Goal: Information Seeking & Learning: Learn about a topic

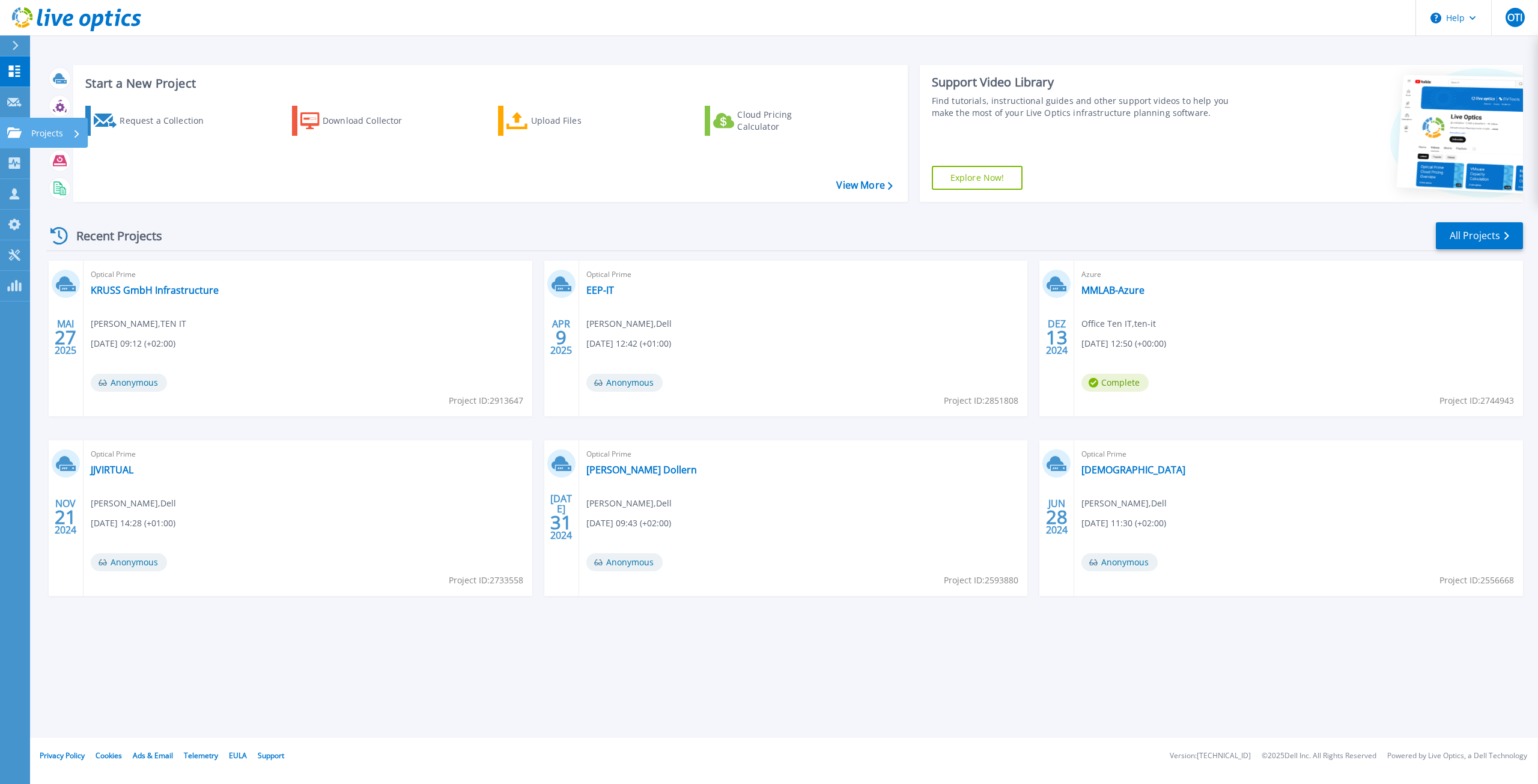
click at [24, 132] on link "Projects Projects" at bounding box center [15, 133] width 30 height 31
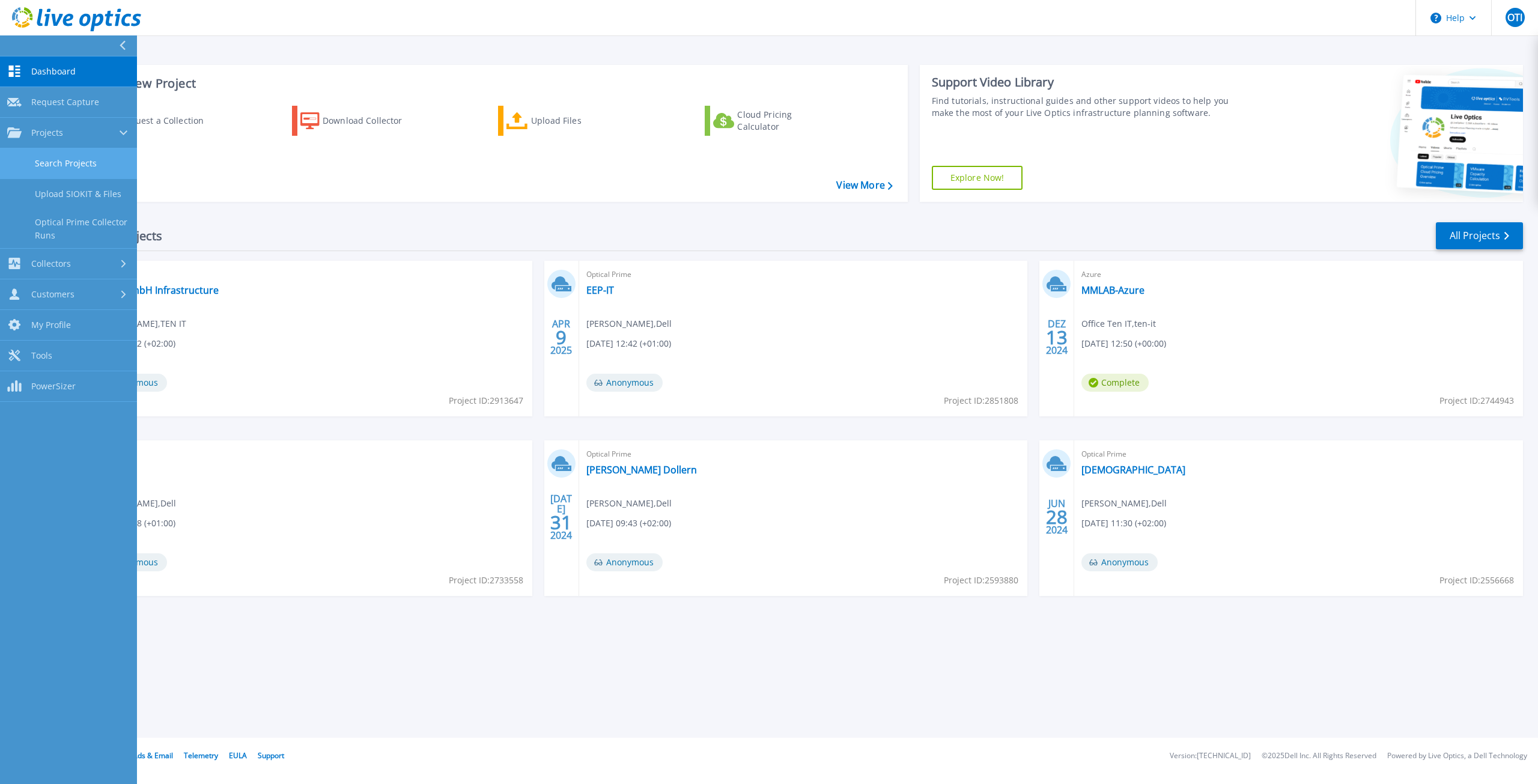
click at [84, 160] on link "Search Projects" at bounding box center [69, 163] width 137 height 31
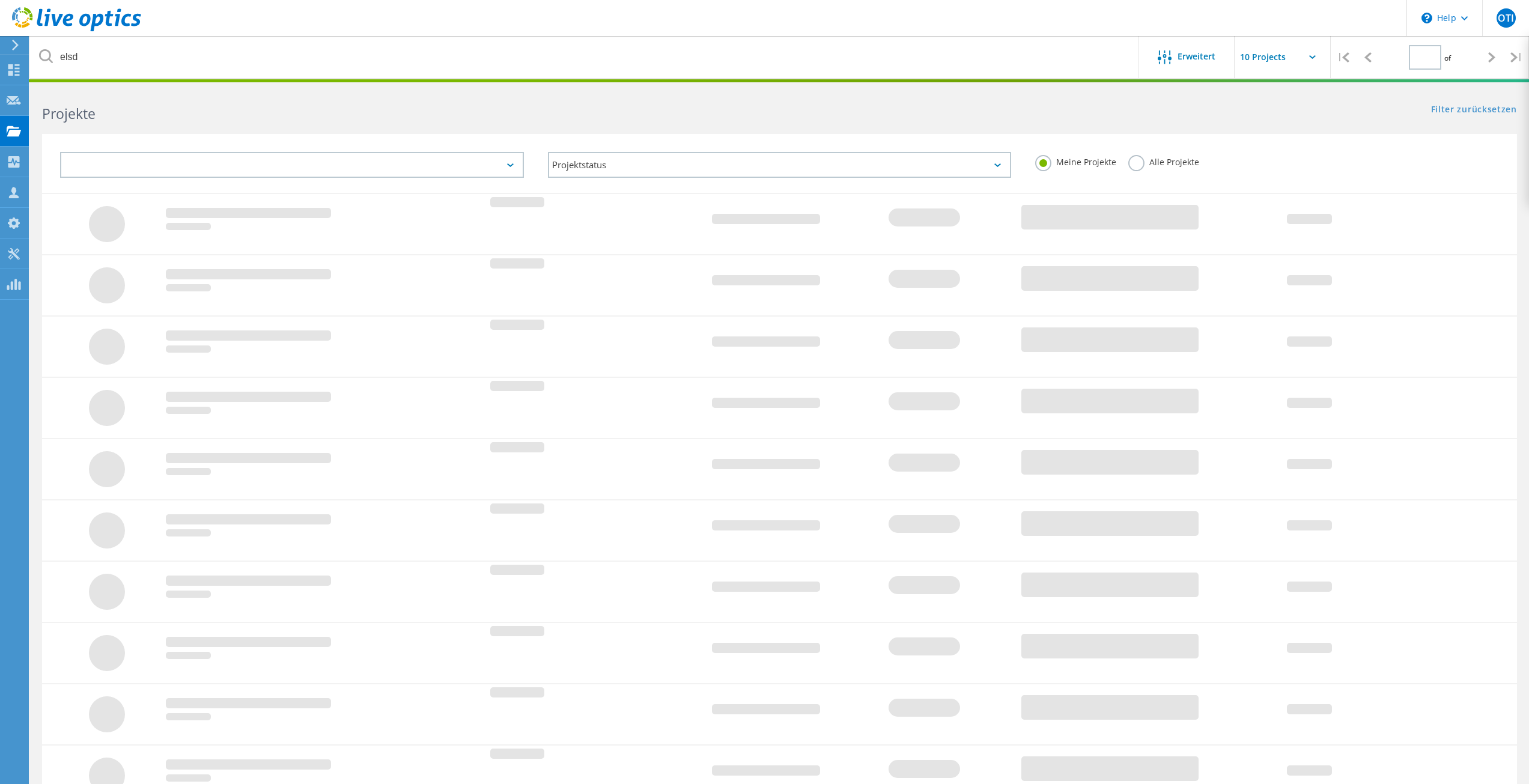
type input "1"
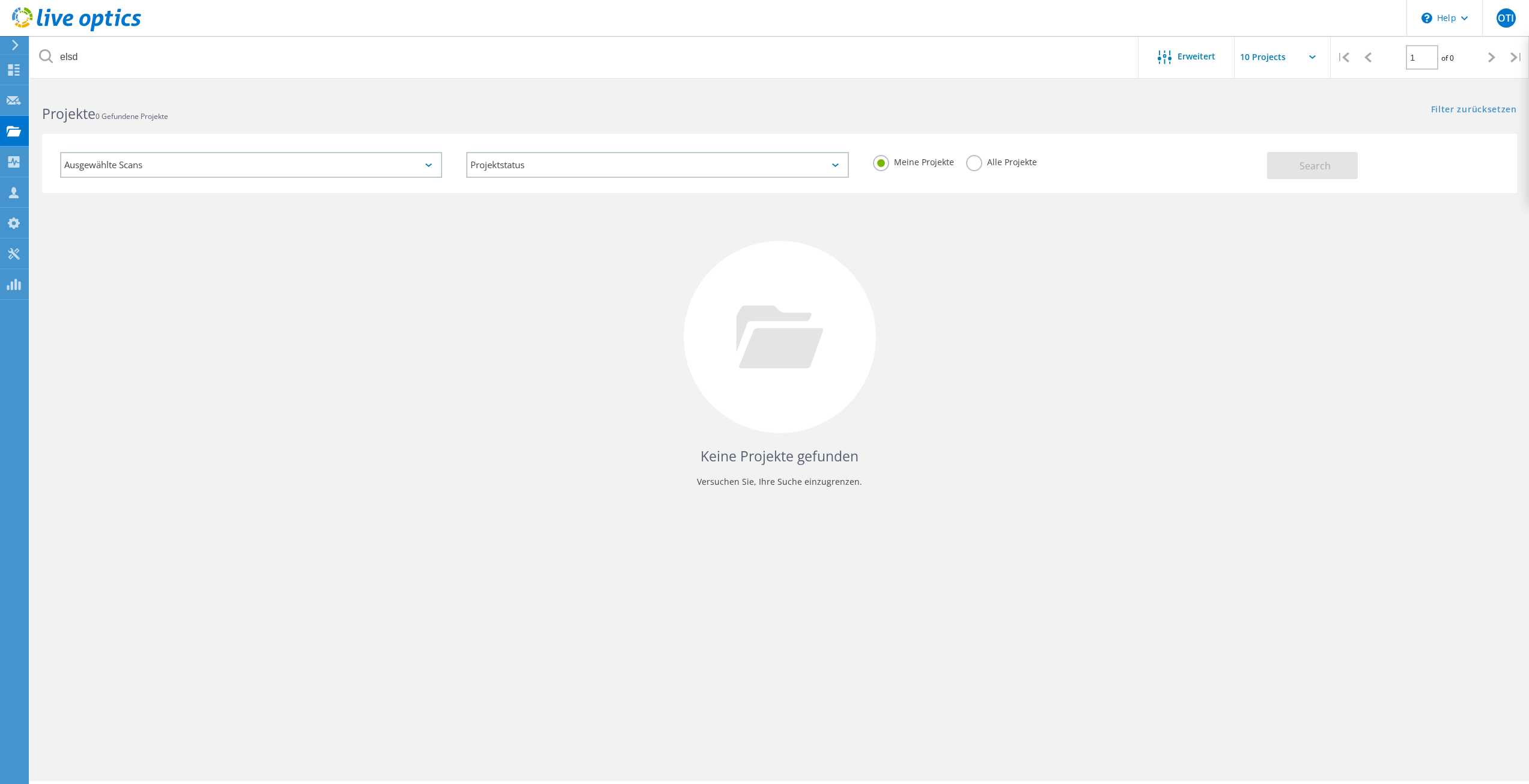
click at [988, 162] on label "Alle Projekte" at bounding box center [1001, 160] width 71 height 11
click at [0, 0] on input "Alle Projekte" at bounding box center [0, 0] width 0 height 0
click at [1291, 170] on button "Search" at bounding box center [1312, 165] width 91 height 27
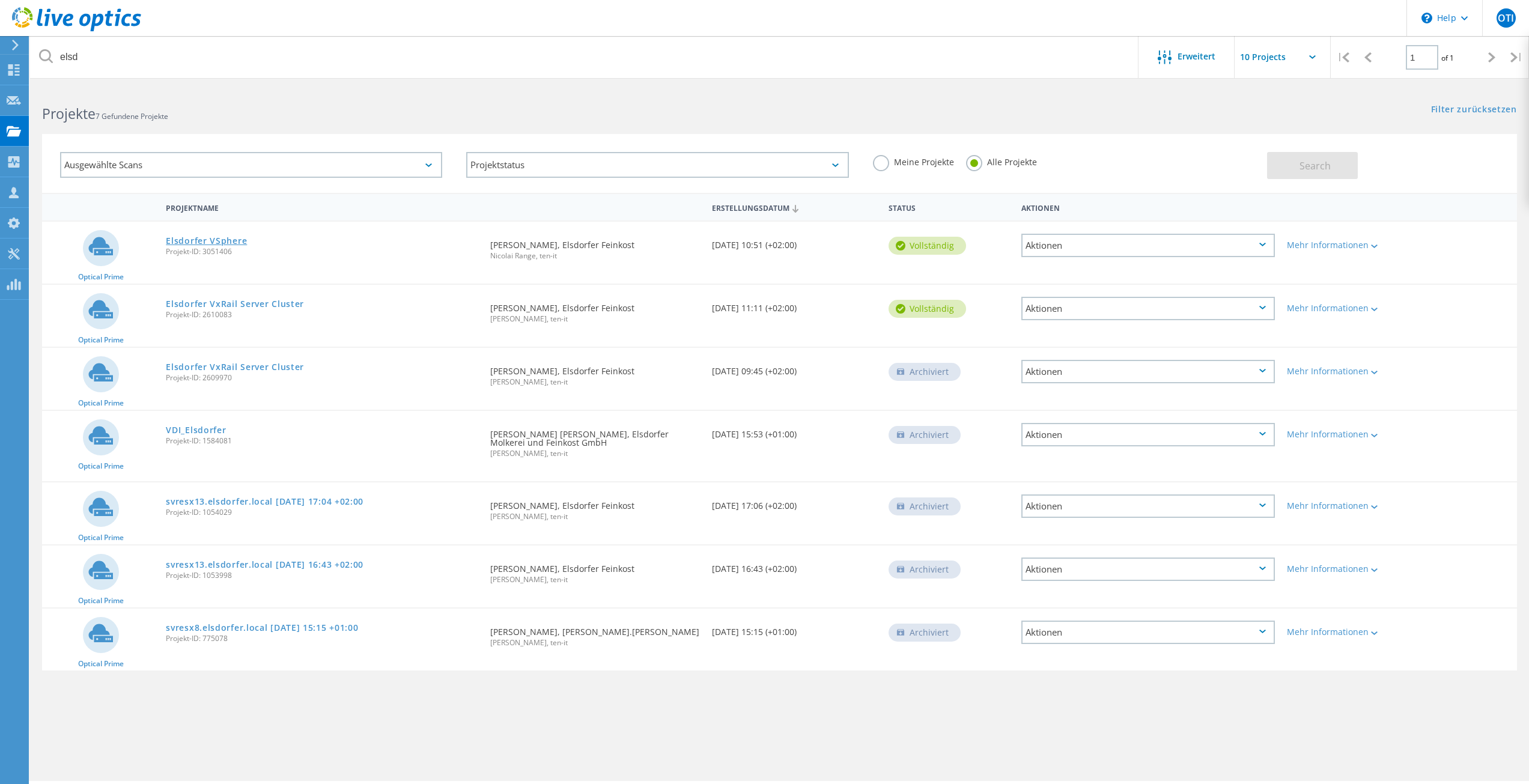
click at [205, 238] on link "Elsdorfer VSphere" at bounding box center [207, 241] width 81 height 9
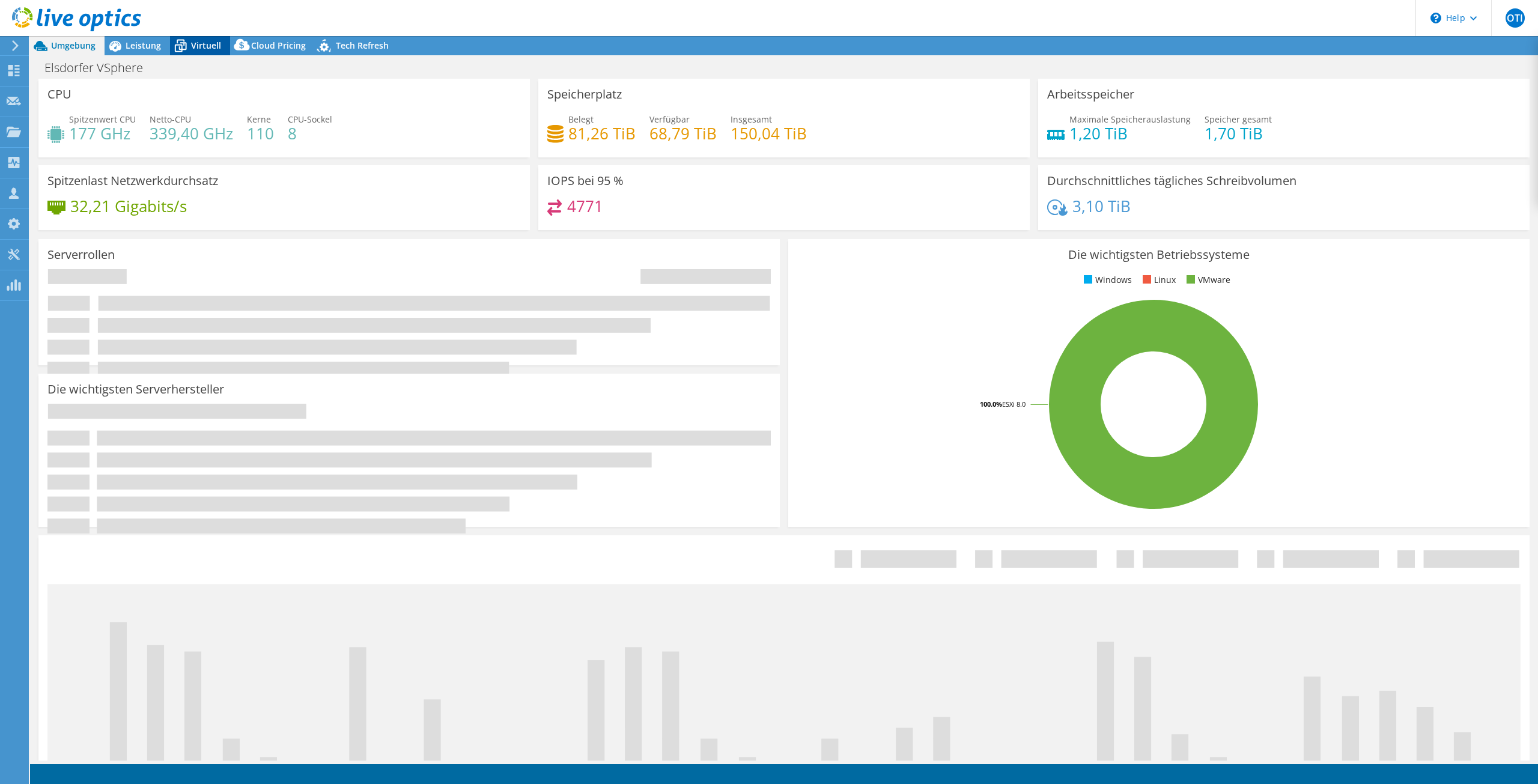
click at [149, 46] on span "Leistung" at bounding box center [143, 45] width 35 height 11
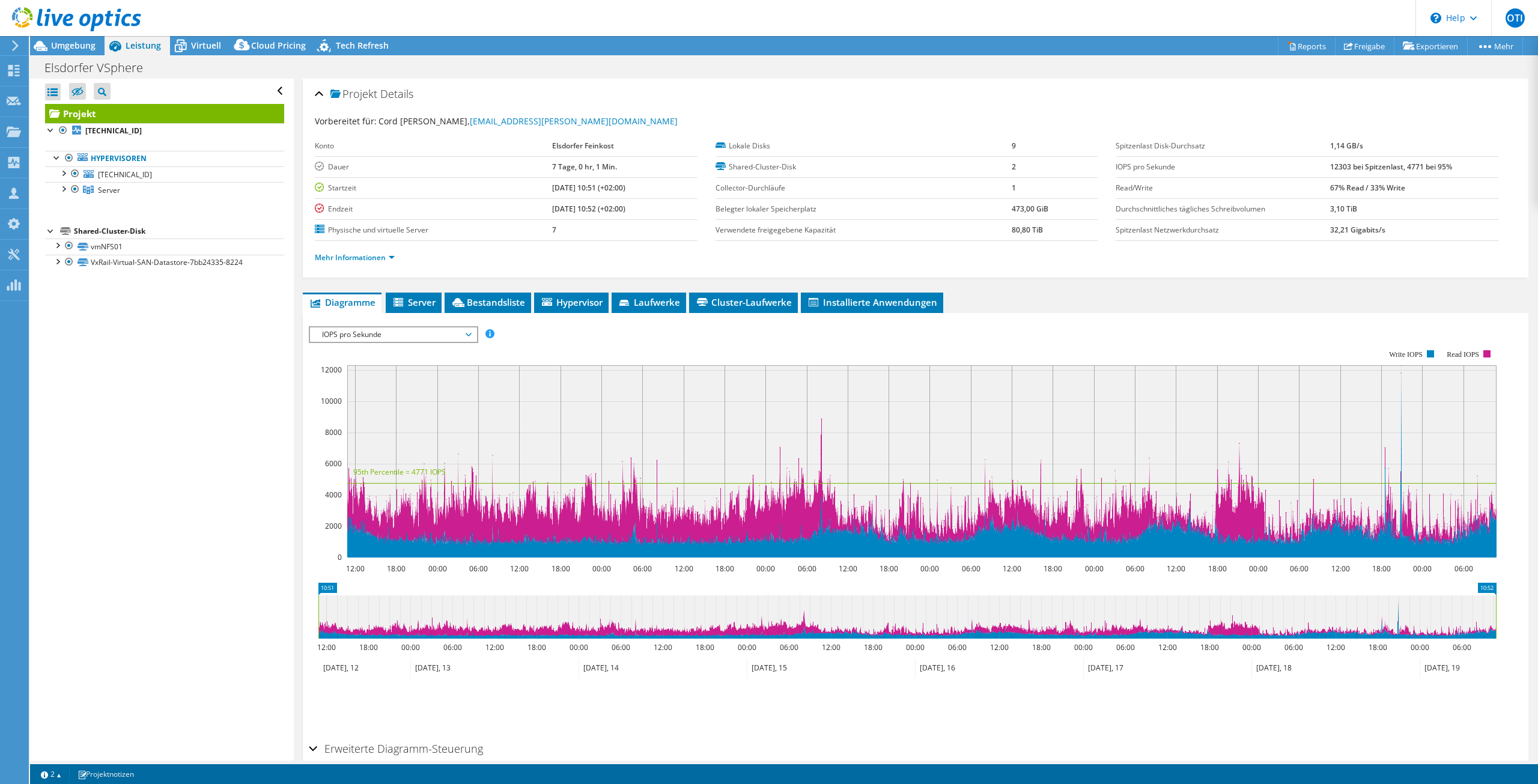
click at [412, 330] on span "IOPS pro Sekunde" at bounding box center [393, 334] width 155 height 14
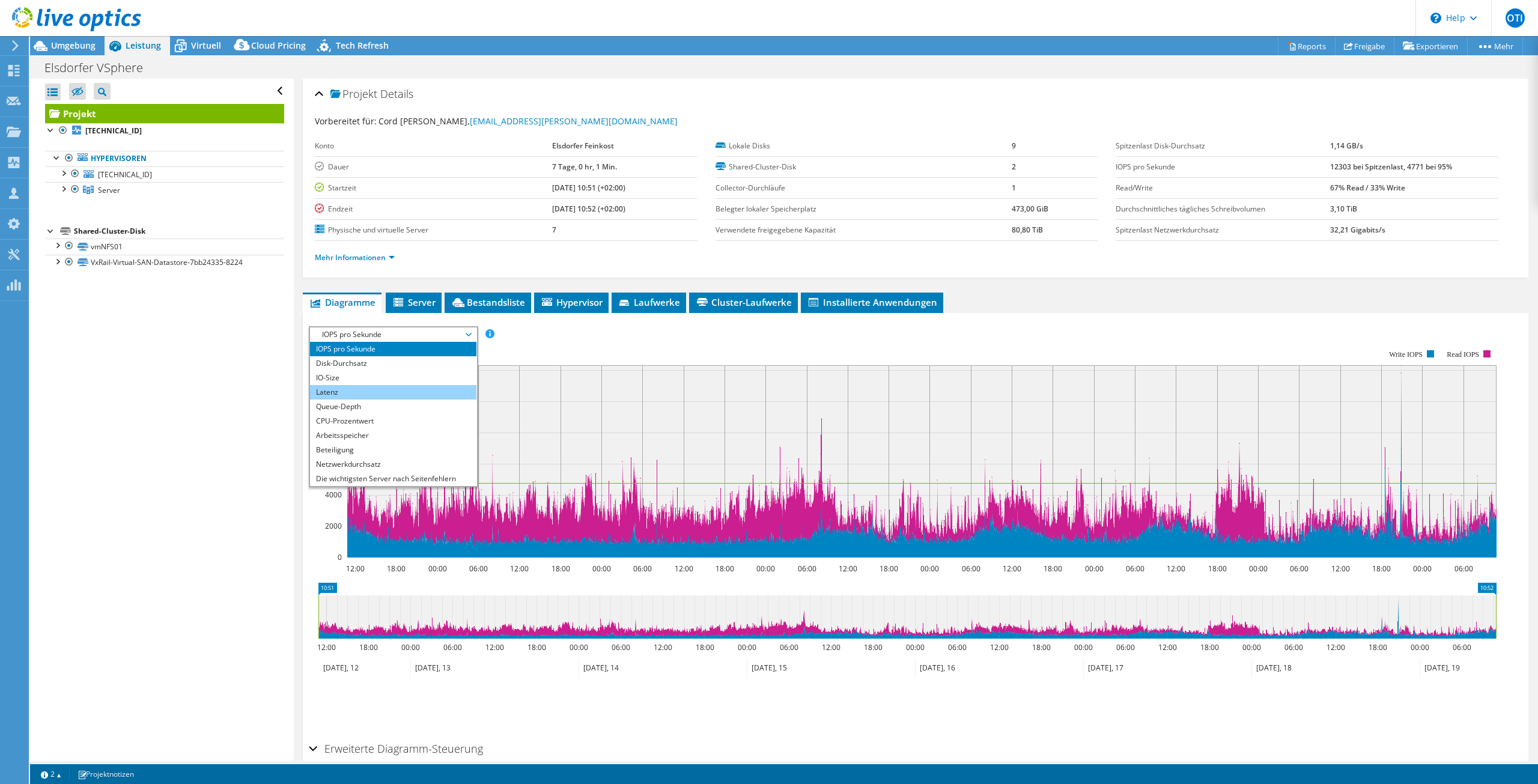
click at [367, 391] on li "Latenz" at bounding box center [393, 392] width 166 height 14
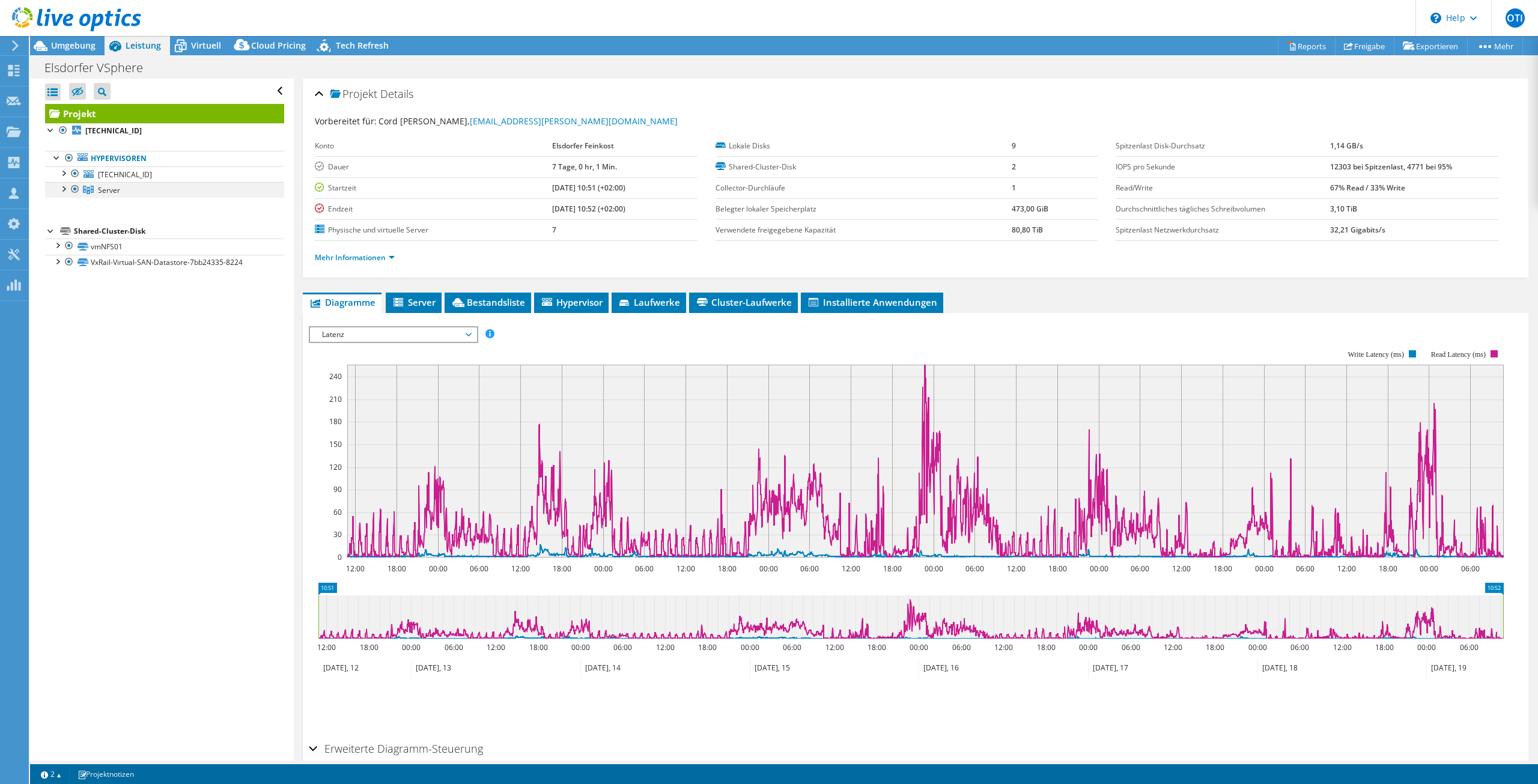
click at [64, 187] on div at bounding box center [63, 188] width 12 height 12
click at [119, 192] on span "Server" at bounding box center [108, 190] width 22 height 11
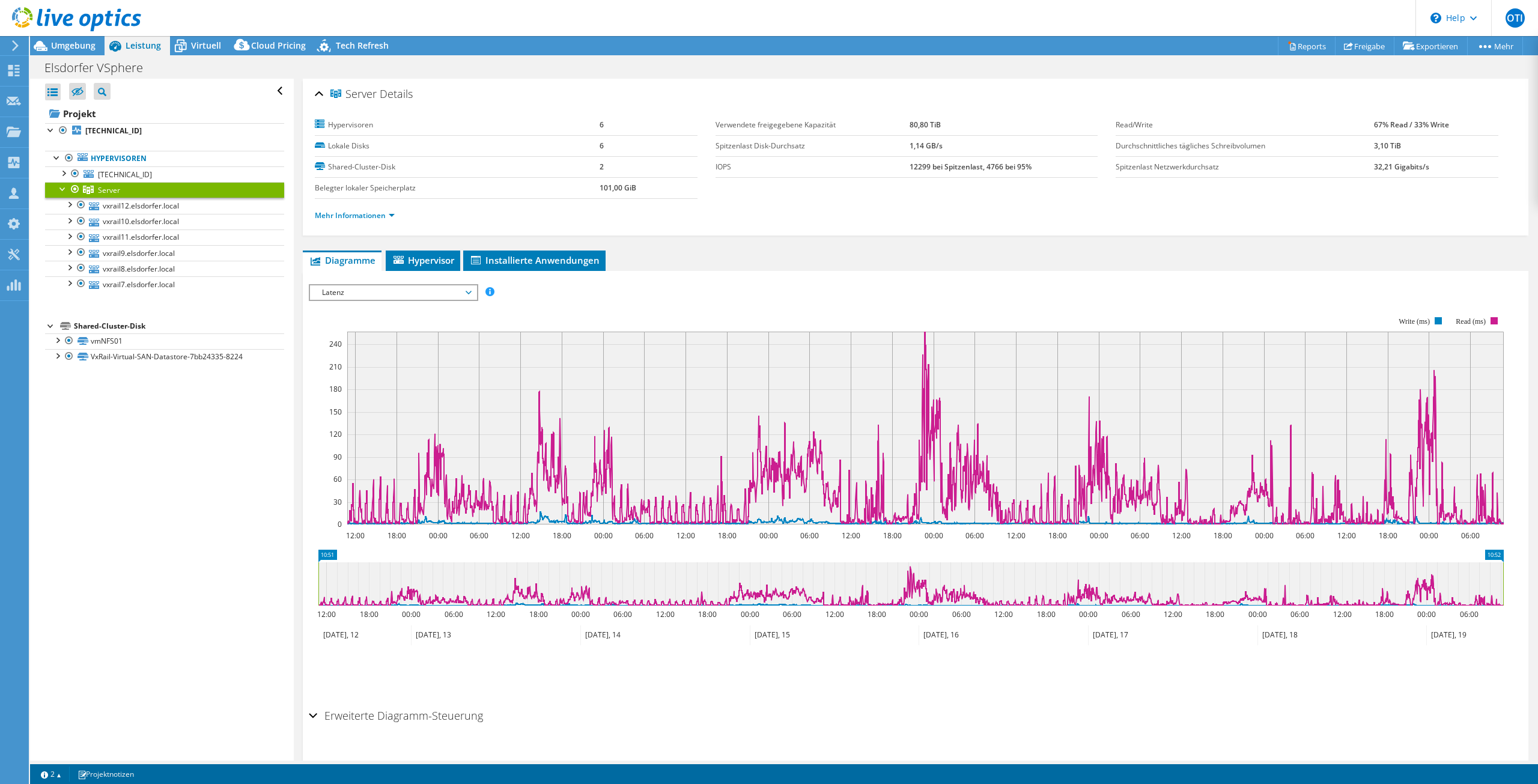
click at [420, 297] on span "Latenz" at bounding box center [393, 293] width 155 height 14
click at [685, 306] on rect at bounding box center [906, 420] width 1195 height 240
click at [398, 291] on span "Latenz" at bounding box center [393, 293] width 155 height 14
click at [1082, 291] on div "IOPS pro Sekunde Disk-Durchsatz IO-Size Latenz Queue-Depth CPU-Prozentwert Arbe…" at bounding box center [915, 292] width 1214 height 16
click at [386, 286] on span "Latenz" at bounding box center [393, 293] width 155 height 14
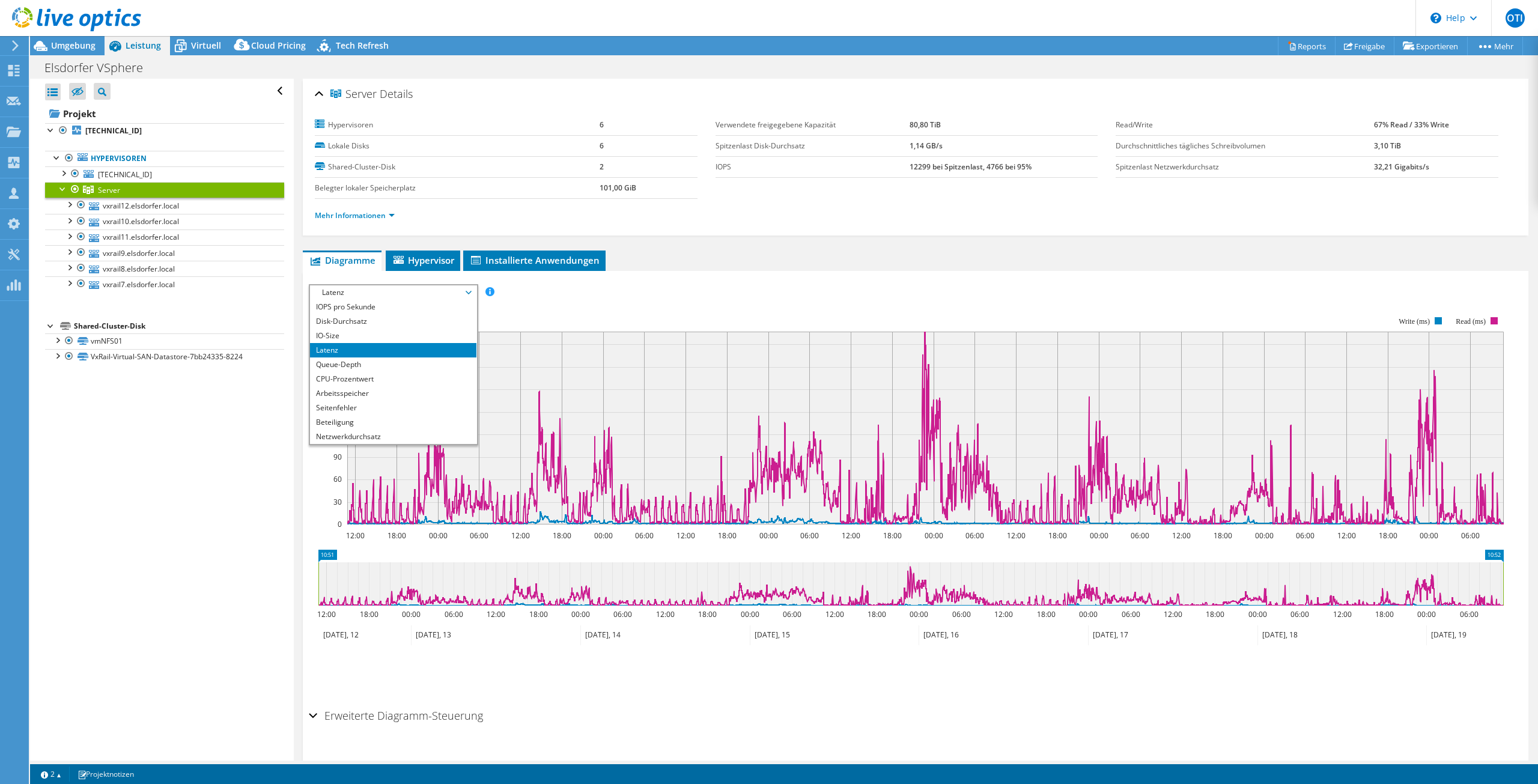
click at [792, 294] on div "IOPS pro Sekunde Disk-Durchsatz IO-Size Latenz Queue-Depth CPU-Prozentwert Arbe…" at bounding box center [915, 292] width 1214 height 16
click at [371, 287] on span "Latenz" at bounding box center [393, 293] width 155 height 14
click at [634, 309] on rect at bounding box center [906, 420] width 1195 height 240
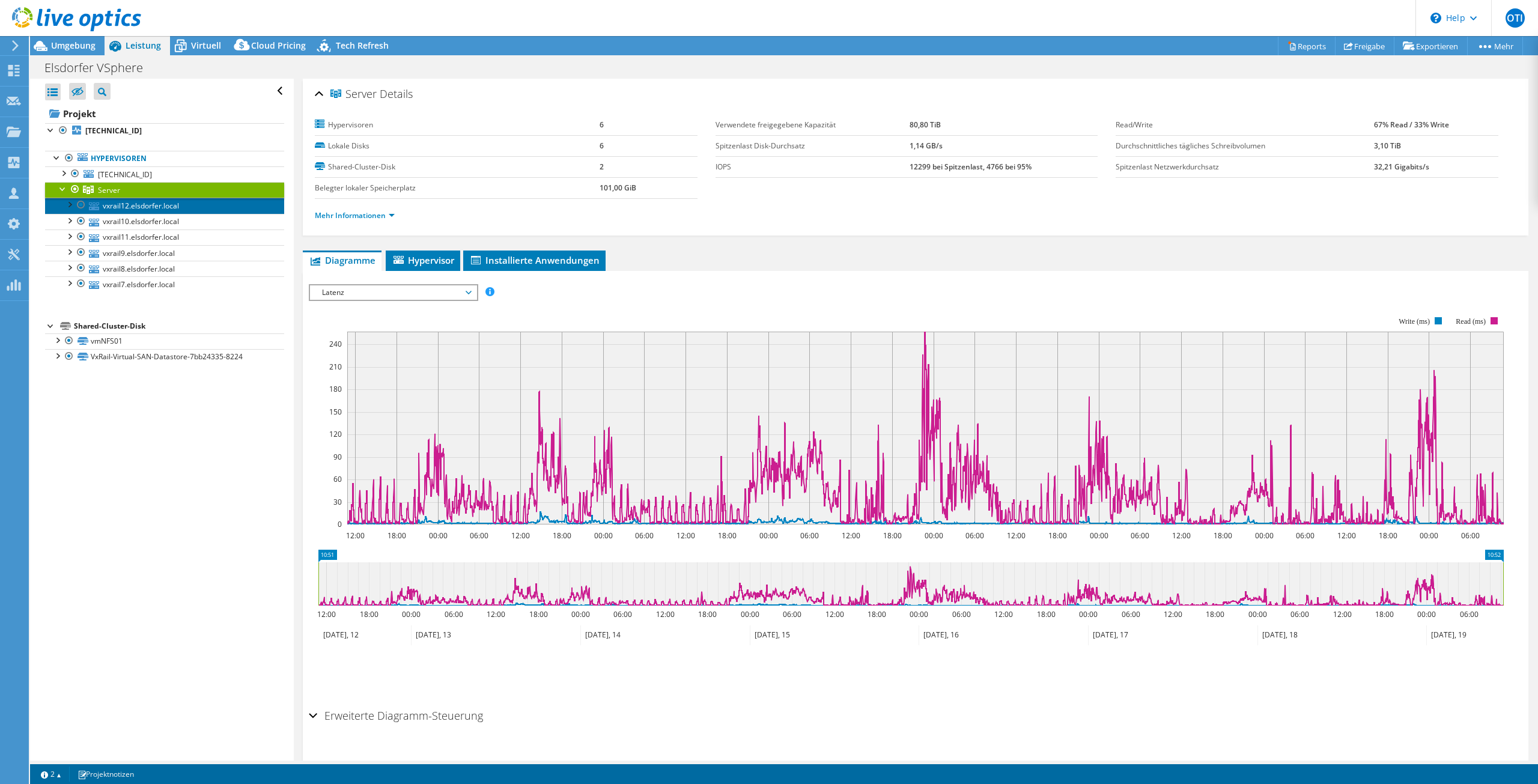
click at [140, 207] on link "vxrail12.elsdorfer.local" at bounding box center [164, 206] width 239 height 16
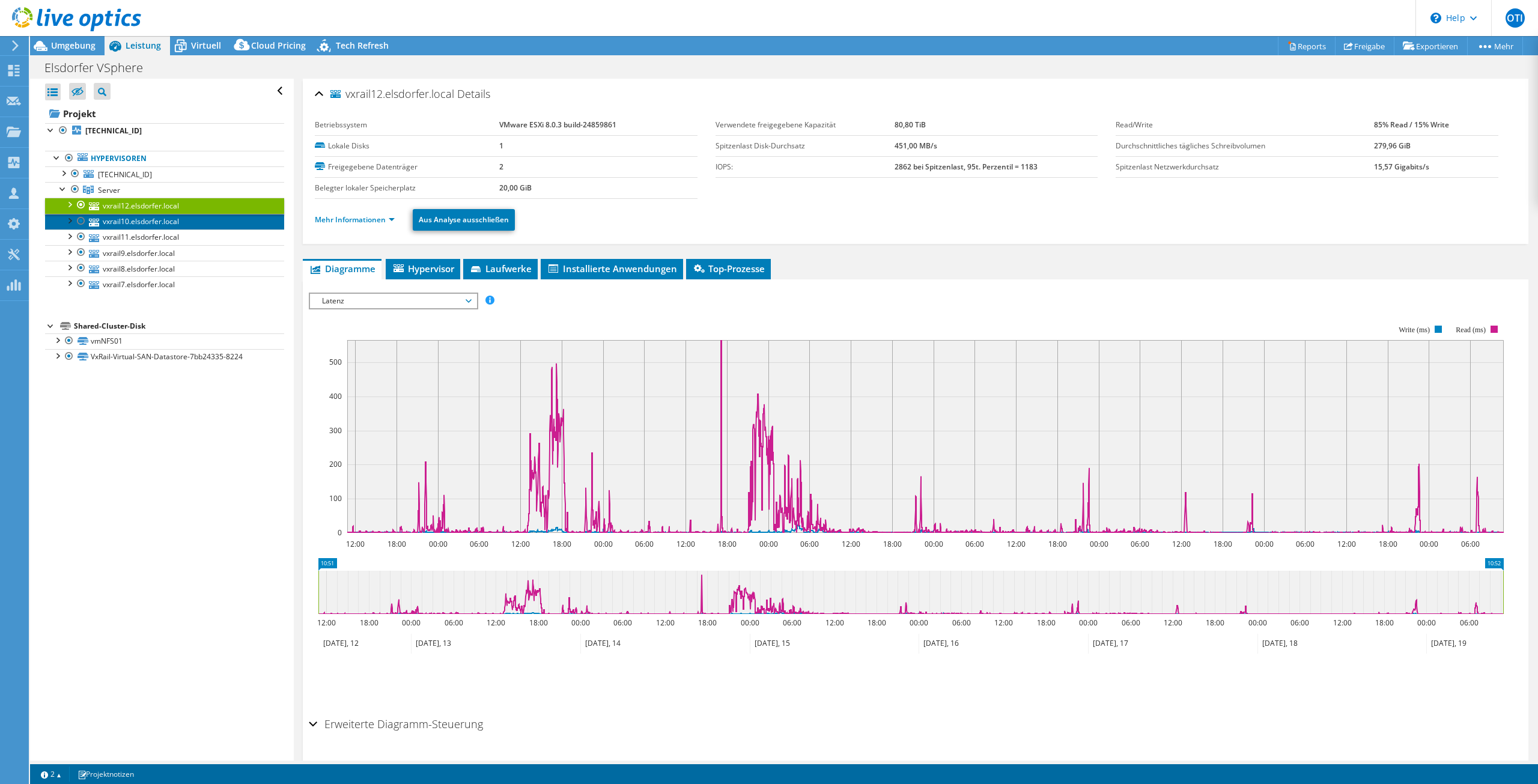
click at [138, 217] on link "vxrail10.elsdorfer.local" at bounding box center [164, 221] width 239 height 16
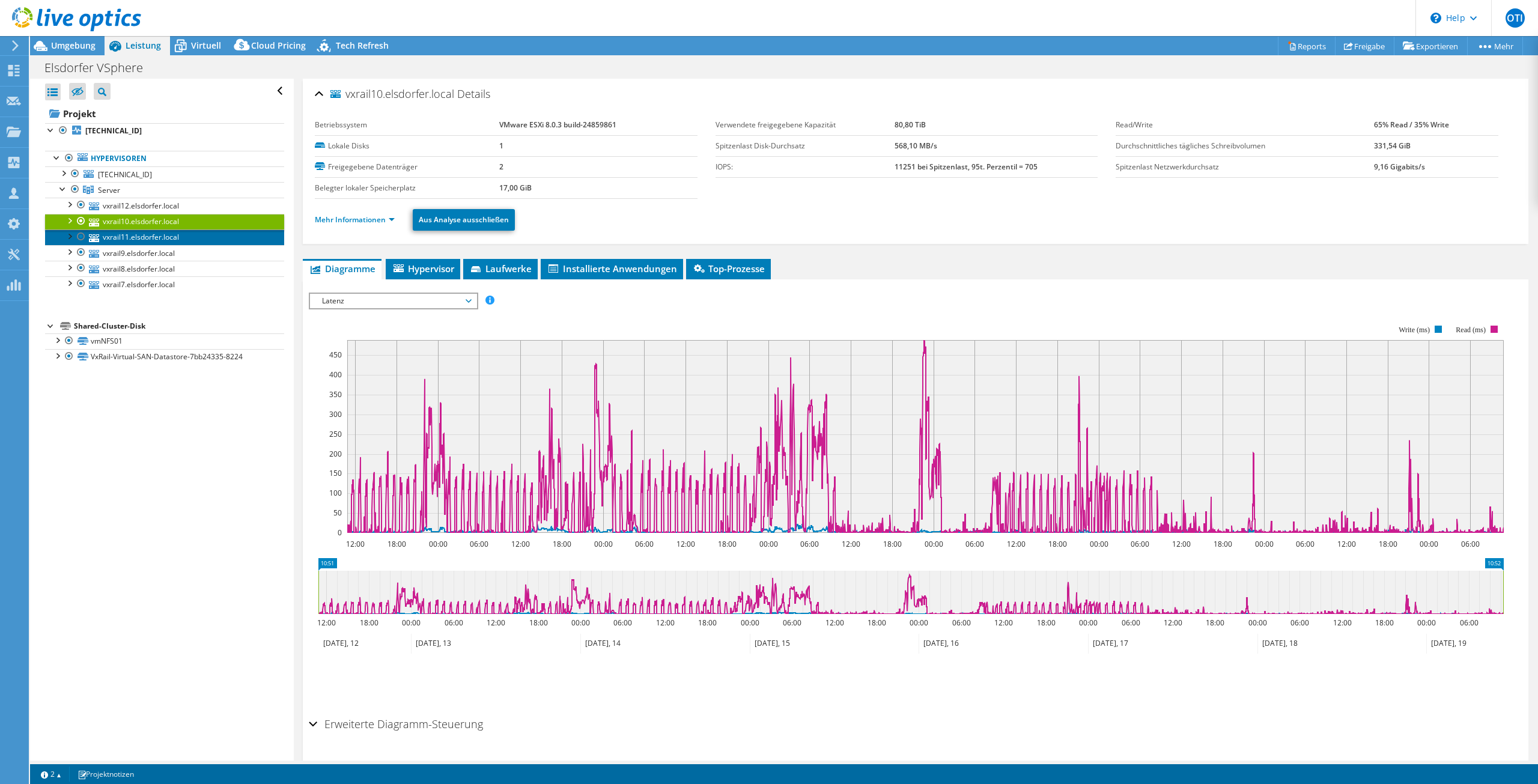
click at [136, 236] on link "vxrail11.elsdorfer.local" at bounding box center [164, 237] width 239 height 16
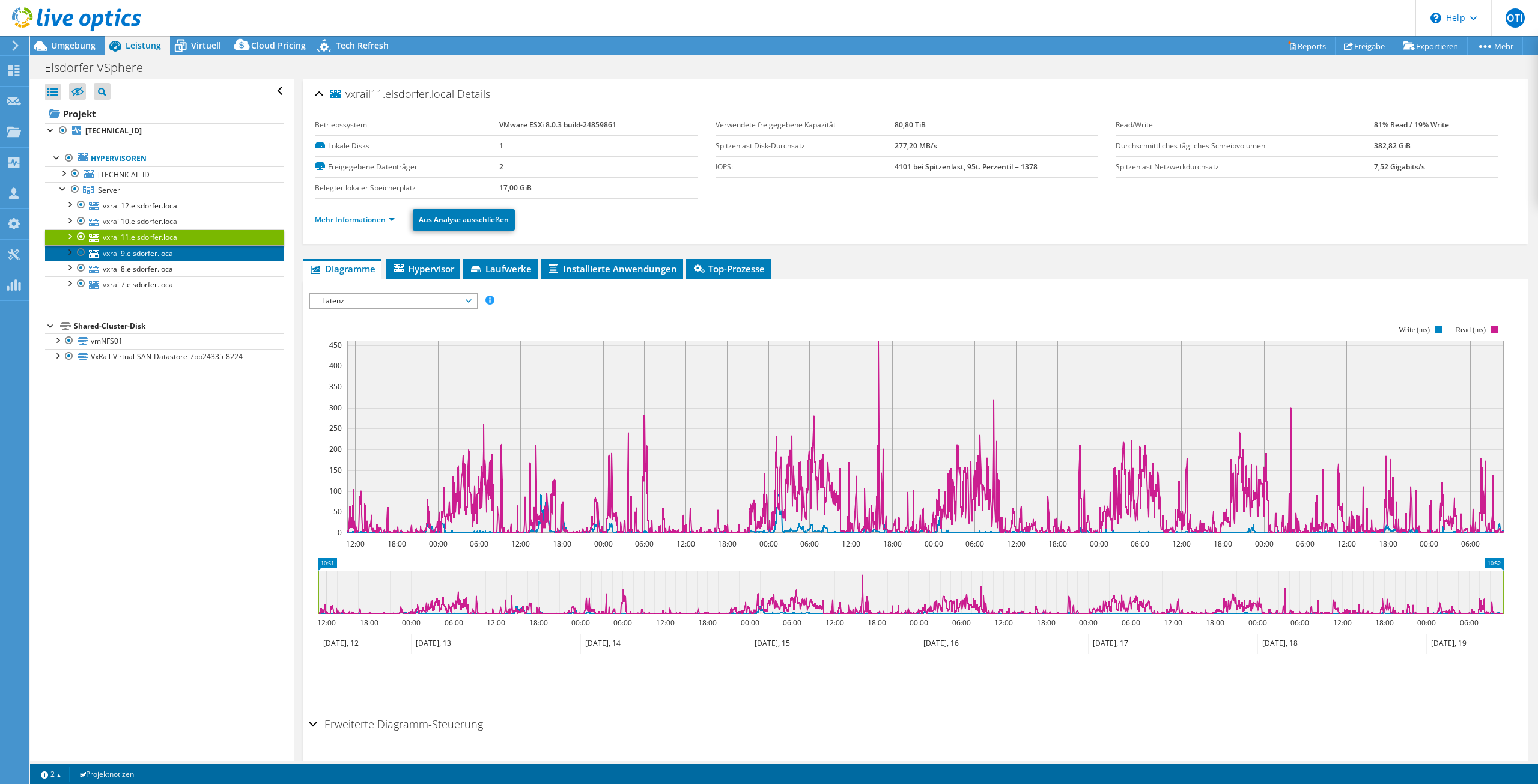
click at [132, 252] on link "vxrail9.elsdorfer.local" at bounding box center [164, 253] width 239 height 16
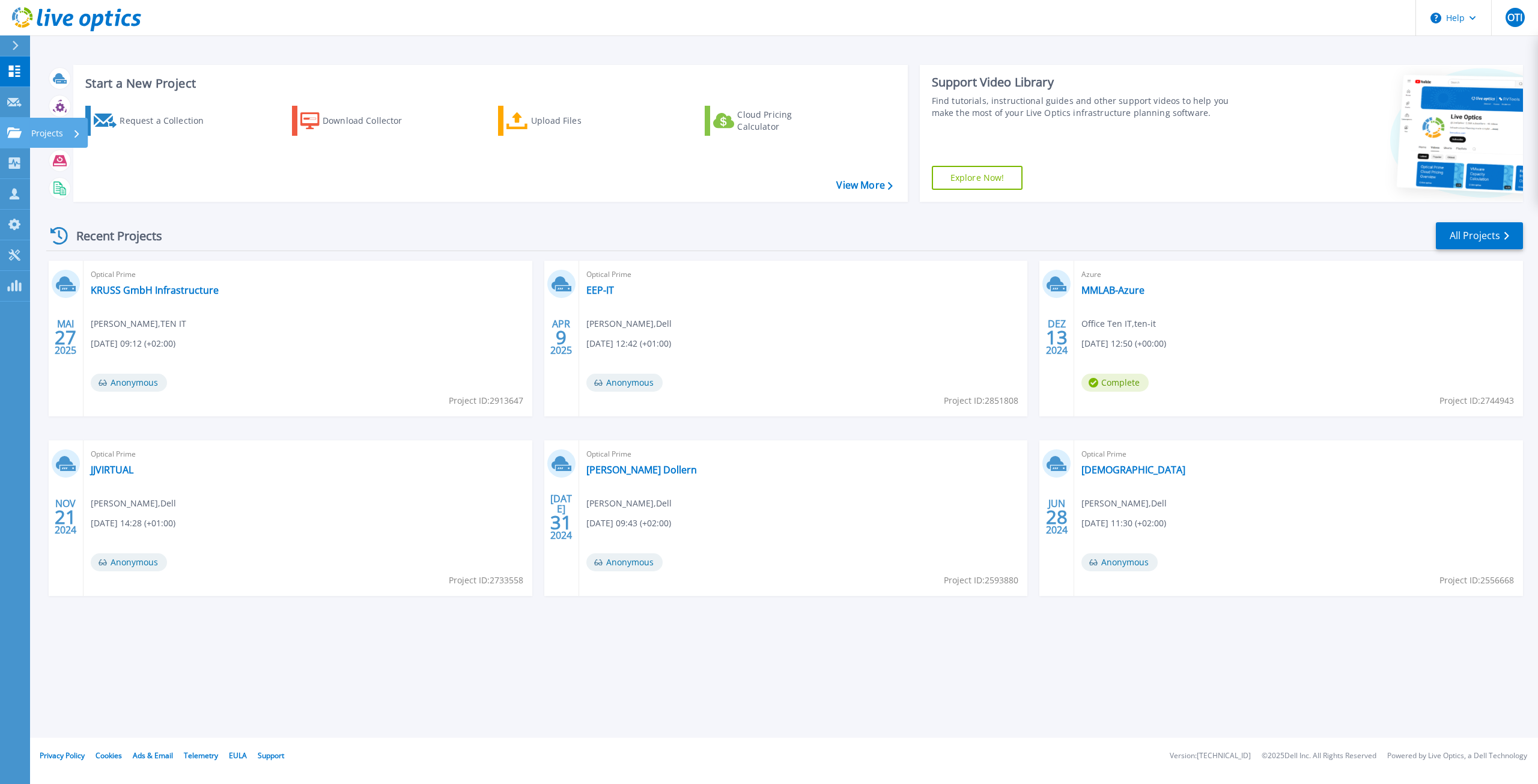
click at [27, 132] on link "Projects Projects" at bounding box center [15, 133] width 30 height 31
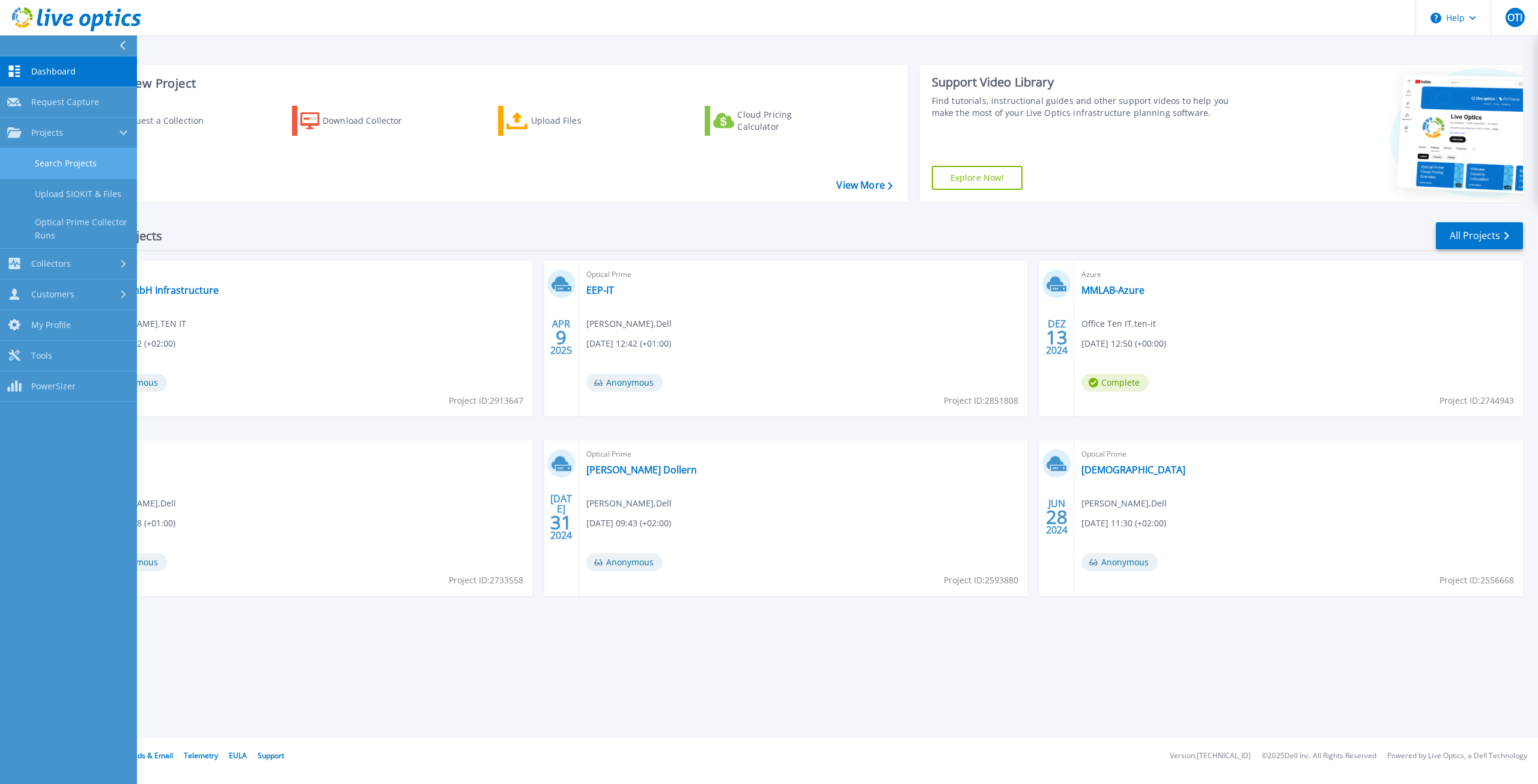
click at [62, 163] on link "Search Projects" at bounding box center [69, 163] width 137 height 31
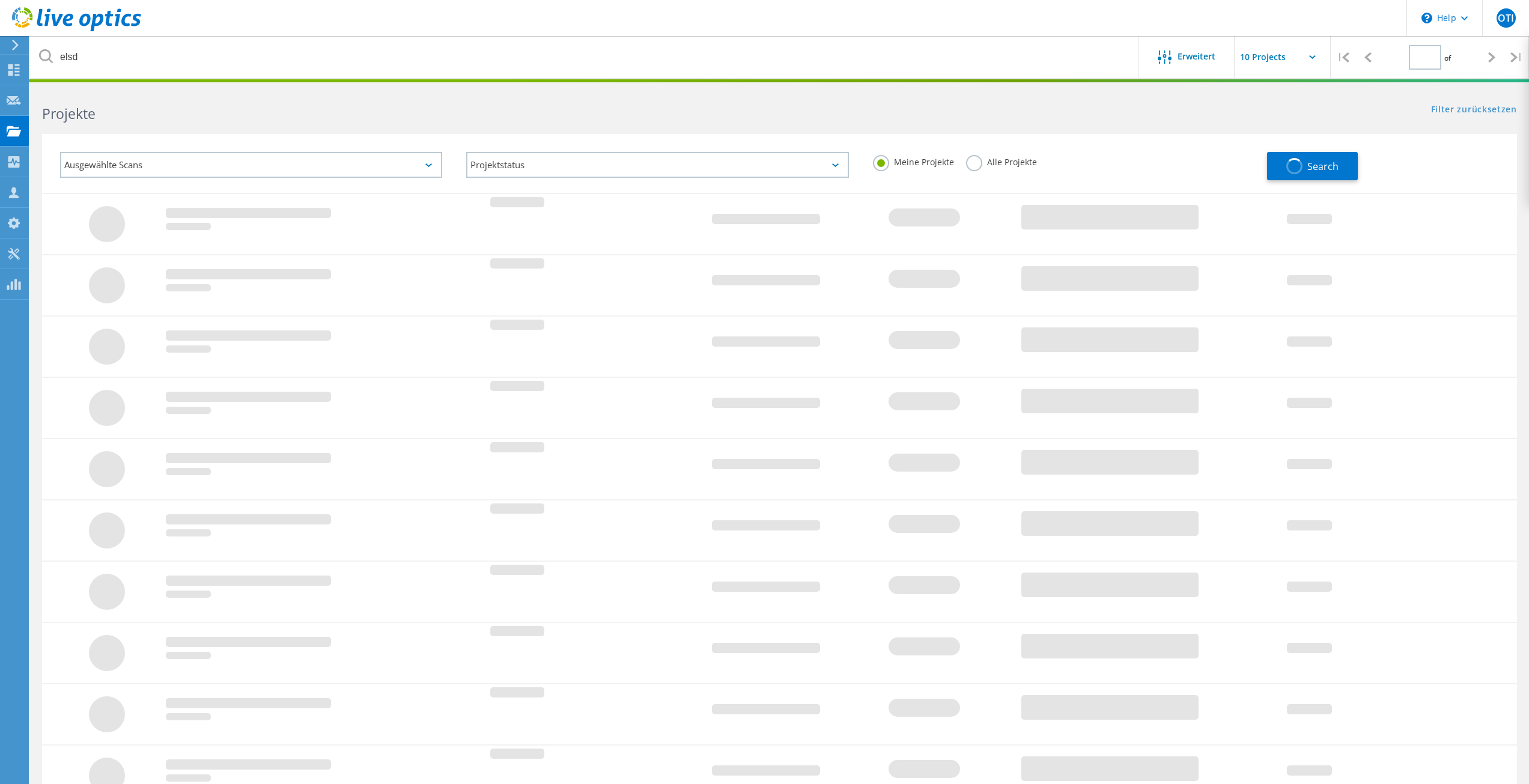
type input "1"
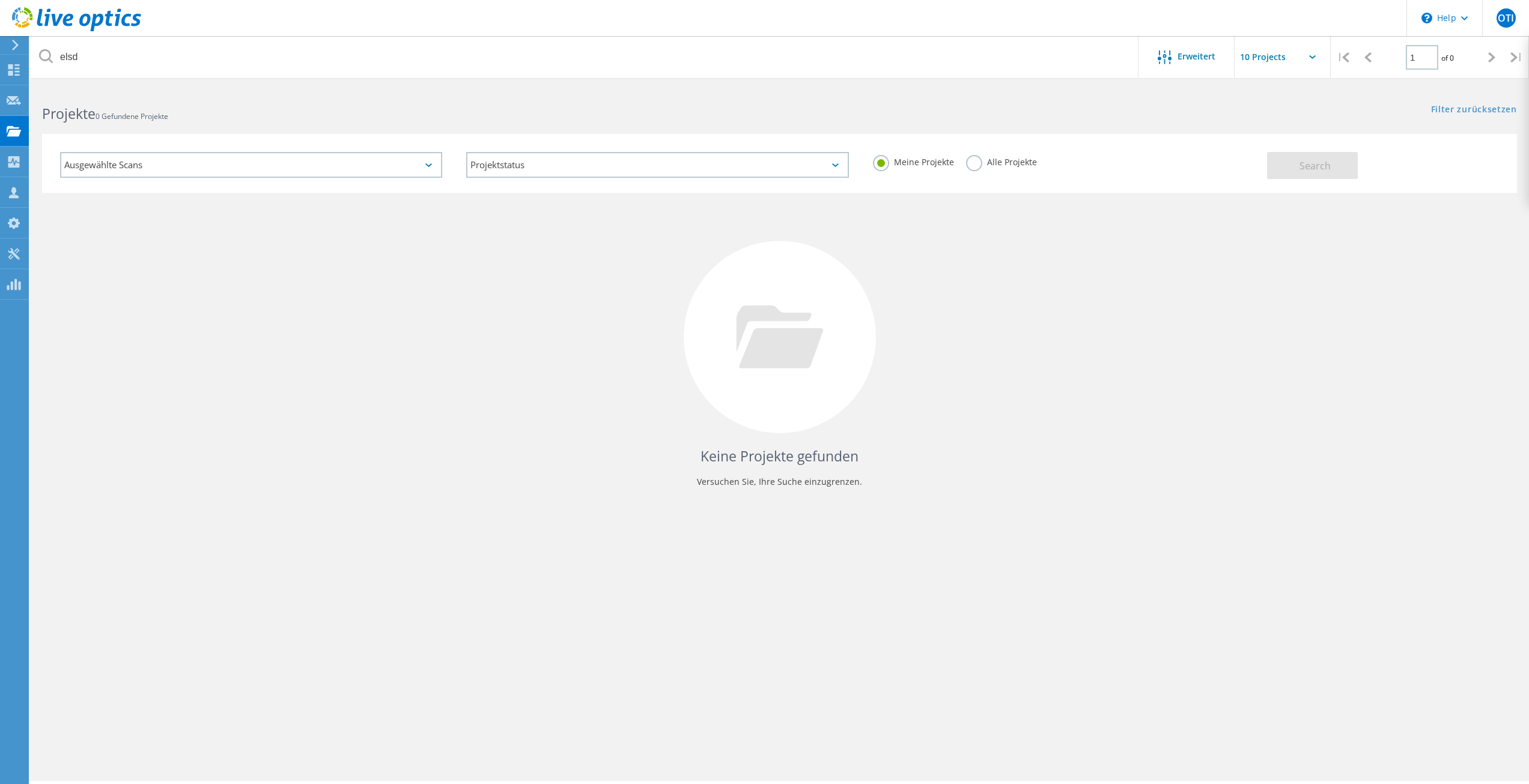
click at [1042, 163] on div "Meine Projekte Alle Projekte" at bounding box center [1064, 162] width 406 height 45
click at [1021, 162] on label "Alle Projekte" at bounding box center [1001, 160] width 71 height 11
click at [0, 0] on input "Alle Projekte" at bounding box center [0, 0] width 0 height 0
click at [1367, 190] on div "Ausgewählte Scans Projektstatus Wird durchgeführt vollständig Veröffentlicht am…" at bounding box center [779, 163] width 1474 height 59
click at [1372, 185] on div "Ausgewählte Scans Projektstatus Wird durchgeführt vollständig Veröffentlicht am…" at bounding box center [779, 163] width 1474 height 59
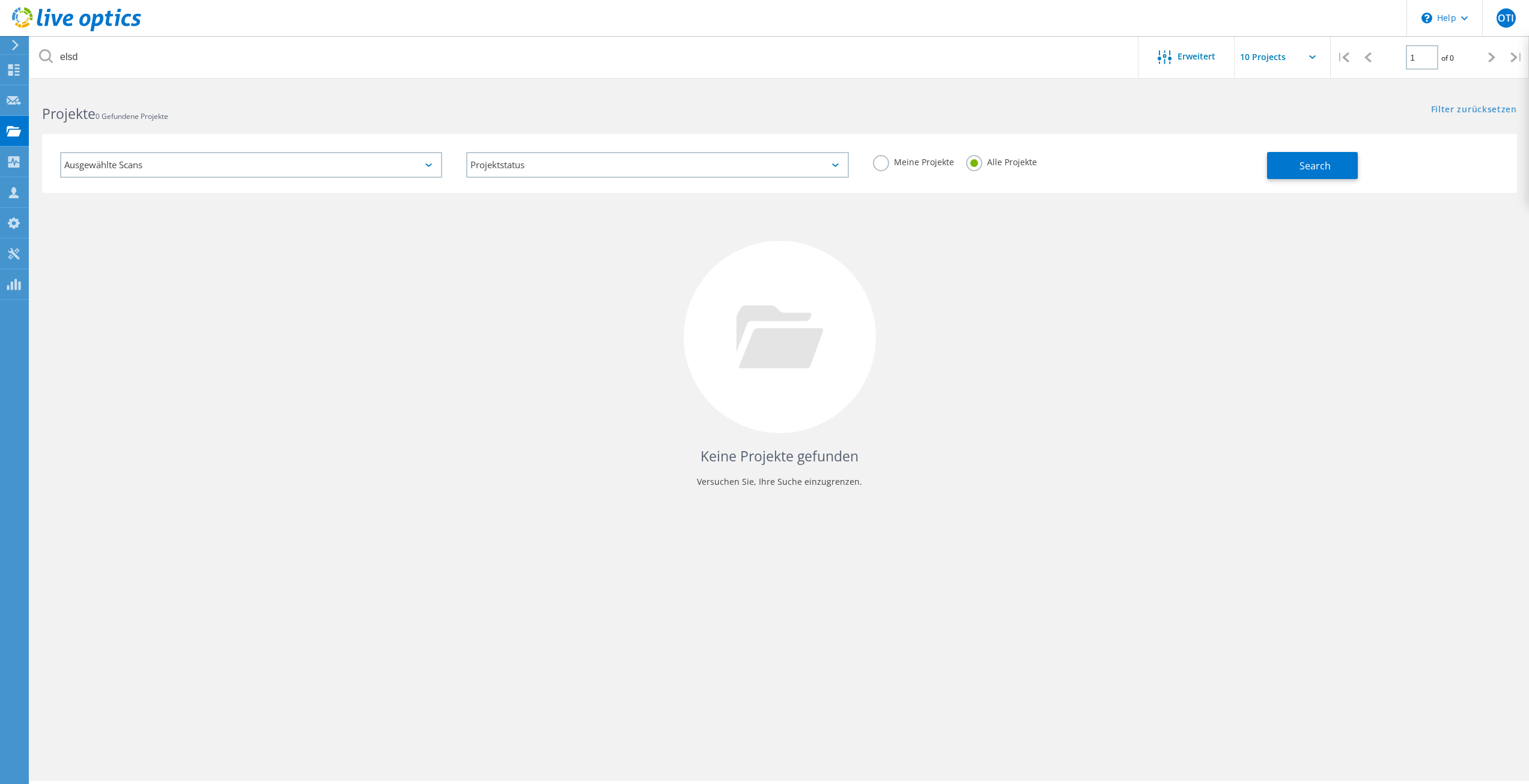
click at [1344, 179] on div "Ausgewählte Scans Projektstatus Wird durchgeführt vollständig Veröffentlicht am…" at bounding box center [779, 163] width 1474 height 59
click at [1325, 171] on button "Search" at bounding box center [1312, 165] width 91 height 27
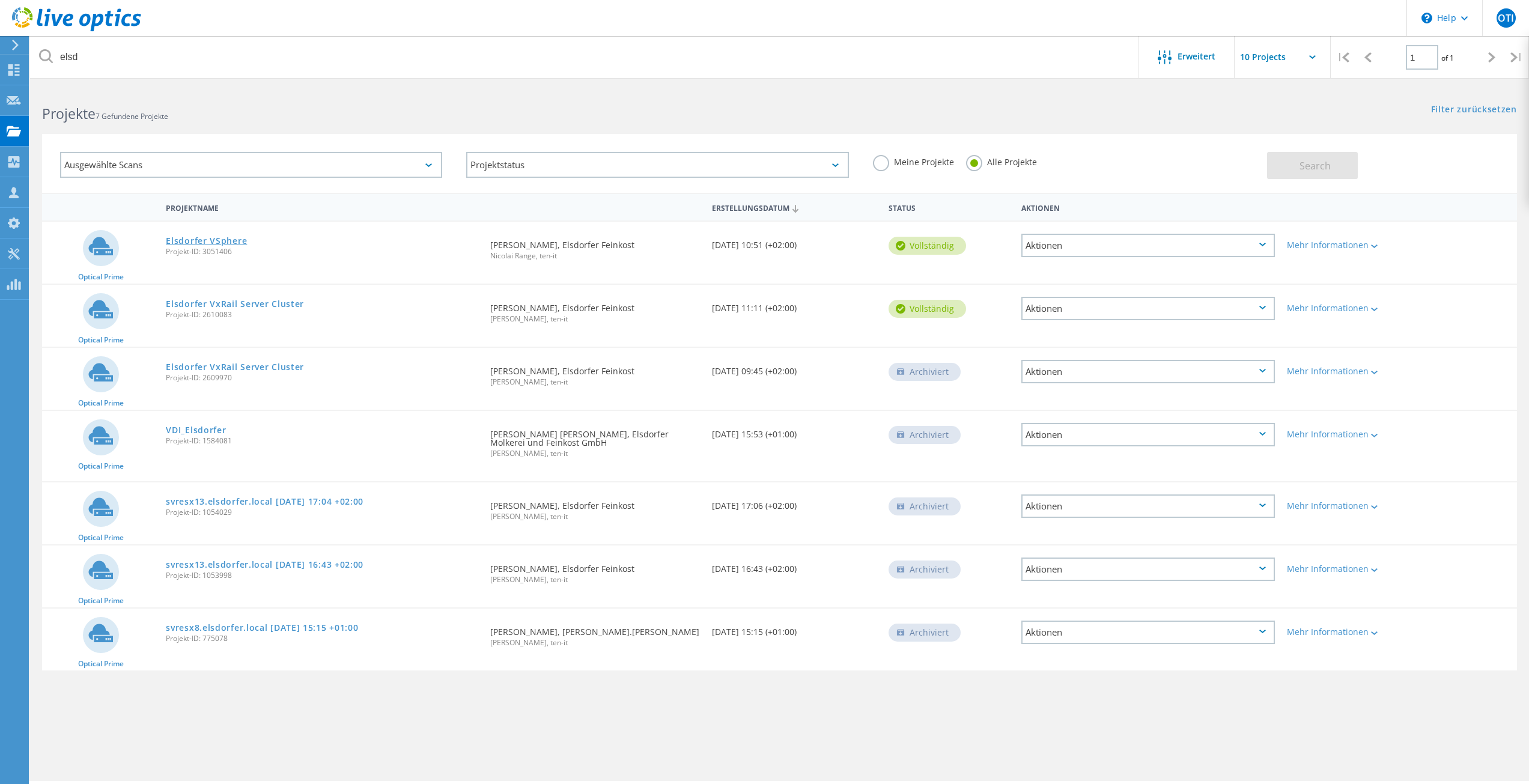
click at [212, 240] on link "Elsdorfer VSphere" at bounding box center [207, 241] width 81 height 9
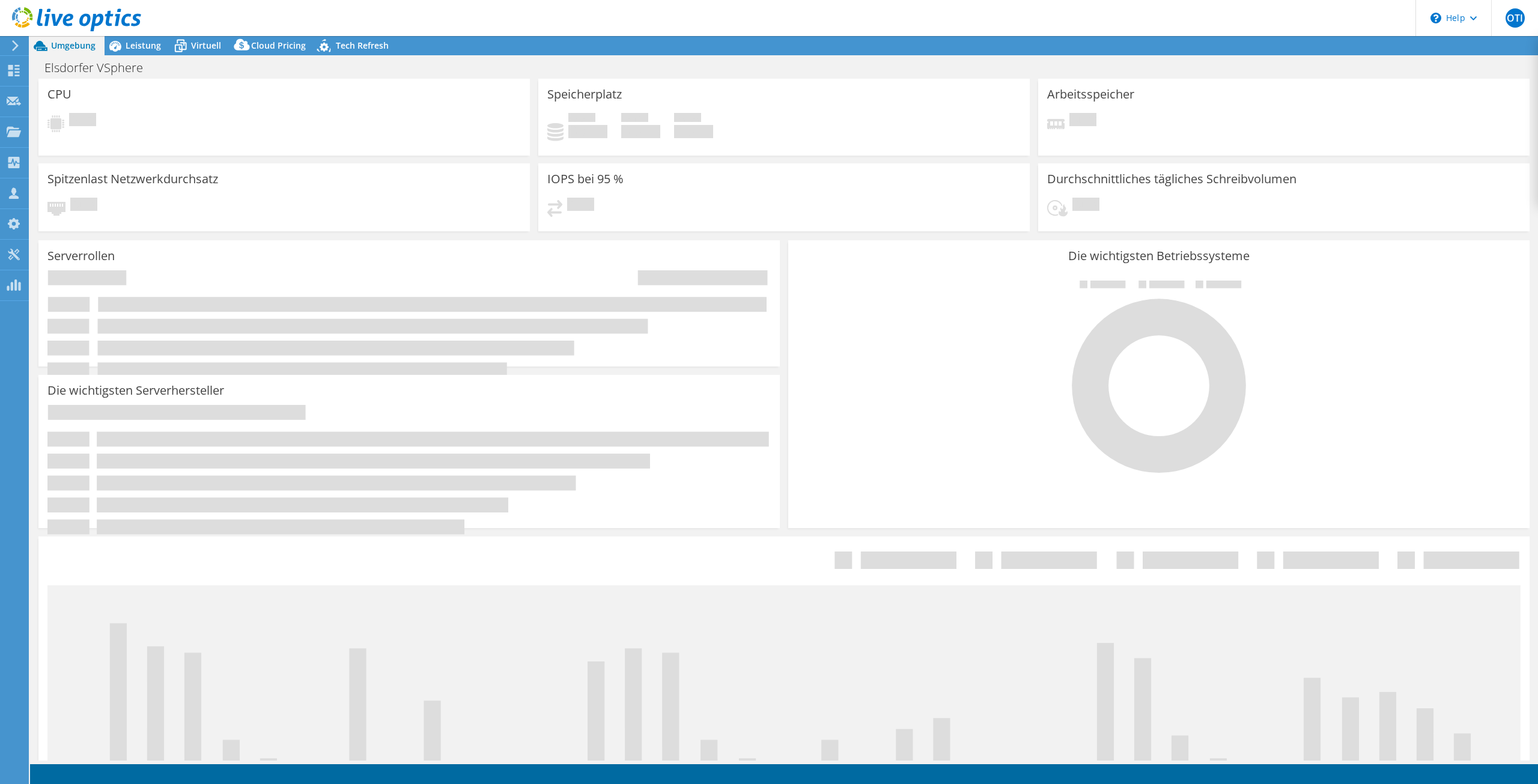
select select "USD"
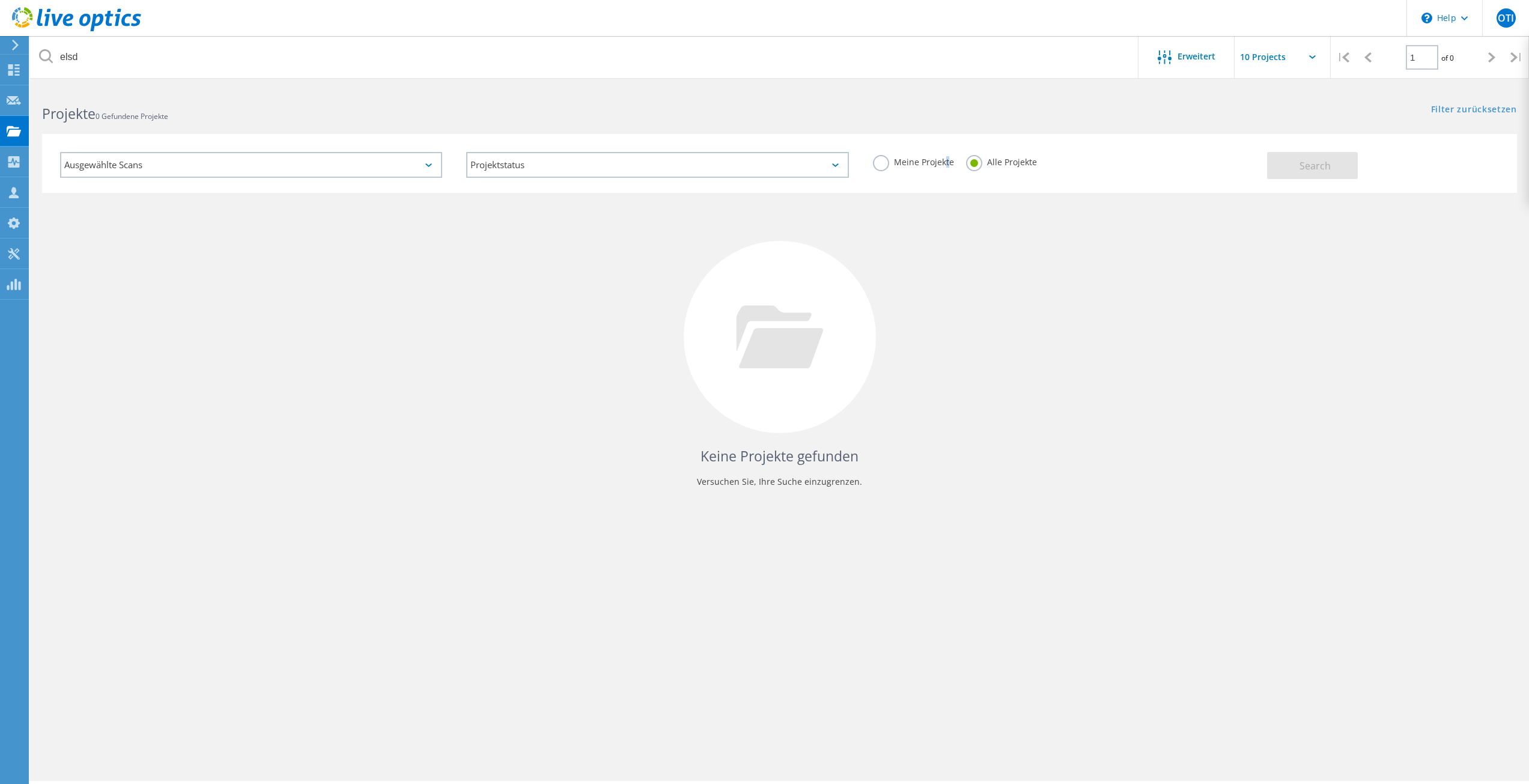
click at [945, 156] on label "Meine Projekte" at bounding box center [914, 160] width 81 height 11
click at [935, 160] on label "Meine Projekte" at bounding box center [914, 160] width 81 height 11
click at [891, 162] on label "Meine Projekte" at bounding box center [914, 160] width 81 height 11
click at [0, 0] on input "Meine Projekte" at bounding box center [0, 0] width 0 height 0
click at [880, 163] on label "Meine Projekte" at bounding box center [914, 160] width 81 height 11
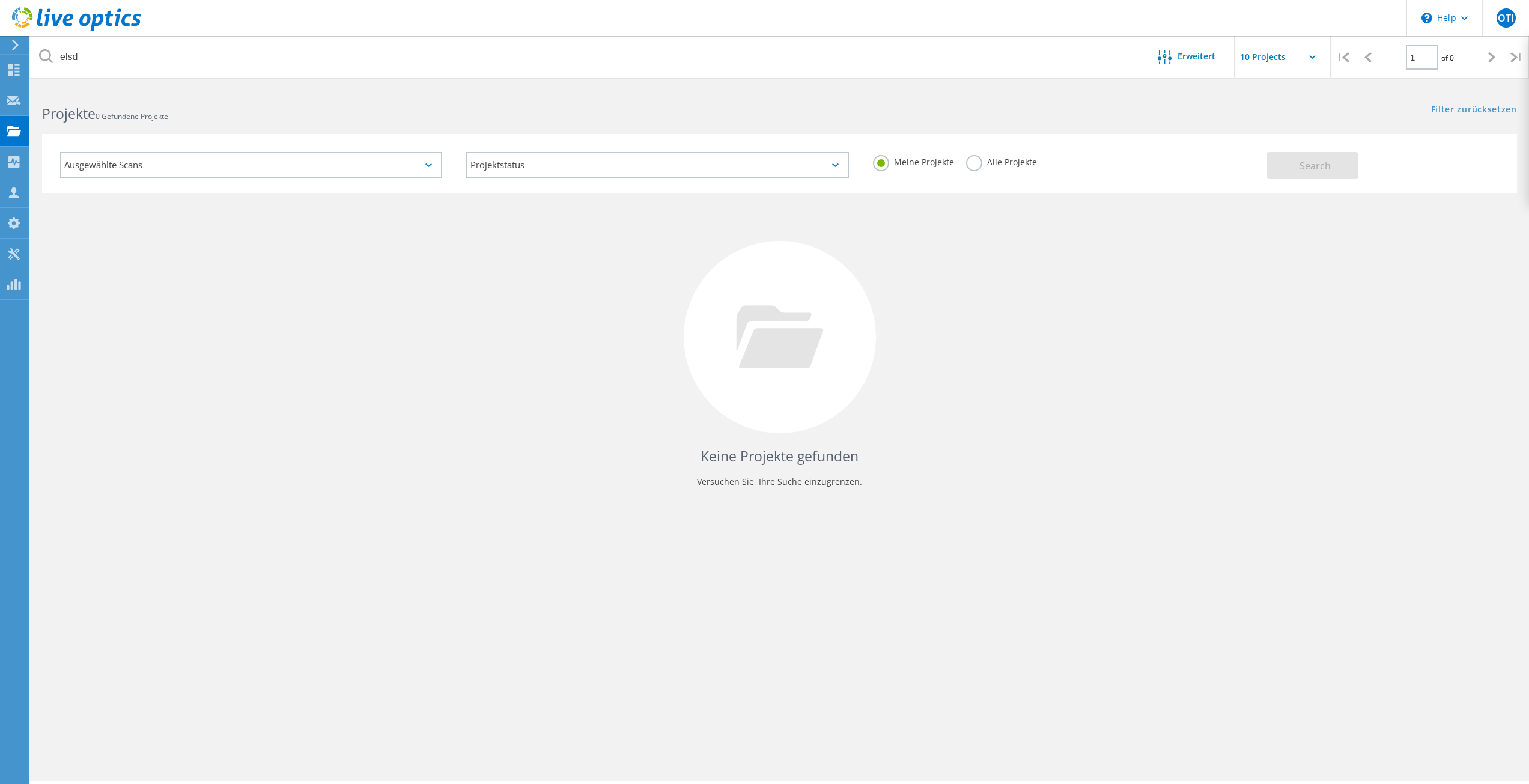
click at [0, 0] on input "Meine Projekte" at bounding box center [0, 0] width 0 height 0
click at [979, 161] on label "Alle Projekte" at bounding box center [1001, 160] width 71 height 11
click at [0, 0] on input "Alle Projekte" at bounding box center [0, 0] width 0 height 0
click at [1058, 214] on div "Keine Projekte gefunden Versuchen Sie, Ihre Suche einzugrenzen." at bounding box center [779, 347] width 1474 height 310
click at [1305, 173] on button "Search" at bounding box center [1312, 165] width 91 height 27
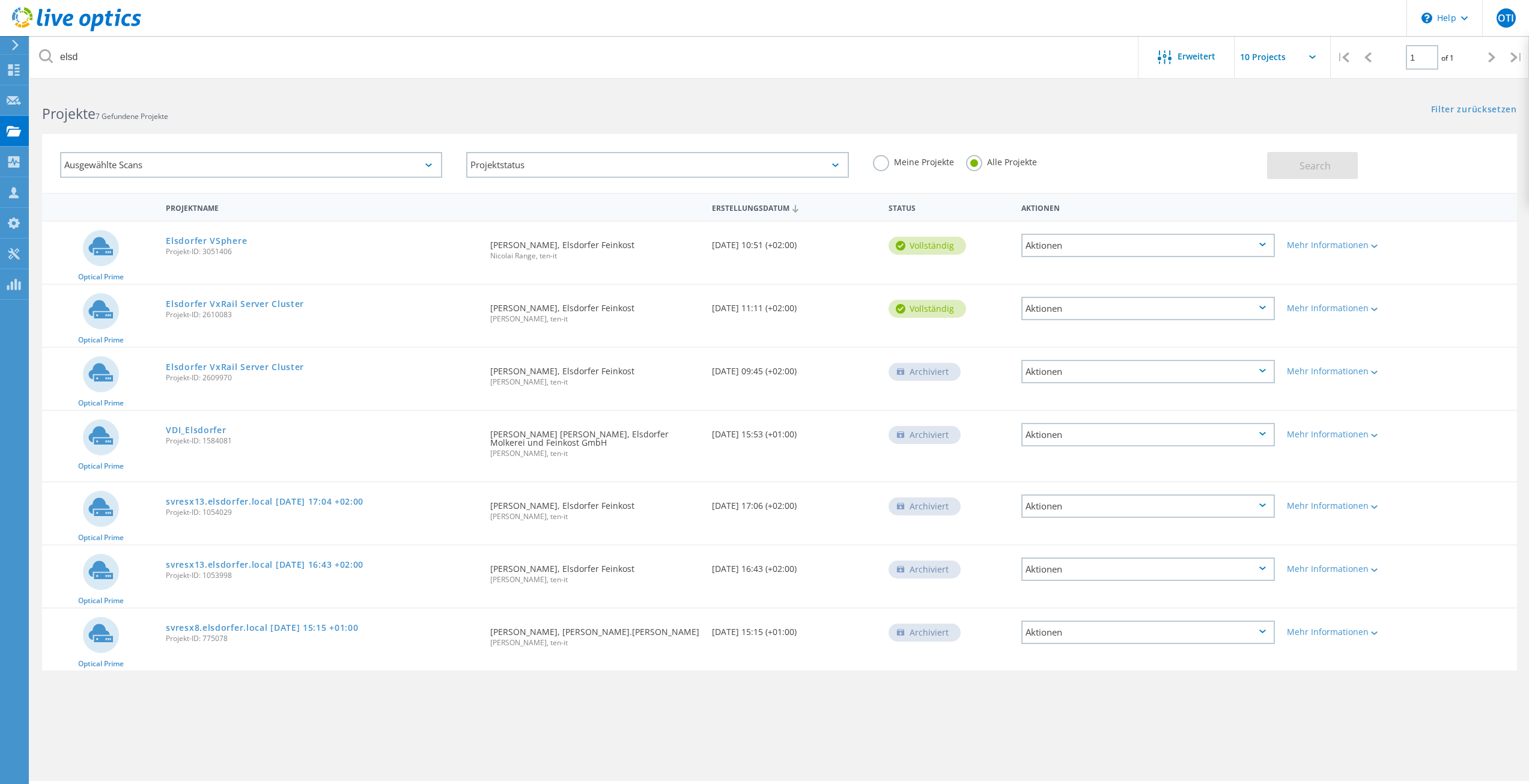
click at [264, 265] on div "Elsdorfer VSphere Projekt-ID: 3051406" at bounding box center [322, 244] width 324 height 46
click at [563, 107] on h2 "Projekte 7 Gefundene Projekte" at bounding box center [404, 113] width 725 height 20
click at [1309, 54] on input "text" at bounding box center [1294, 57] width 120 height 42
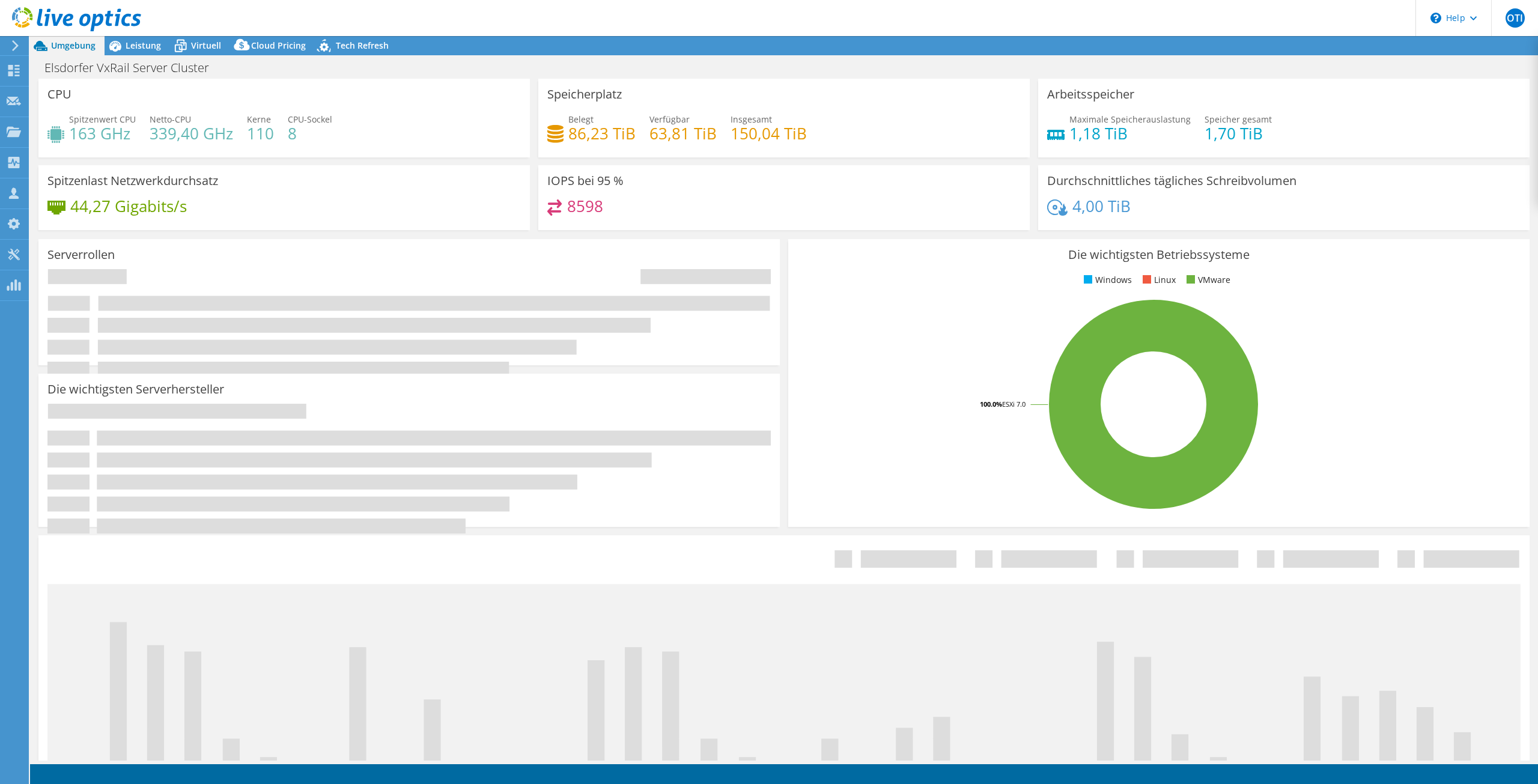
select select "USD"
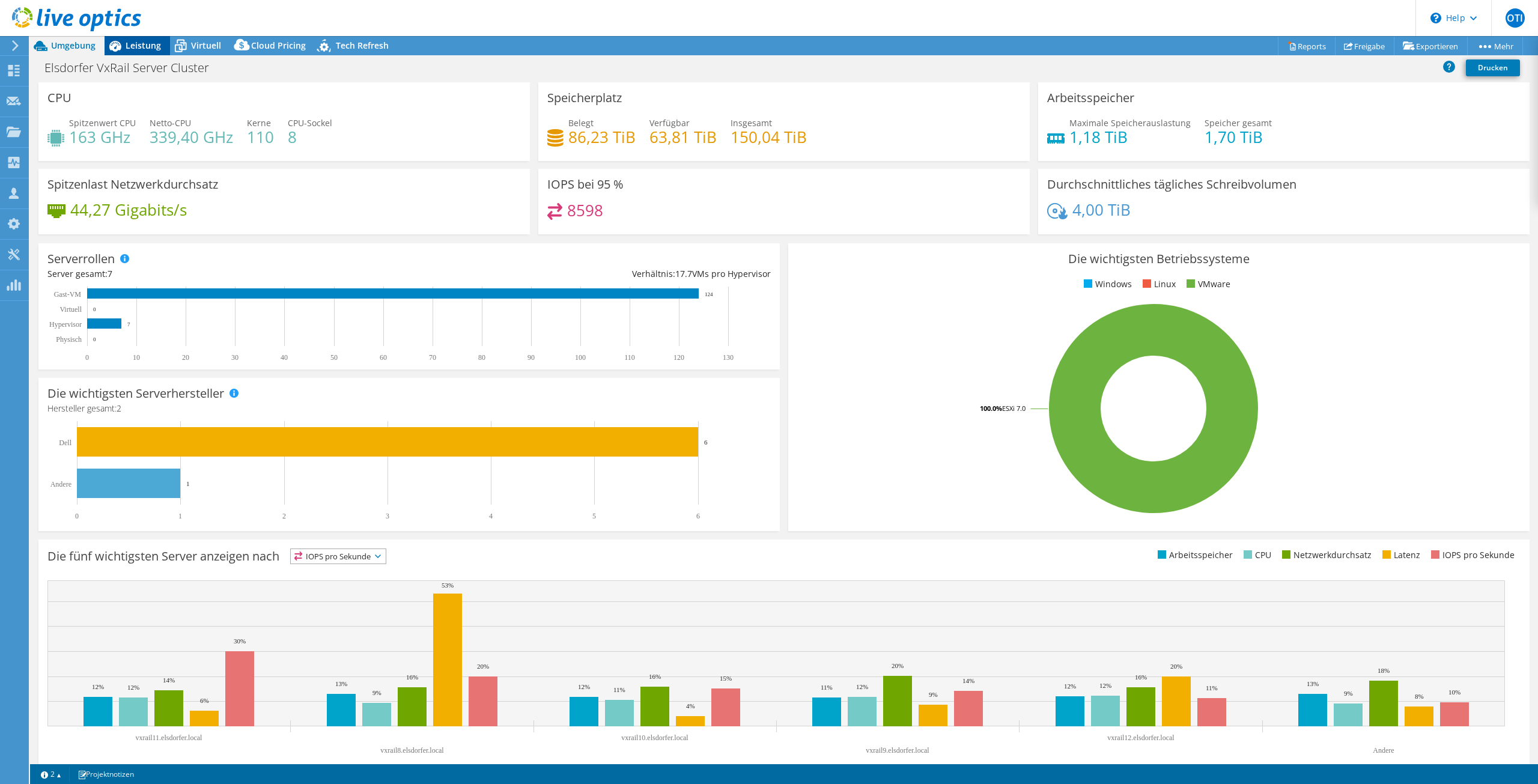
click at [149, 47] on span "Leistung" at bounding box center [143, 45] width 35 height 11
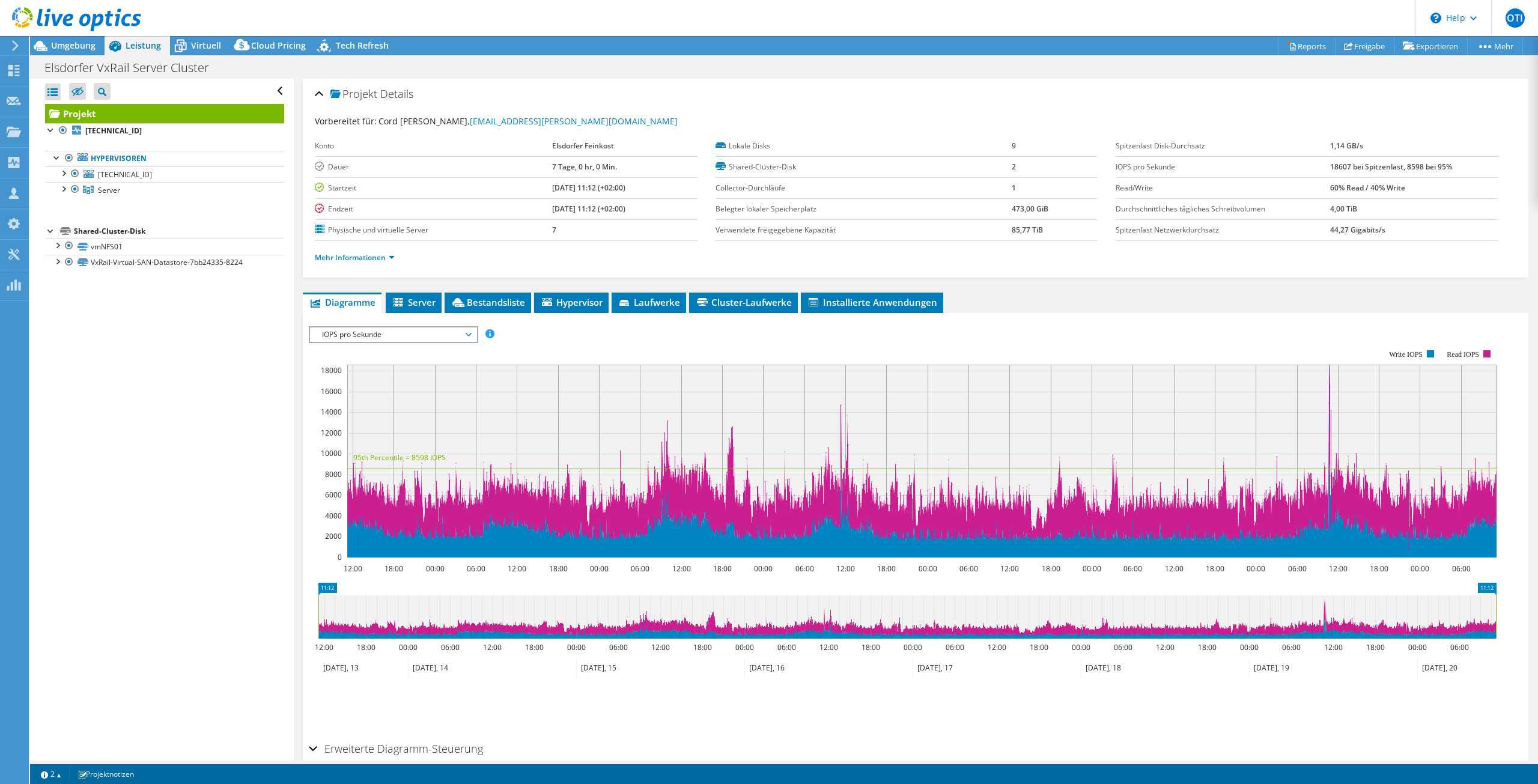
click at [414, 348] on rect at bounding box center [902, 453] width 1188 height 240
click at [416, 338] on span "IOPS pro Sekunde" at bounding box center [393, 334] width 155 height 14
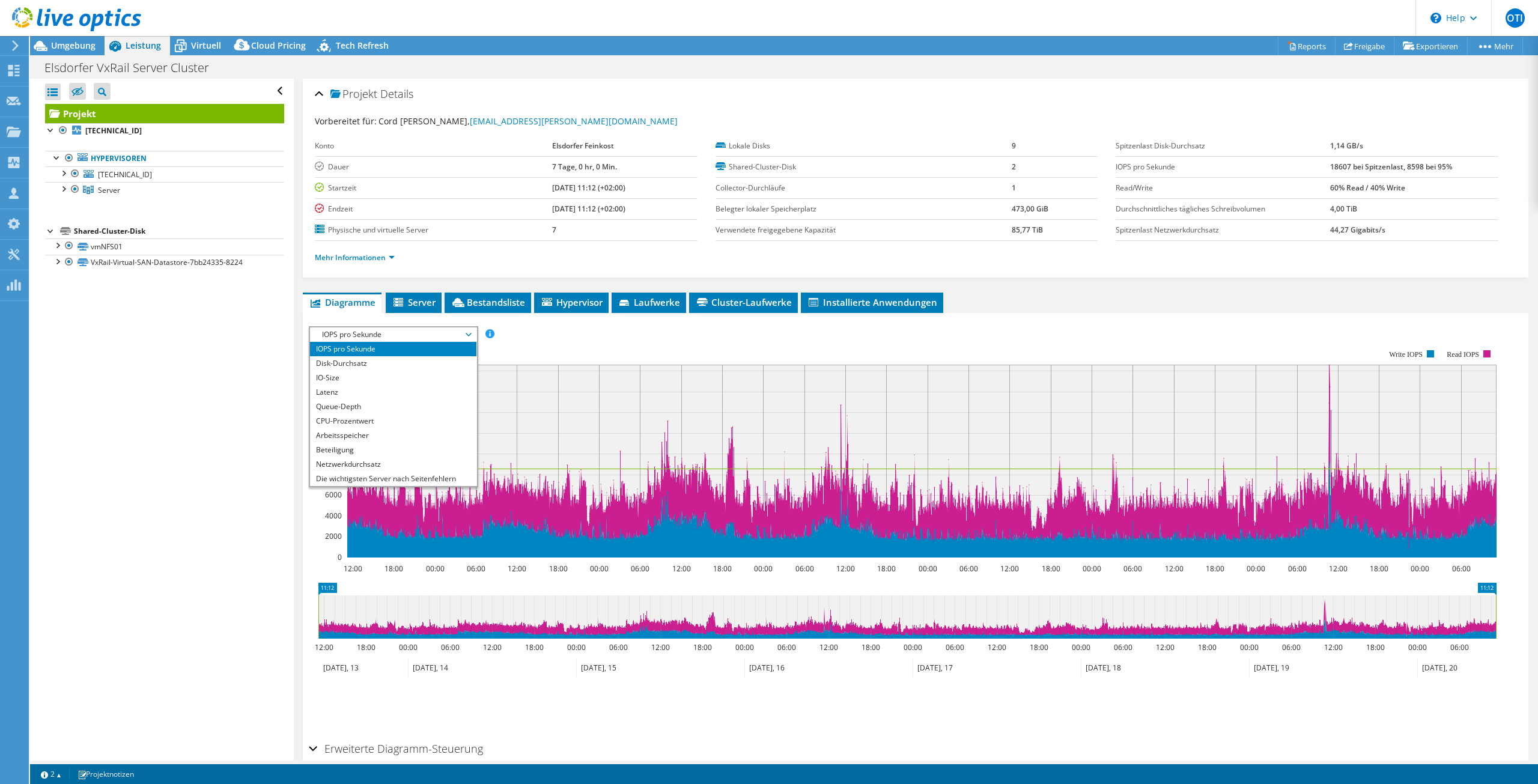
click at [656, 343] on rect at bounding box center [902, 453] width 1188 height 240
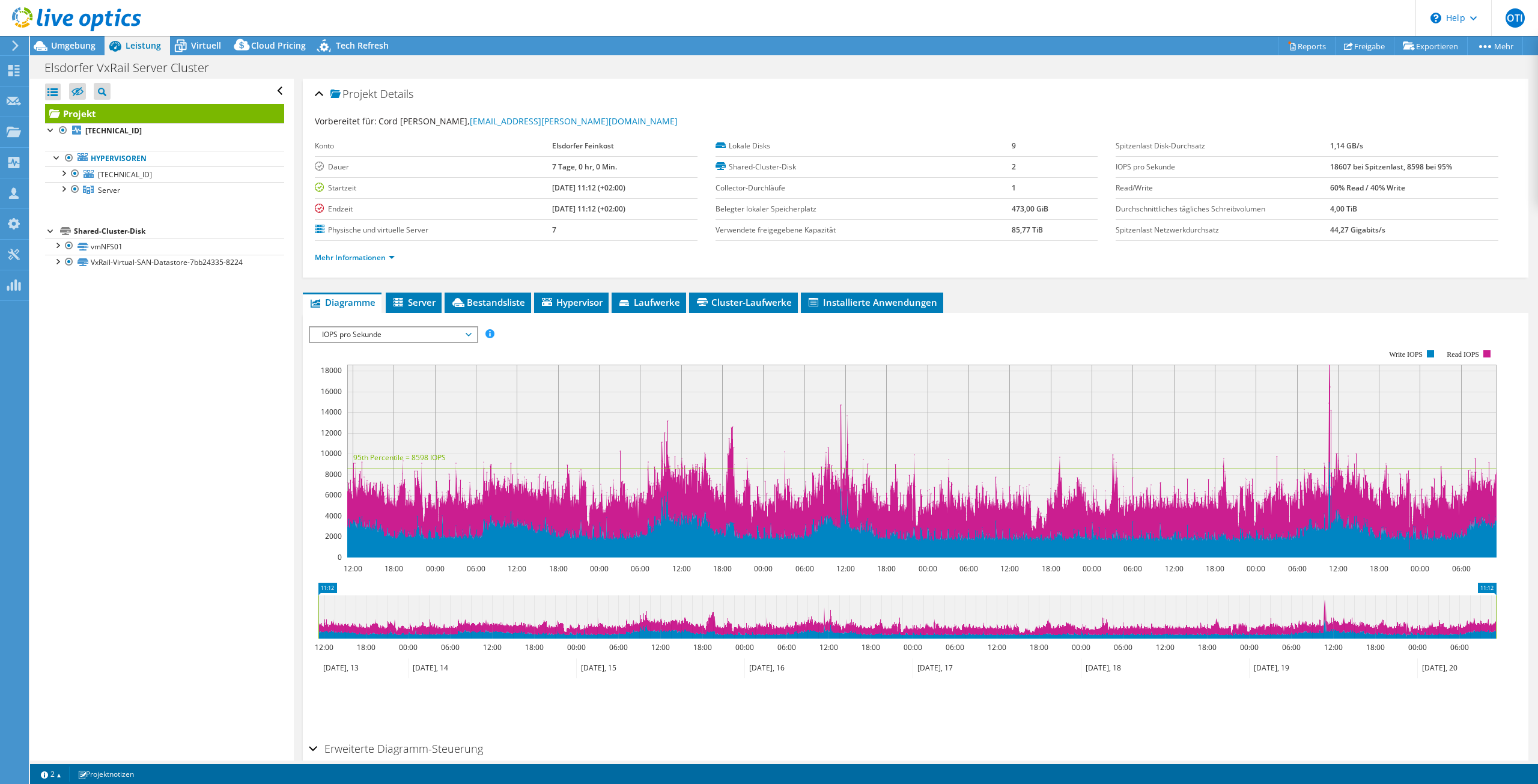
click at [430, 336] on span "IOPS pro Sekunde" at bounding box center [393, 334] width 155 height 14
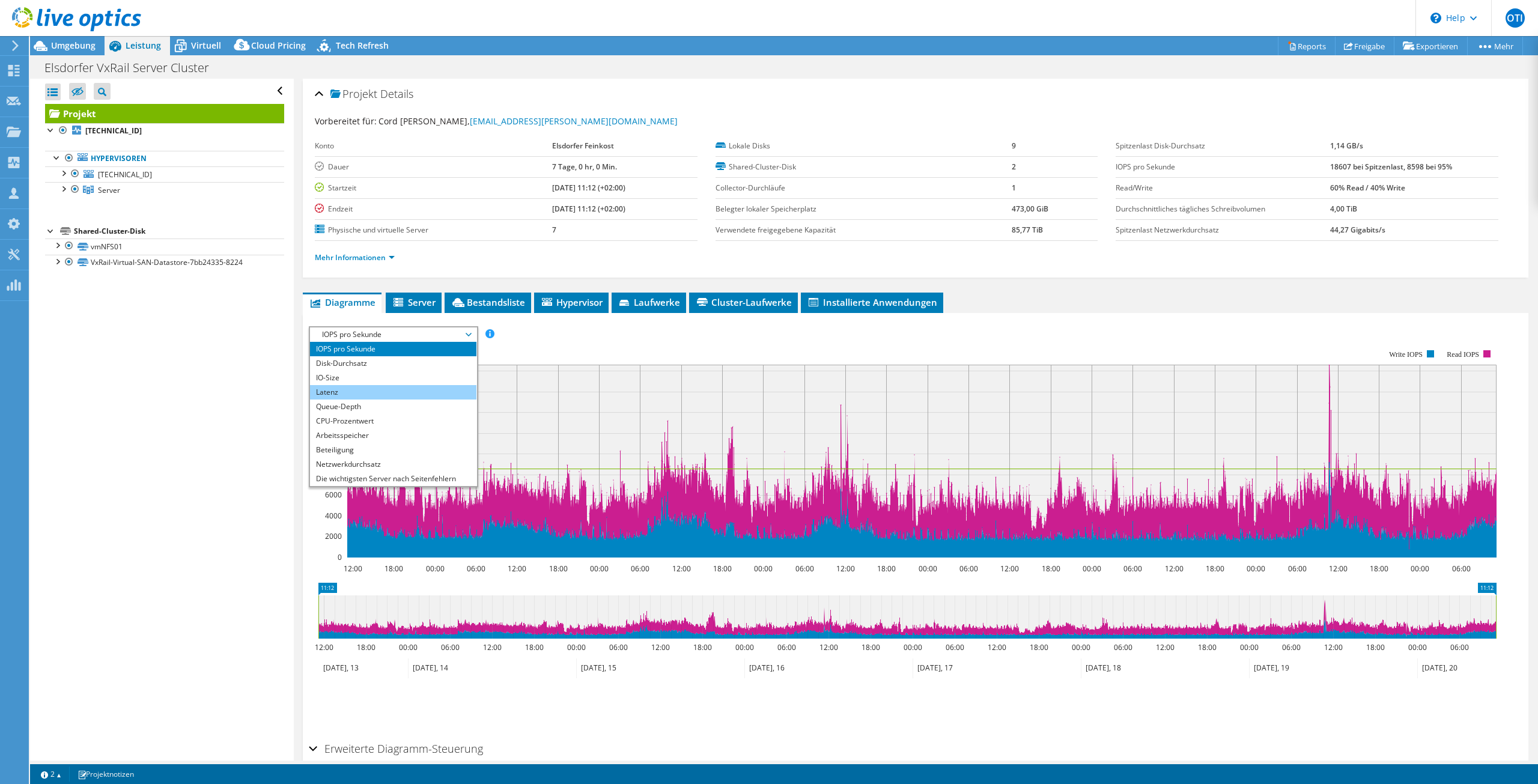
click at [386, 391] on li "Latenz" at bounding box center [393, 392] width 166 height 14
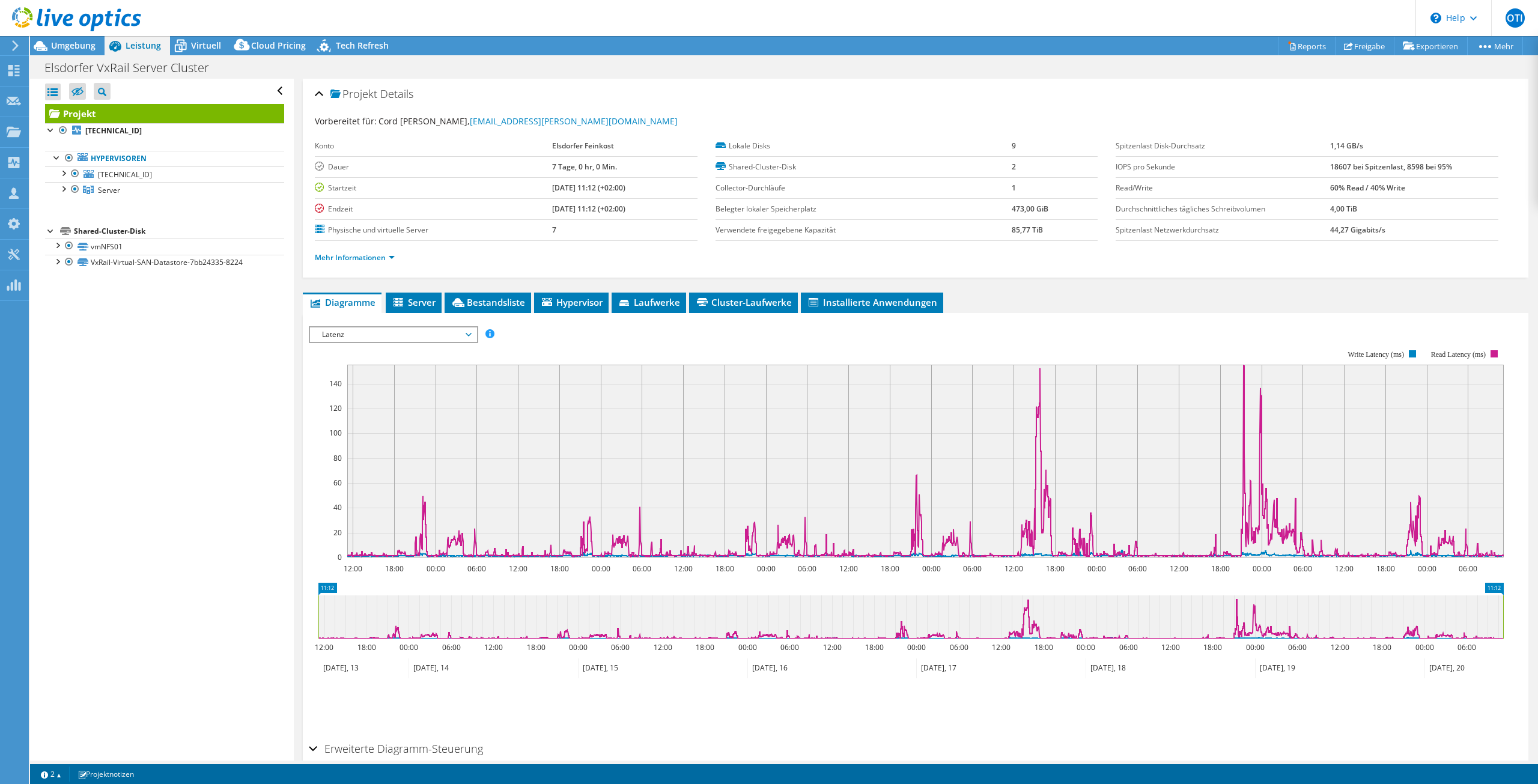
click at [123, 203] on ul "Hypervisoren 10.2.12.201 Local VMware Disk (mpx.vmhba0:C0:T2:L0)" at bounding box center [164, 174] width 239 height 71
click at [103, 191] on span "Server" at bounding box center [108, 190] width 22 height 11
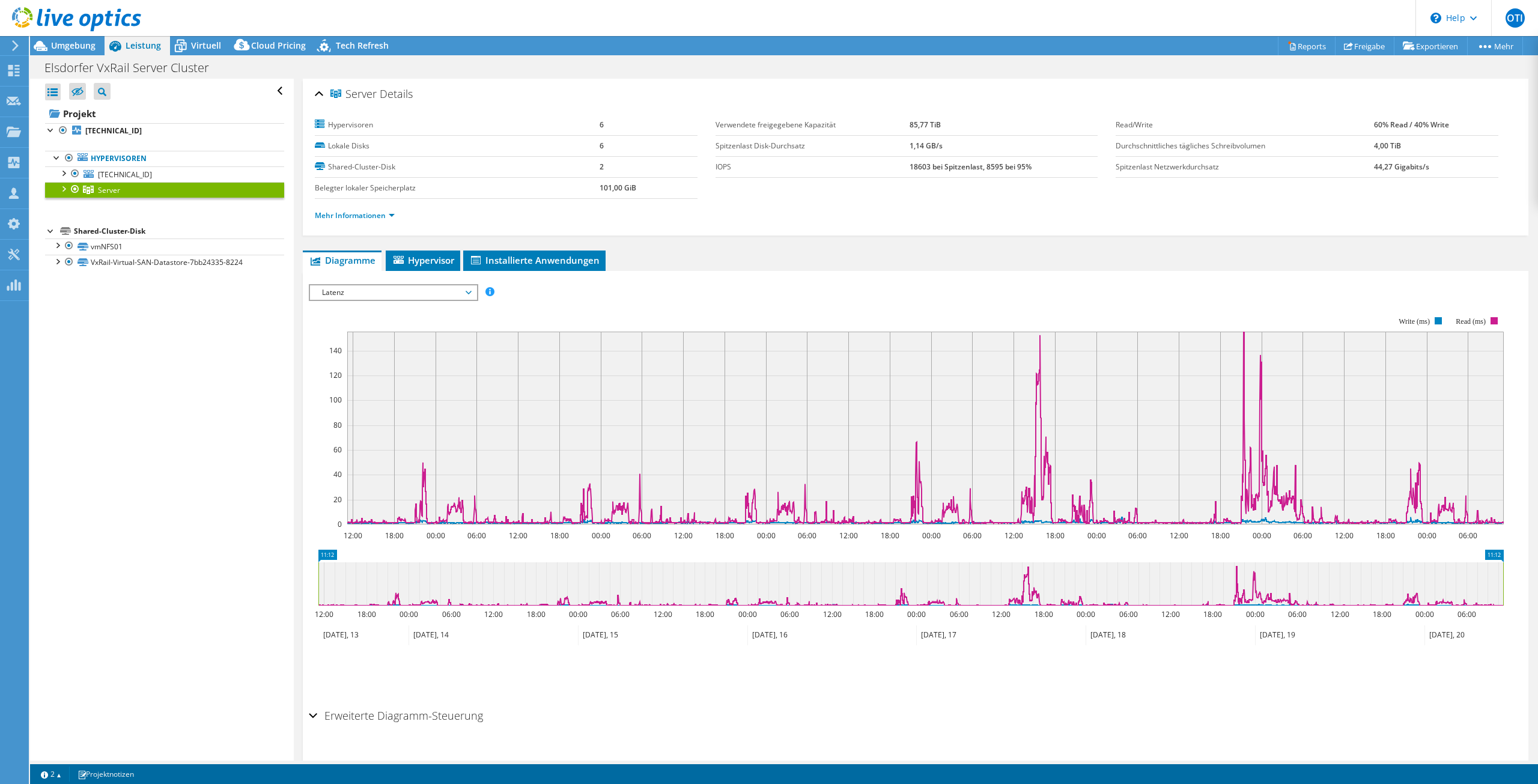
click at [370, 284] on div "Latenz IOPS pro Sekunde Disk-Durchsatz IO-Size Latenz Queue-Depth CPU-Prozentwe…" at bounding box center [393, 292] width 170 height 17
click at [372, 287] on span "Latenz" at bounding box center [393, 293] width 155 height 14
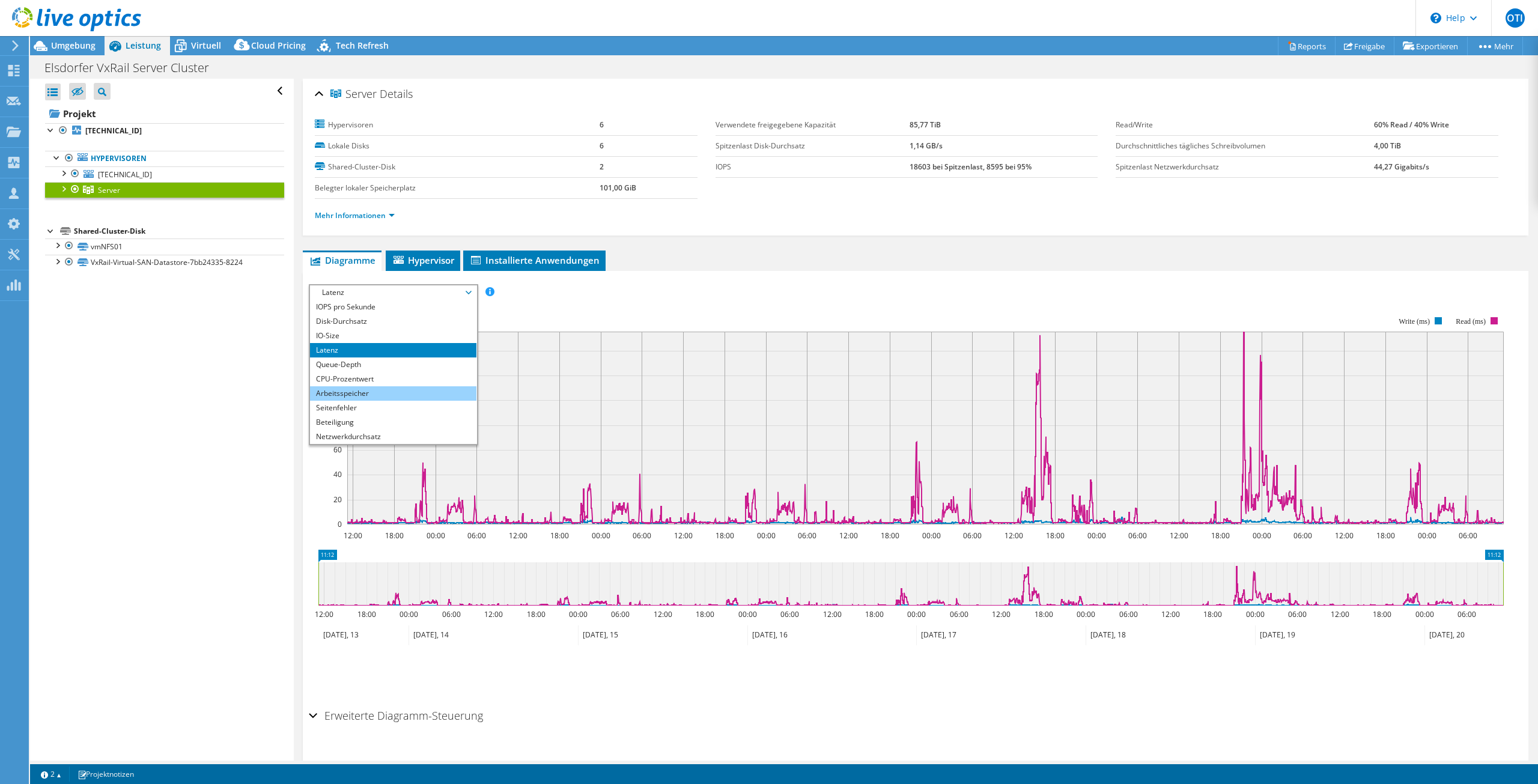
drag, startPoint x: 355, startPoint y: 383, endPoint x: 434, endPoint y: 388, distance: 79.2
click at [355, 383] on li "CPU-Prozentwert" at bounding box center [393, 379] width 166 height 14
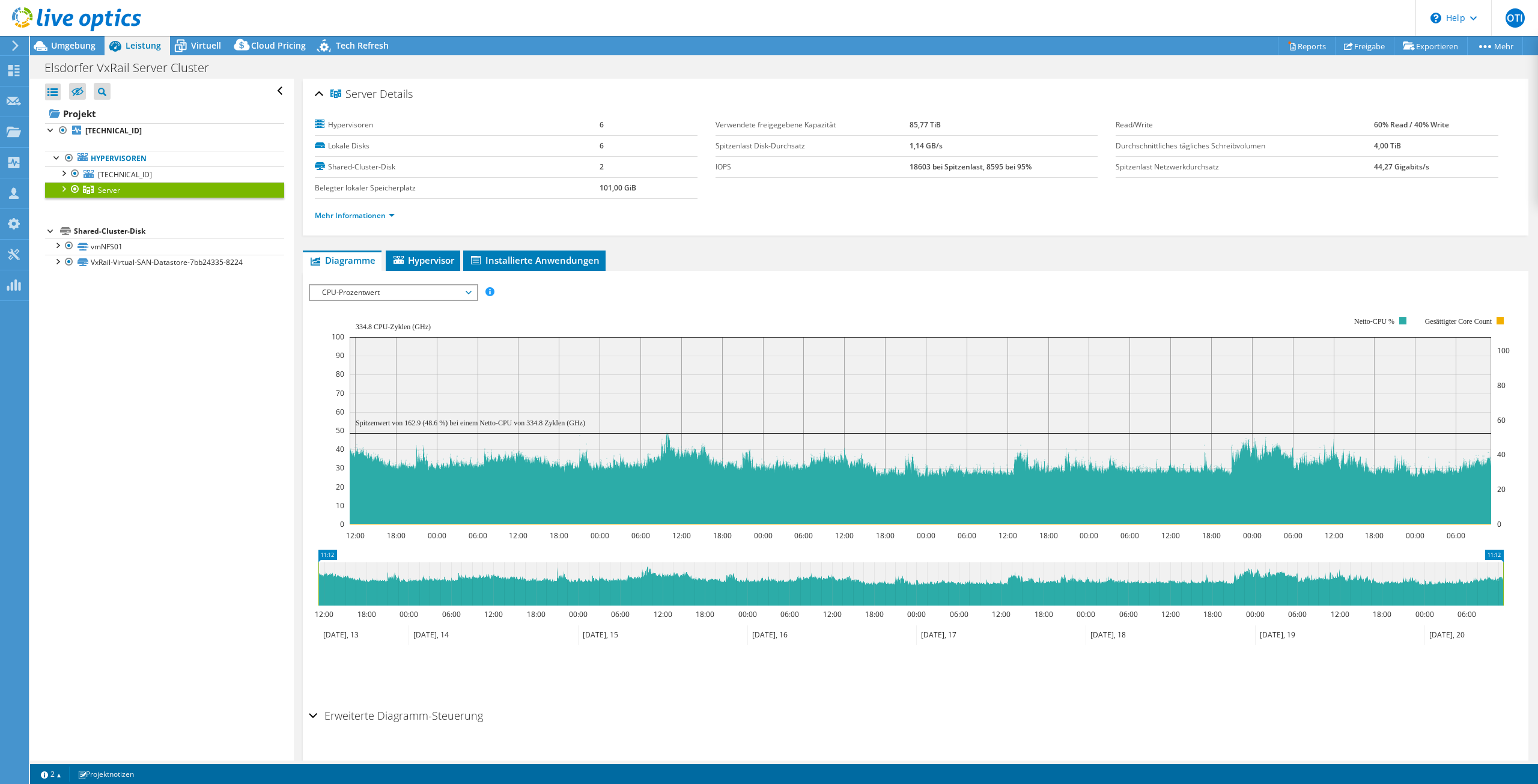
click at [368, 288] on span "CPU-Prozentwert" at bounding box center [393, 293] width 155 height 14
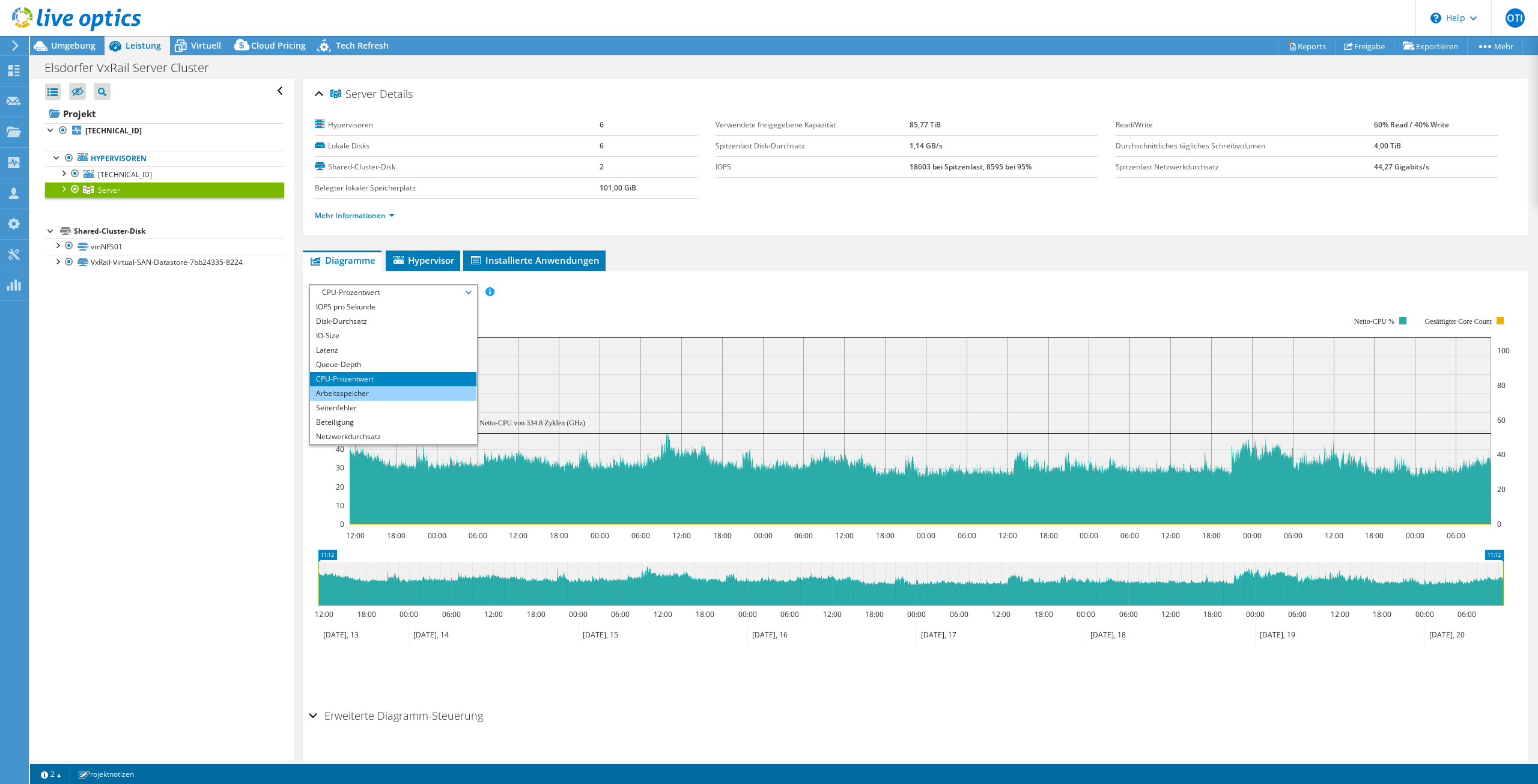
click at [375, 394] on li "Arbeitsspeicher" at bounding box center [393, 393] width 166 height 14
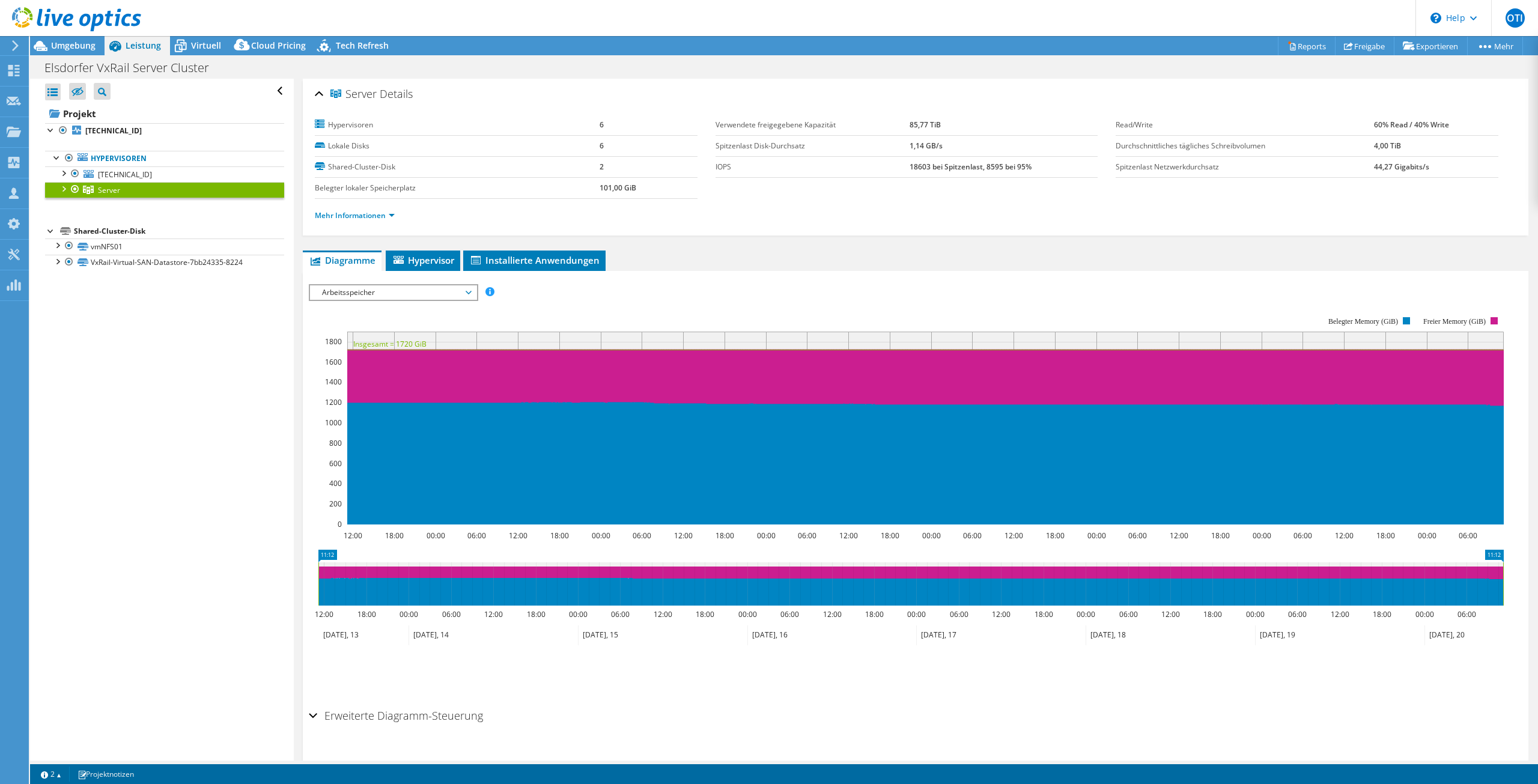
click at [385, 291] on span "Arbeitsspeicher" at bounding box center [393, 293] width 155 height 14
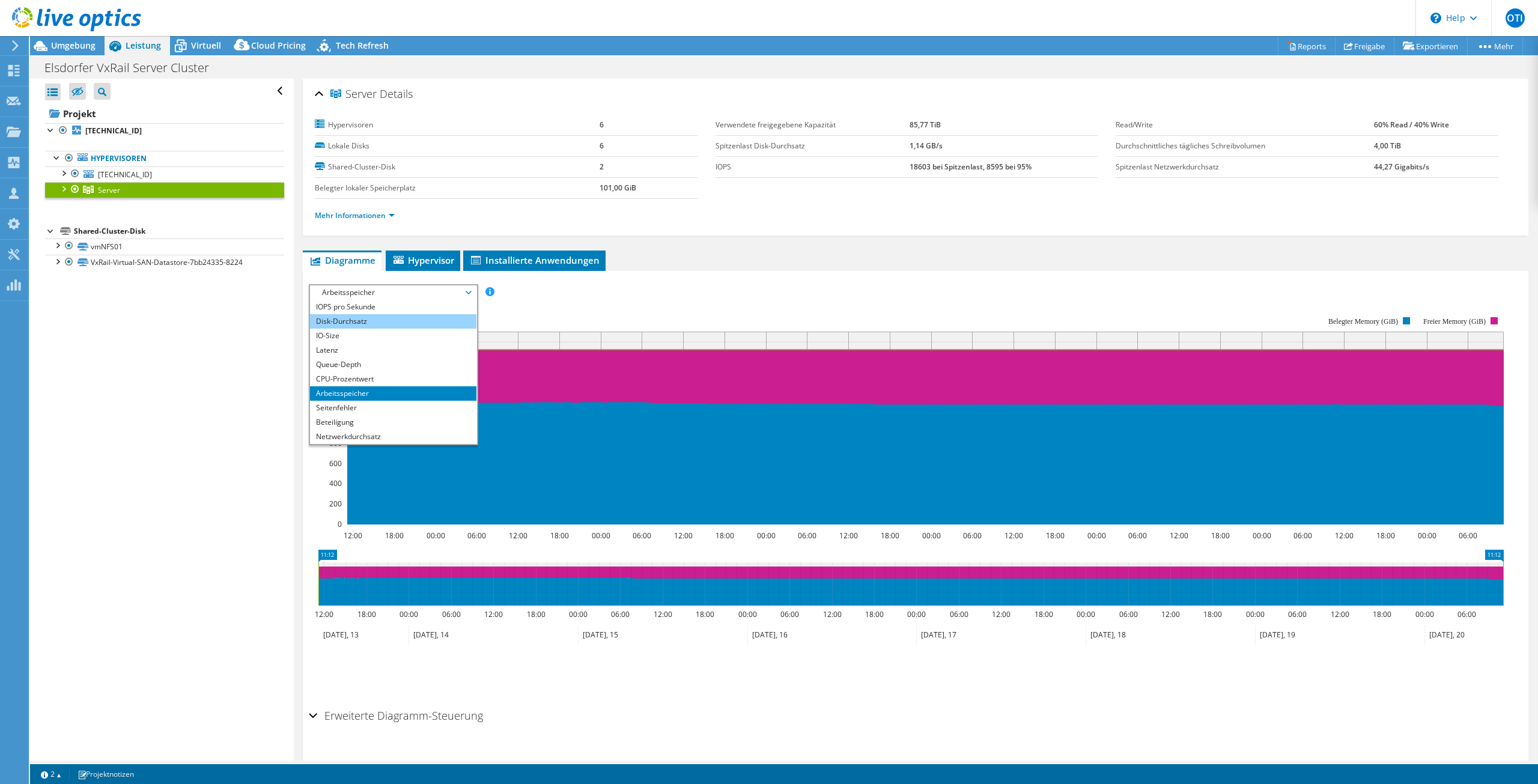
click at [375, 322] on li "Disk-Durchsatz" at bounding box center [393, 321] width 166 height 14
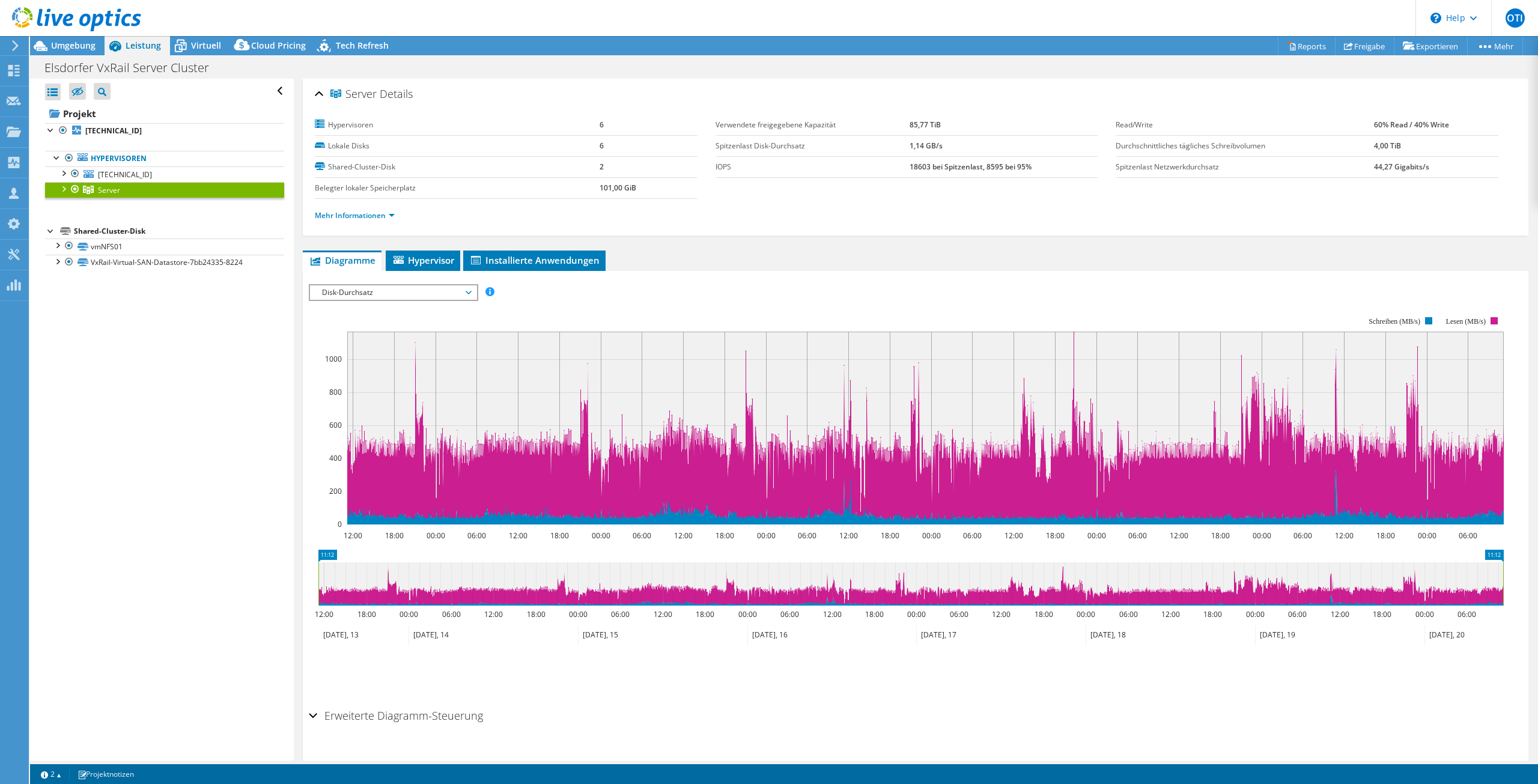
click at [378, 297] on span "Disk-Durchsatz" at bounding box center [393, 293] width 155 height 14
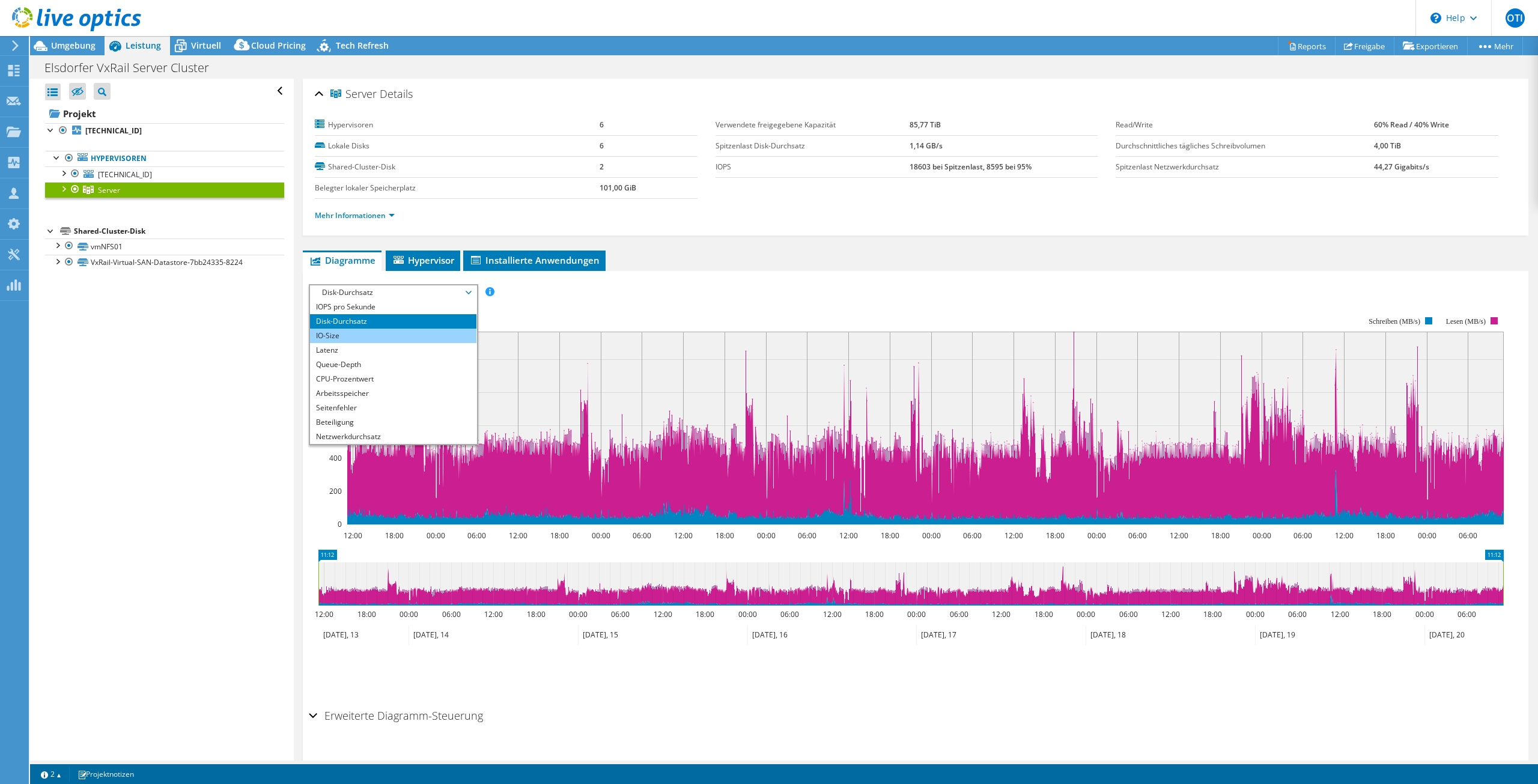
click at [374, 333] on li "IO-Size" at bounding box center [393, 336] width 166 height 14
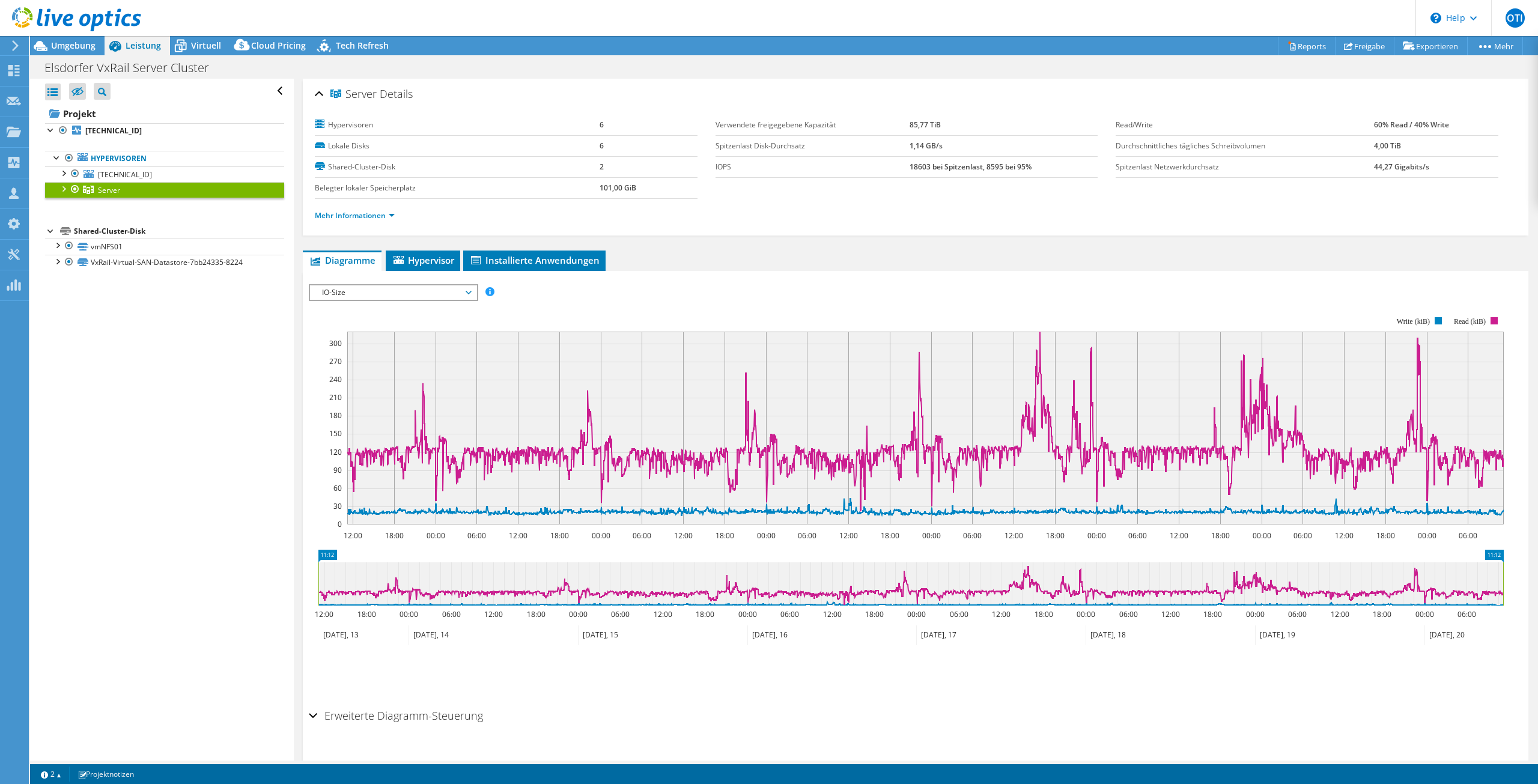
click at [404, 289] on span "IO-Size" at bounding box center [393, 293] width 155 height 14
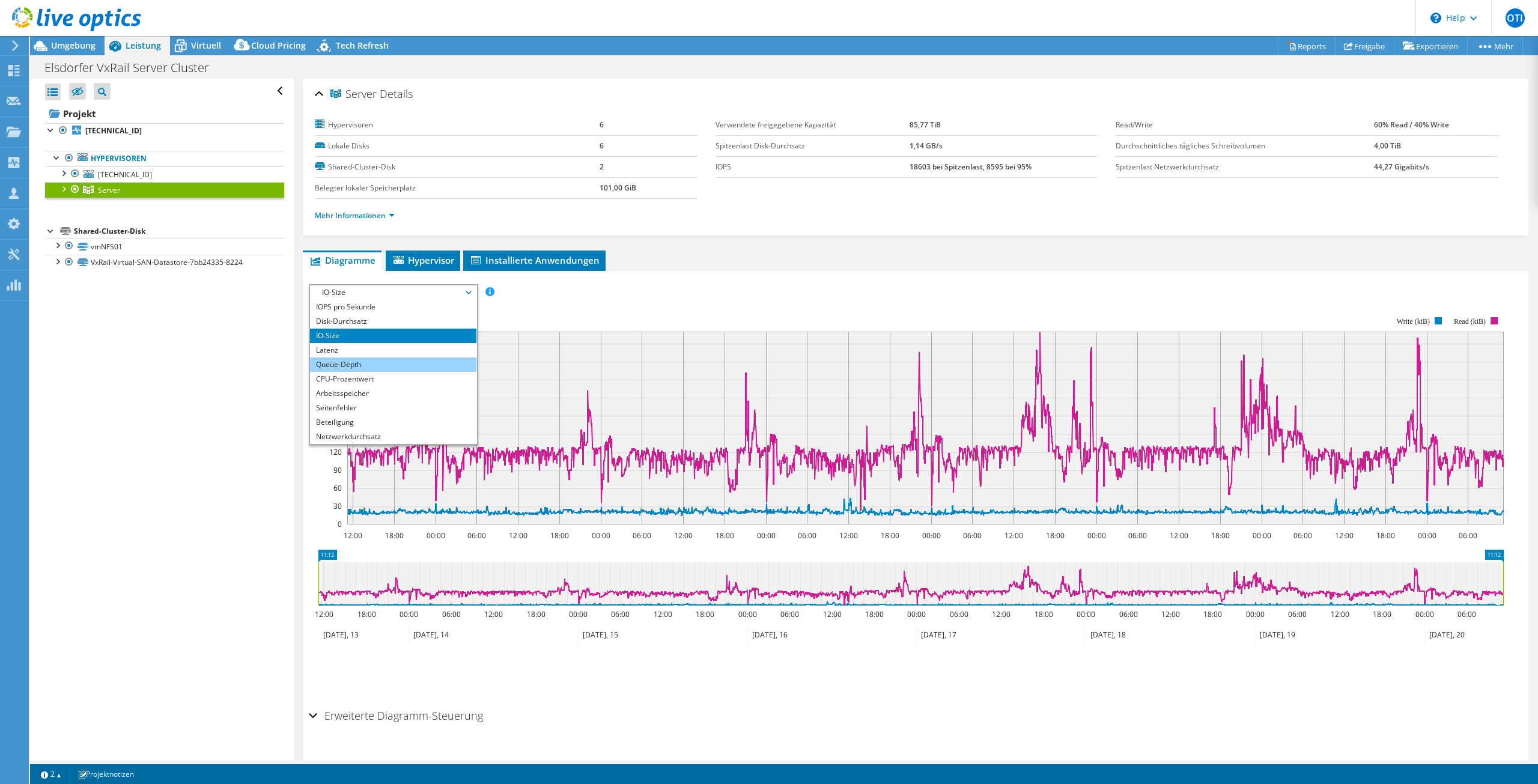
click at [361, 362] on li "Queue-Depth" at bounding box center [393, 365] width 166 height 14
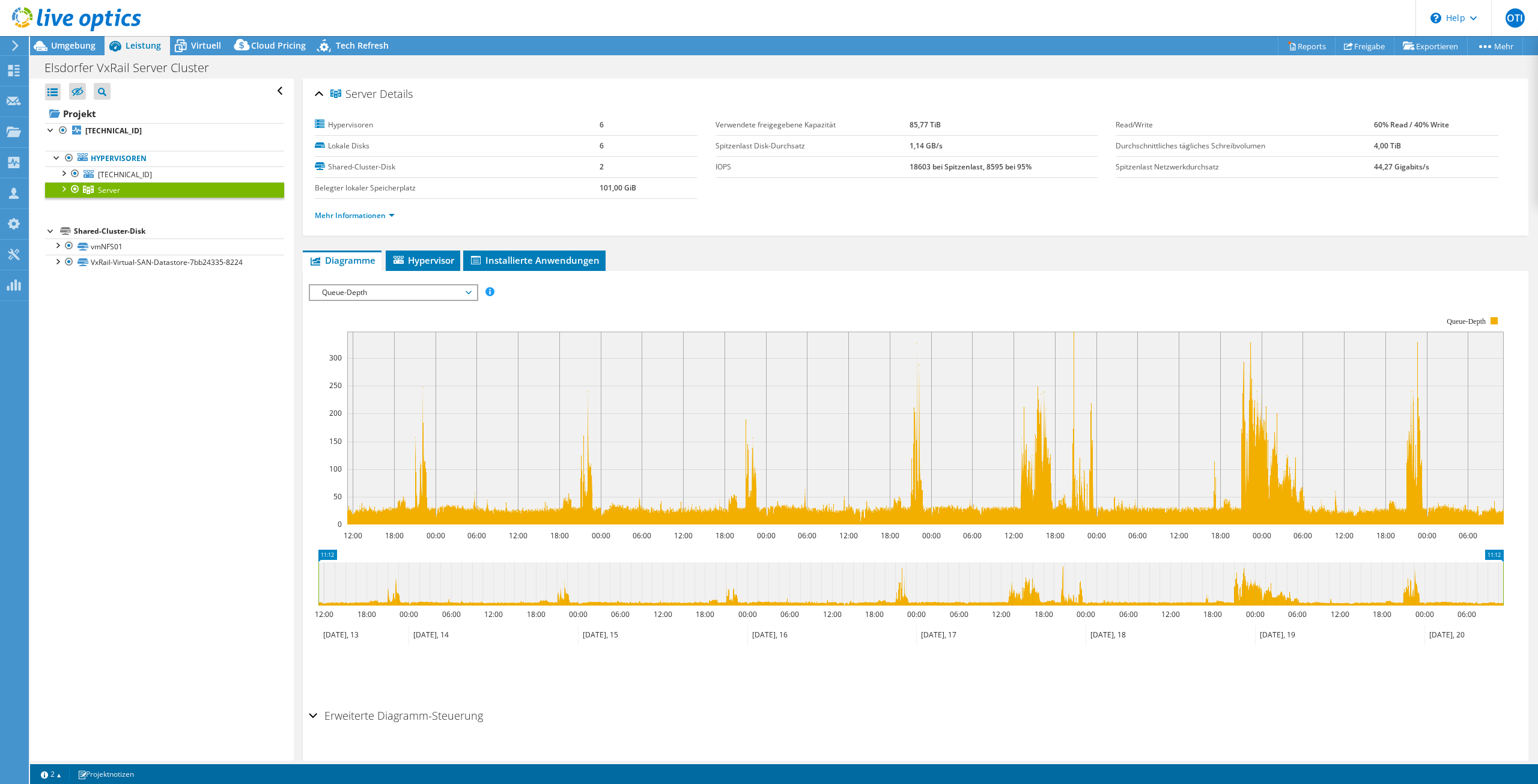
click at [397, 290] on span "Queue-Depth" at bounding box center [393, 293] width 155 height 14
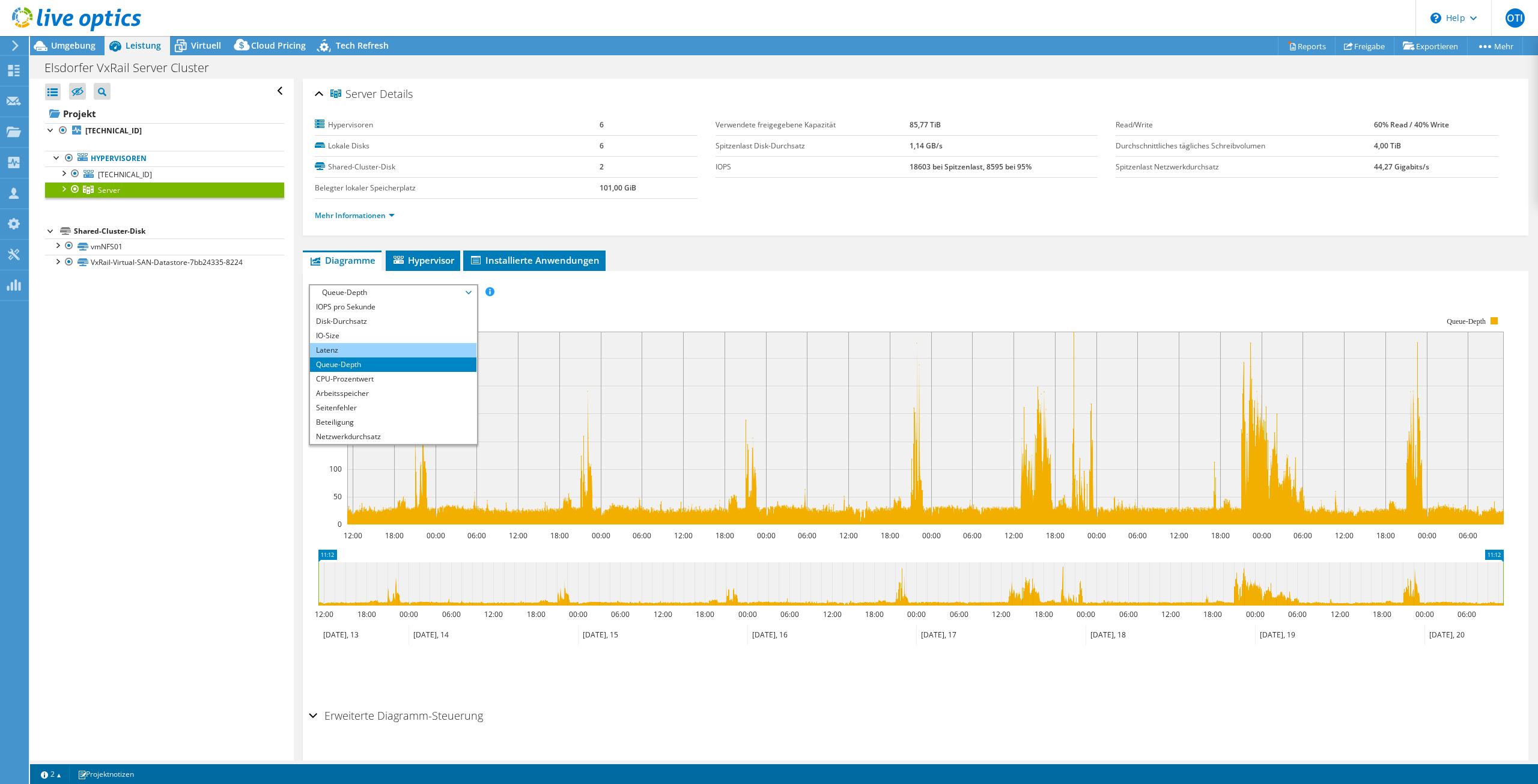
click at [372, 345] on li "Latenz" at bounding box center [393, 350] width 166 height 14
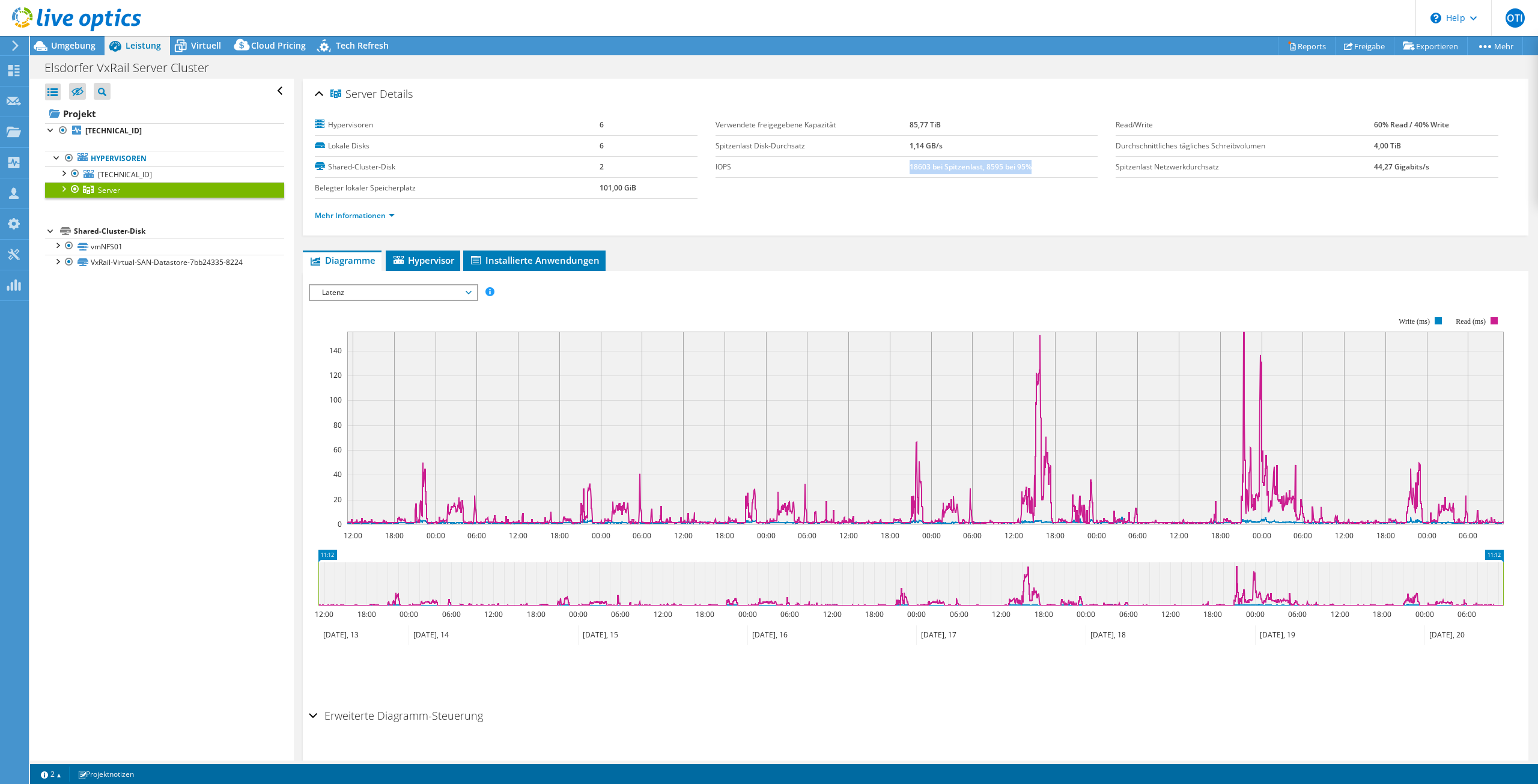
drag, startPoint x: 1052, startPoint y: 192, endPoint x: 1048, endPoint y: 173, distance: 19.4
click at [1048, 173] on td "18603 bei Spitzenlast, 8595 bei 95%" at bounding box center [1003, 167] width 188 height 21
click at [1046, 205] on div "Mehr Informationen" at bounding box center [915, 215] width 1201 height 33
click at [378, 296] on span "Latenz" at bounding box center [393, 293] width 155 height 14
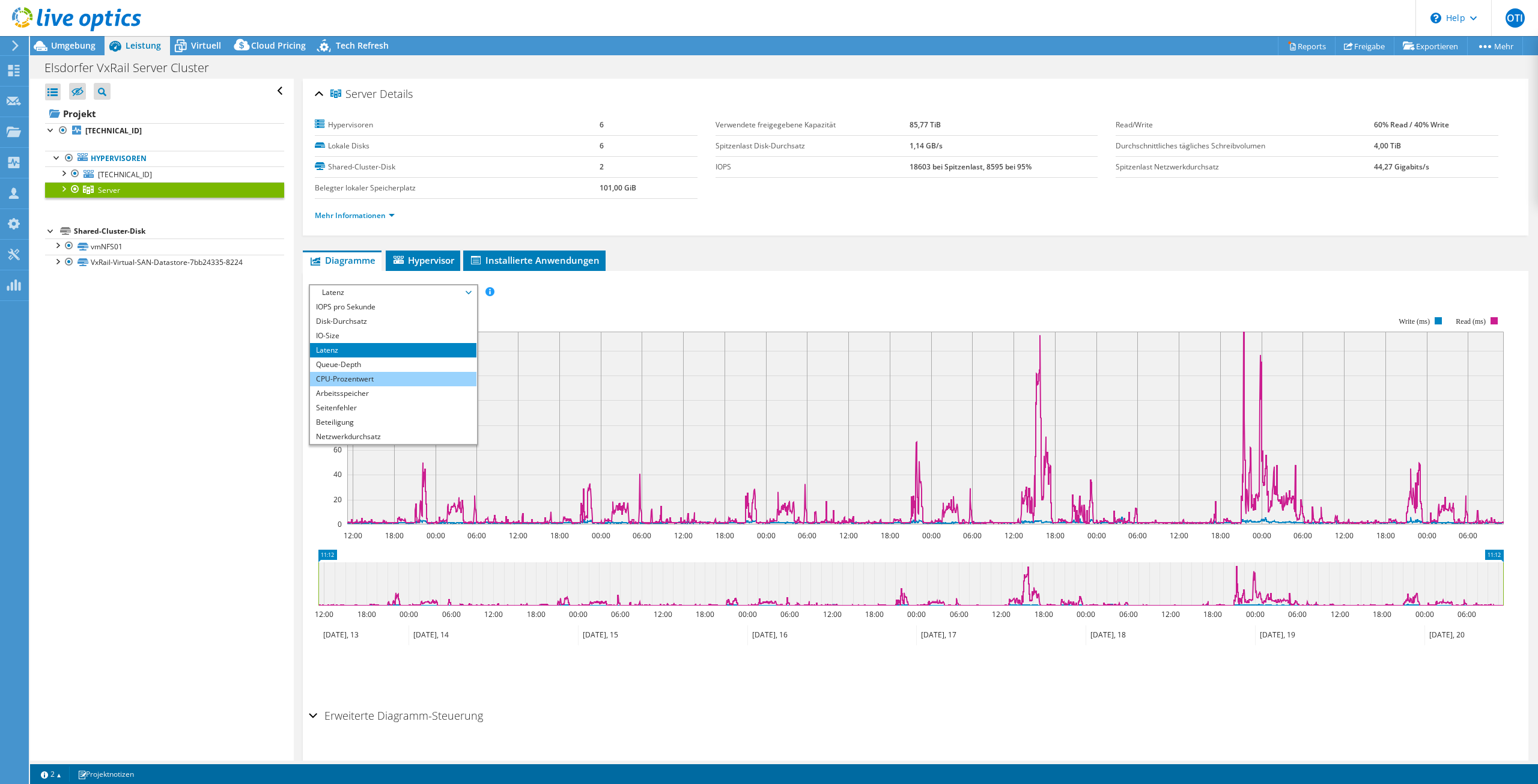
click at [360, 378] on li "CPU-Prozentwert" at bounding box center [393, 379] width 166 height 14
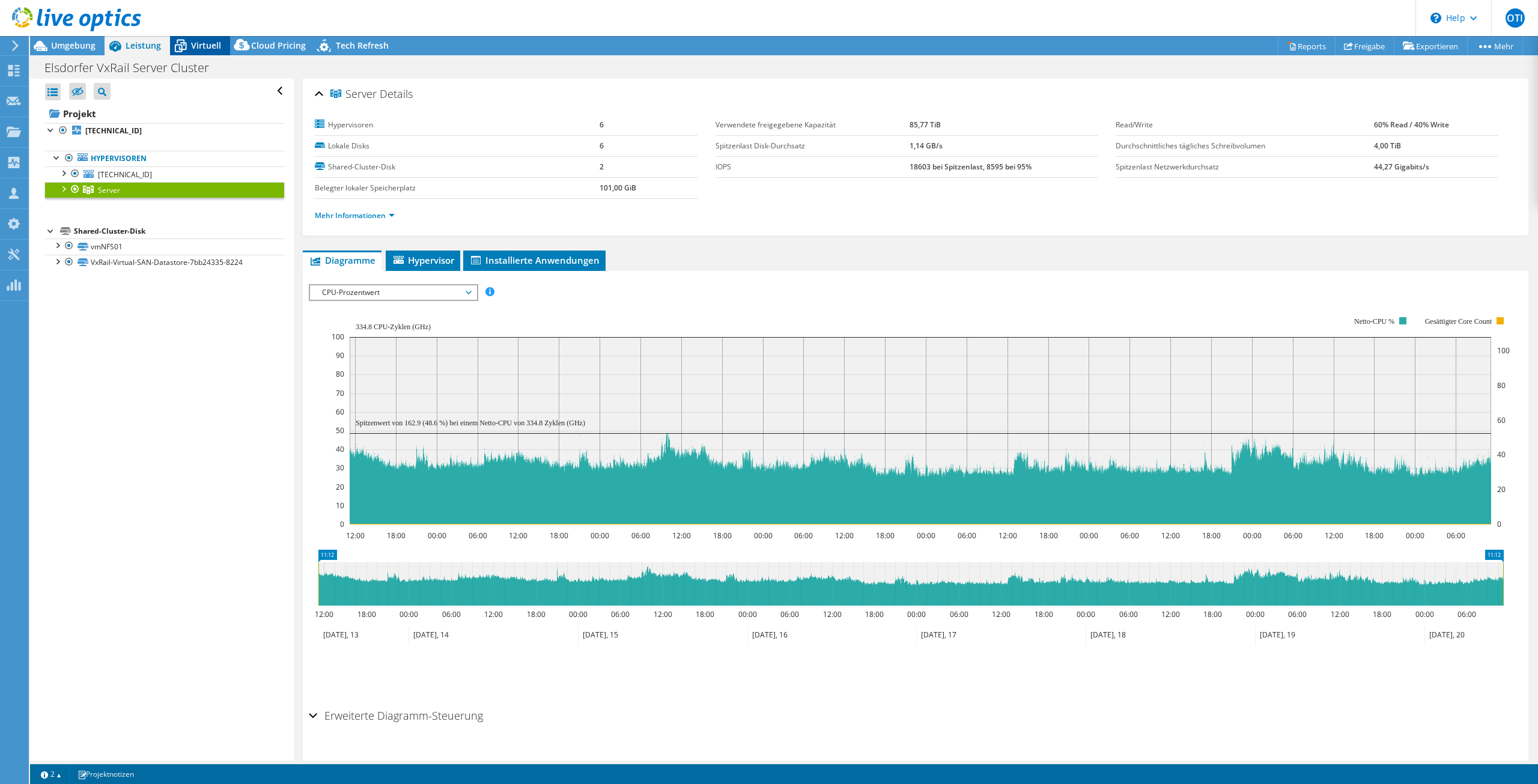
click at [175, 40] on icon at bounding box center [180, 46] width 21 height 21
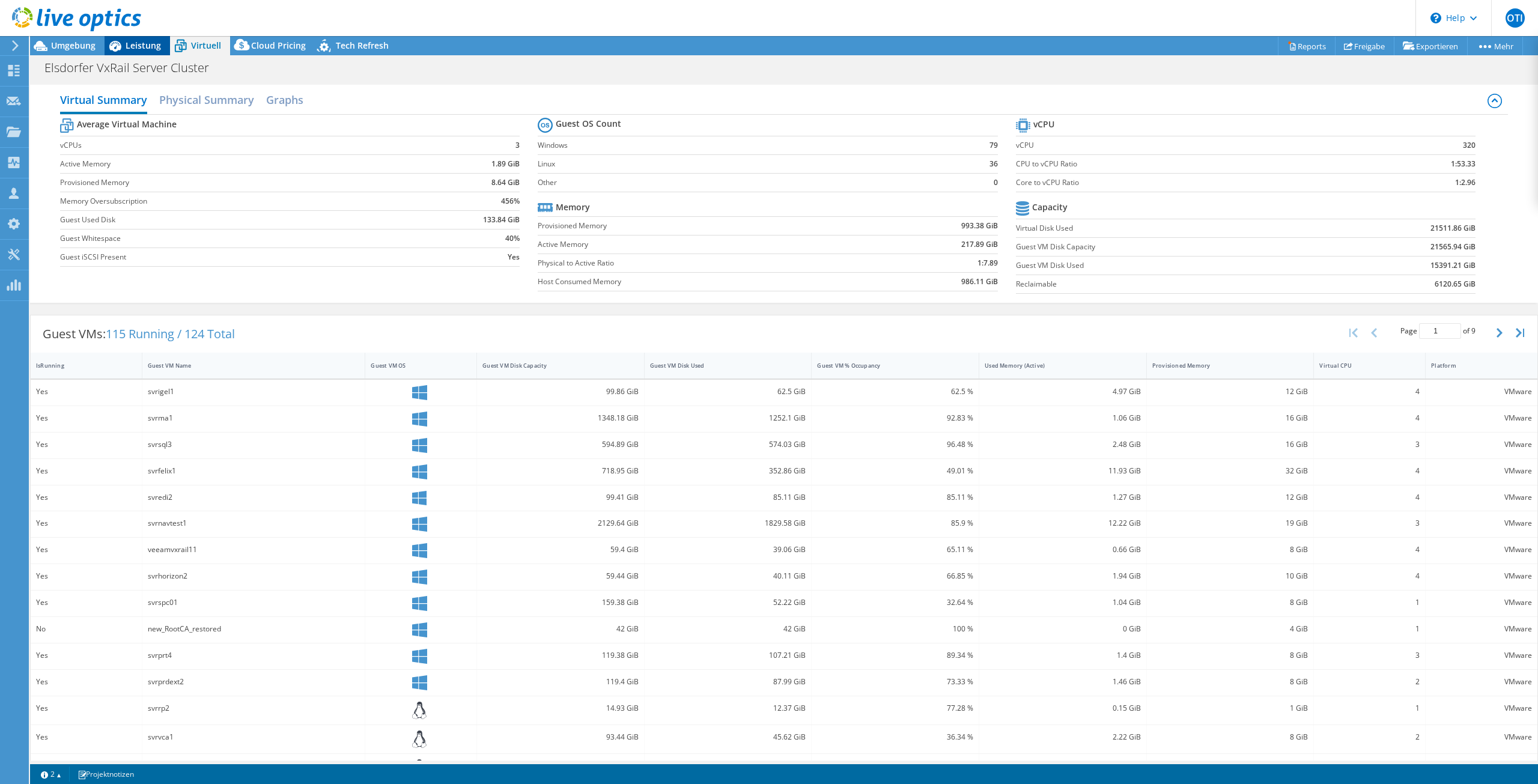
click at [140, 51] on div "Leistung" at bounding box center [137, 46] width 65 height 19
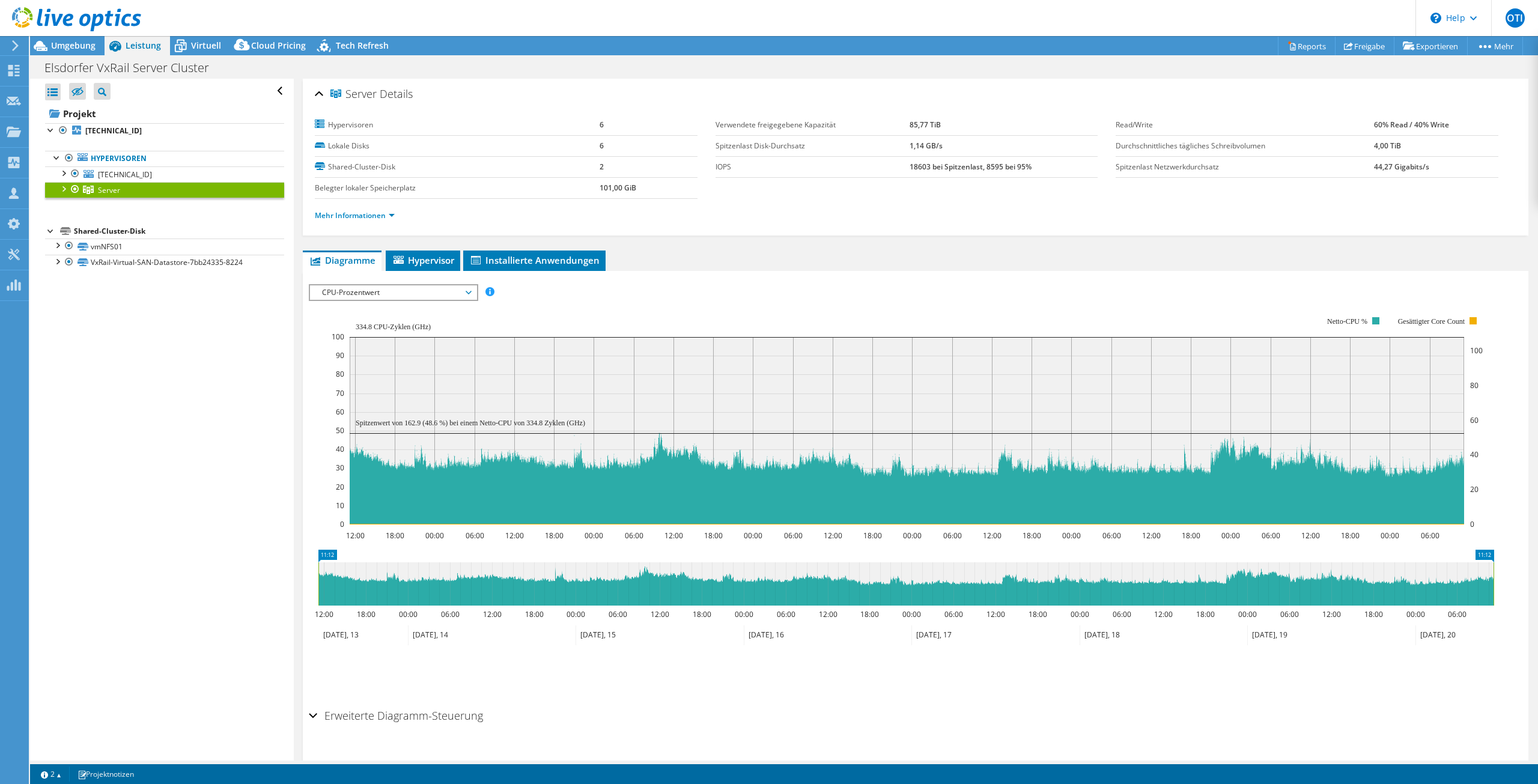
click at [371, 289] on span "CPU-Prozentwert" at bounding box center [393, 293] width 155 height 14
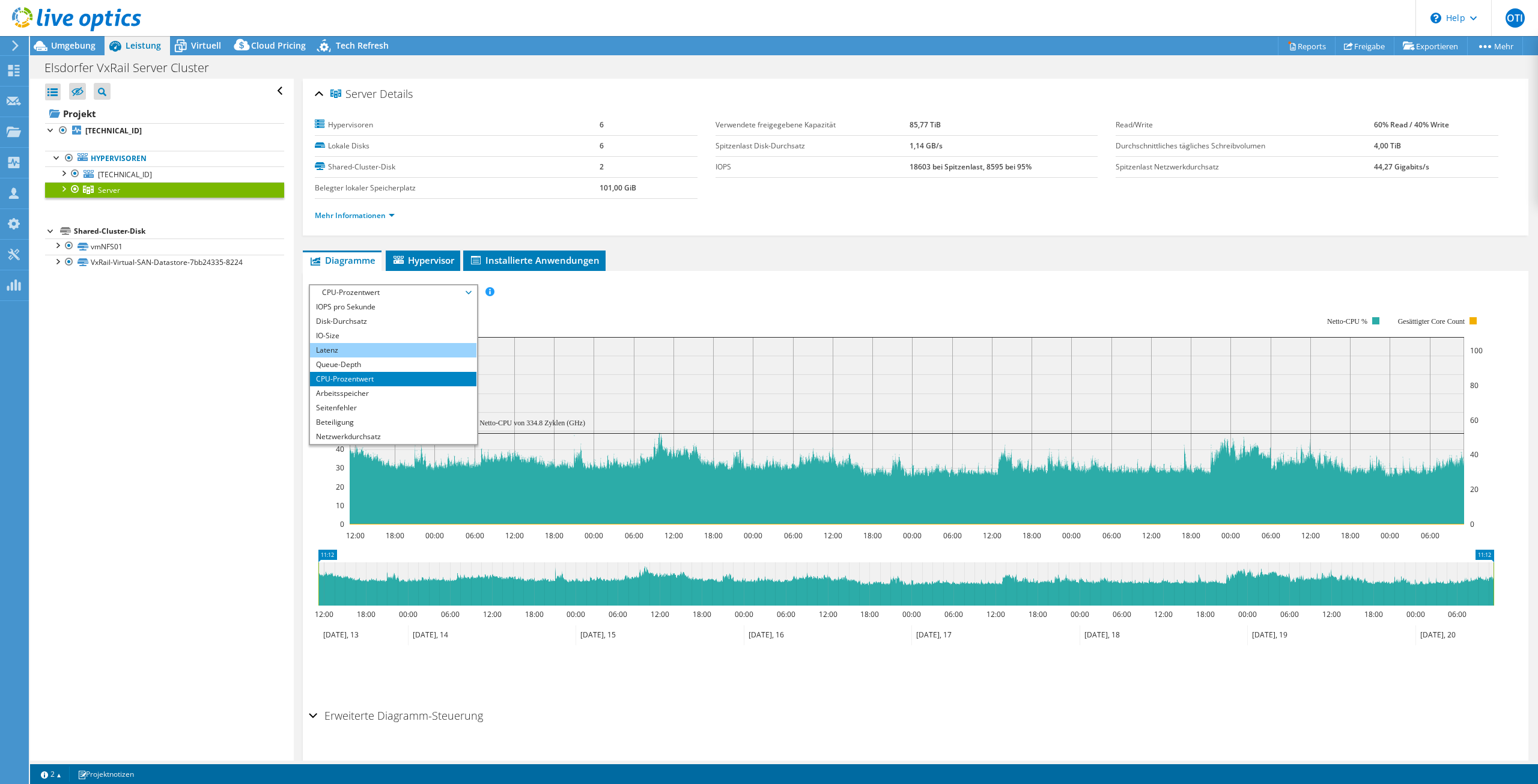
click at [355, 345] on li "Latenz" at bounding box center [393, 350] width 166 height 14
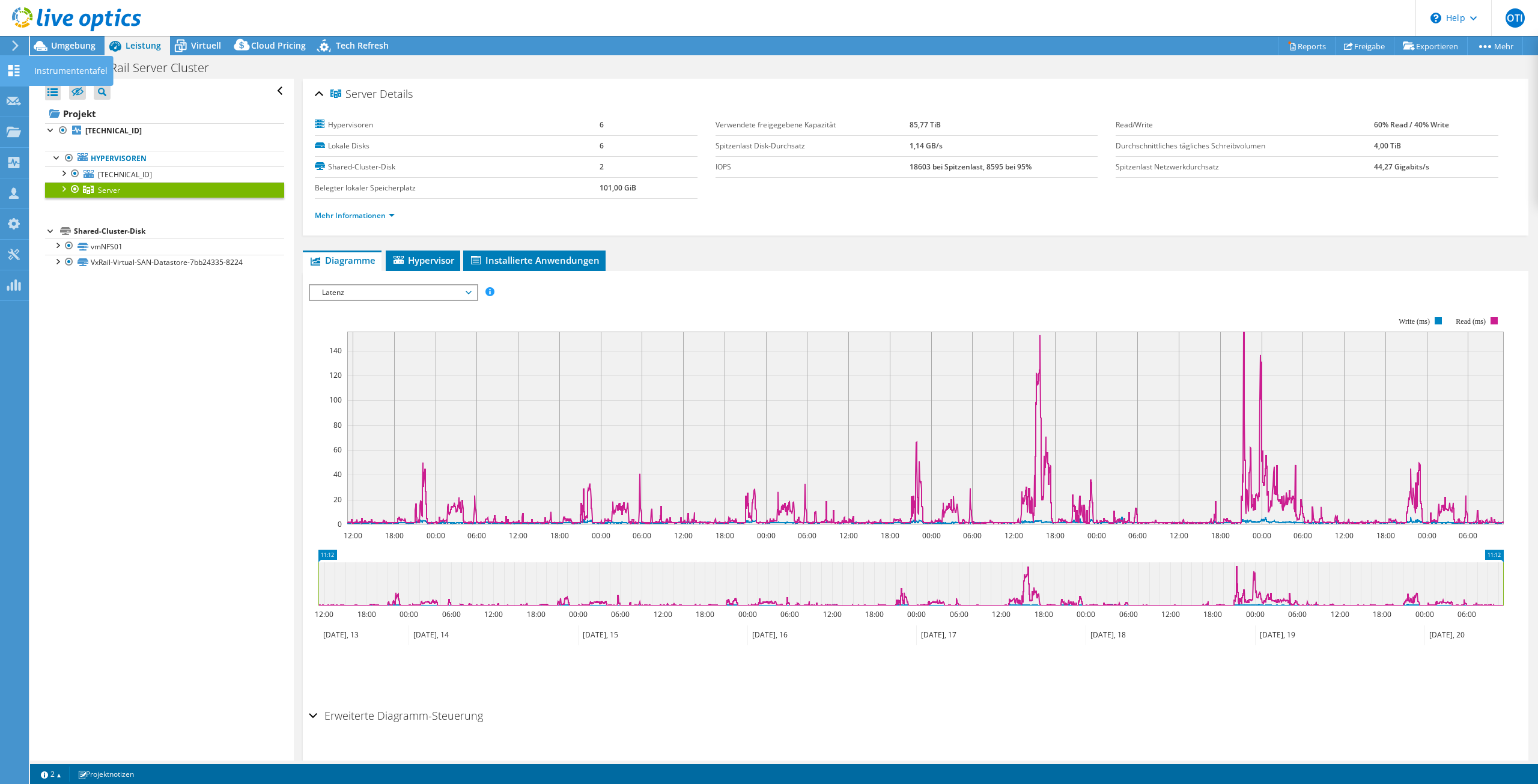
drag, startPoint x: 10, startPoint y: 71, endPoint x: 9, endPoint y: 79, distance: 8.1
click at [10, 71] on icon at bounding box center [14, 70] width 14 height 11
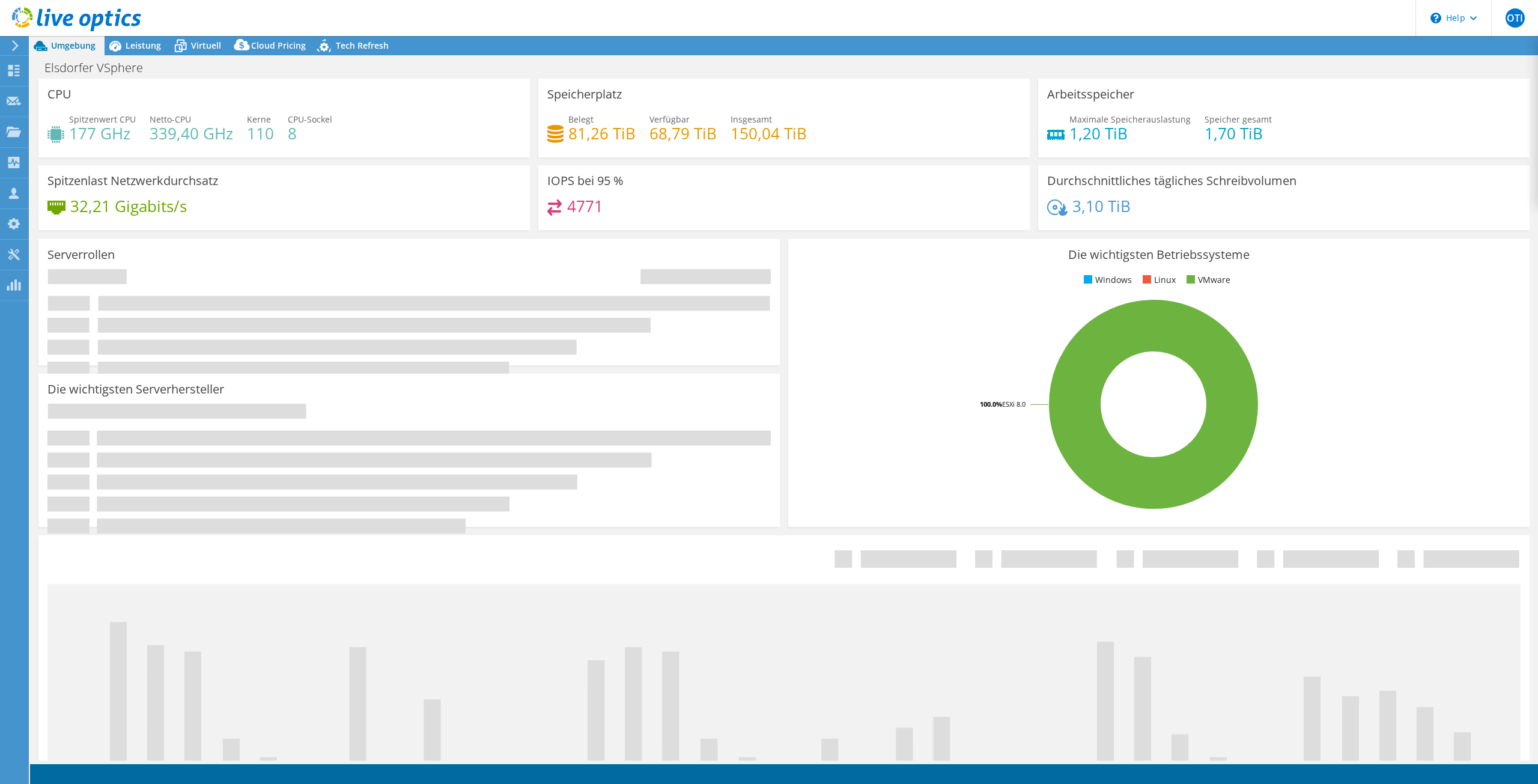
select select "USD"
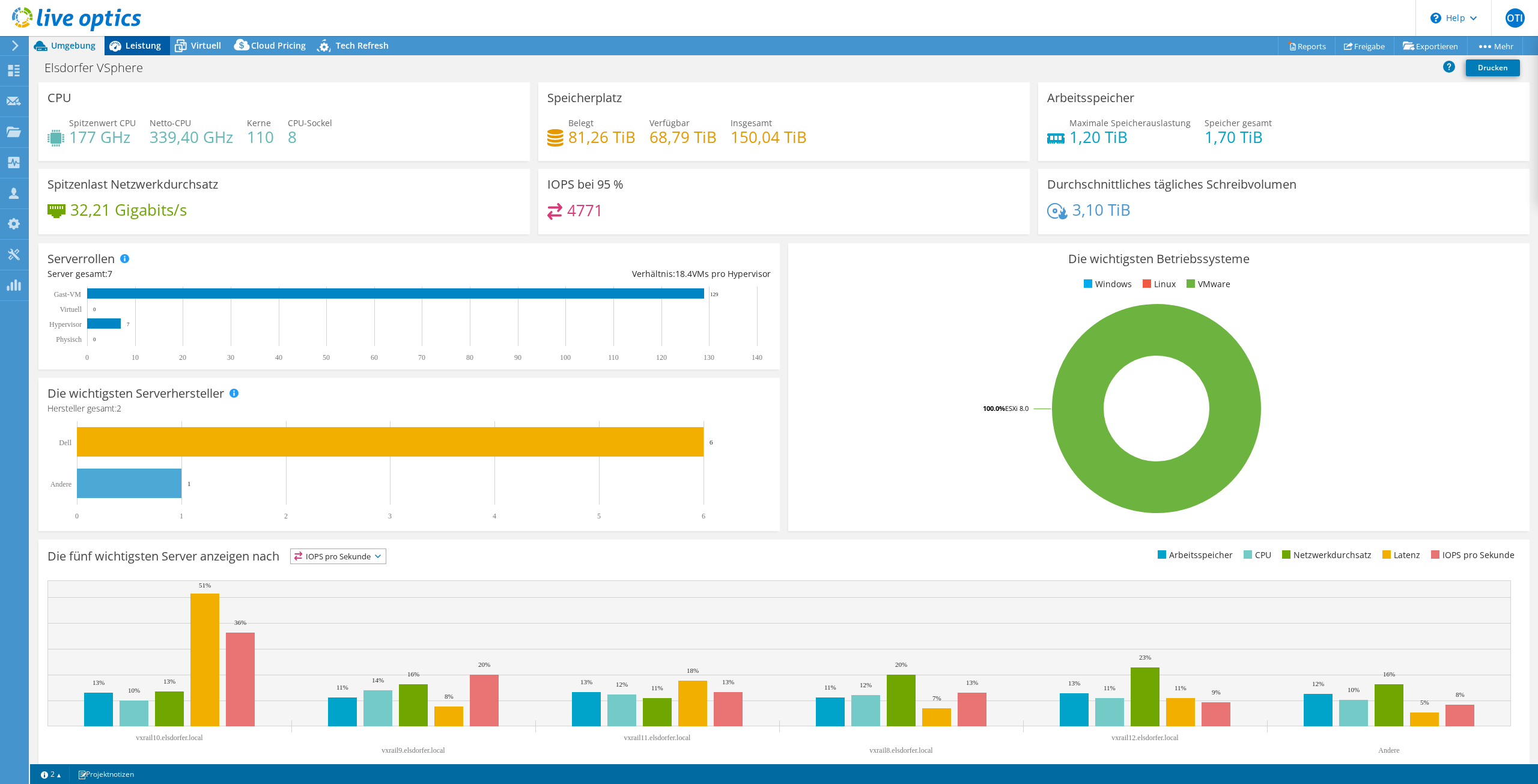
click at [149, 44] on span "Leistung" at bounding box center [143, 45] width 35 height 11
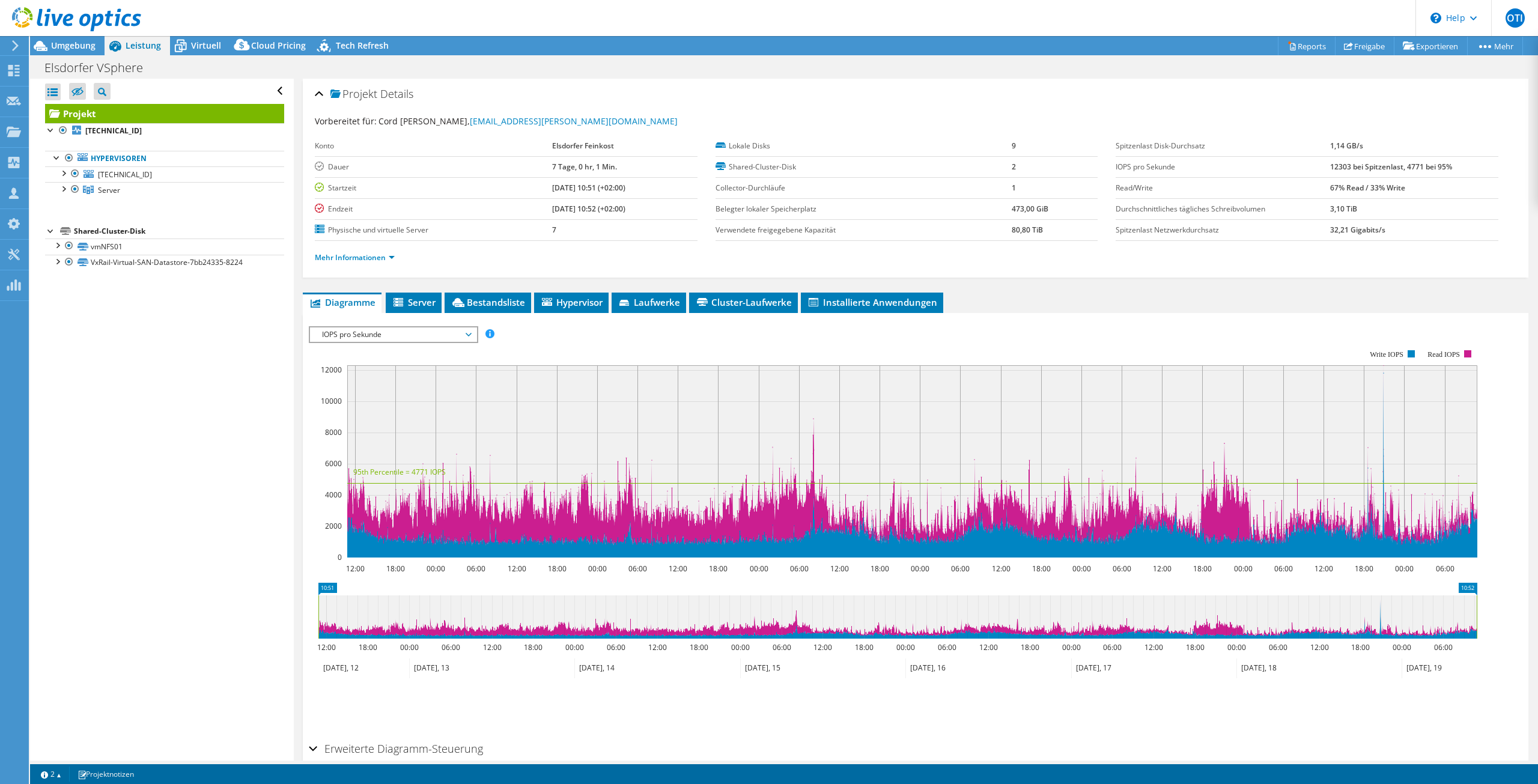
click at [383, 333] on span "IOPS pro Sekunde" at bounding box center [393, 334] width 155 height 14
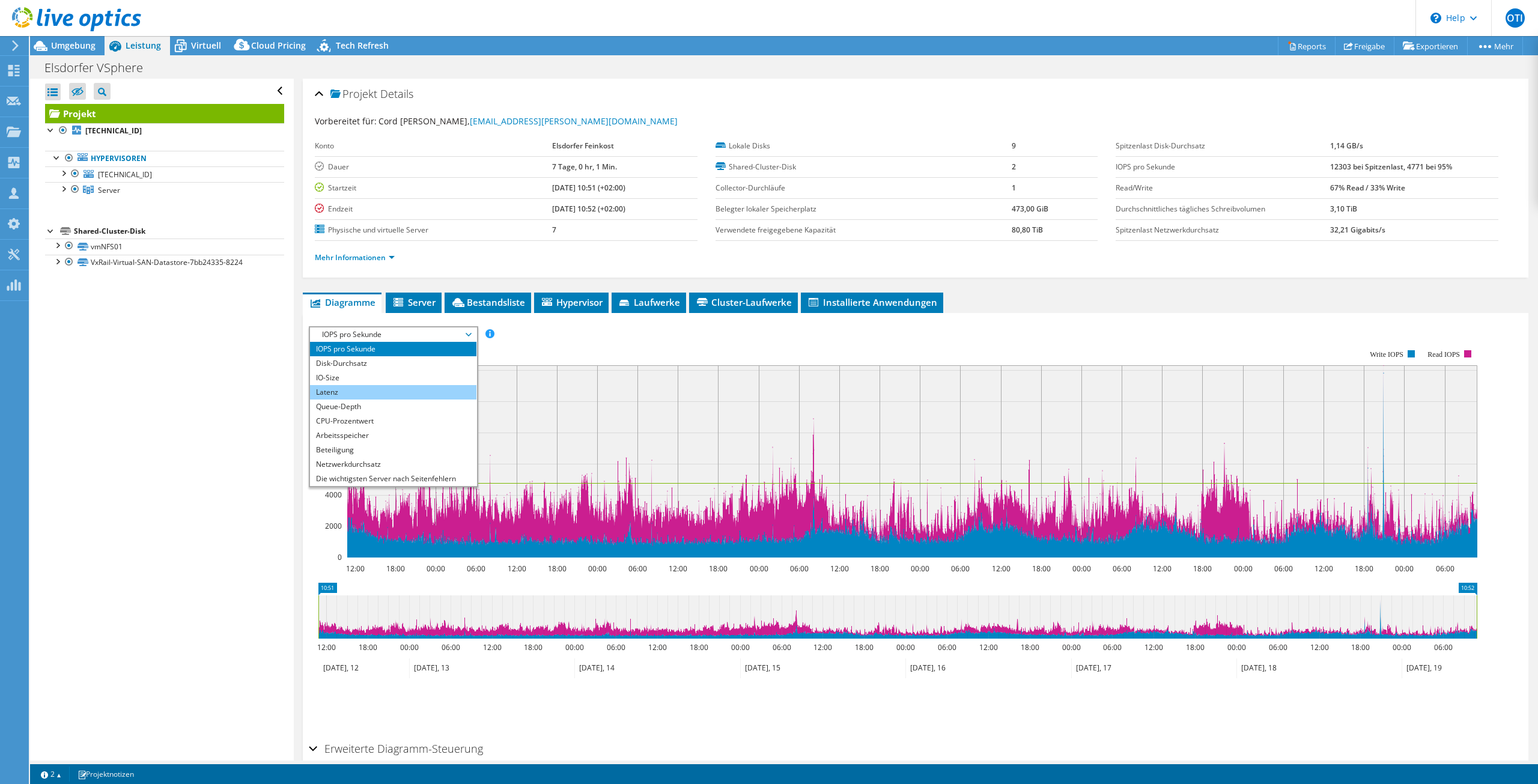
click at [362, 389] on li "Latenz" at bounding box center [393, 392] width 166 height 14
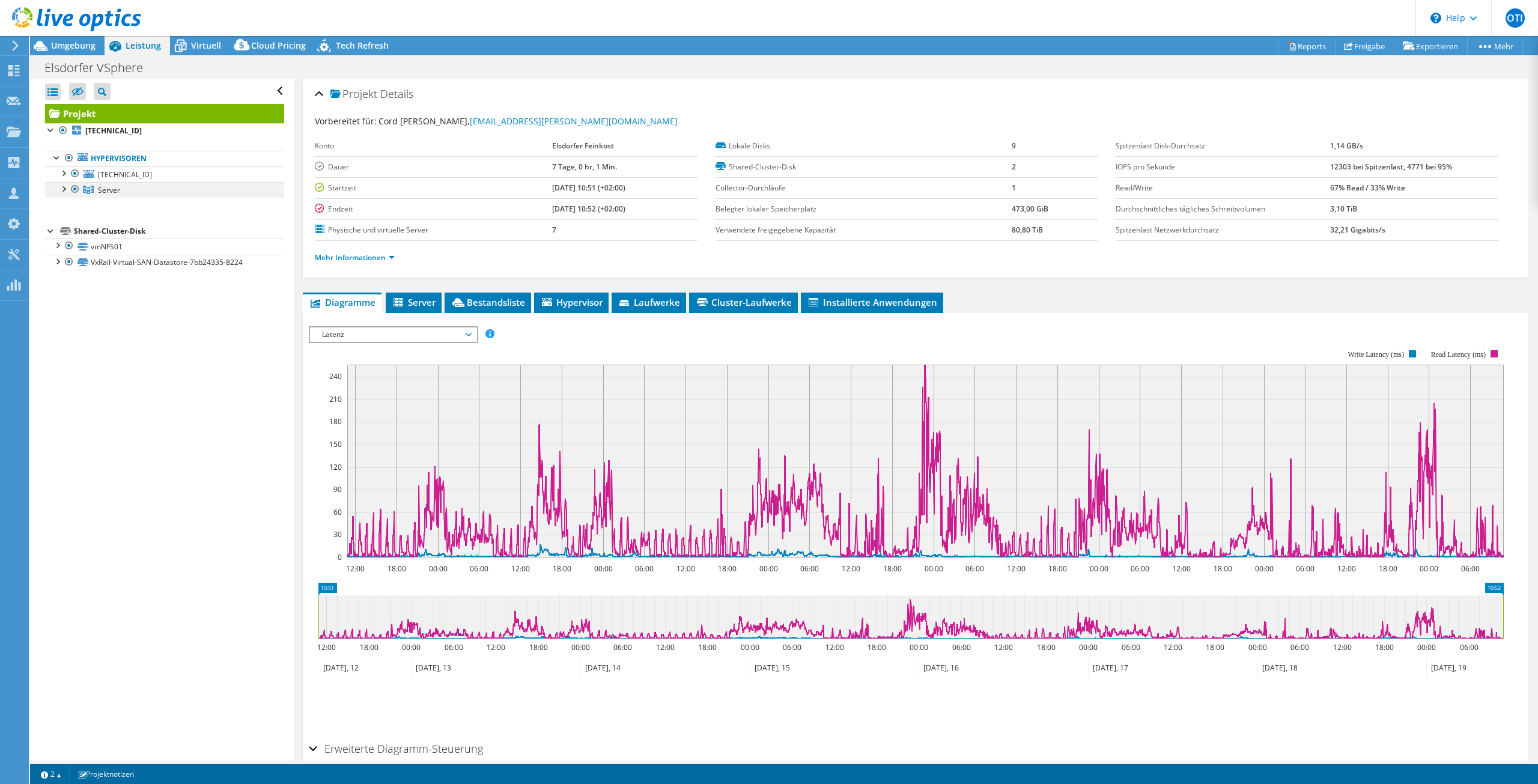
click at [63, 187] on div at bounding box center [63, 188] width 12 height 12
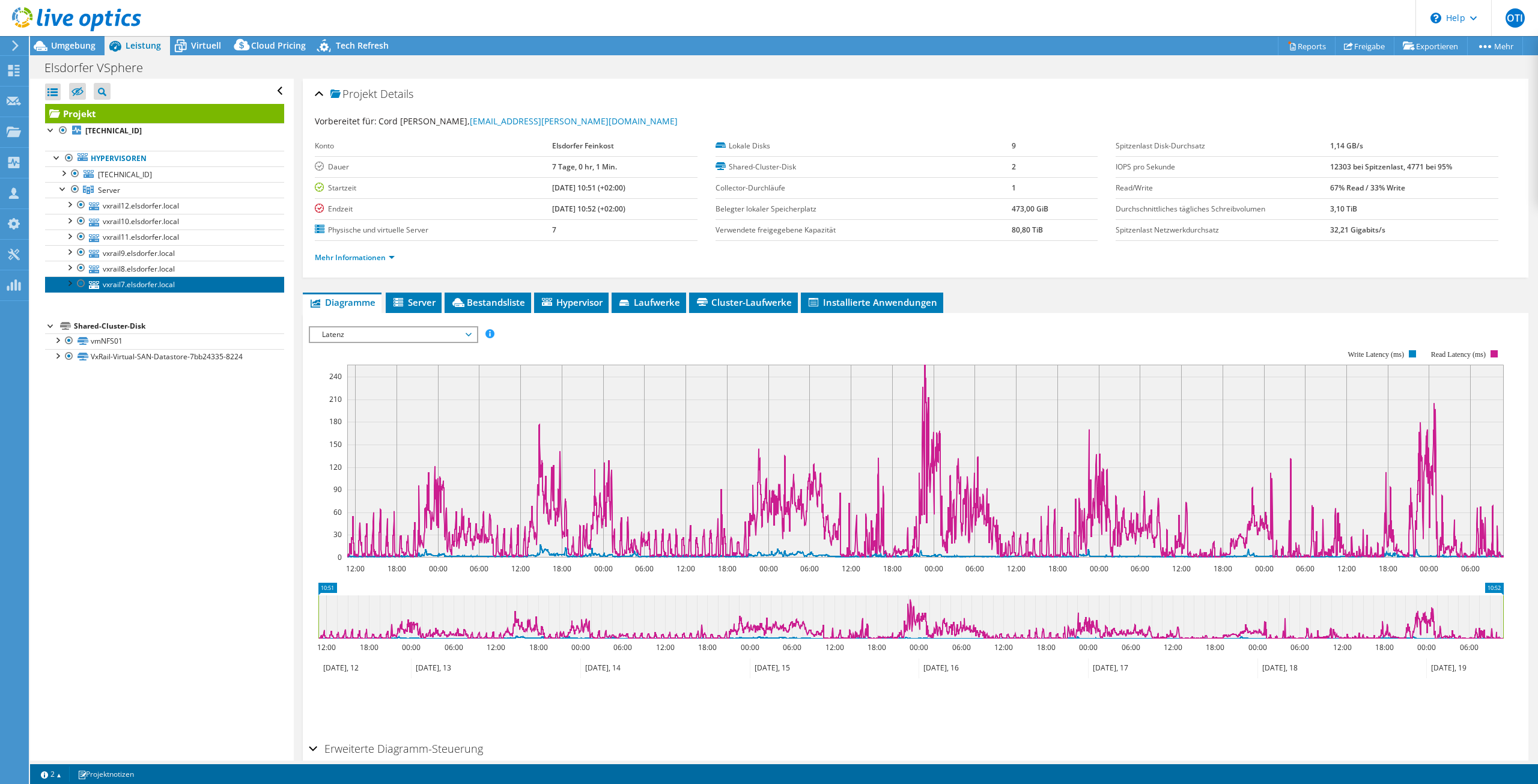
click at [120, 281] on link "vxrail7.elsdorfer.local" at bounding box center [164, 284] width 239 height 16
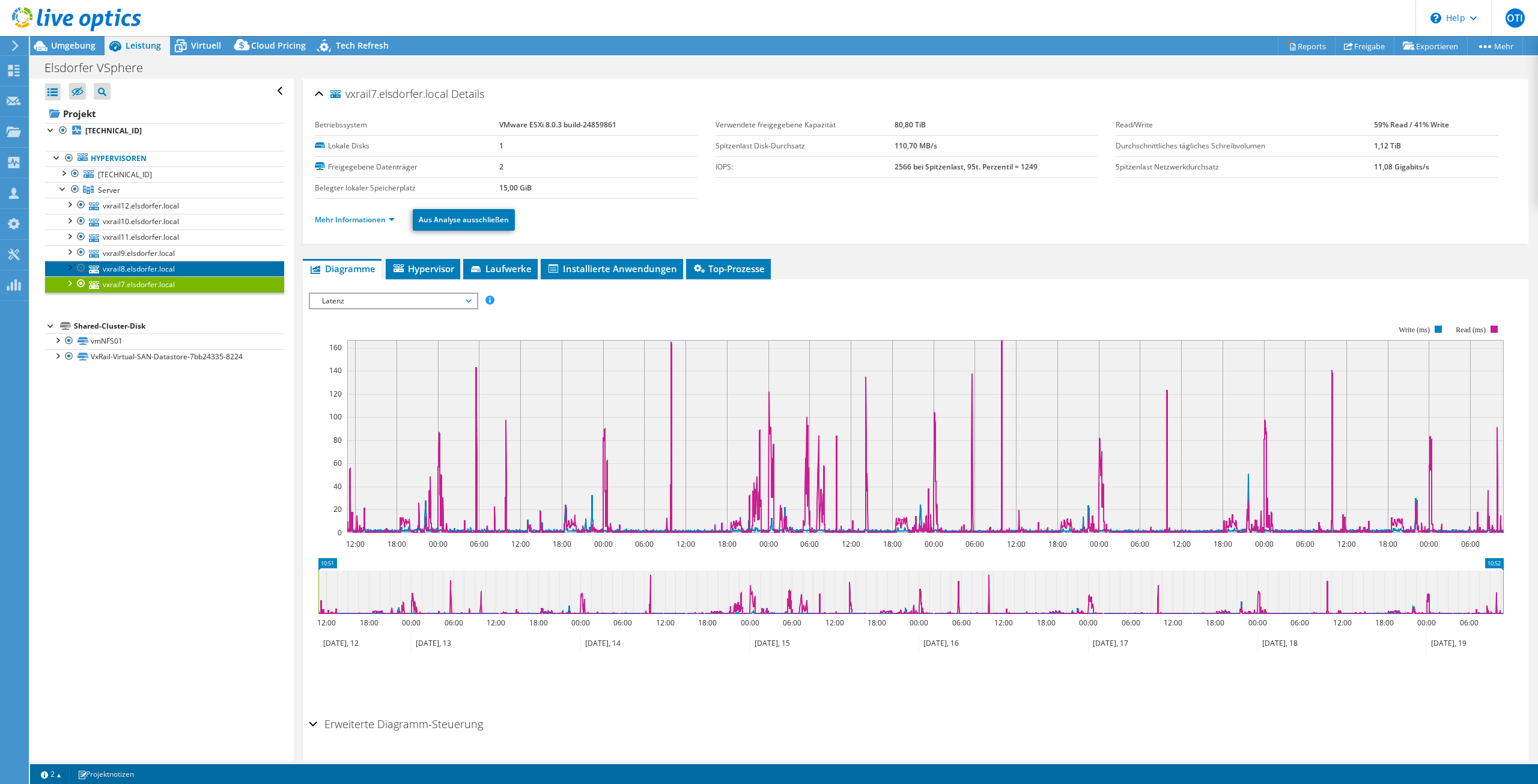
click at [158, 265] on link "vxrail8.elsdorfer.local" at bounding box center [164, 269] width 239 height 16
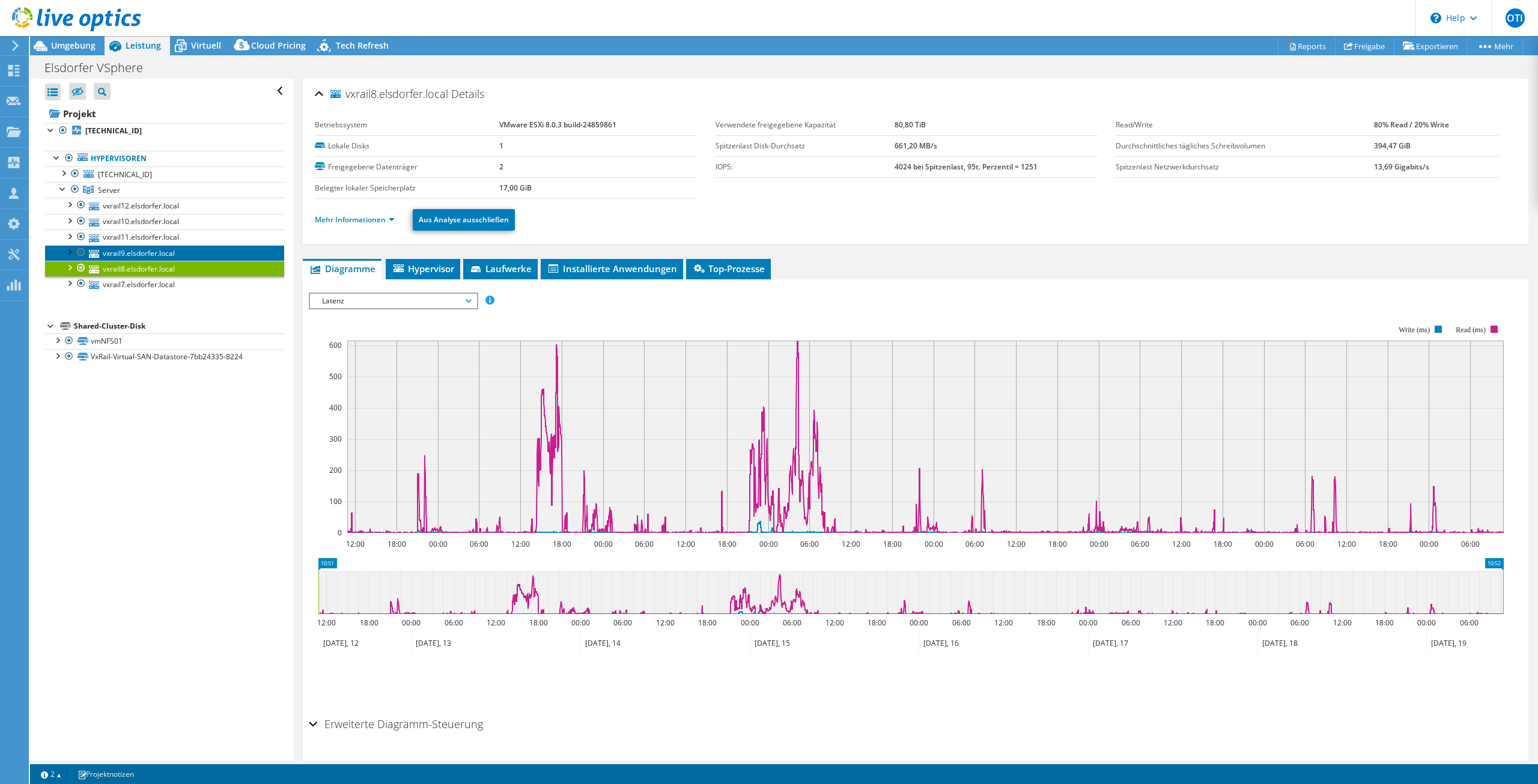
click at [157, 250] on link "vxrail9.elsdorfer.local" at bounding box center [164, 253] width 239 height 16
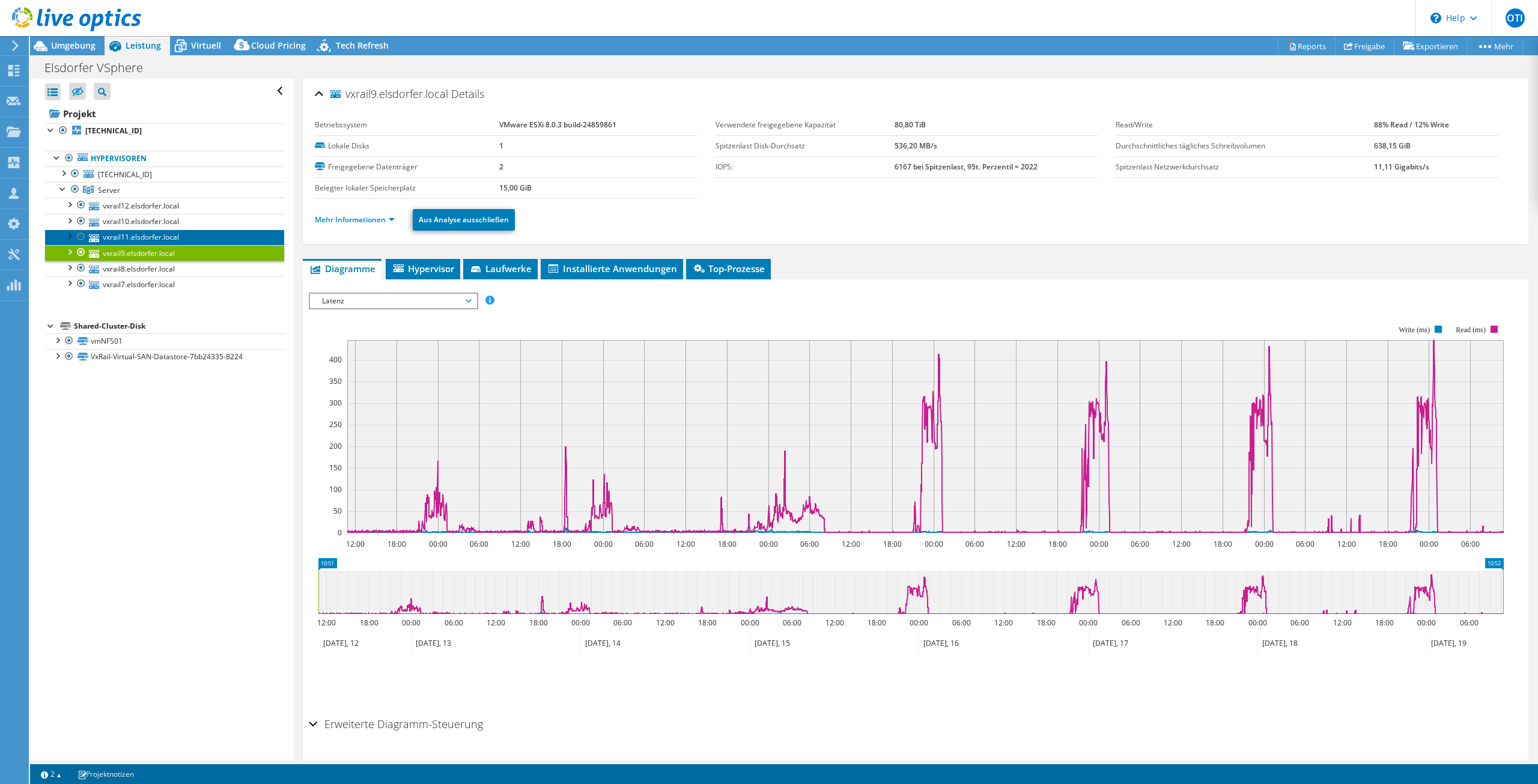
click at [161, 232] on link "vxrail11.elsdorfer.local" at bounding box center [164, 237] width 239 height 16
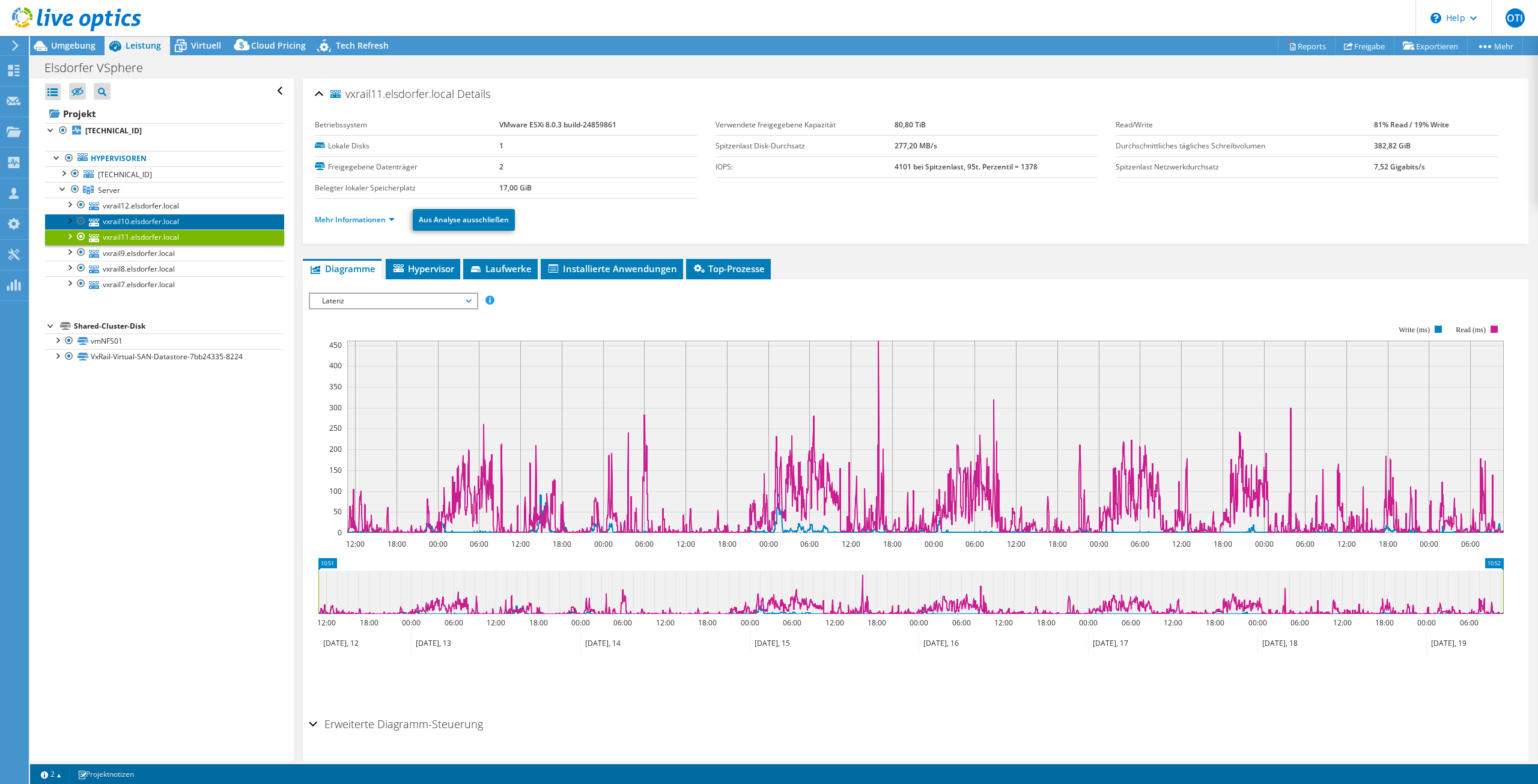
click at [129, 223] on link "vxrail10.elsdorfer.local" at bounding box center [164, 221] width 239 height 16
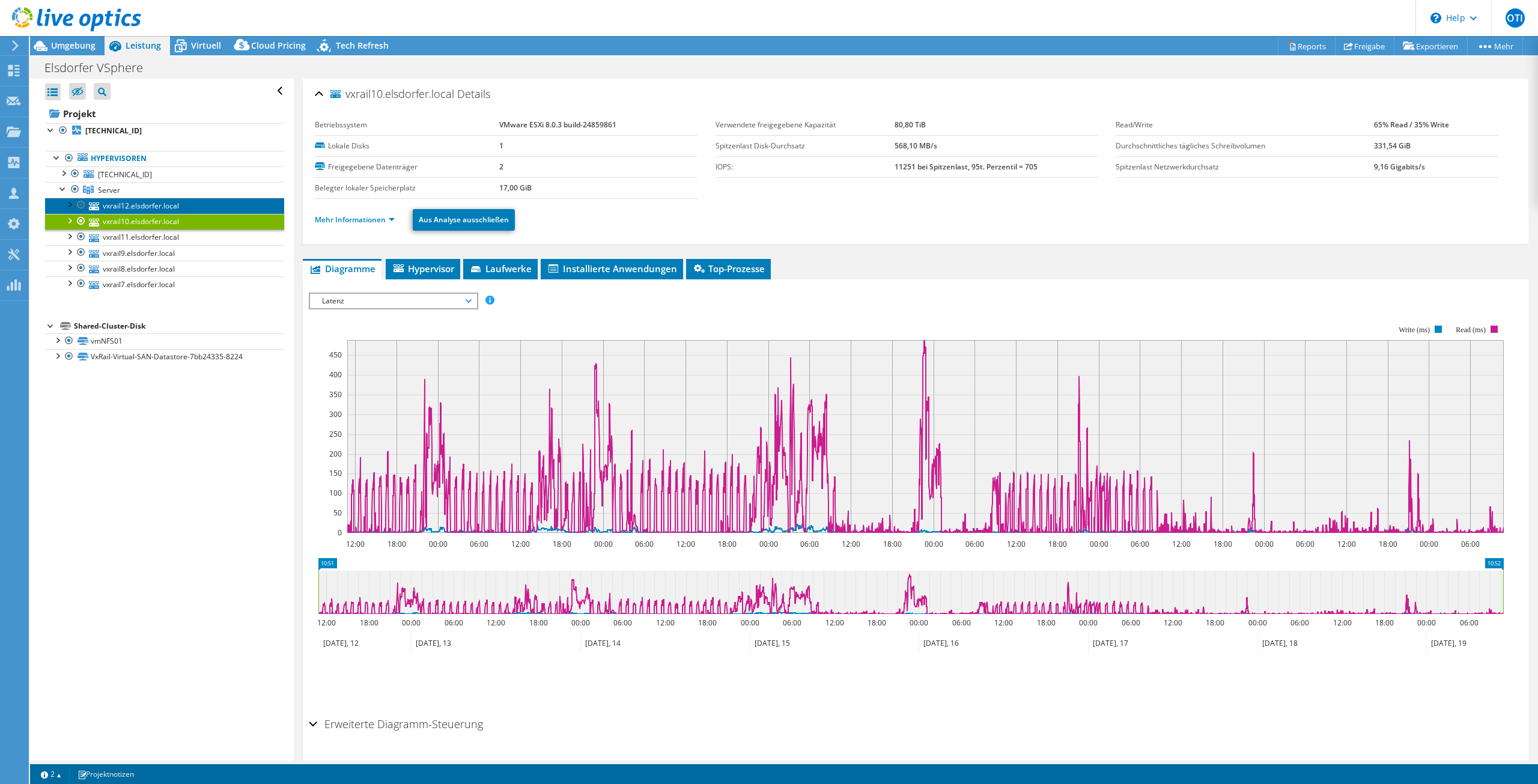
click at [127, 206] on link "vxrail12.elsdorfer.local" at bounding box center [164, 206] width 239 height 16
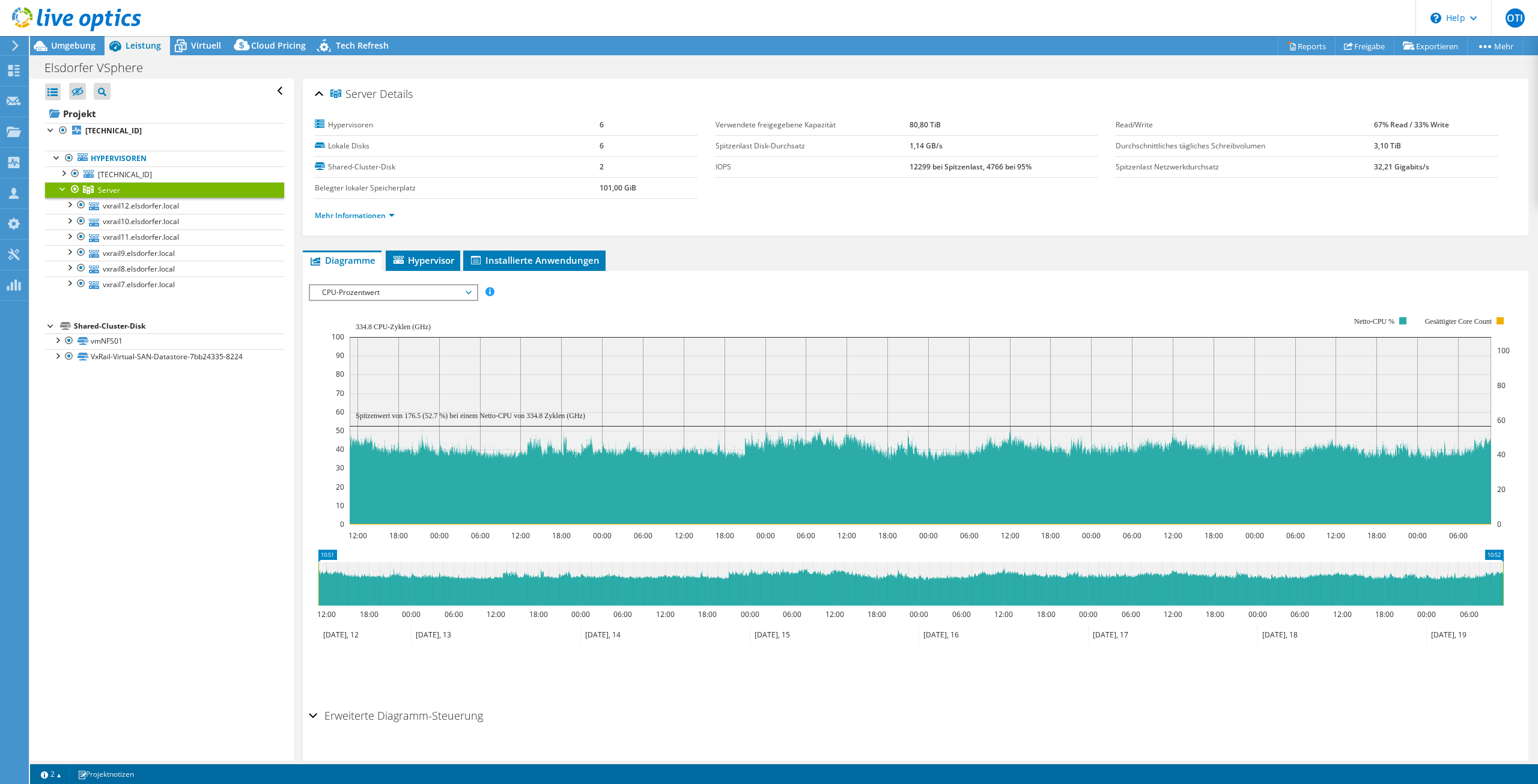
select select "USD"
click at [409, 297] on span "CPU-Prozentwert" at bounding box center [393, 293] width 155 height 14
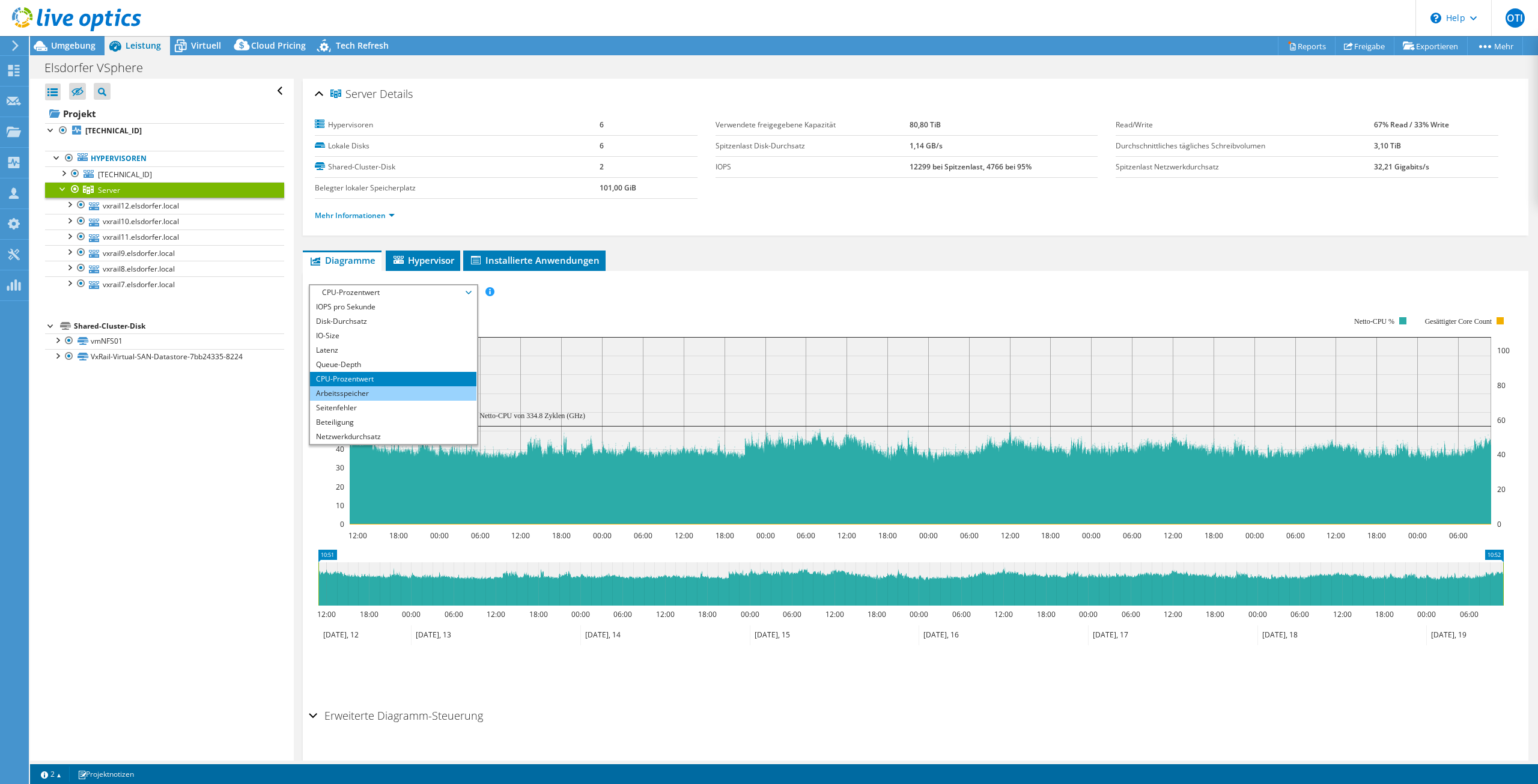
click at [354, 386] on li "Arbeitsspeicher" at bounding box center [393, 393] width 166 height 14
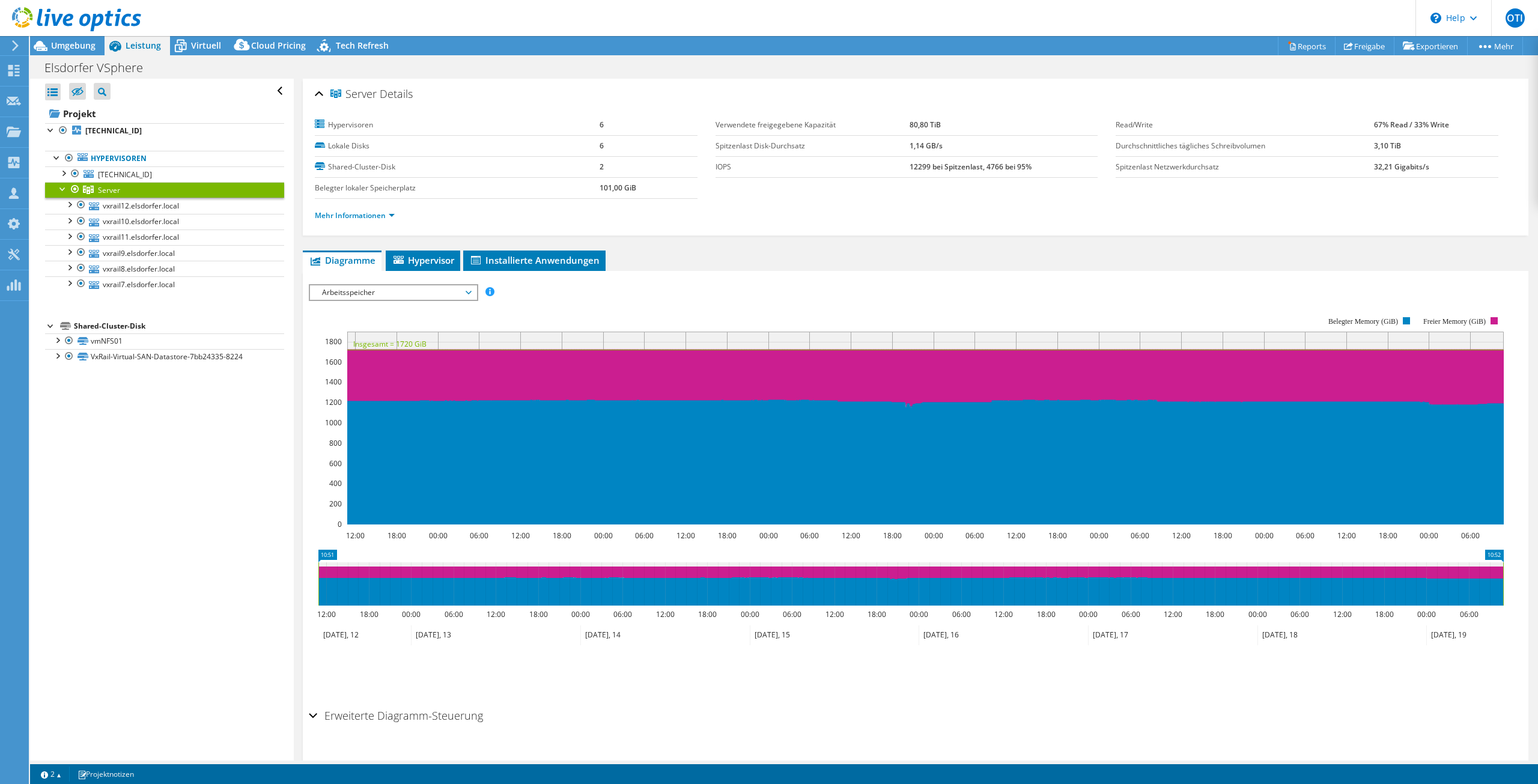
click at [420, 250] on div "Server Details Hypervisoren 6 Lokale Disks 6 Shared-Cluster-Disk 2 Belegter lok…" at bounding box center [915, 432] width 1243 height 708
click at [421, 255] on span "Hypervisor" at bounding box center [422, 260] width 62 height 12
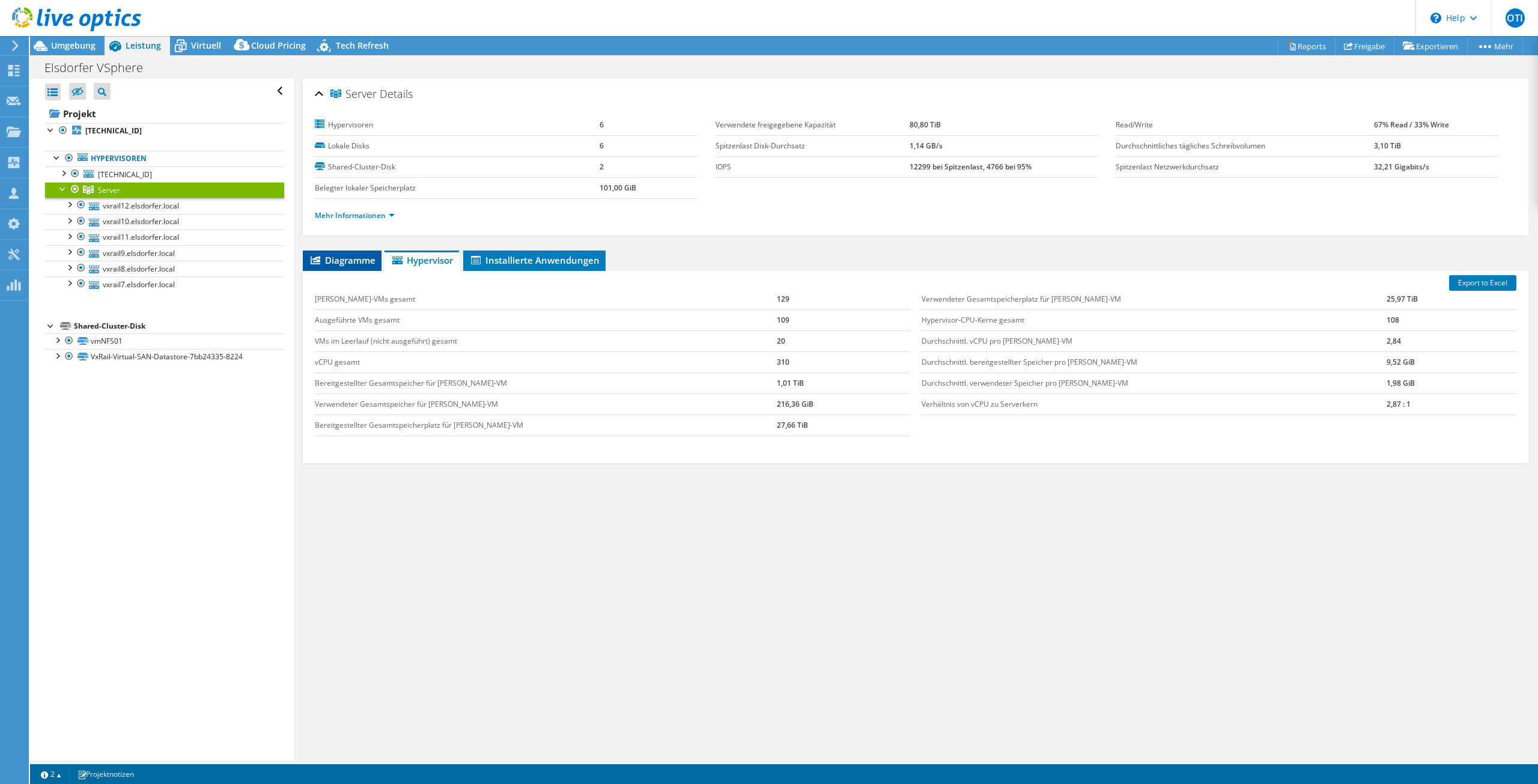
click at [339, 255] on span "Diagramme" at bounding box center [342, 260] width 67 height 12
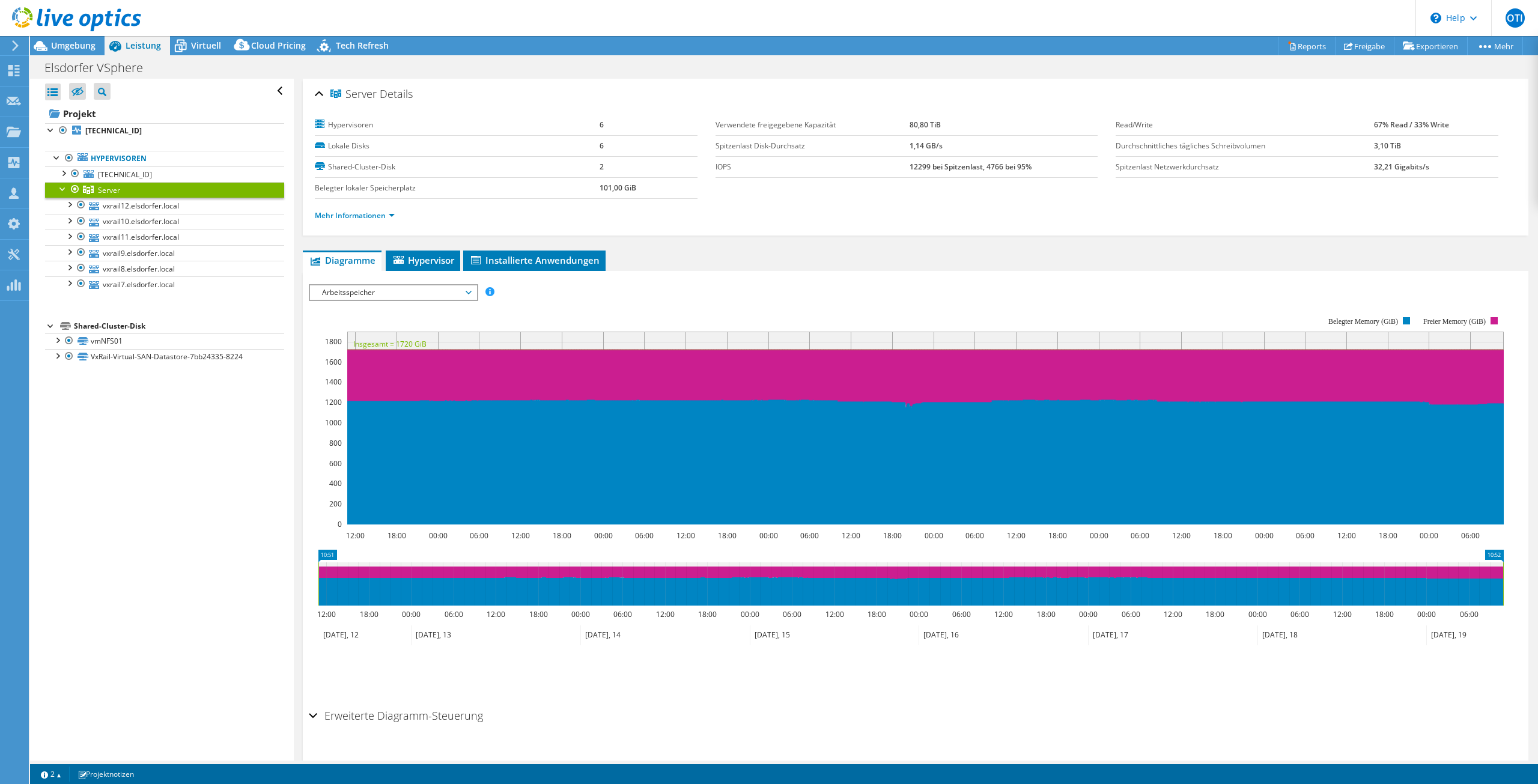
click at [382, 284] on div "Arbeitsspeicher IOPS pro Sekunde Disk-Durchsatz IO-Size Latenz Queue-Depth CPU-…" at bounding box center [393, 292] width 170 height 17
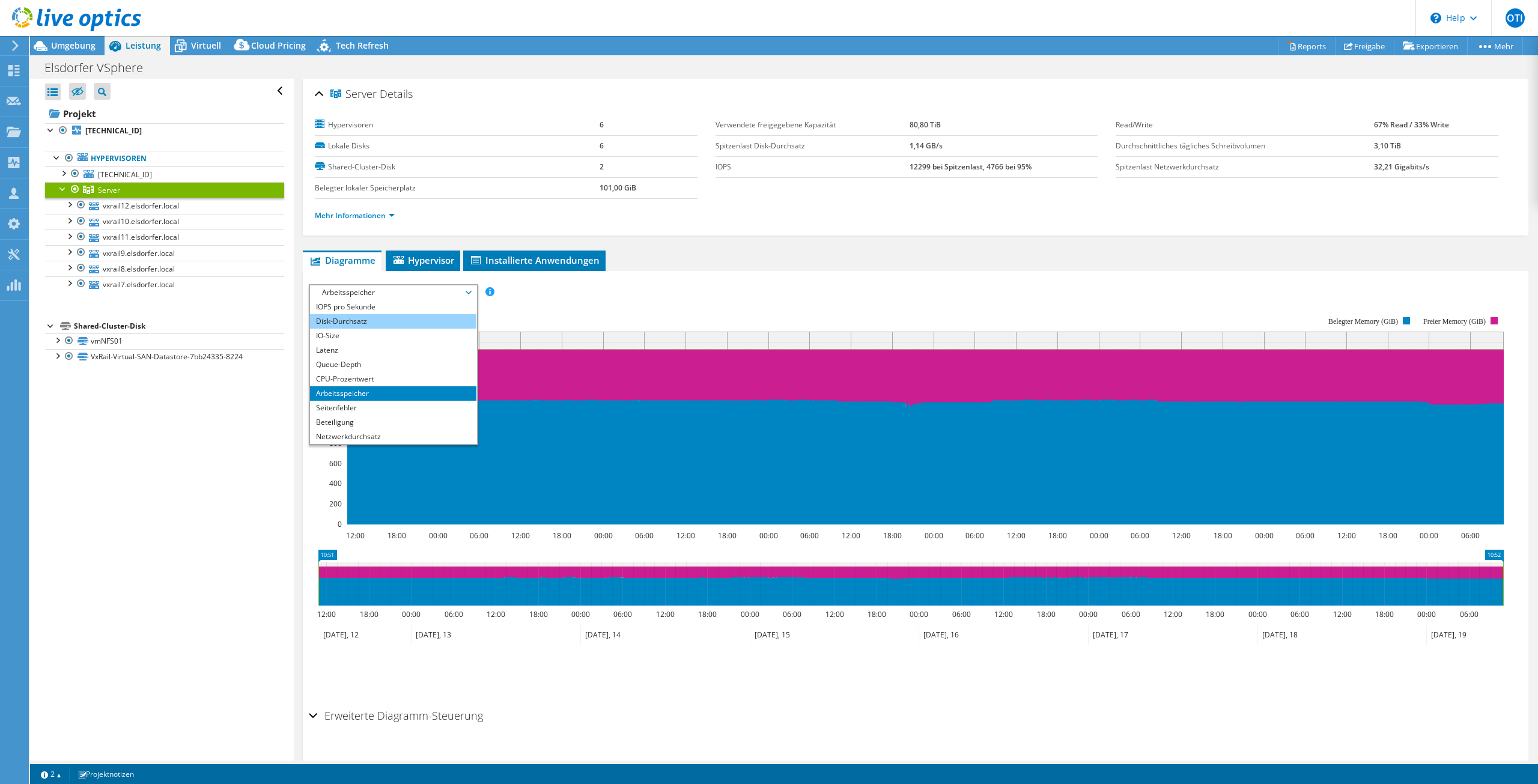
click at [344, 322] on li "Disk-Durchsatz" at bounding box center [393, 321] width 166 height 14
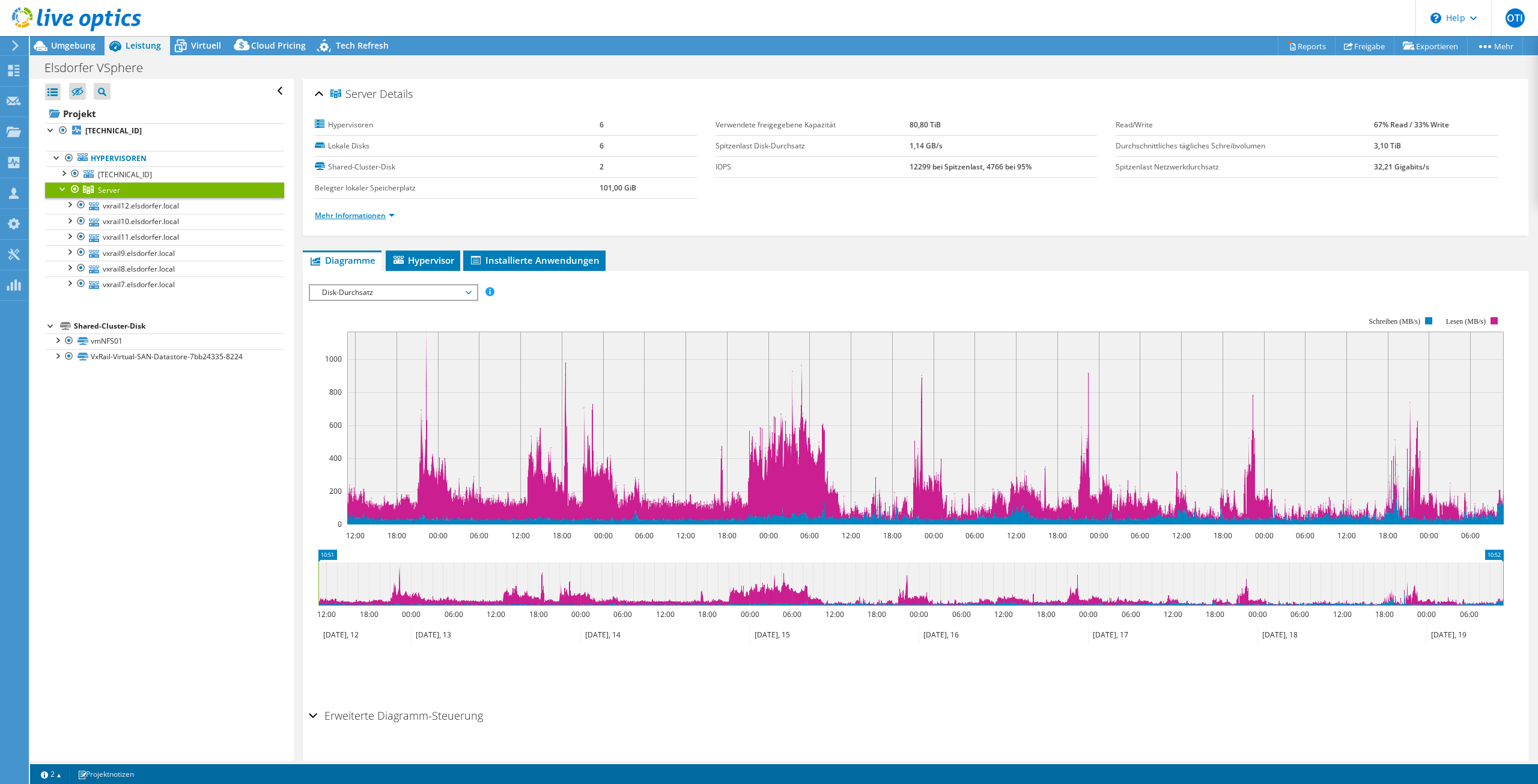
click at [363, 214] on link "Mehr Informationen" at bounding box center [354, 215] width 80 height 11
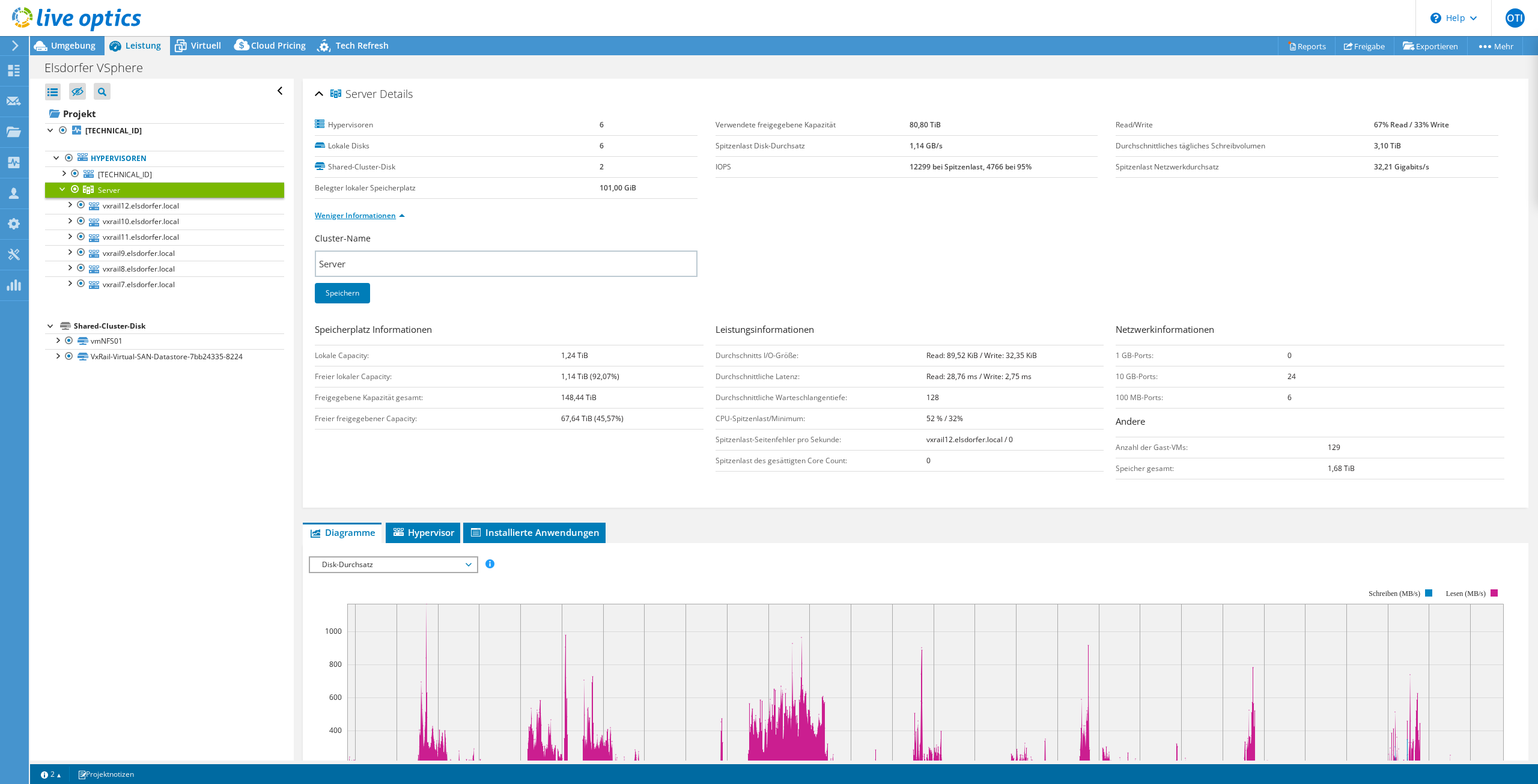
click at [363, 214] on link "Weniger Informationen" at bounding box center [360, 215] width 90 height 11
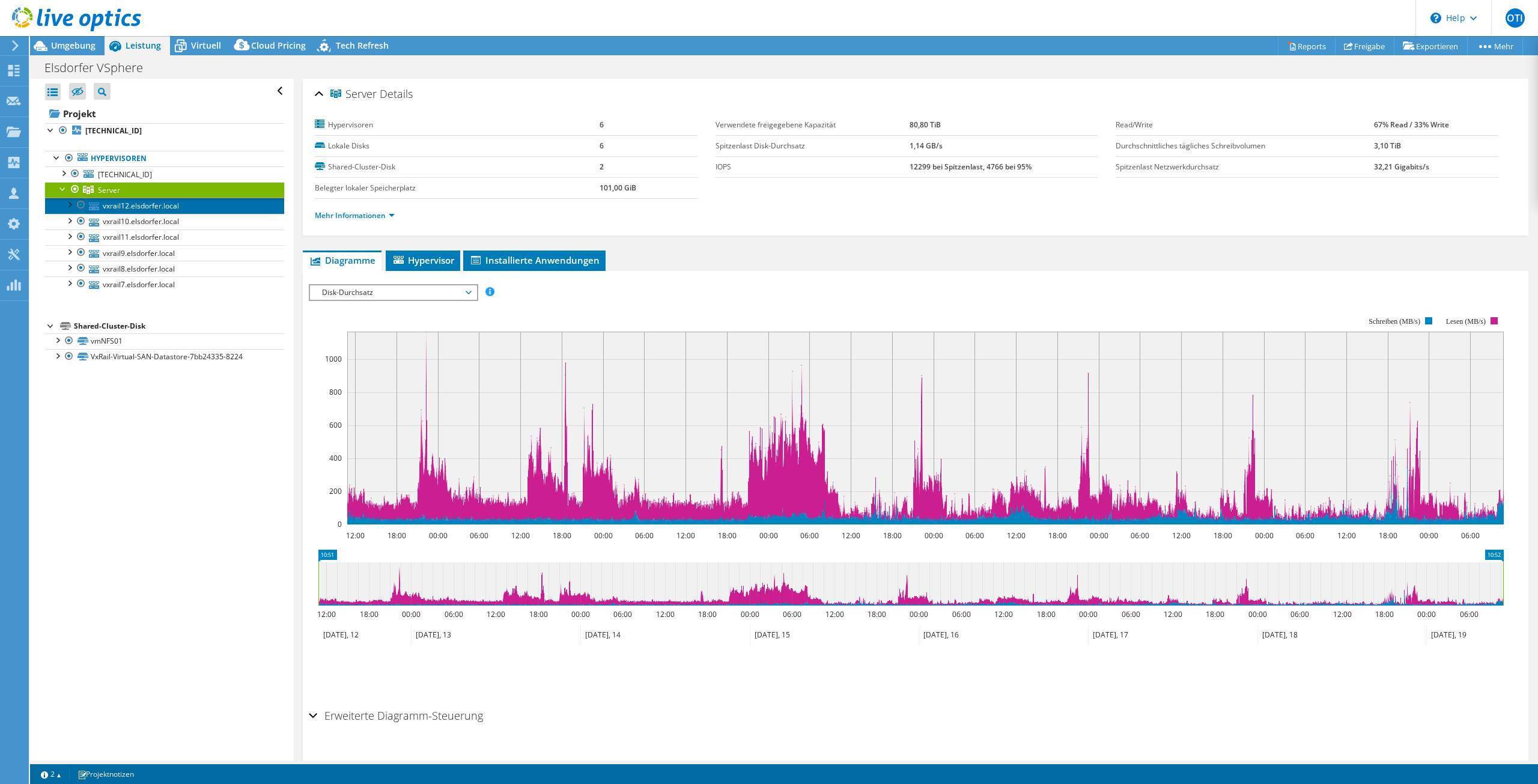
click at [113, 201] on link "vxrail12.elsdorfer.local" at bounding box center [164, 206] width 239 height 16
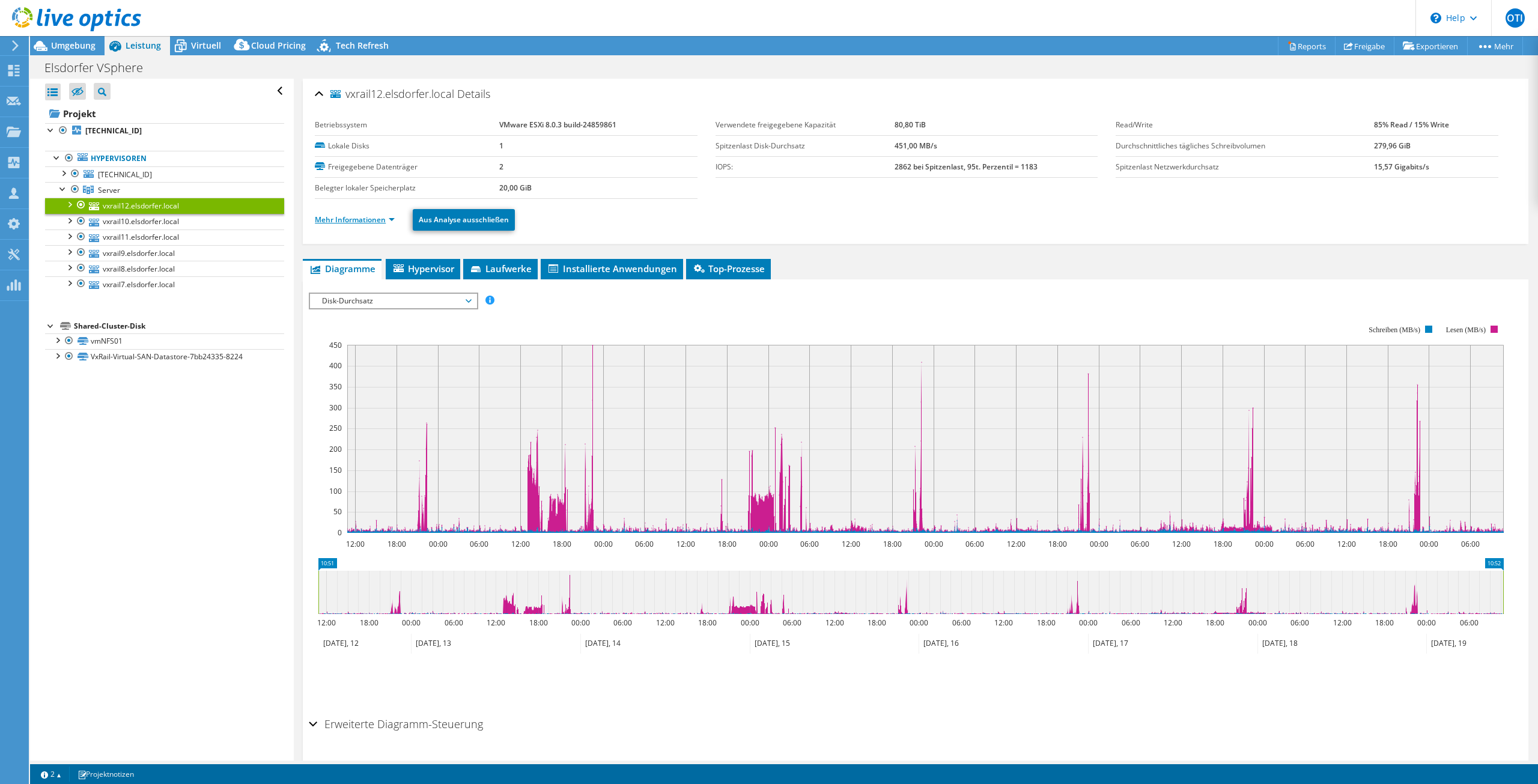
click at [374, 221] on link "Mehr Informationen" at bounding box center [354, 220] width 80 height 11
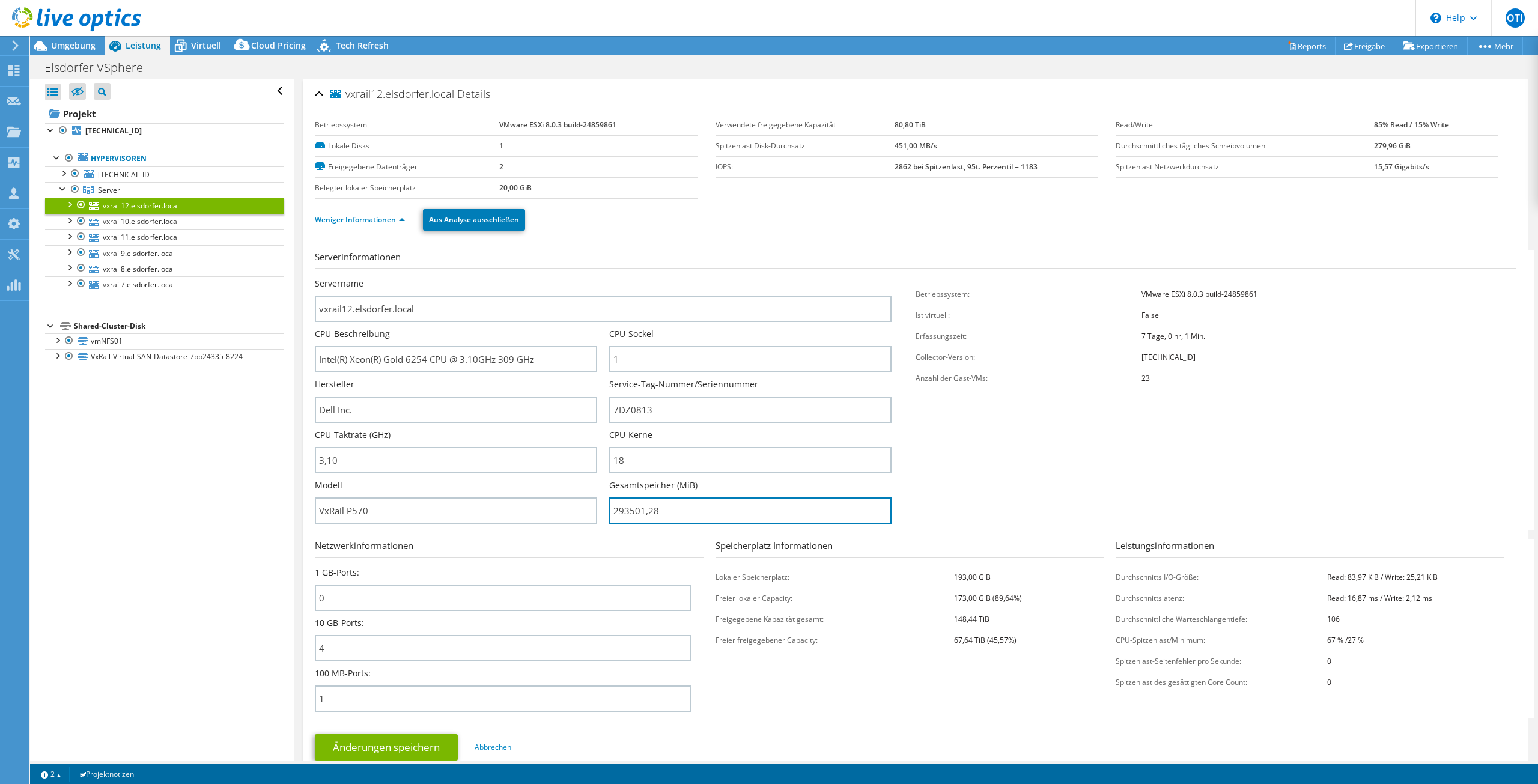
drag, startPoint x: 684, startPoint y: 515, endPoint x: 606, endPoint y: 517, distance: 78.0
click at [606, 278] on div "Servername vxrail12.elsdorfer.local CPU-Beschreibung Intel(R) Xeon(R) Gold 6254…" at bounding box center [609, 278] width 589 height 0
type input "29350128"
click at [394, 221] on link "Weniger Informationen" at bounding box center [360, 220] width 90 height 11
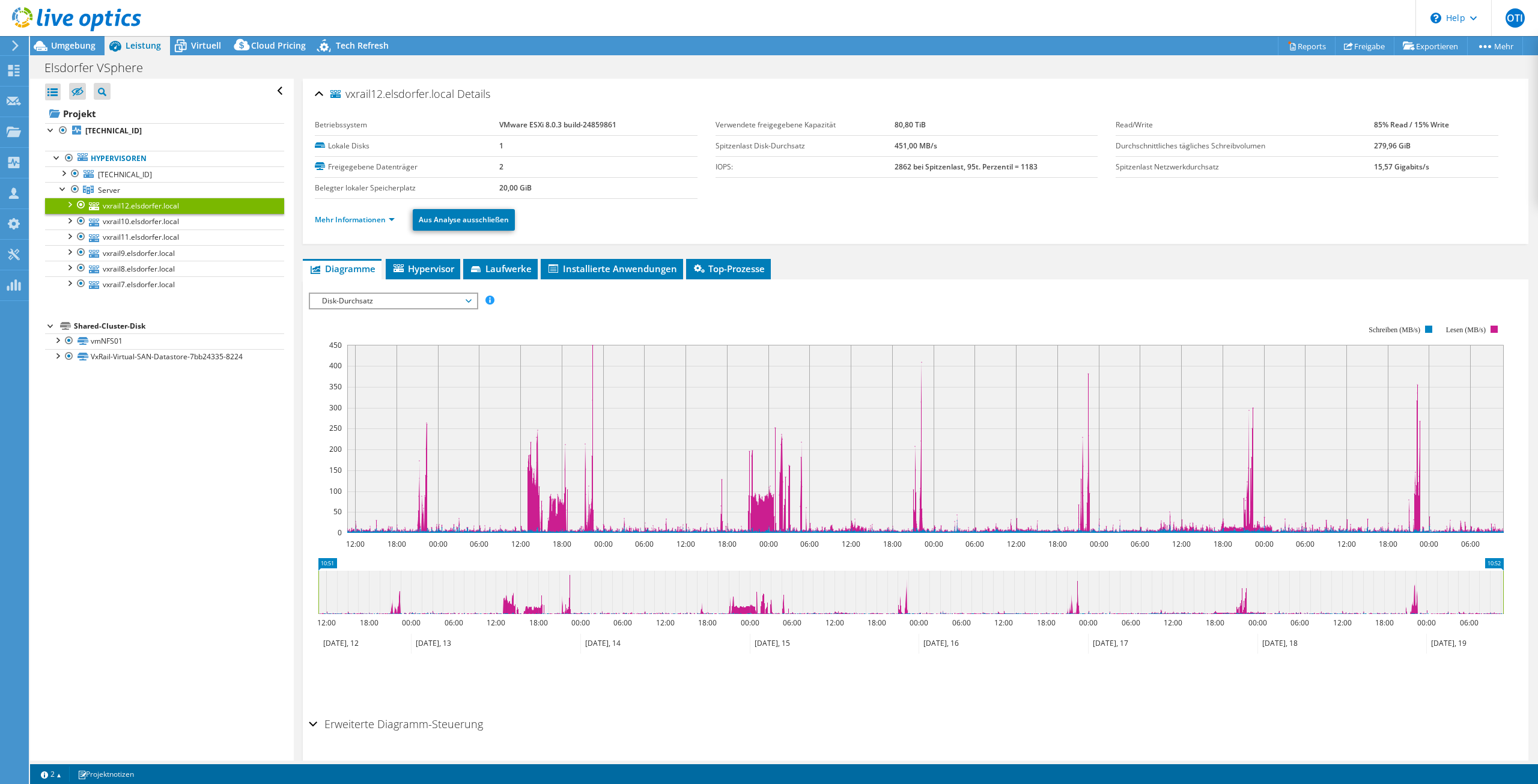
click at [343, 301] on span "Disk-Durchsatz" at bounding box center [393, 301] width 155 height 14
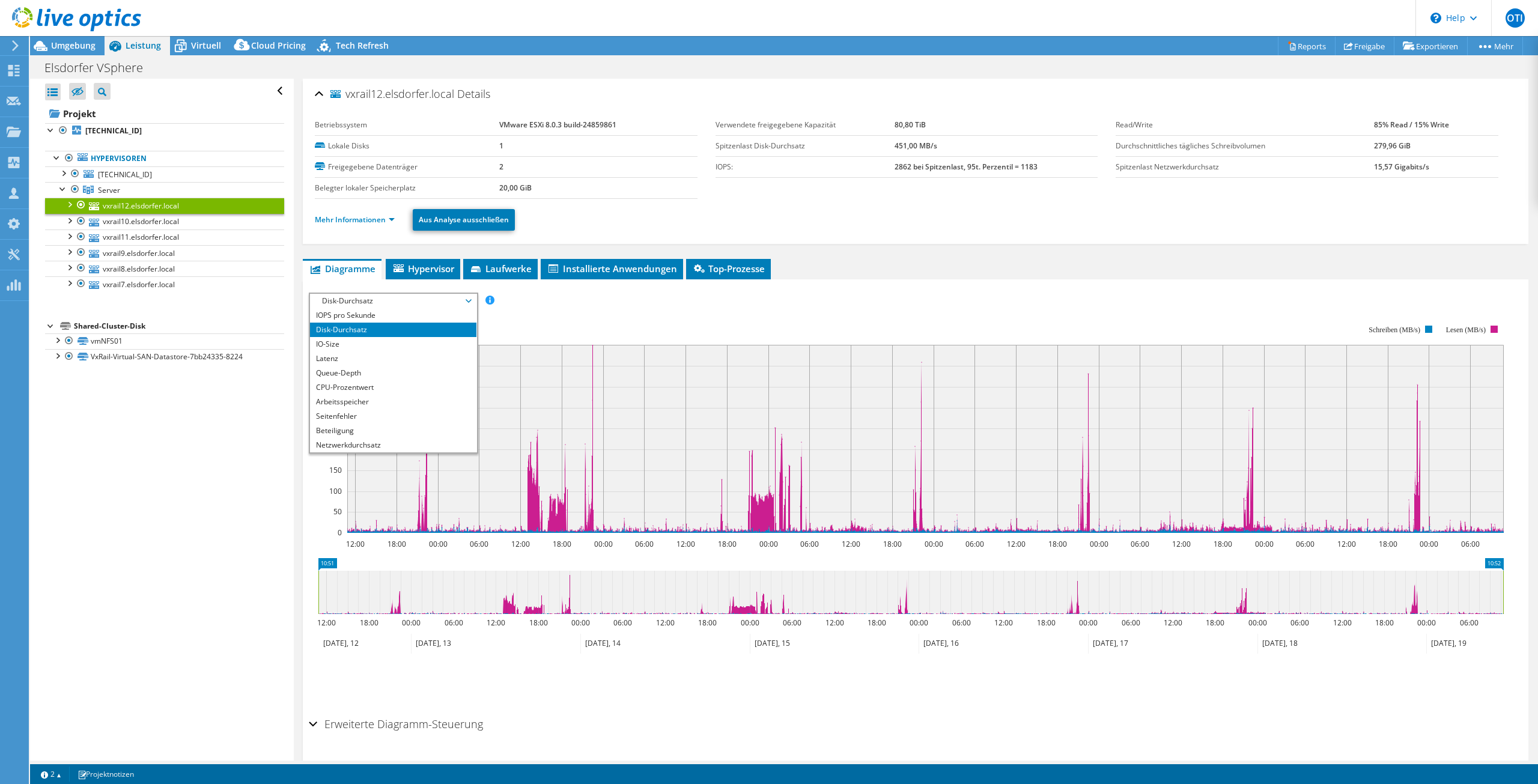
click at [361, 327] on li "Disk-Durchsatz" at bounding box center [393, 330] width 166 height 14
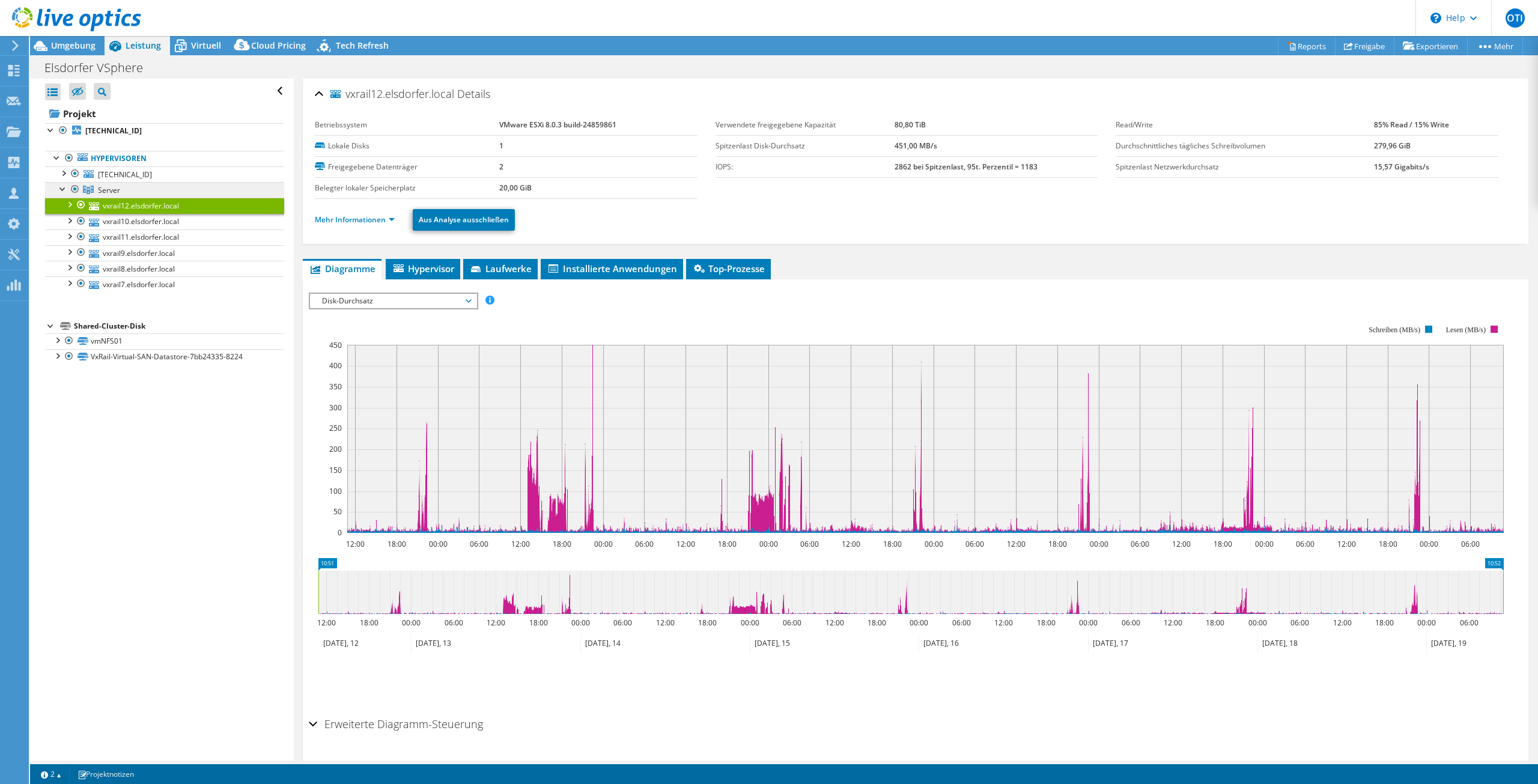
click at [127, 185] on link "Server" at bounding box center [164, 190] width 239 height 16
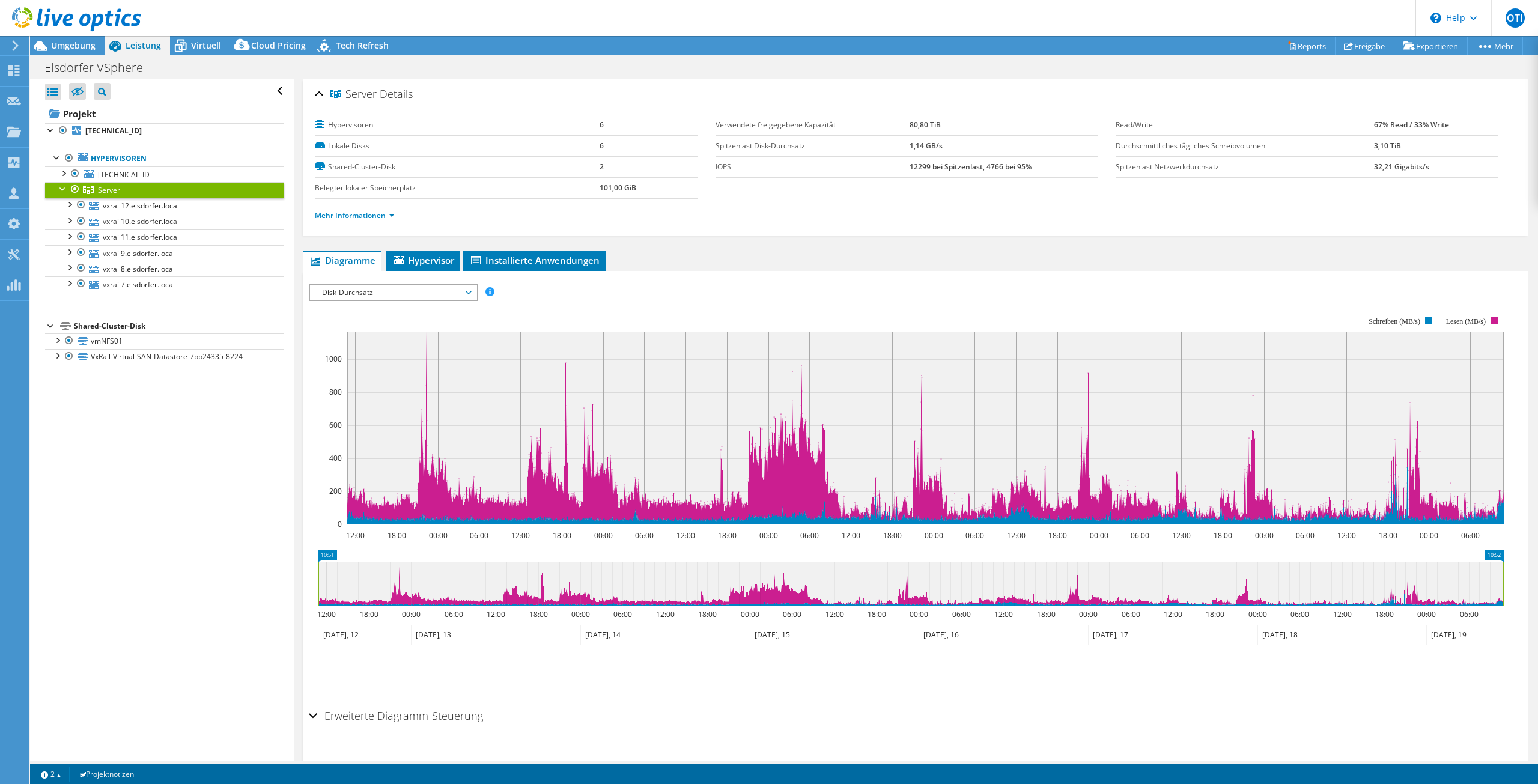
click at [397, 295] on span "Disk-Durchsatz" at bounding box center [393, 293] width 155 height 14
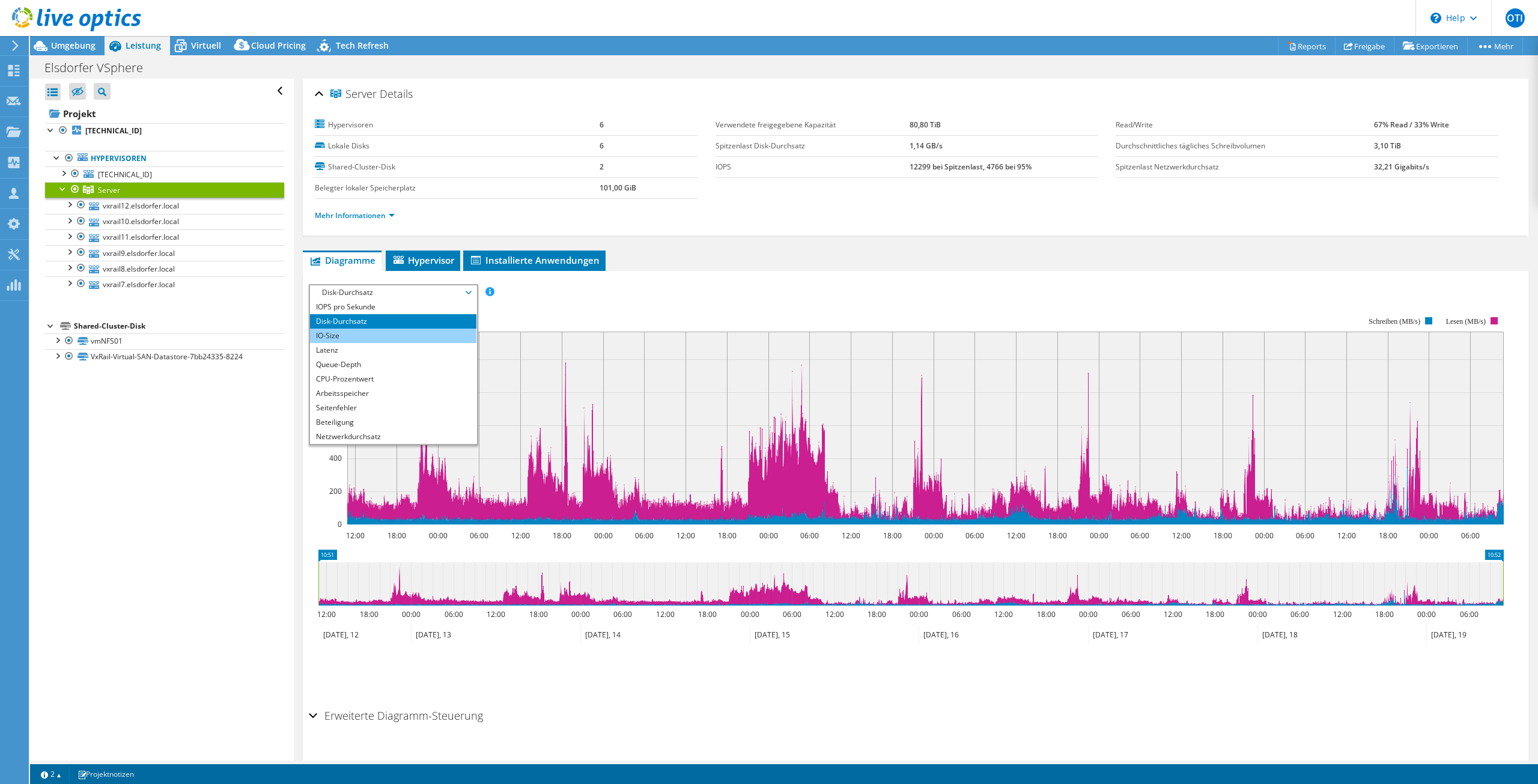
click at [373, 337] on li "IO-Size" at bounding box center [393, 336] width 166 height 14
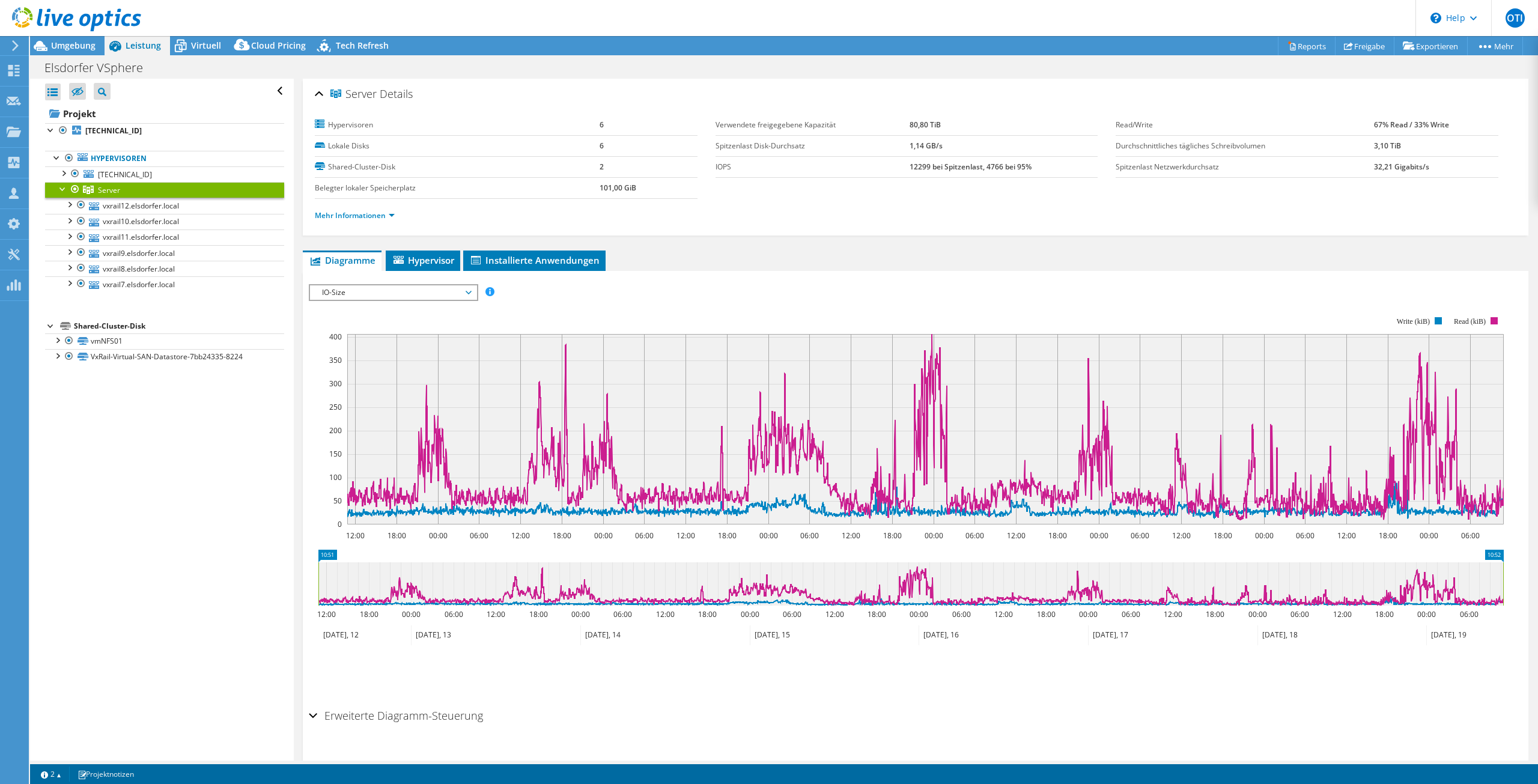
click at [361, 281] on div "IOPS pro Sekunde Disk-Durchsatz IO-Size Latenz Queue-Depth CPU-Prozentwert Arbe…" at bounding box center [915, 490] width 1214 height 425
click at [362, 287] on span "IO-Size" at bounding box center [393, 293] width 155 height 14
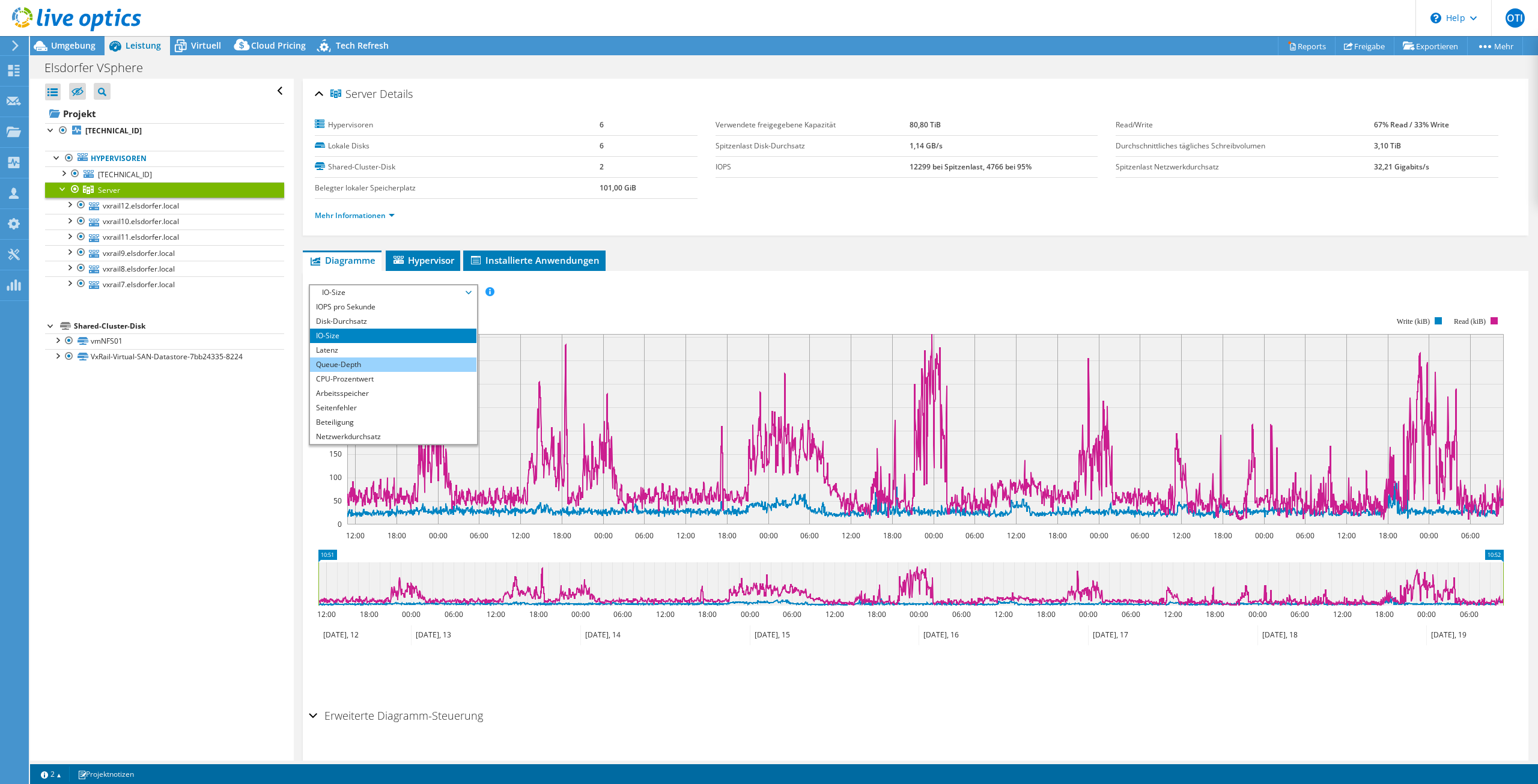
click at [361, 367] on li "Queue-Depth" at bounding box center [393, 365] width 166 height 14
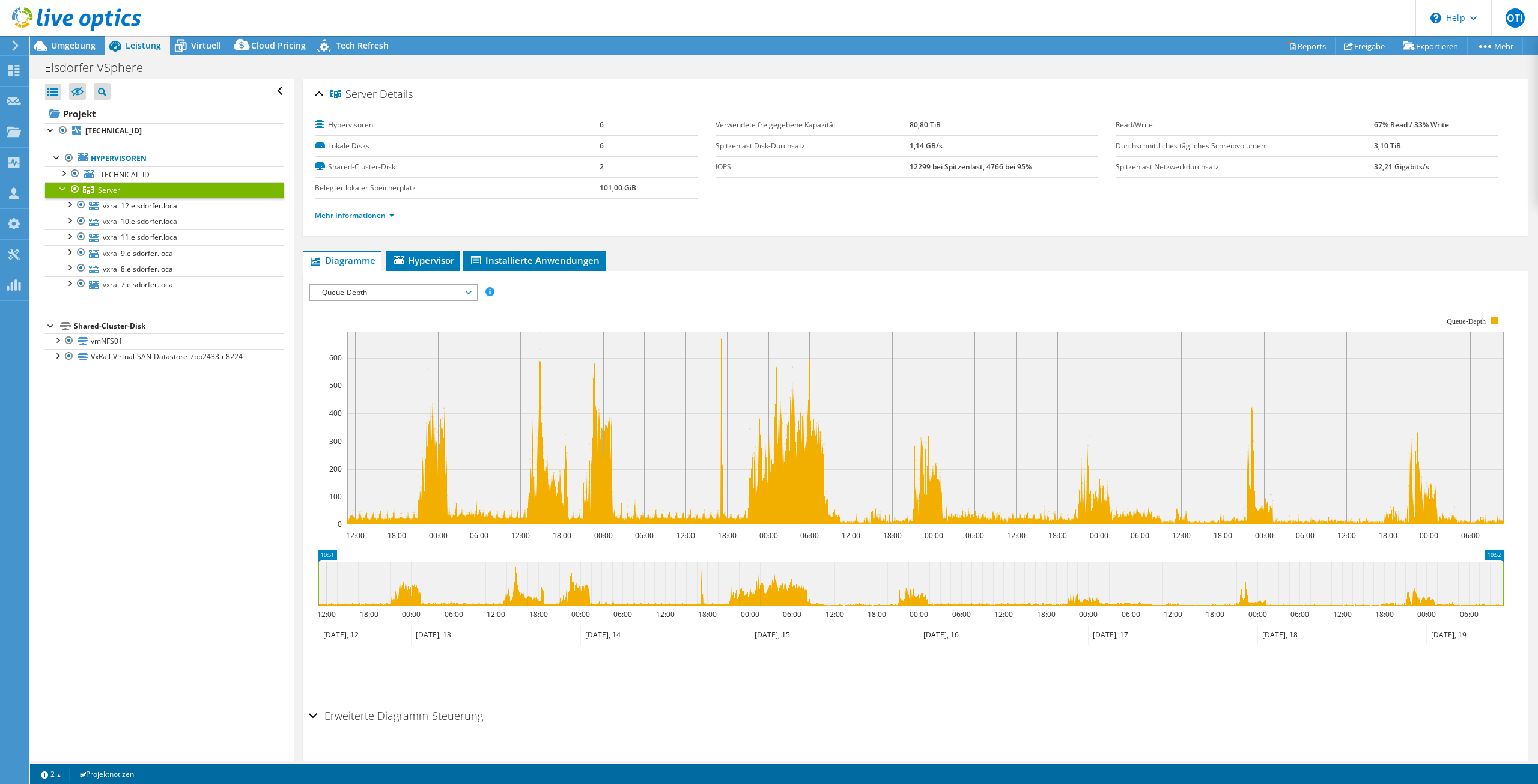
click at [394, 292] on span "Queue-Depth" at bounding box center [393, 293] width 155 height 14
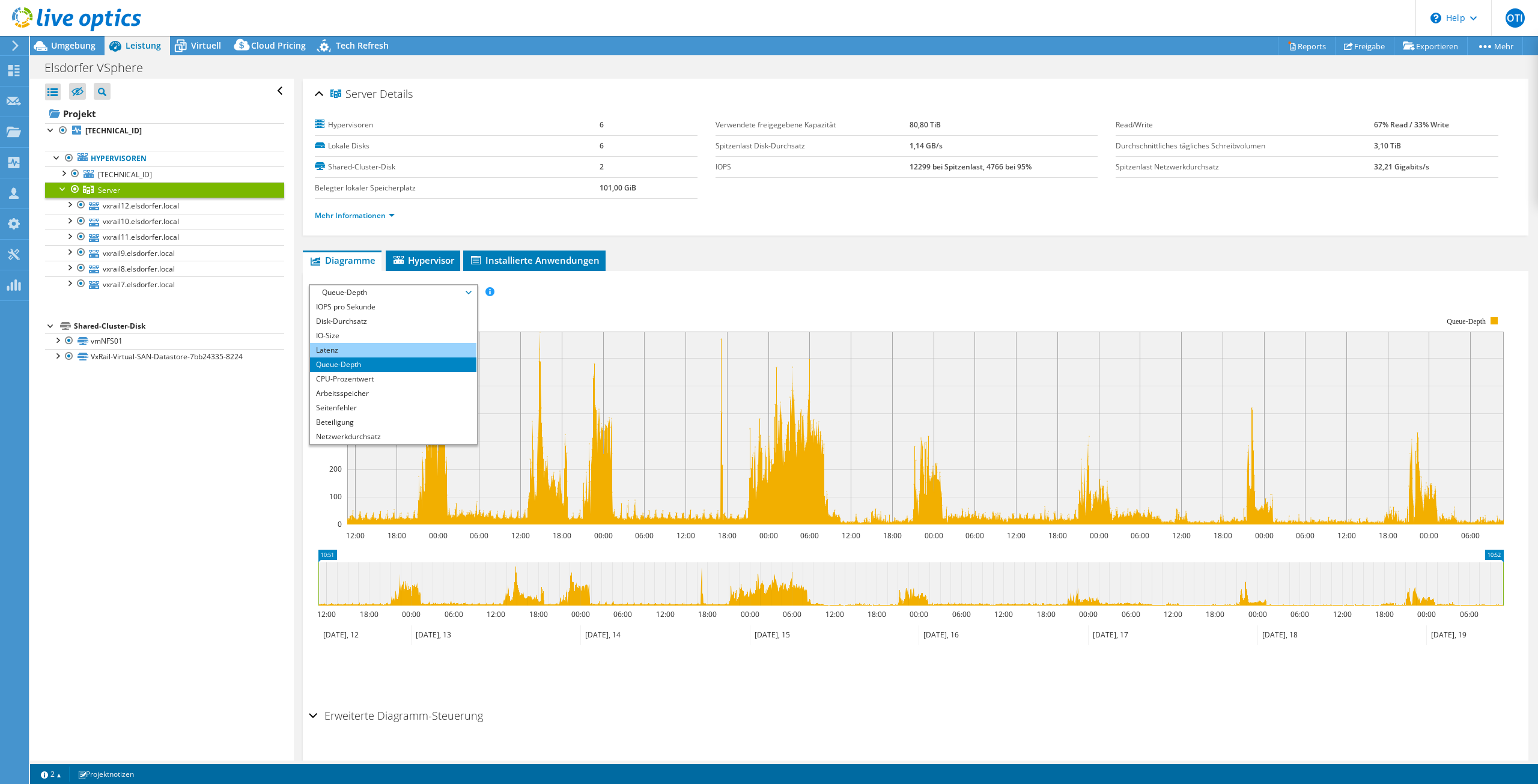
click at [360, 352] on li "Latenz" at bounding box center [393, 350] width 166 height 14
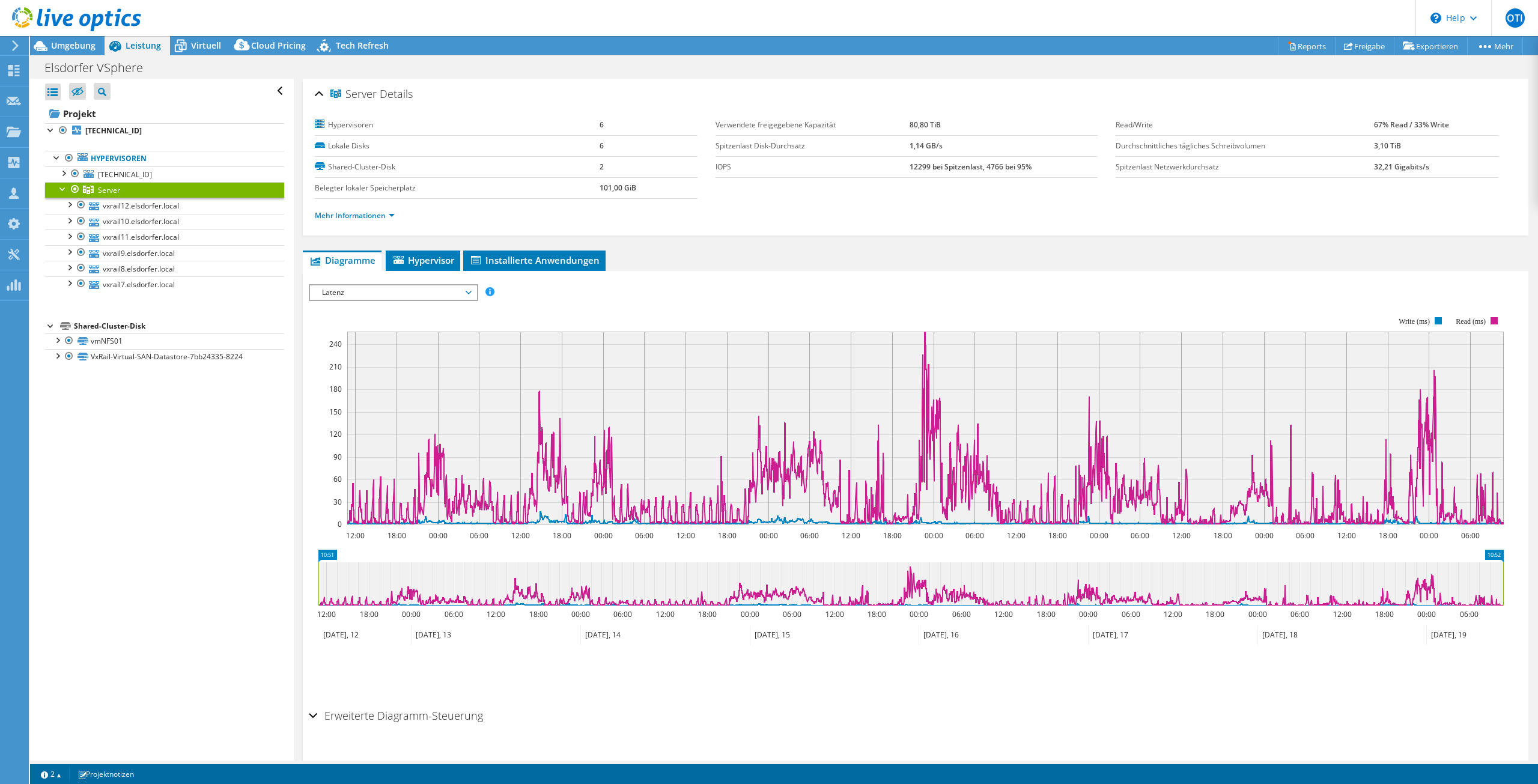
drag, startPoint x: 904, startPoint y: 168, endPoint x: 1035, endPoint y: 171, distance: 131.0
click at [1035, 171] on tr "IOPS 12299 bei Spitzenlast, 4766 bei 95%" at bounding box center [907, 167] width 383 height 21
click at [367, 215] on link "Mehr Informationen" at bounding box center [354, 215] width 80 height 11
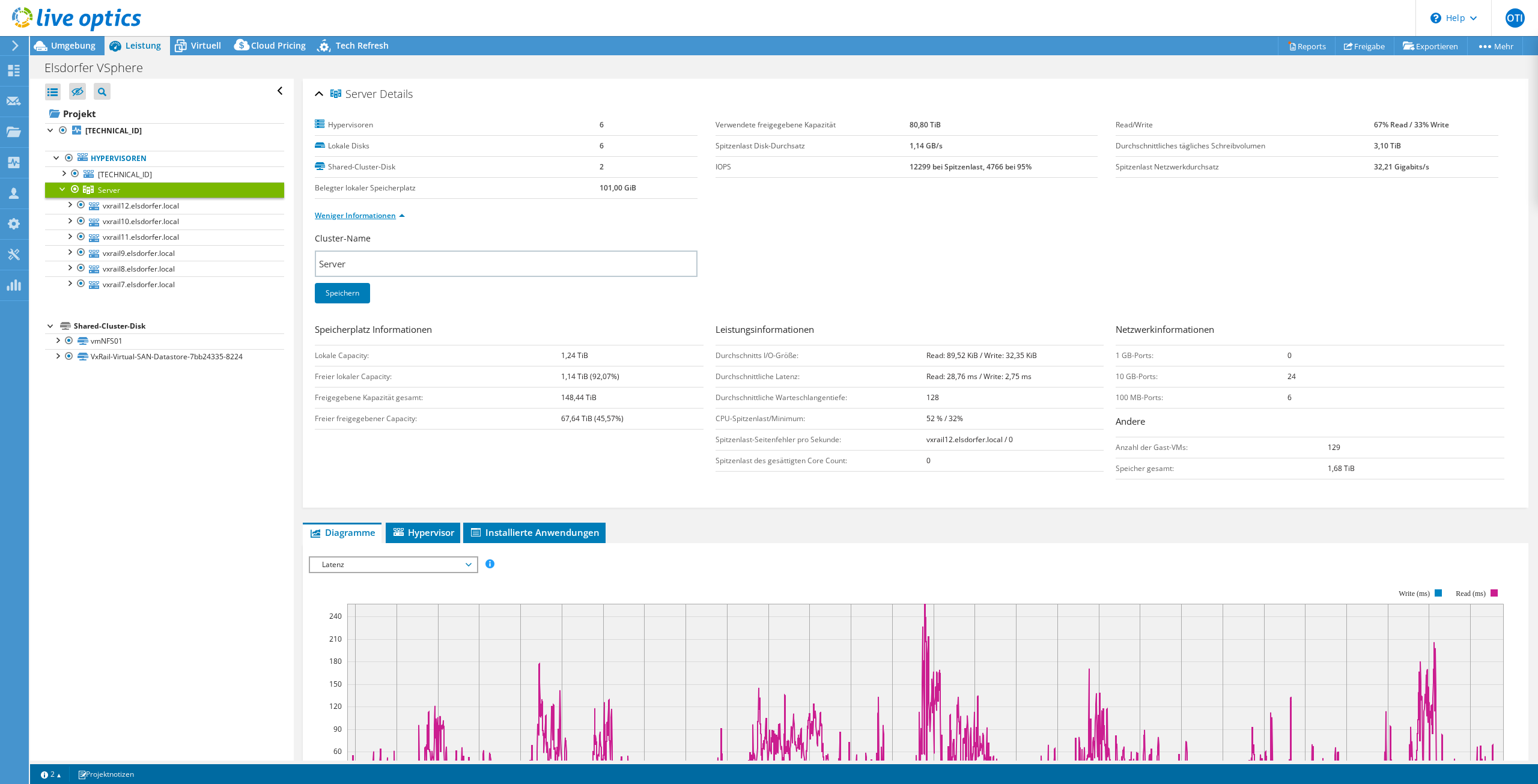
click at [368, 216] on link "Weniger Informationen" at bounding box center [360, 215] width 90 height 11
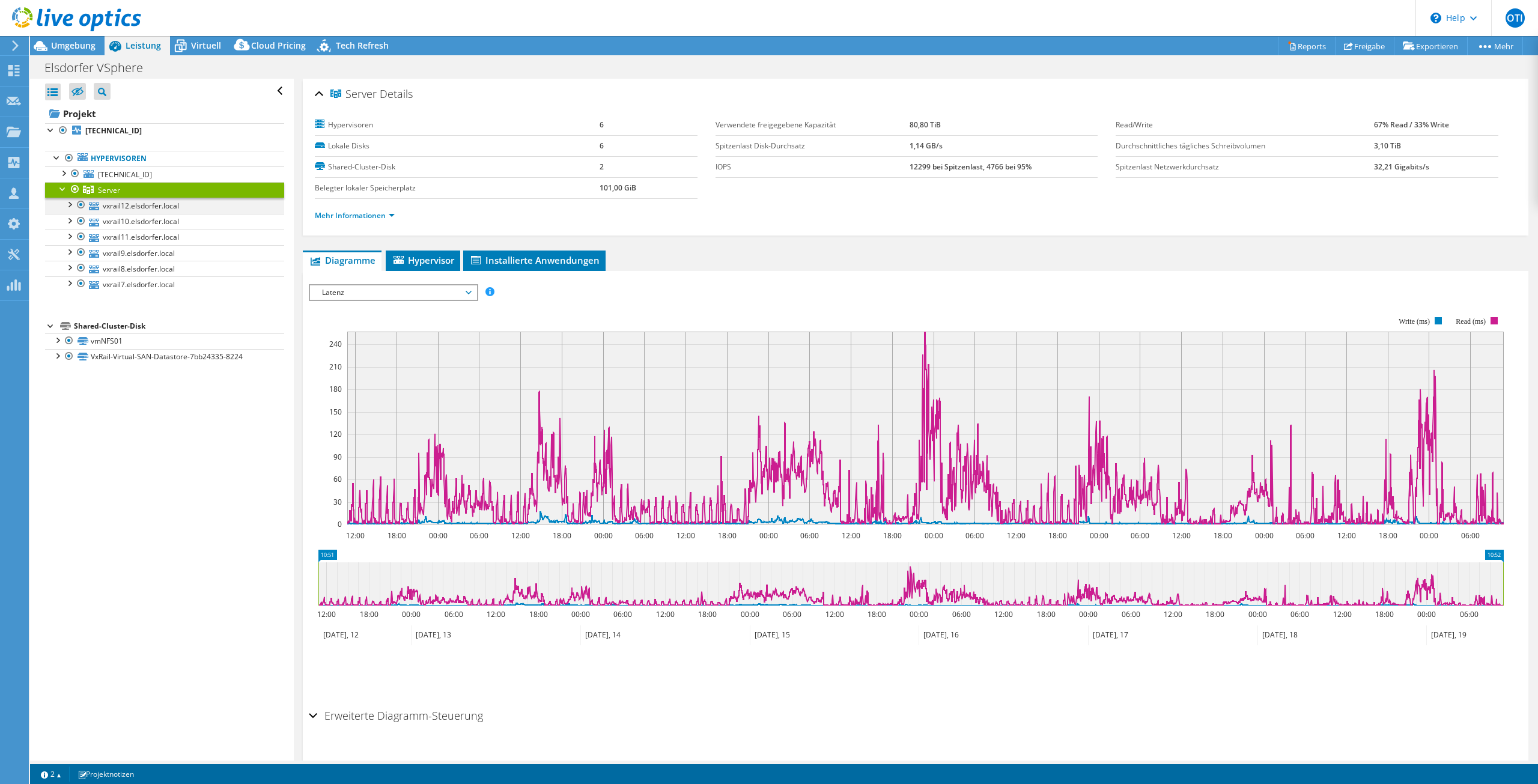
click at [71, 204] on div at bounding box center [69, 204] width 12 height 12
click at [73, 281] on div at bounding box center [69, 282] width 12 height 12
click at [69, 286] on div at bounding box center [69, 282] width 12 height 12
click at [198, 50] on span "Virtuell" at bounding box center [206, 45] width 30 height 11
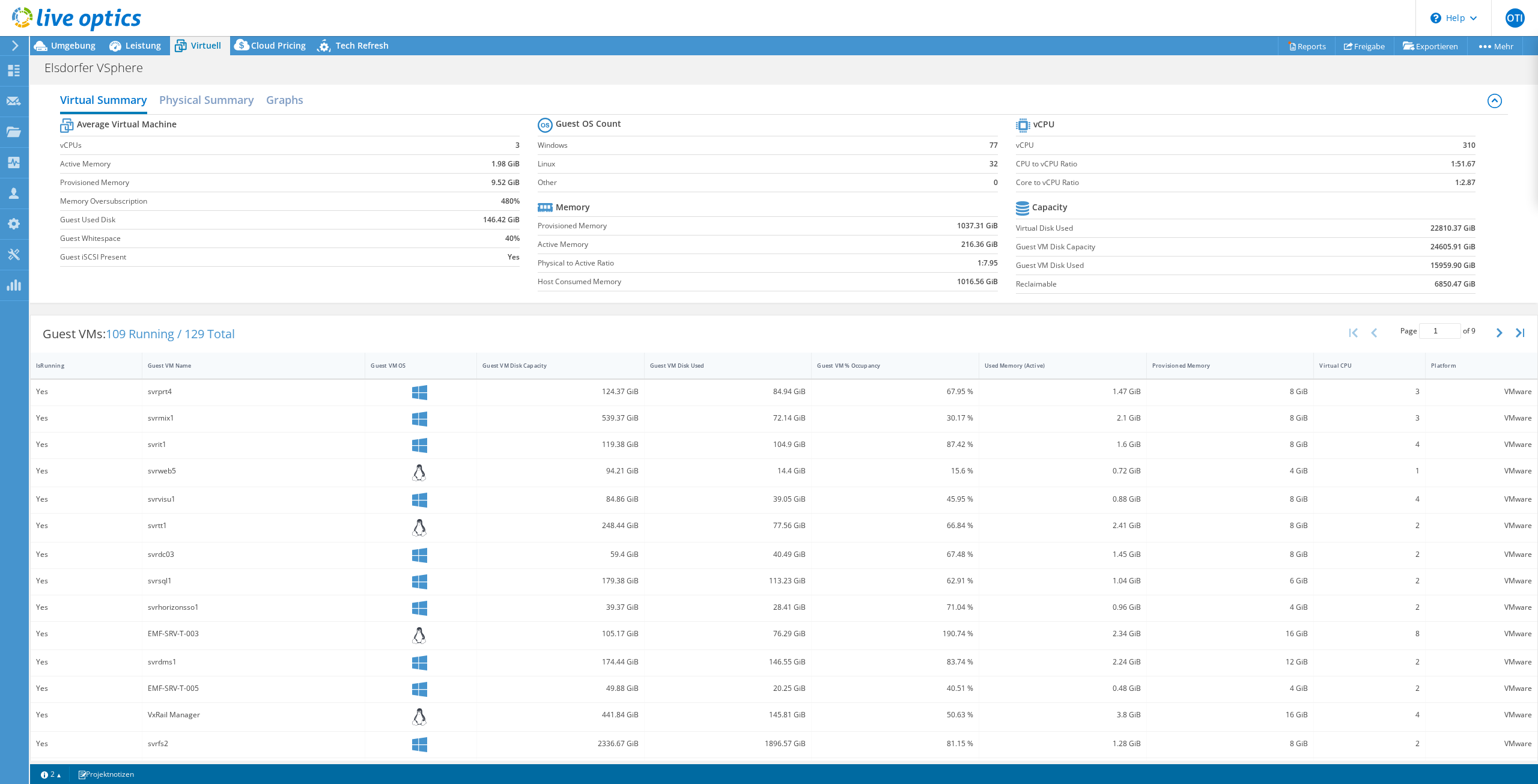
click at [149, 542] on div "svrdc03" at bounding box center [254, 555] width 223 height 25
click at [166, 558] on div "svrdc03" at bounding box center [253, 554] width 212 height 13
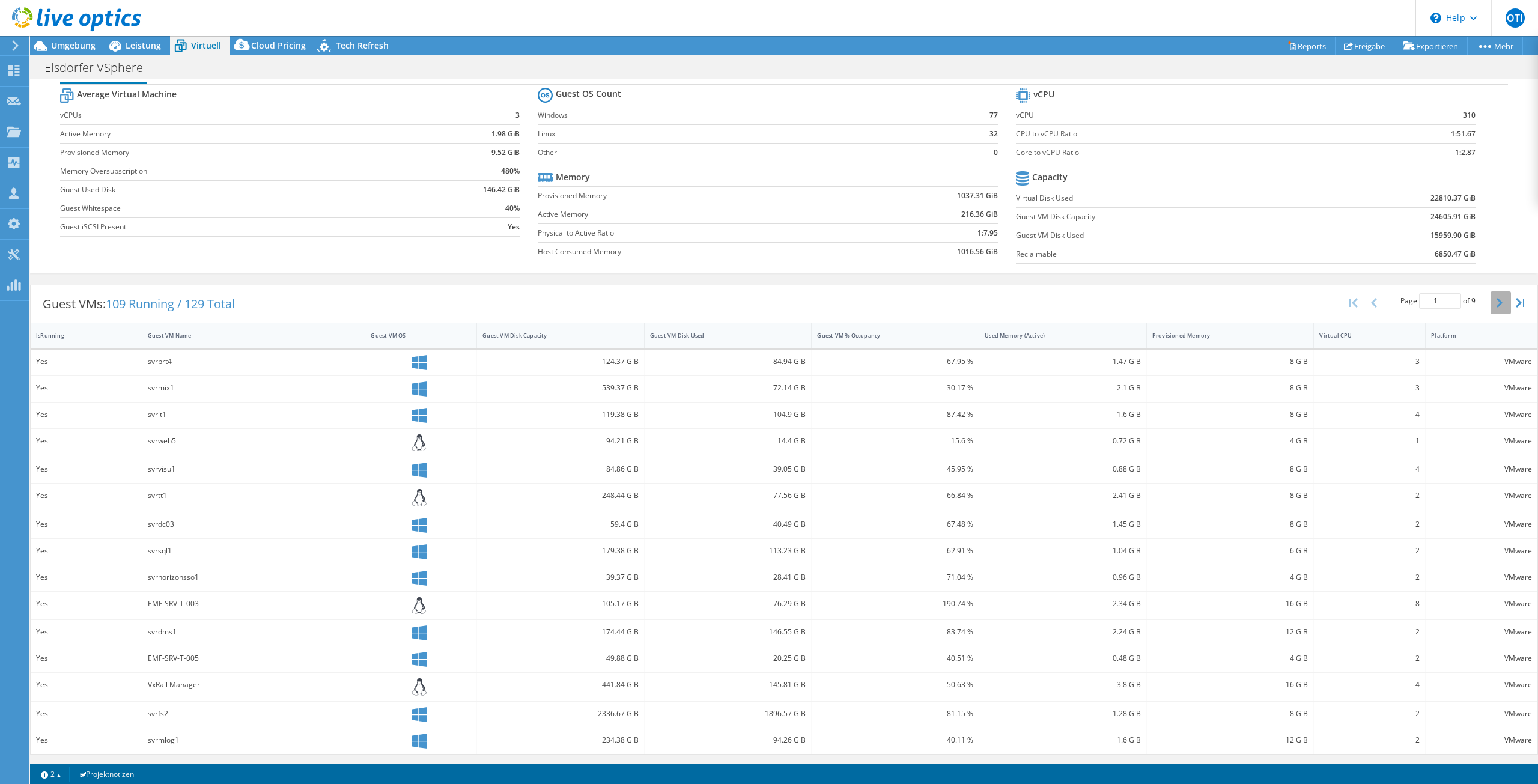
click at [1491, 305] on button "button" at bounding box center [1500, 302] width 20 height 23
click at [1491, 305] on button "button" at bounding box center [1500, 304] width 20 height 23
click at [1491, 305] on button "button" at bounding box center [1500, 302] width 20 height 23
click at [1491, 305] on button "button" at bounding box center [1500, 304] width 20 height 23
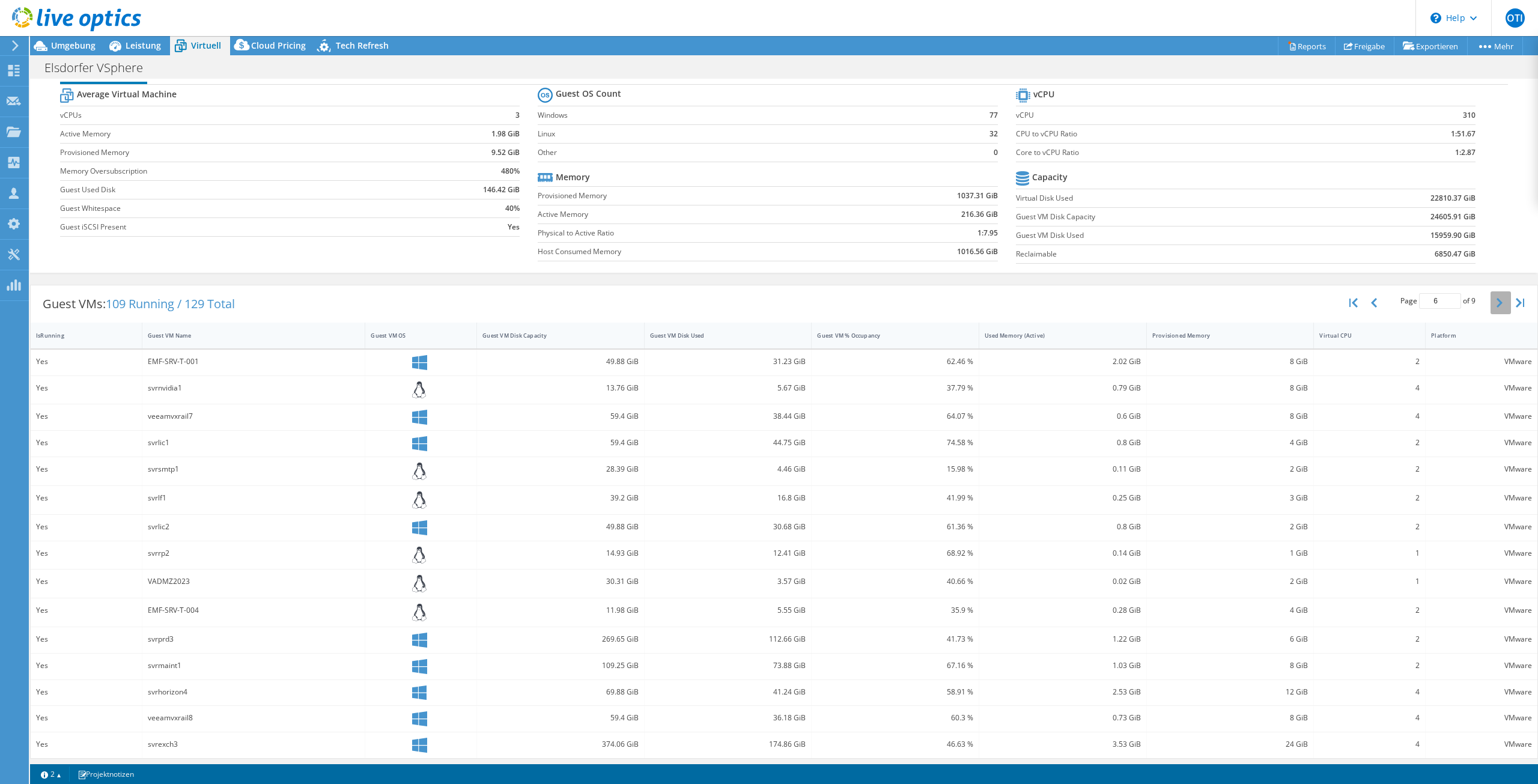
click at [1491, 305] on button "button" at bounding box center [1500, 302] width 20 height 23
click at [1491, 305] on button "button" at bounding box center [1500, 307] width 20 height 23
click at [156, 52] on div "Leistung" at bounding box center [137, 46] width 65 height 19
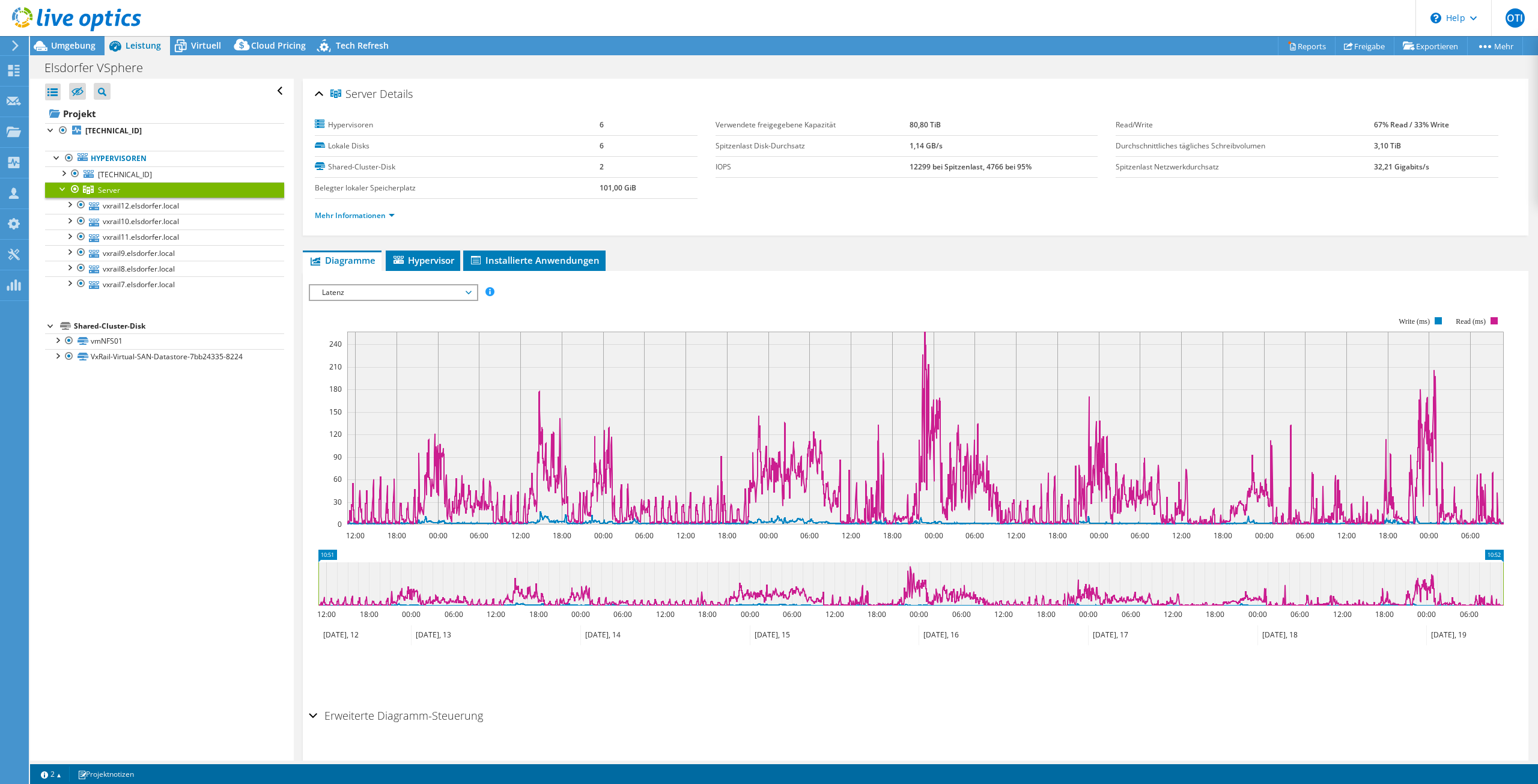
scroll to position [0, 0]
click at [191, 40] on span "Virtuell" at bounding box center [206, 45] width 30 height 11
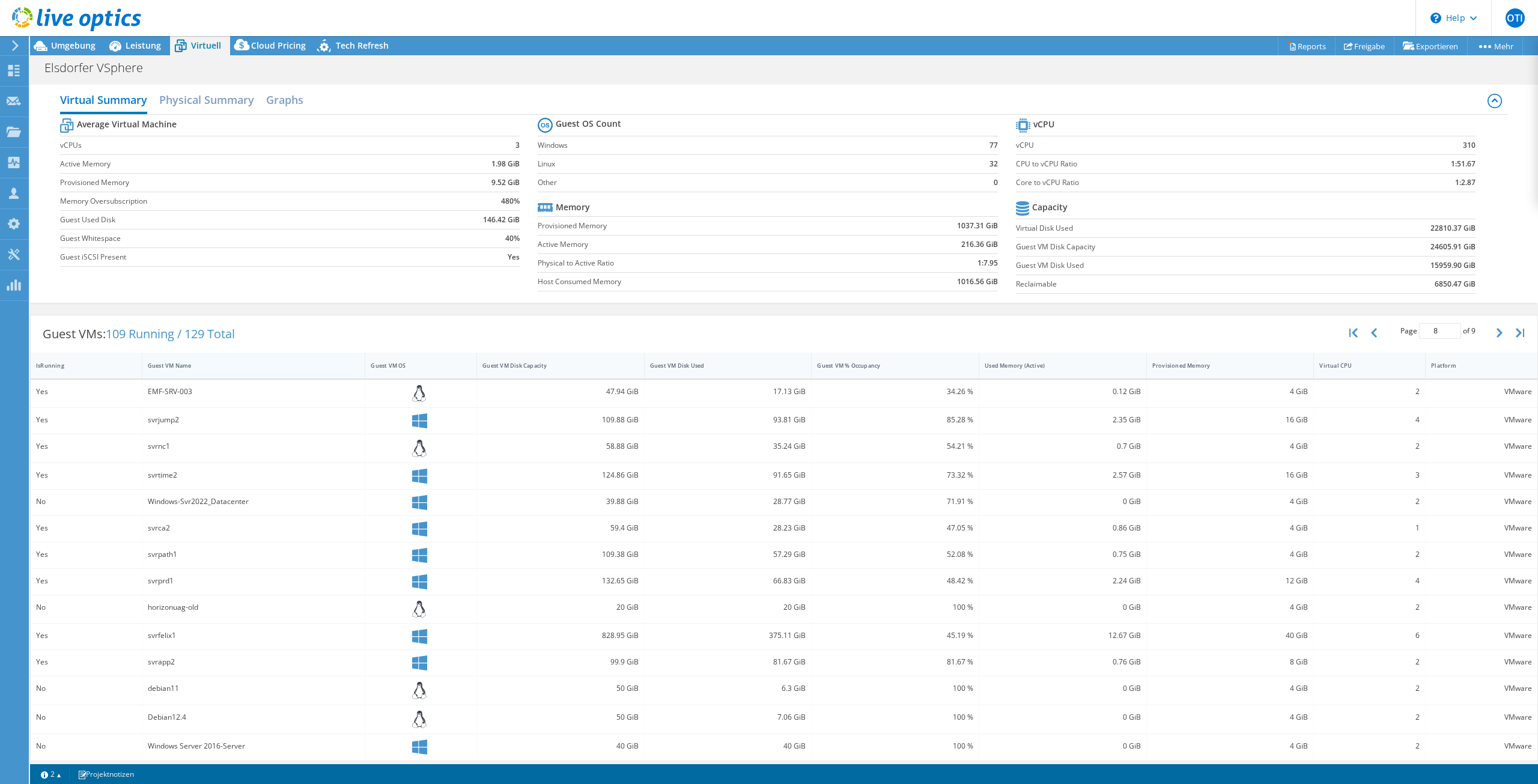
click at [176, 365] on div "Guest VM Name" at bounding box center [246, 365] width 198 height 8
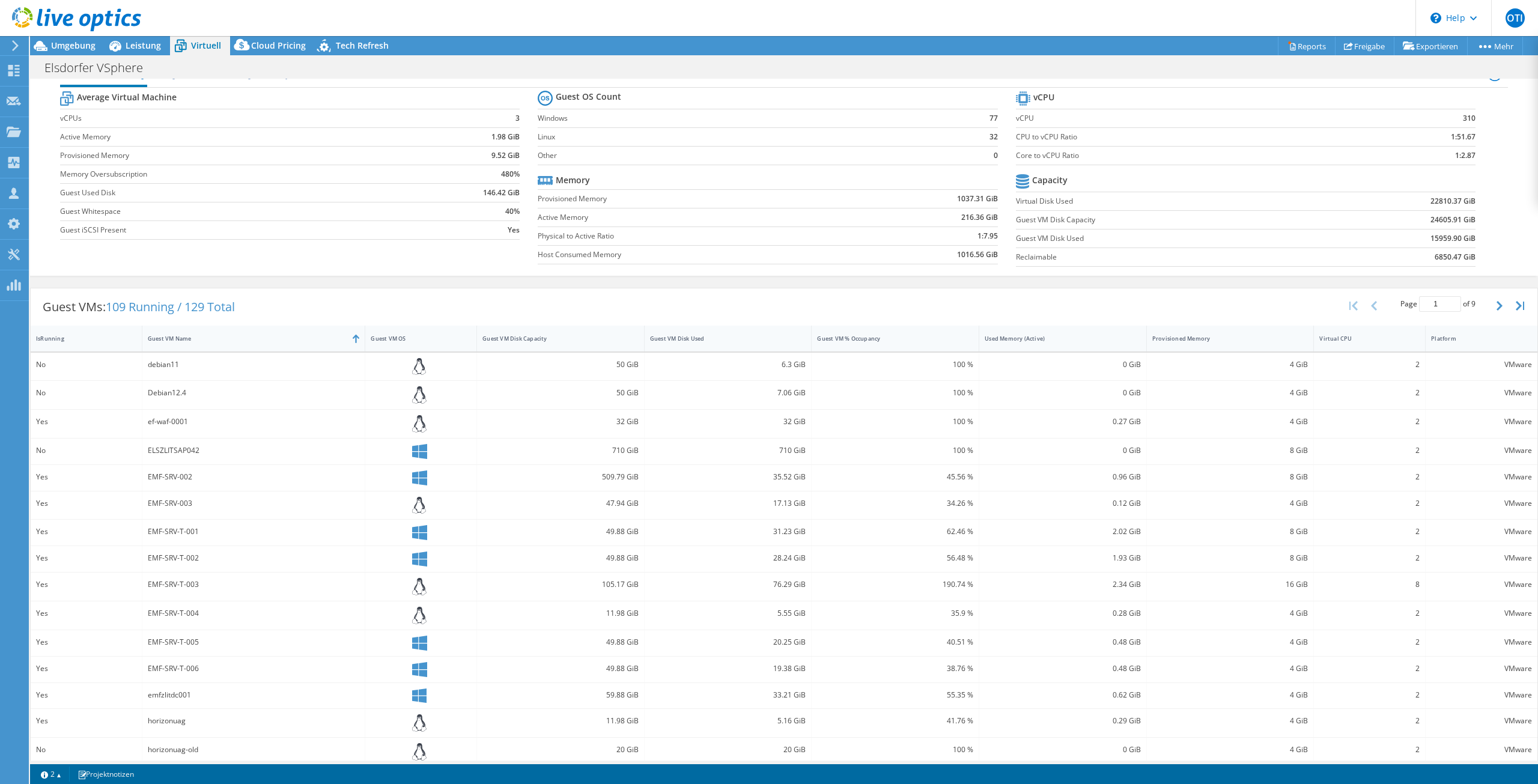
scroll to position [39, 0]
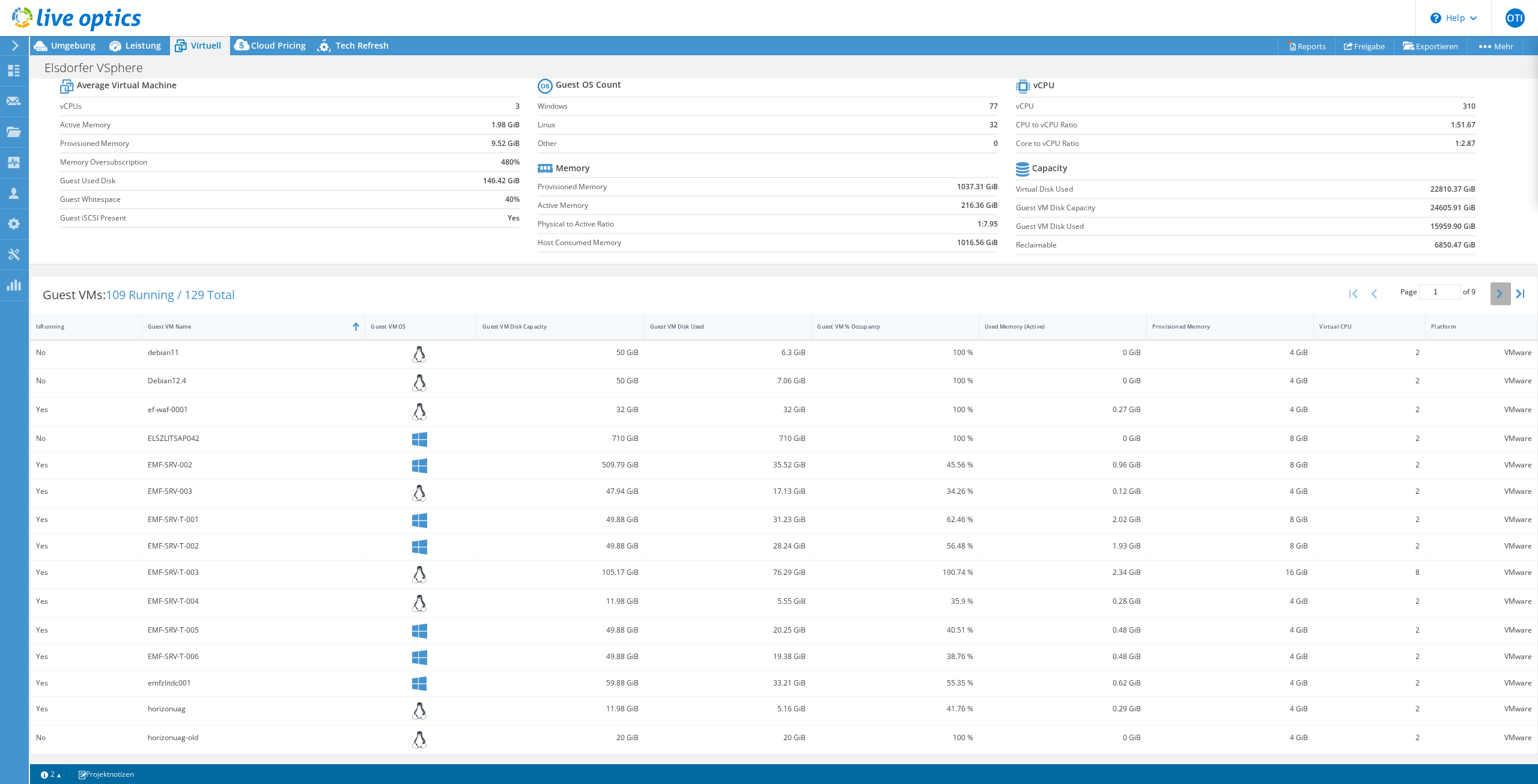
click at [1497, 289] on icon "button" at bounding box center [1499, 294] width 6 height 10
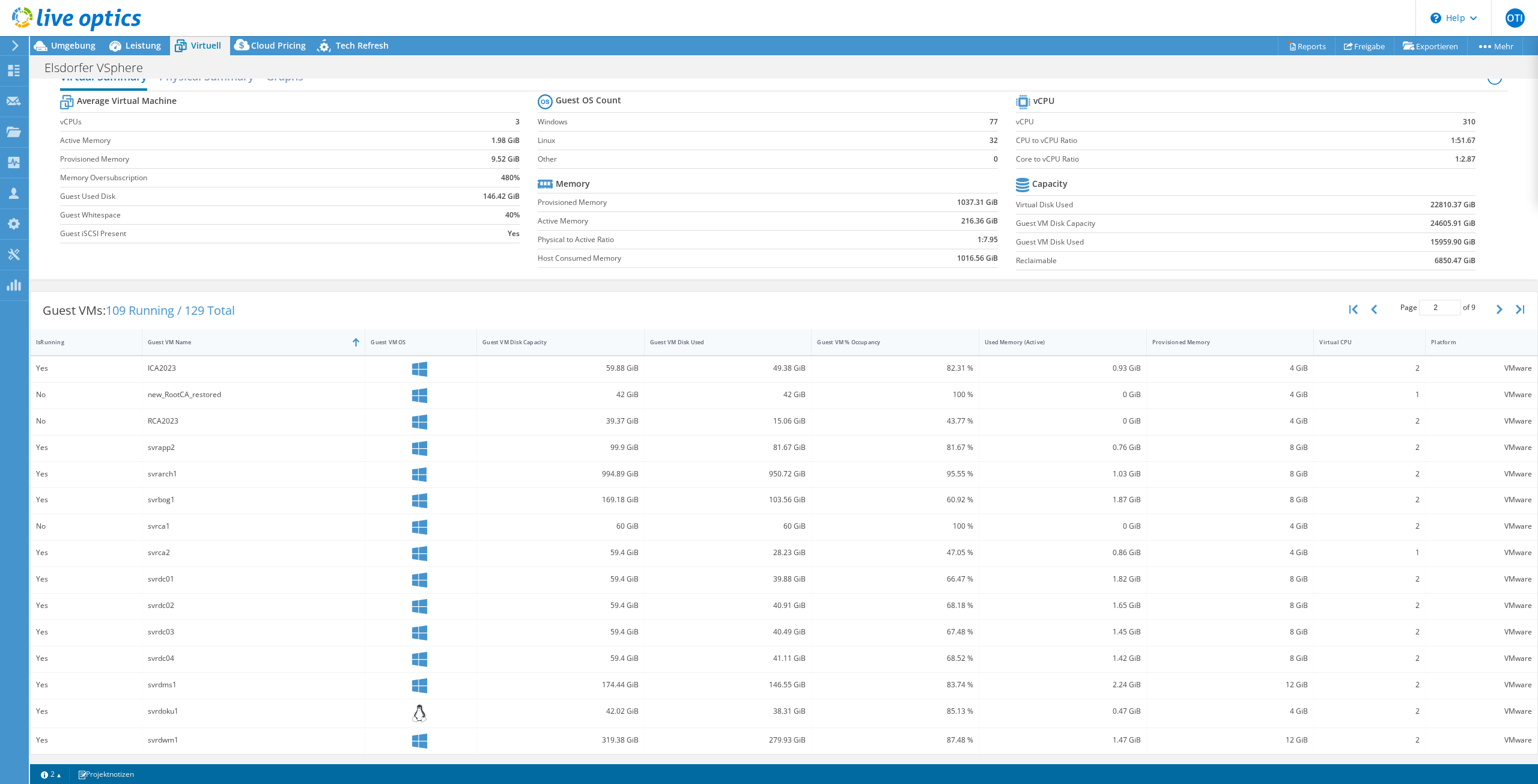
click at [1491, 289] on div "Guest VMs: 109 Running / 129 Total Page 2 of 9 5 rows 10 rows 20 rows 25 rows 5…" at bounding box center [784, 523] width 1508 height 475
click at [1490, 294] on div "Page 2 of 9 5 rows 10 rows 20 rows 25 rows 50 rows 100 rows" at bounding box center [1438, 309] width 199 height 35
click at [1497, 307] on icon "button" at bounding box center [1499, 309] width 6 height 10
click at [1497, 307] on icon "button" at bounding box center [1499, 311] width 6 height 10
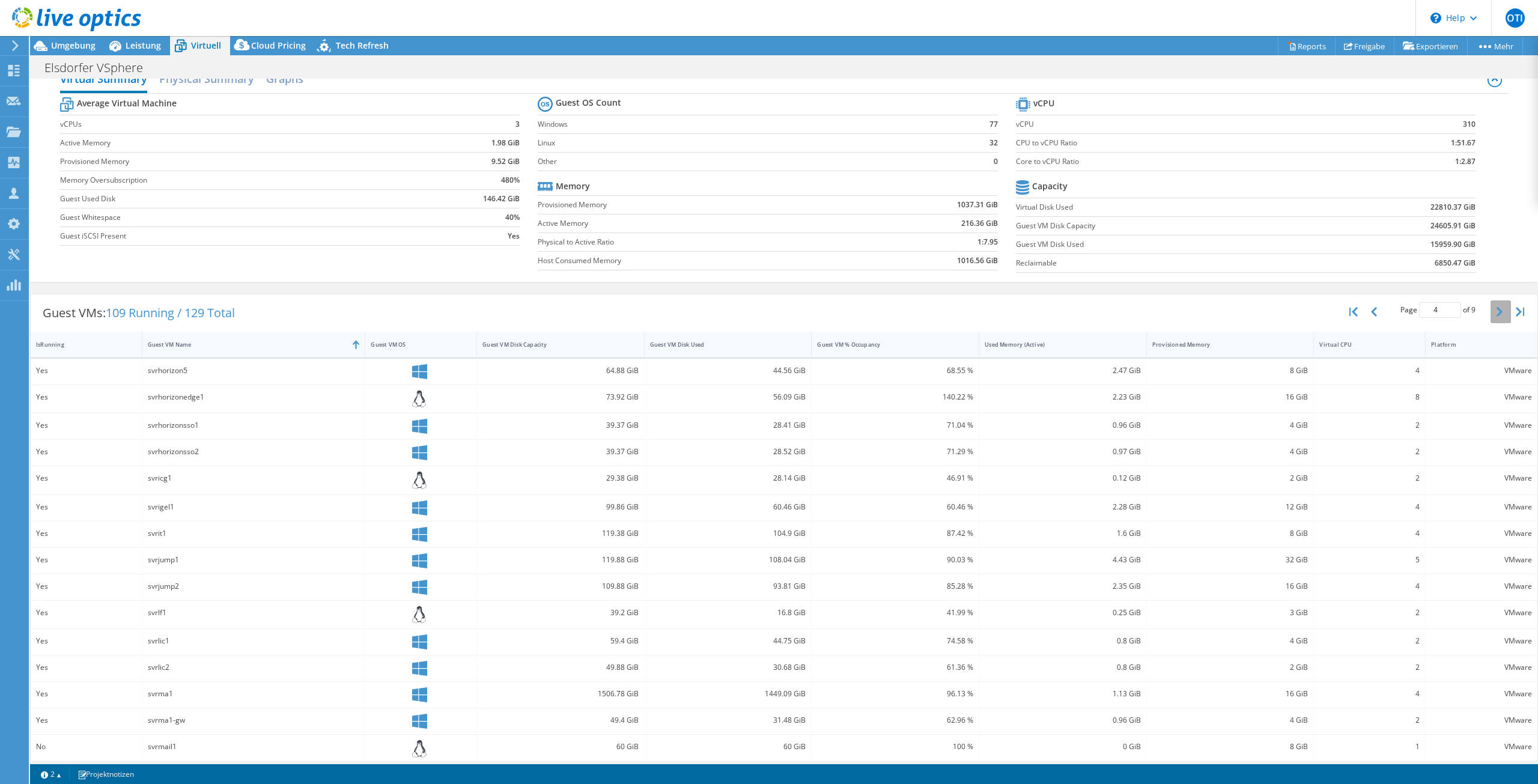
scroll to position [24, 0]
click at [1497, 307] on icon "button" at bounding box center [1499, 309] width 6 height 10
type input "5"
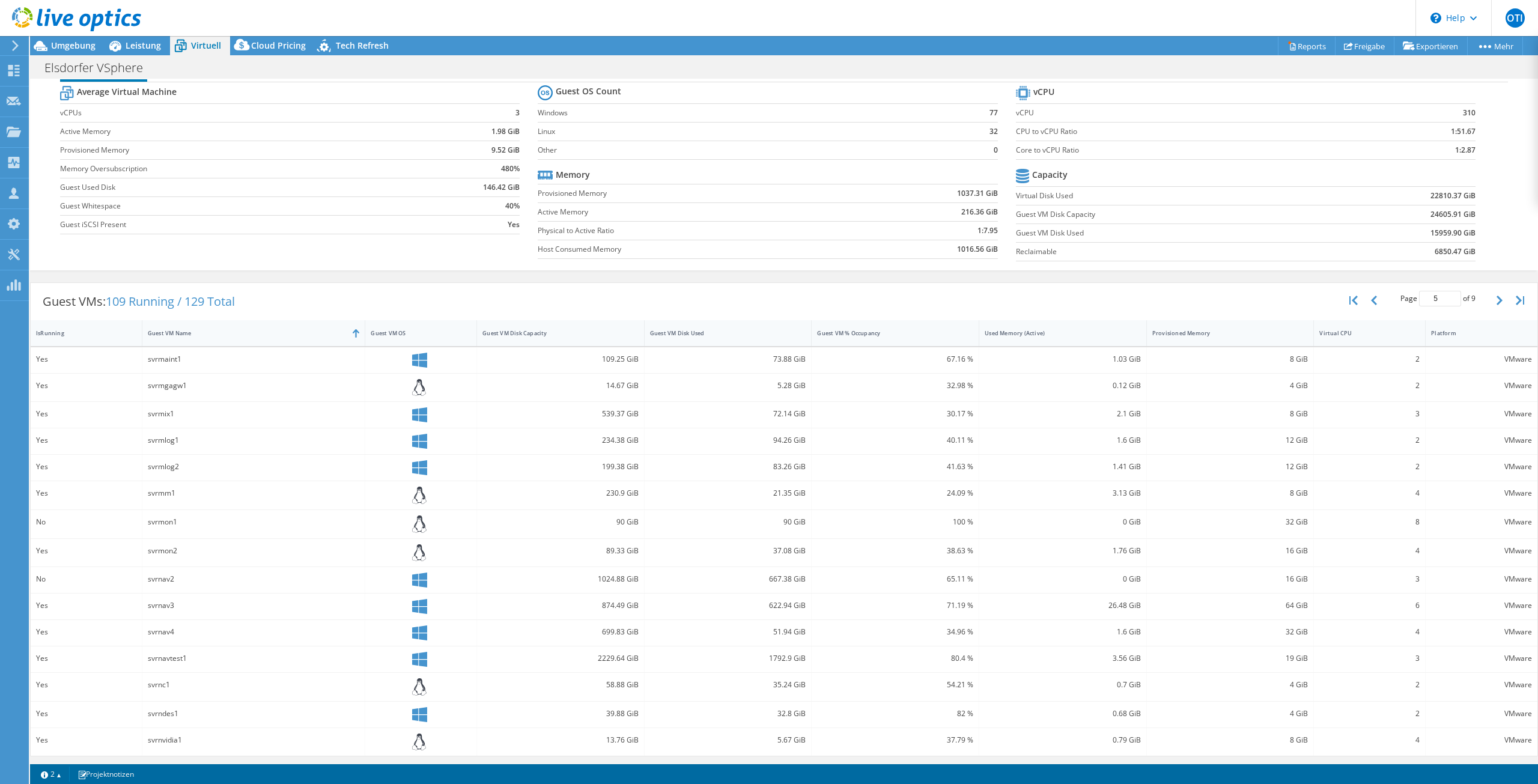
scroll to position [34, 0]
drag, startPoint x: 180, startPoint y: 602, endPoint x: 135, endPoint y: 606, distance: 45.2
click at [135, 606] on div "Yes svrnav3 874.49 GiB 622.94 GiB 71.19 % 26.48 GiB 64 GiB 6 VMware" at bounding box center [784, 604] width 1507 height 25
click at [37, 607] on div "Yes" at bounding box center [86, 603] width 100 height 13
drag, startPoint x: 160, startPoint y: 586, endPoint x: 1524, endPoint y: 613, distance: 1364.3
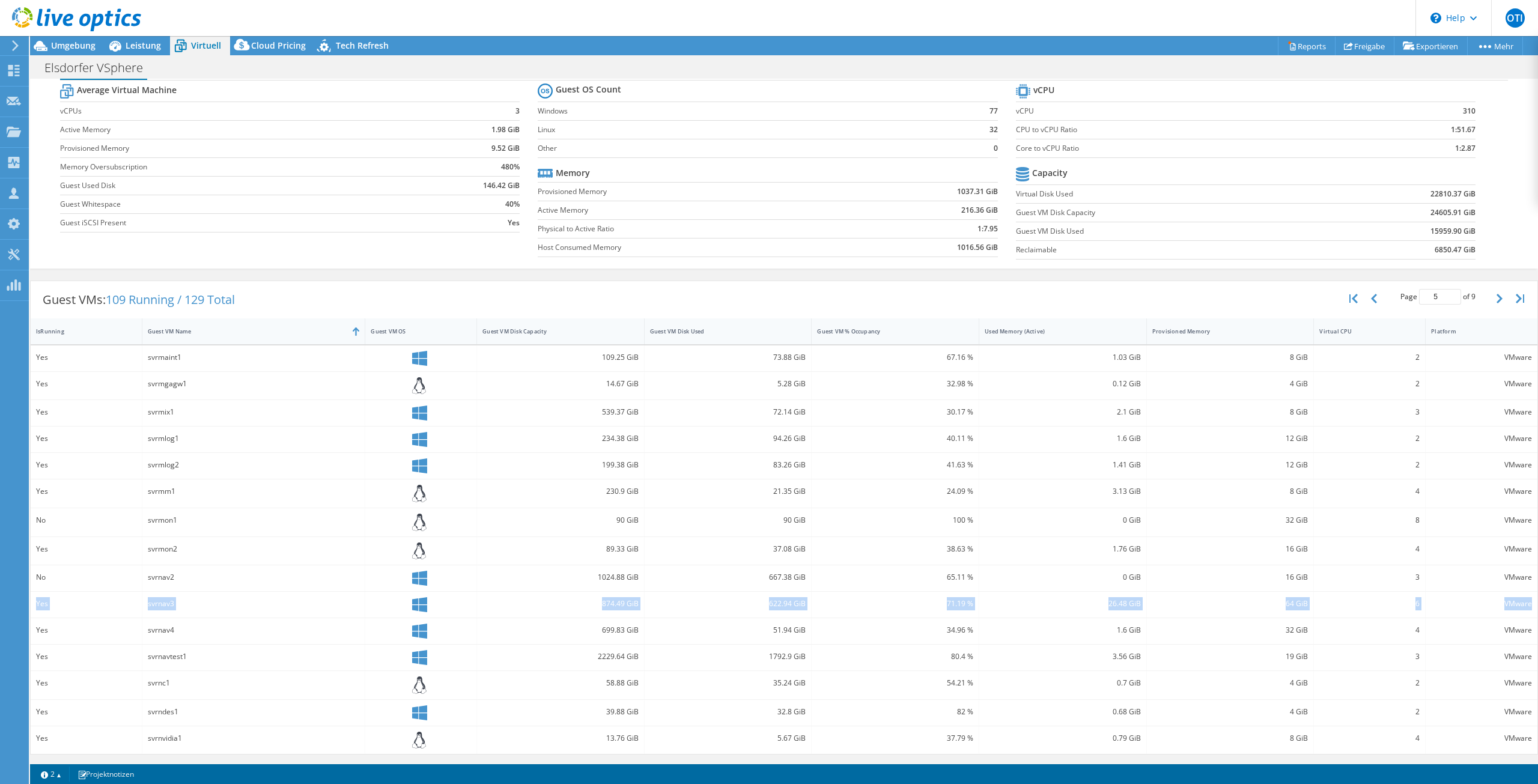
click at [1524, 613] on div "Yes svrnav3 874.49 GiB 622.94 GiB 71.19 % 26.48 GiB 64 GiB 6 VMware" at bounding box center [784, 604] width 1507 height 25
click at [1407, 608] on div "6" at bounding box center [1369, 603] width 100 height 13
click at [129, 54] on div "Leistung" at bounding box center [137, 46] width 65 height 19
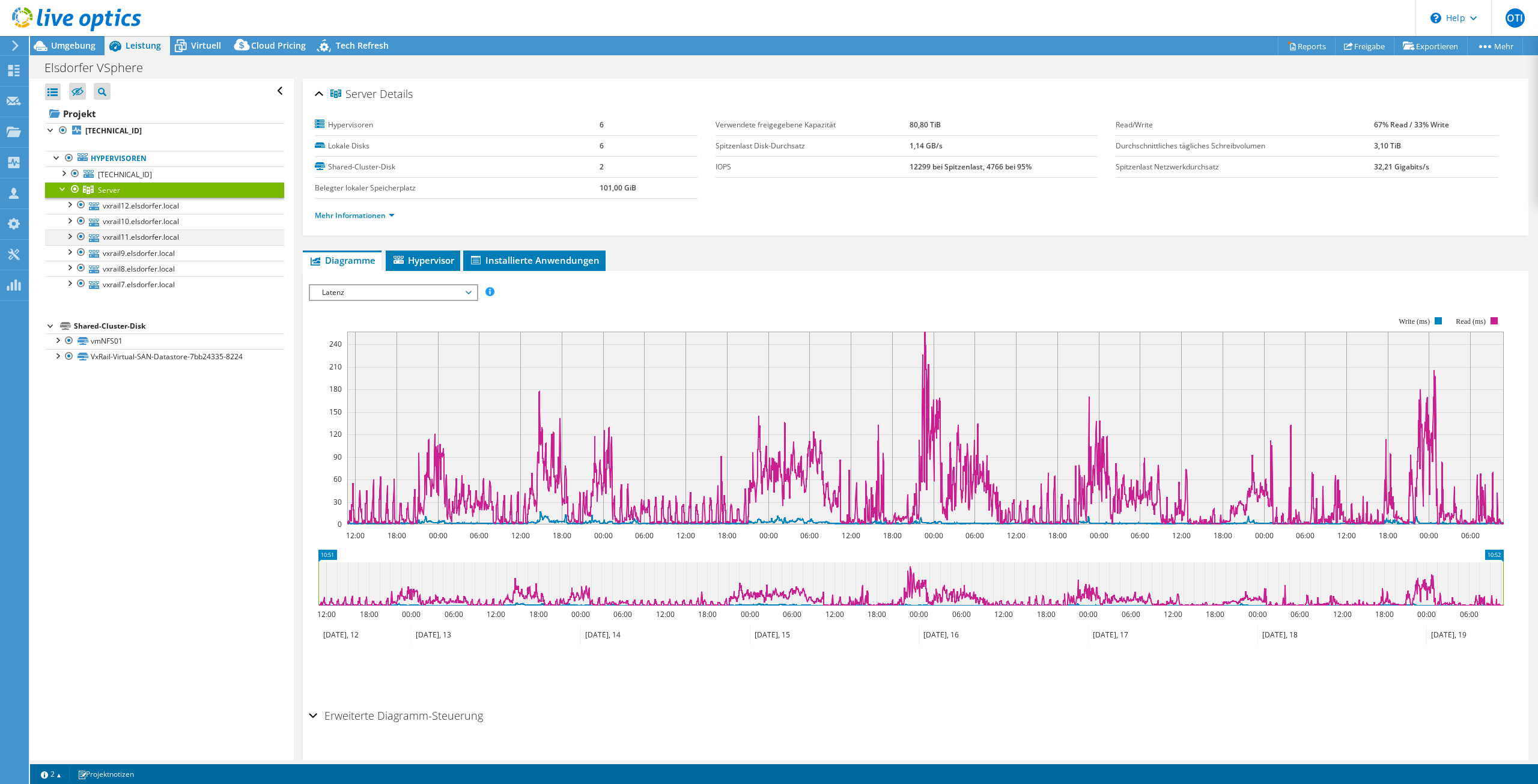
click at [69, 235] on div at bounding box center [69, 236] width 12 height 12
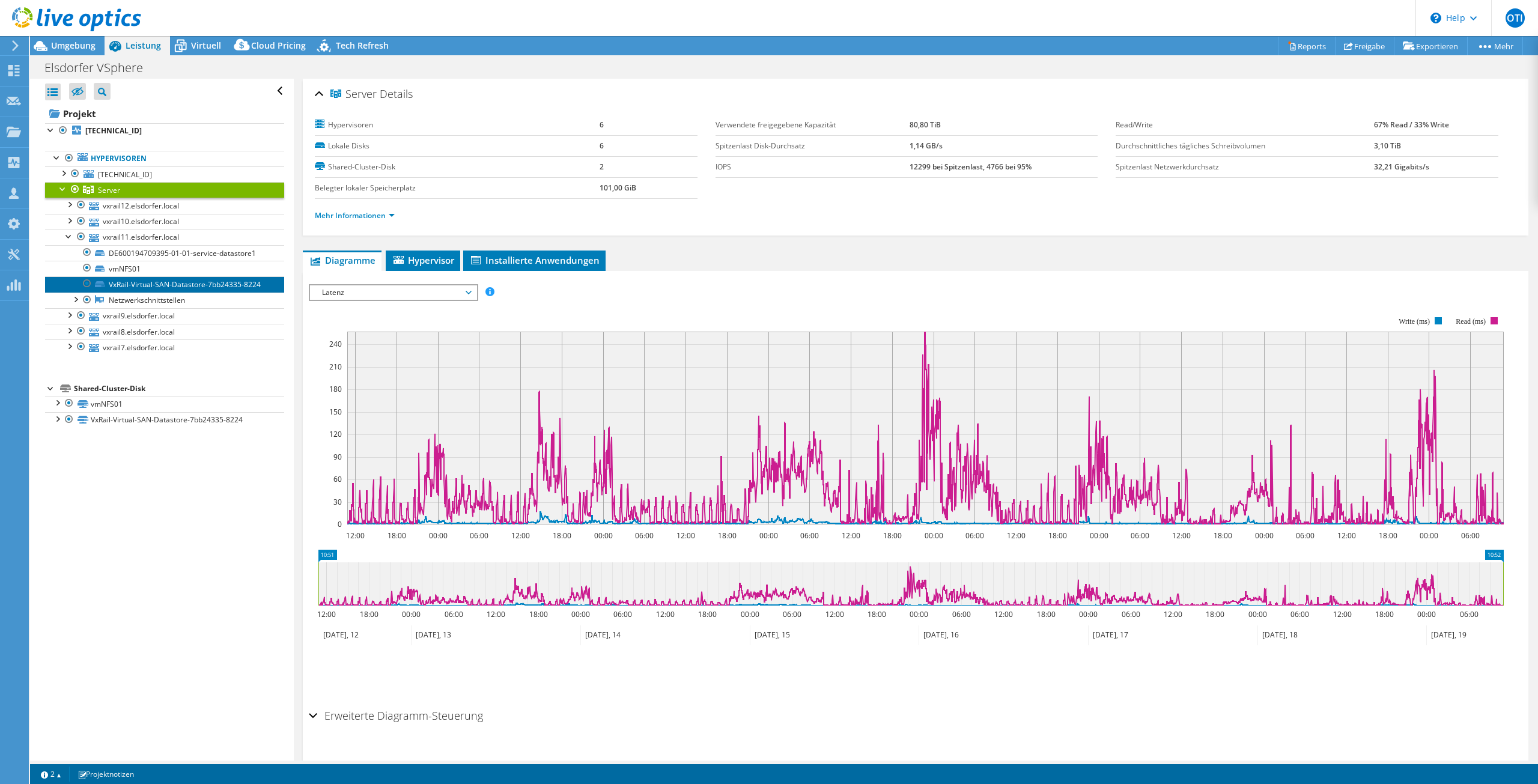
click at [208, 287] on link "VxRail-Virtual-SAN-Datastore-7bb24335-8224" at bounding box center [164, 284] width 239 height 16
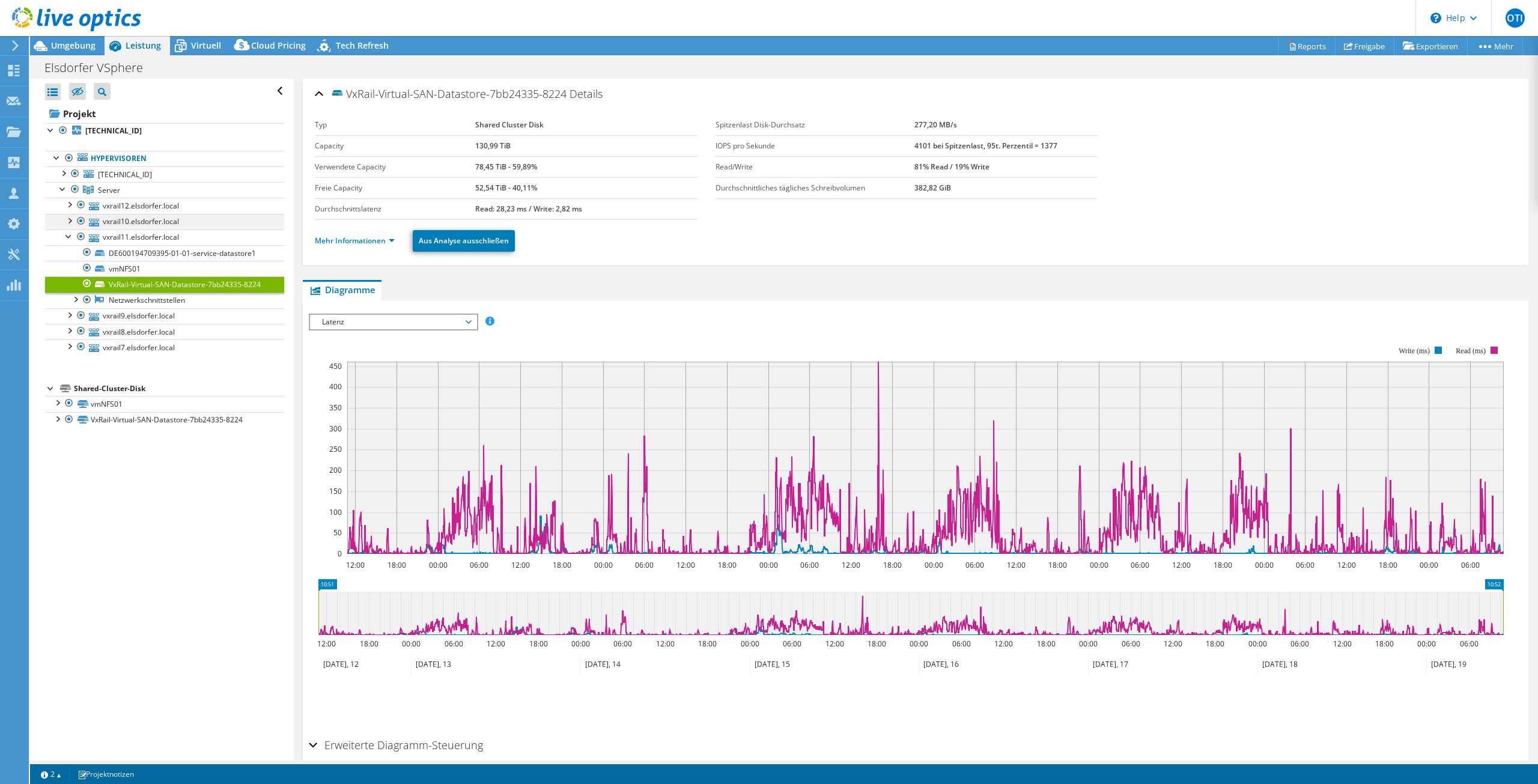
click at [70, 222] on div at bounding box center [69, 220] width 12 height 12
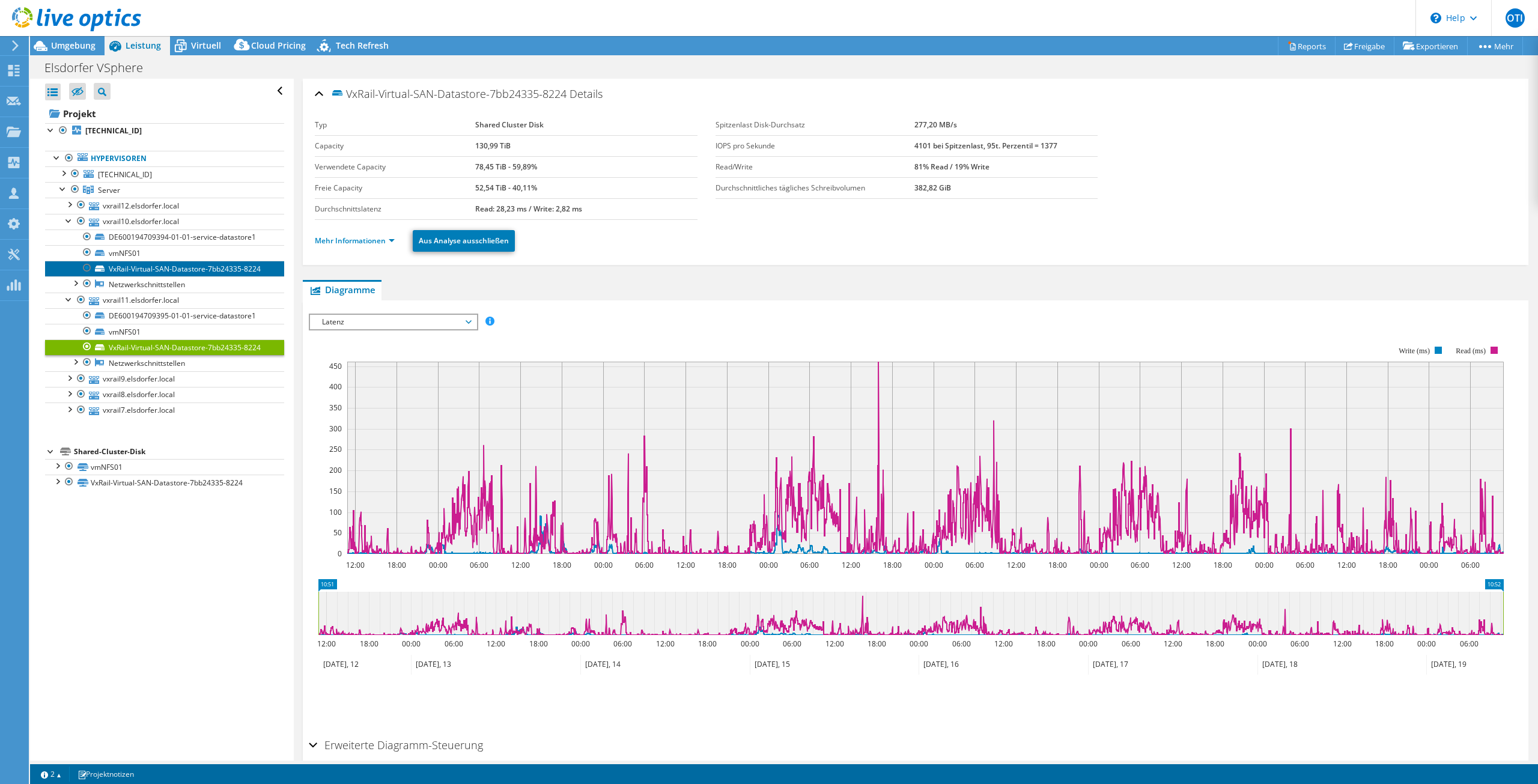
click at [120, 272] on link "VxRail-Virtual-SAN-Datastore-7bb24335-8224" at bounding box center [164, 269] width 239 height 16
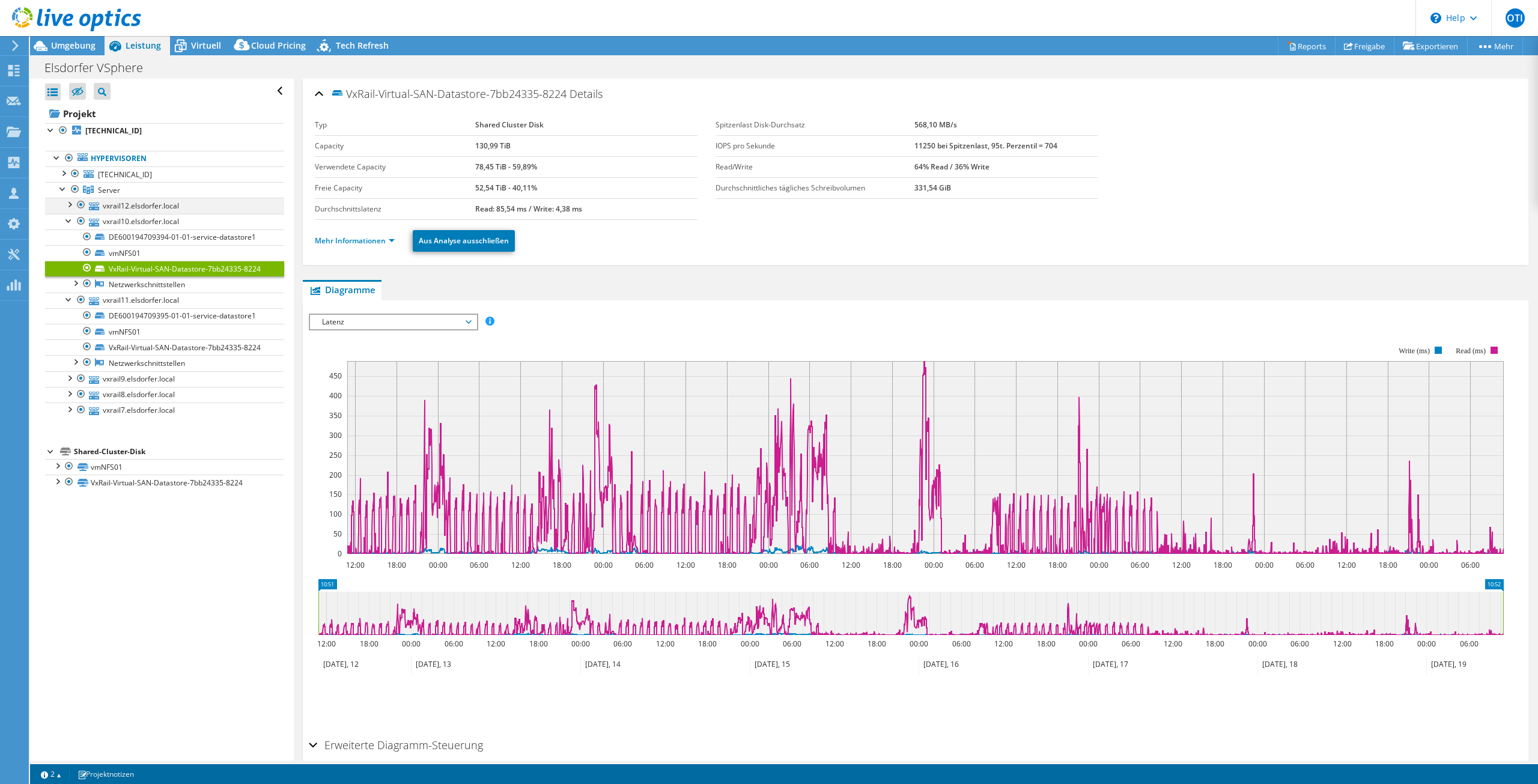
click at [67, 207] on div at bounding box center [69, 204] width 12 height 12
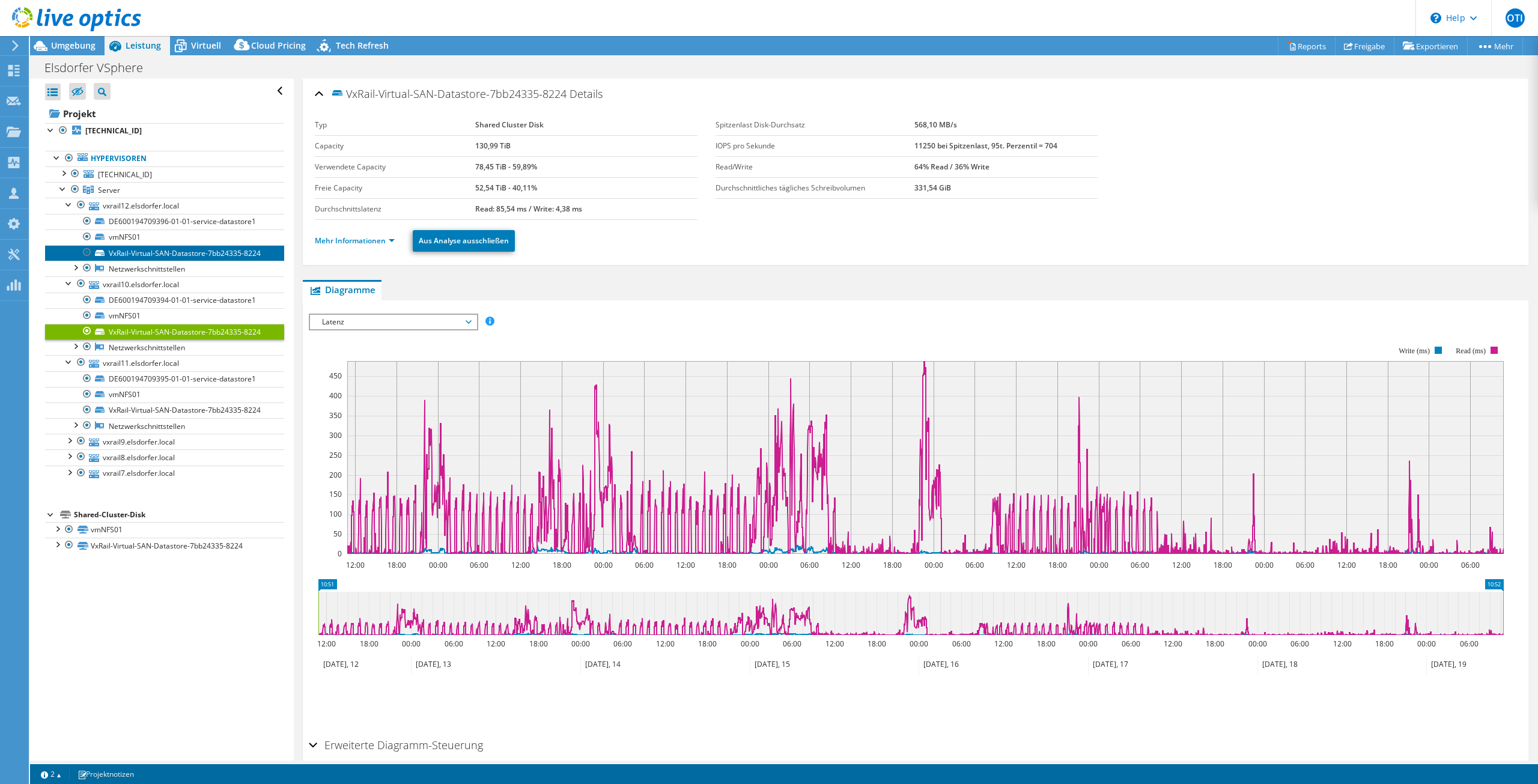
click at [135, 248] on link "VxRail-Virtual-SAN-Datastore-7bb24335-8224" at bounding box center [164, 253] width 239 height 16
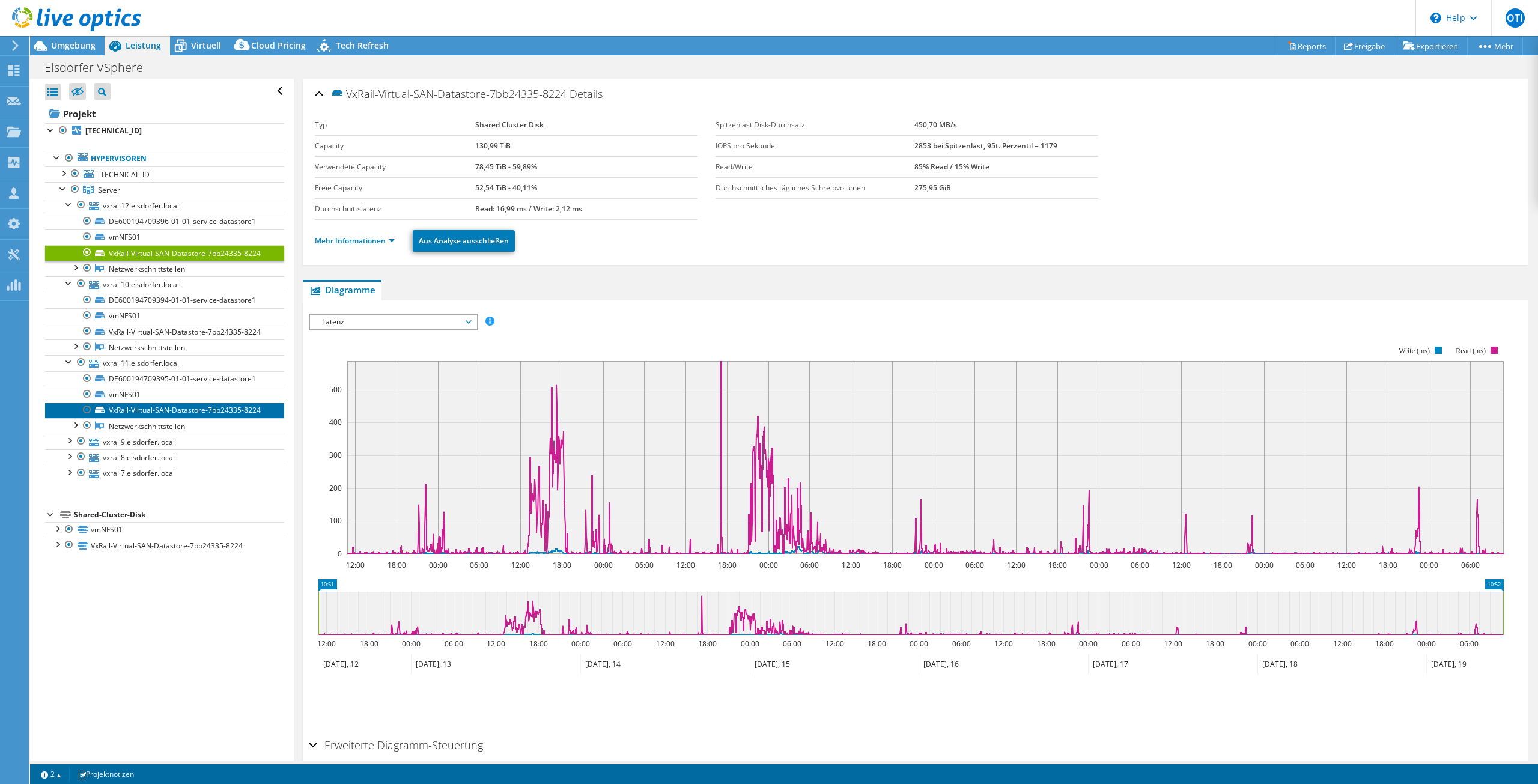
click at [124, 409] on link "VxRail-Virtual-SAN-Datastore-7bb24335-8224" at bounding box center [164, 410] width 239 height 16
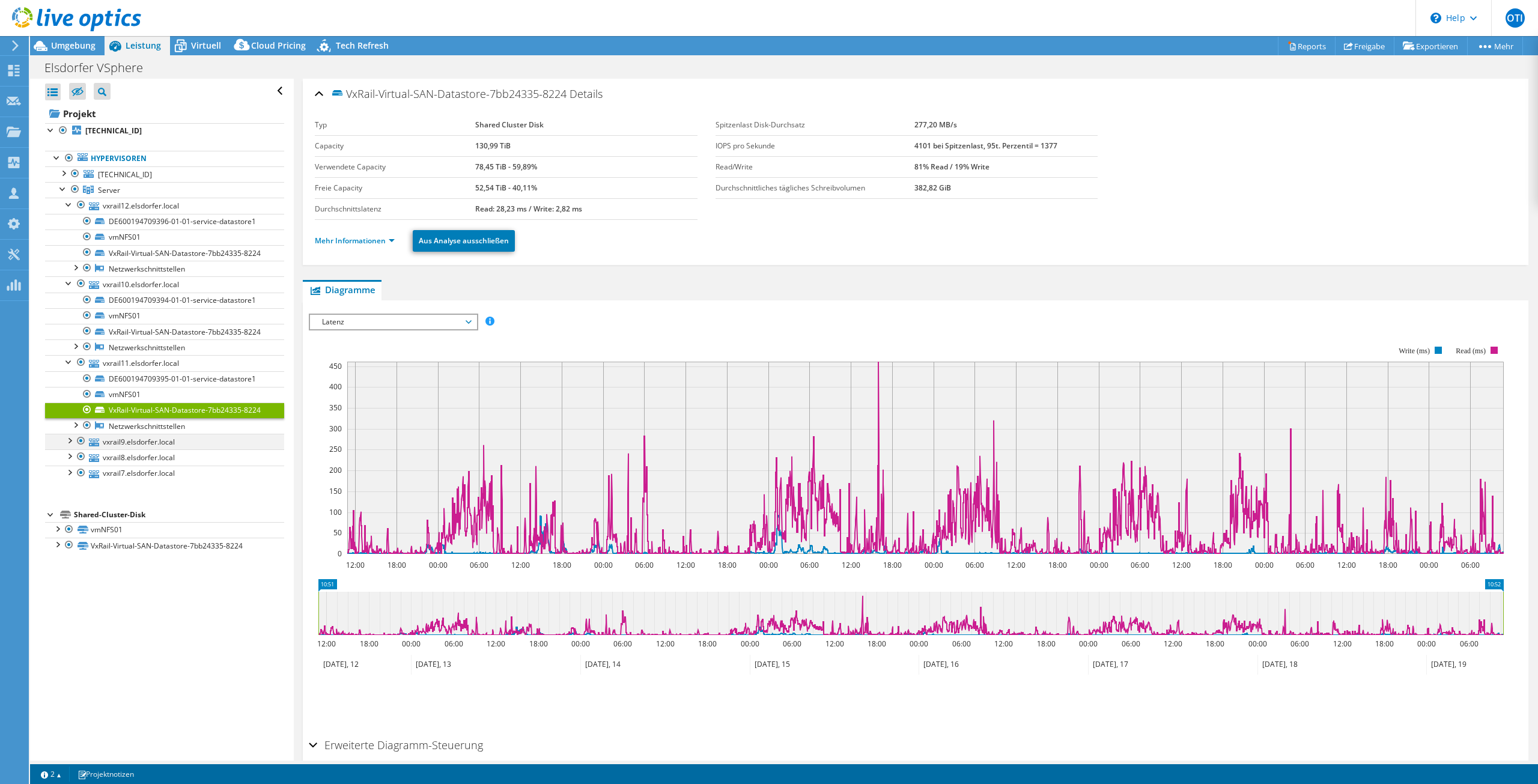
click at [71, 440] on div at bounding box center [69, 439] width 12 height 12
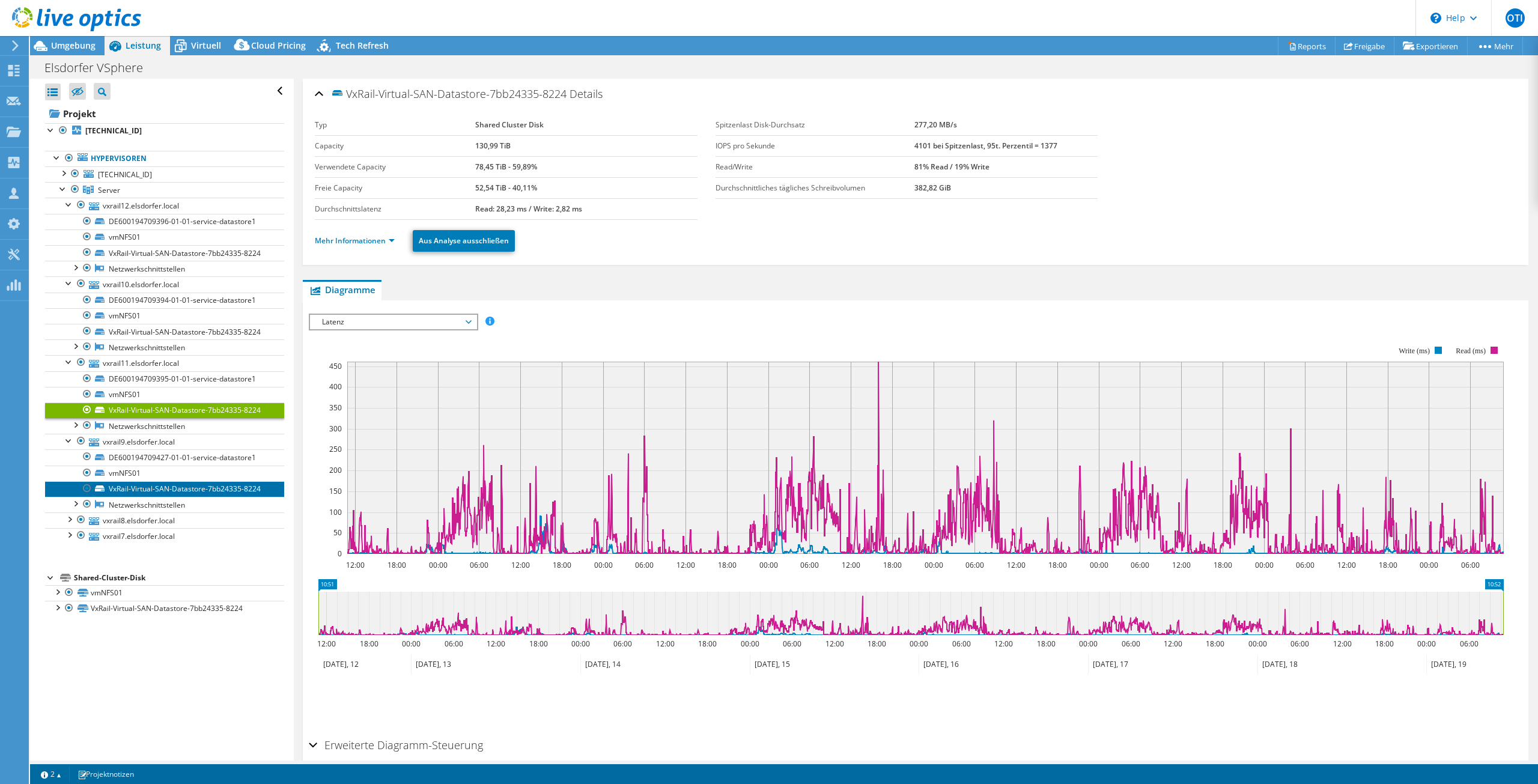
click at [145, 483] on link "VxRail-Virtual-SAN-Datastore-7bb24335-8224" at bounding box center [164, 489] width 239 height 16
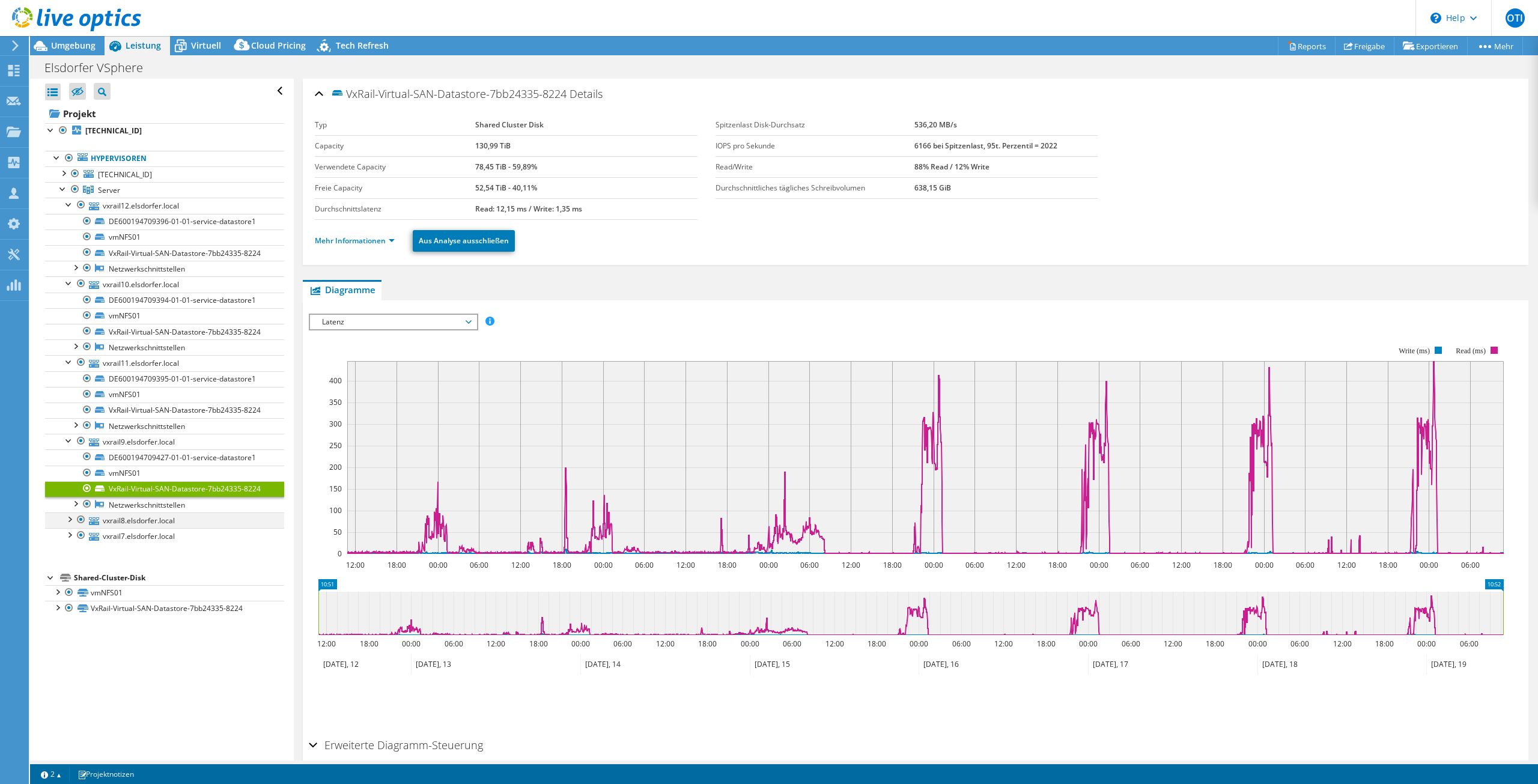
click at [65, 519] on div at bounding box center [69, 519] width 12 height 12
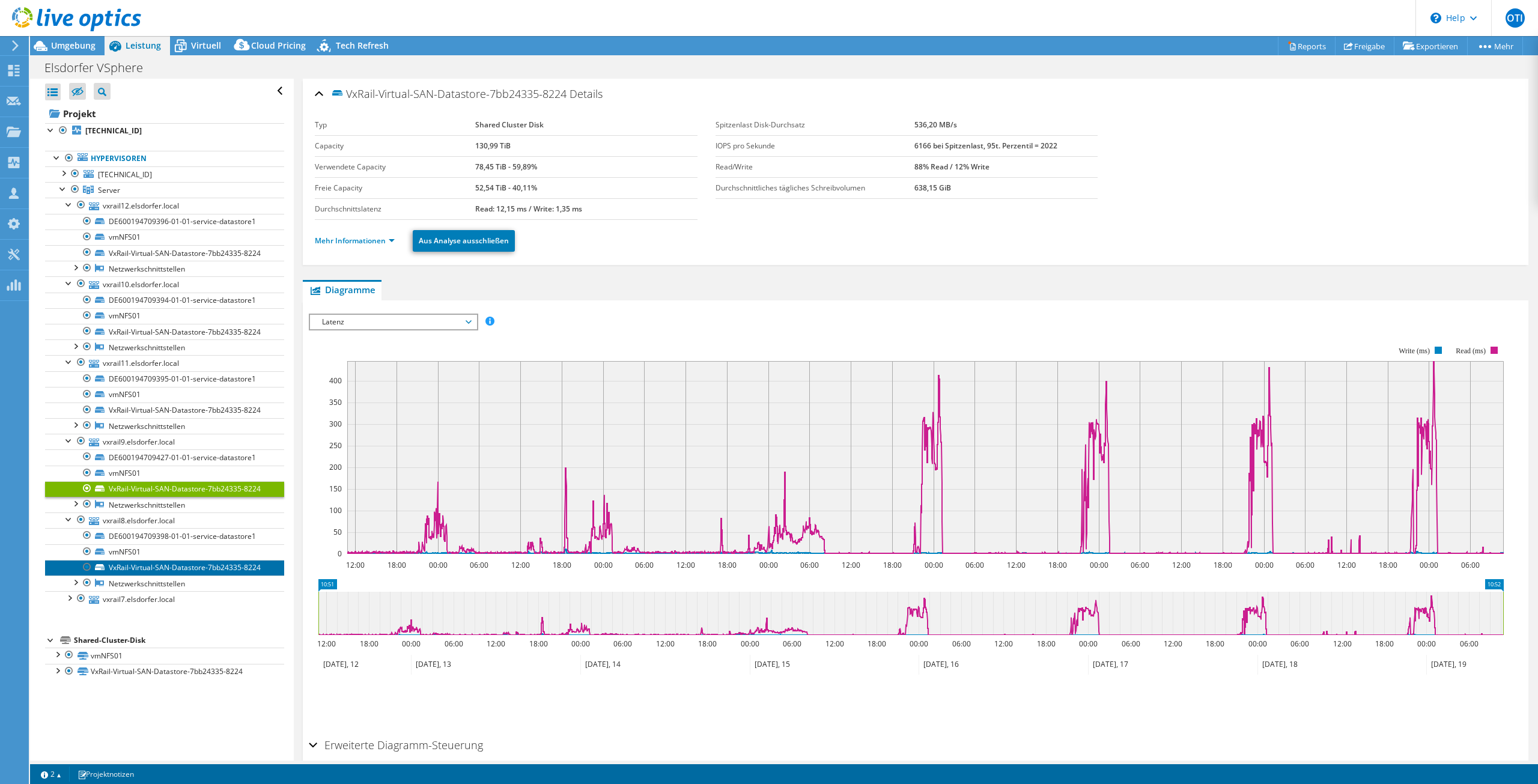
click at [143, 566] on link "VxRail-Virtual-SAN-Datastore-7bb24335-8224" at bounding box center [164, 568] width 239 height 16
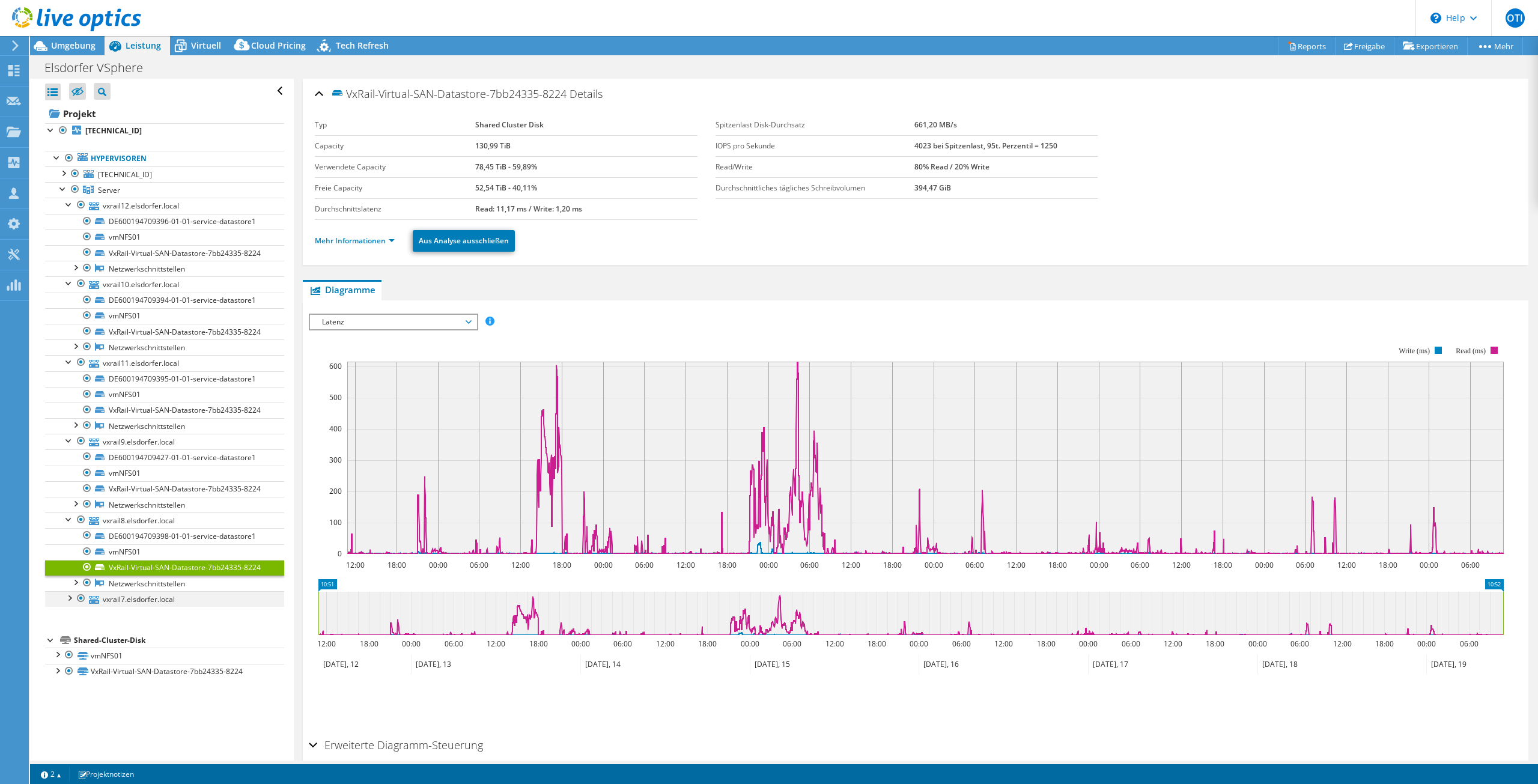
click at [73, 598] on div at bounding box center [69, 597] width 12 height 12
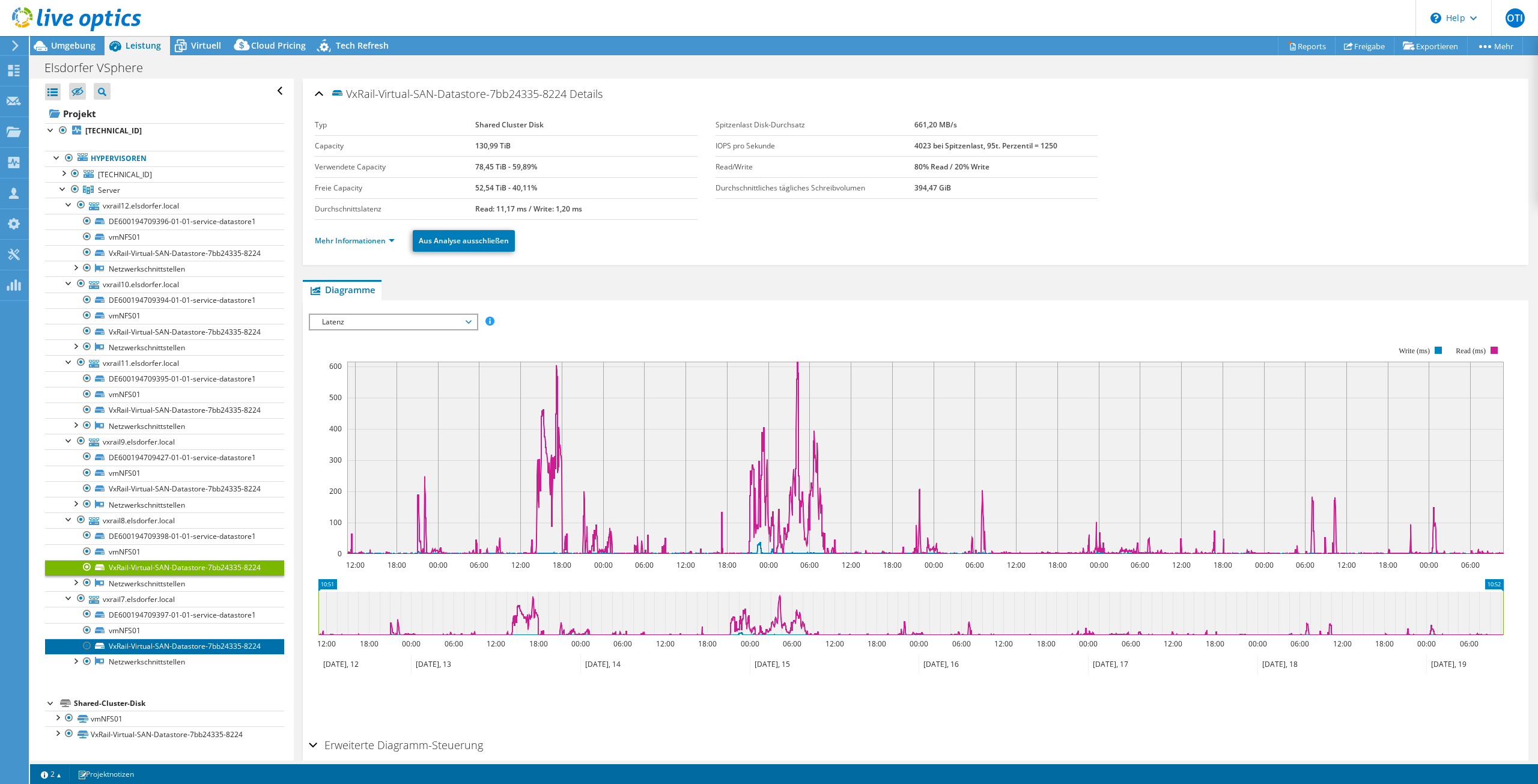
click at [139, 643] on link "VxRail-Virtual-SAN-Datastore-7bb24335-8224" at bounding box center [164, 646] width 239 height 16
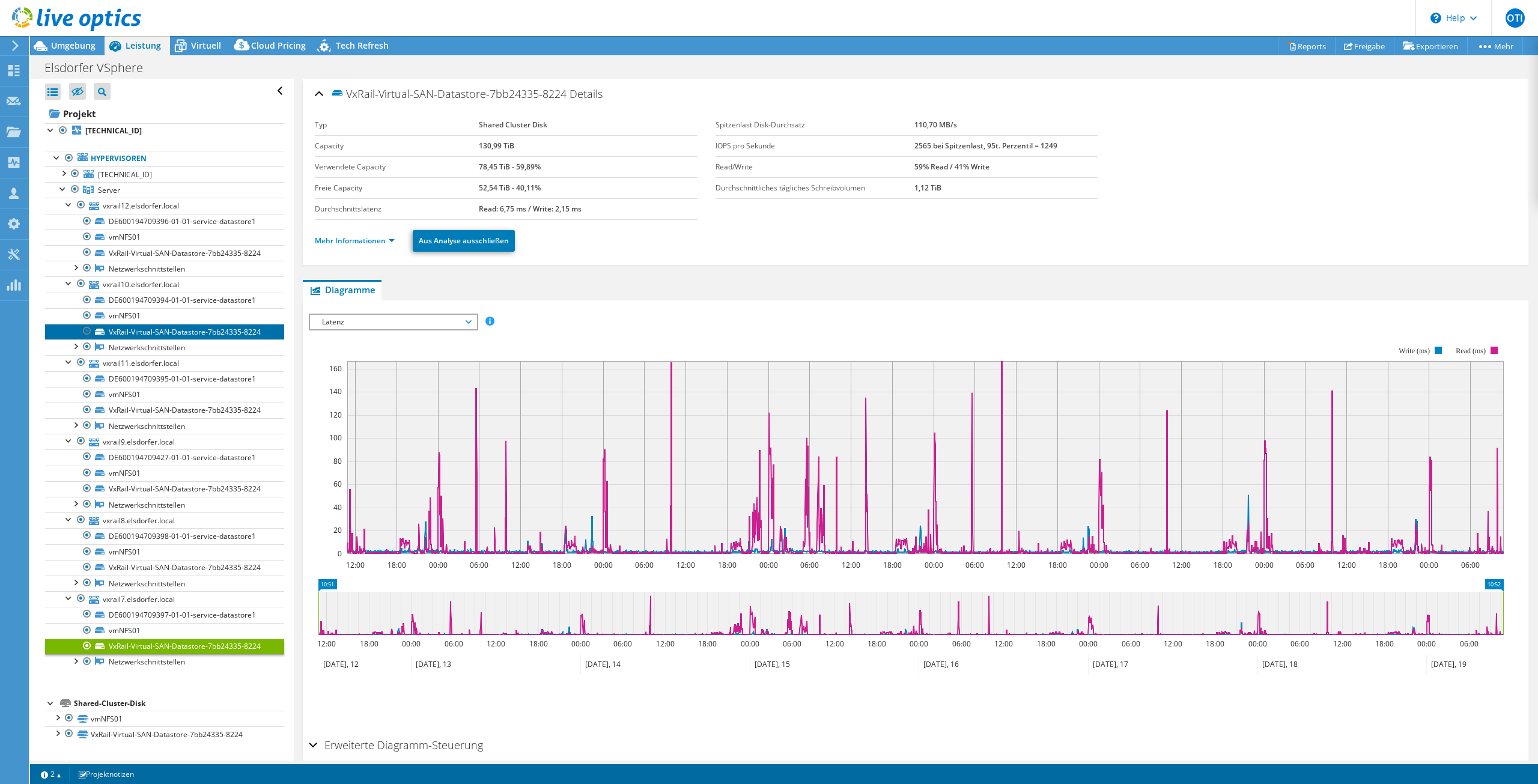
click at [155, 326] on link "VxRail-Virtual-SAN-Datastore-7bb24335-8224" at bounding box center [164, 331] width 239 height 16
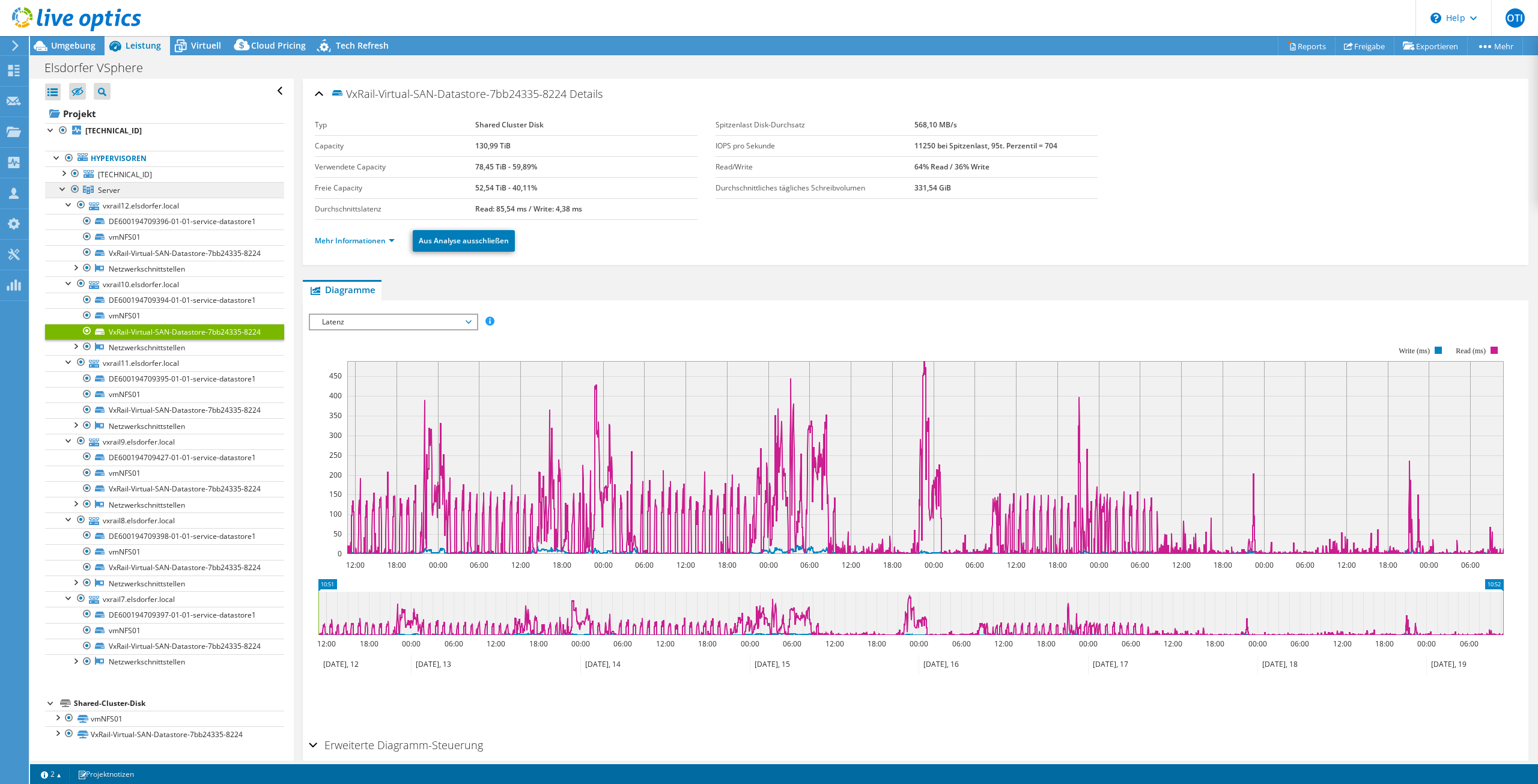
click at [107, 192] on span "Server" at bounding box center [108, 190] width 22 height 11
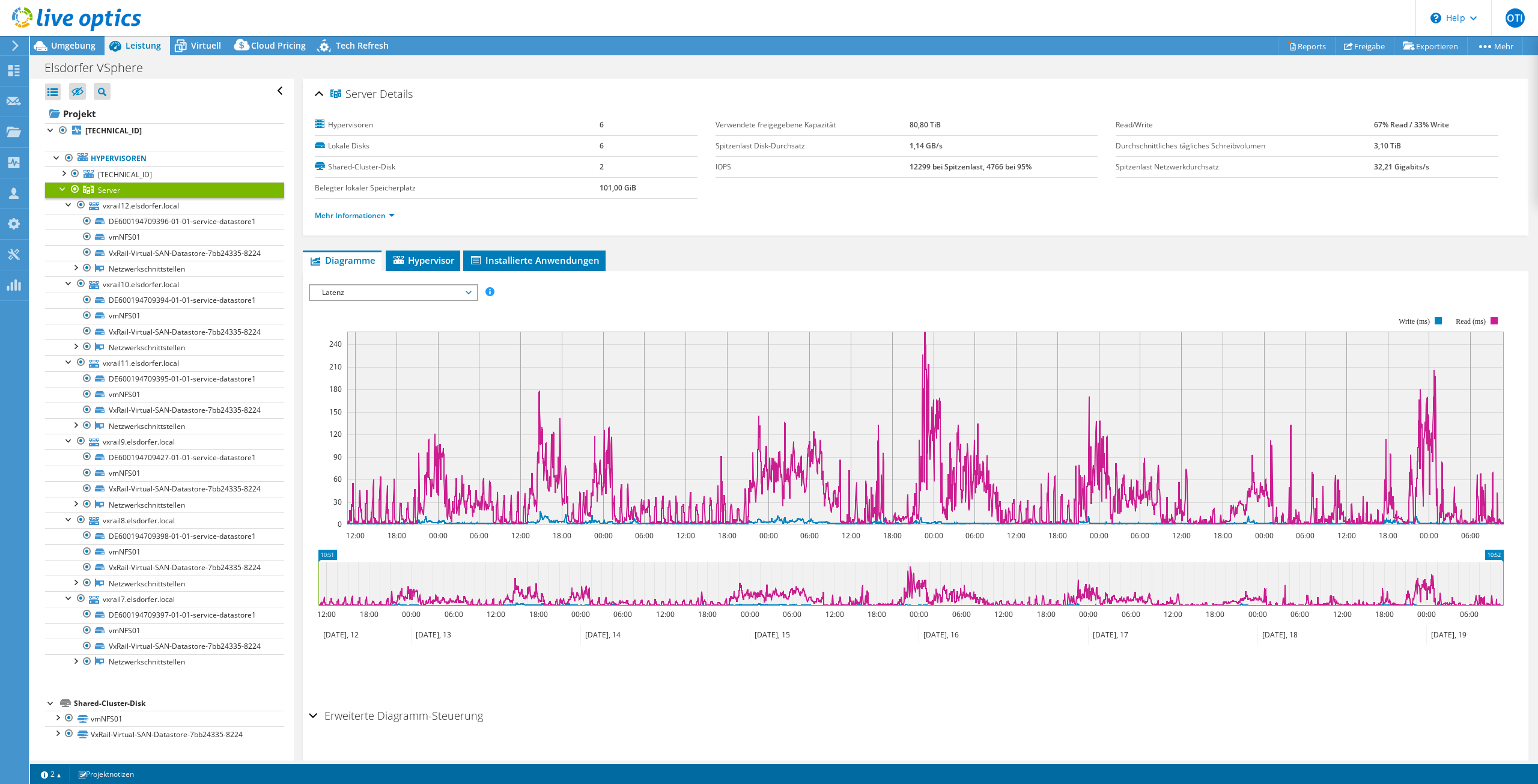
select select "USD"
click at [401, 284] on div "Latenz IOPS pro Sekunde Disk-Durchsatz IO-Size Latenz Queue-Depth CPU-Prozentwe…" at bounding box center [393, 292] width 170 height 17
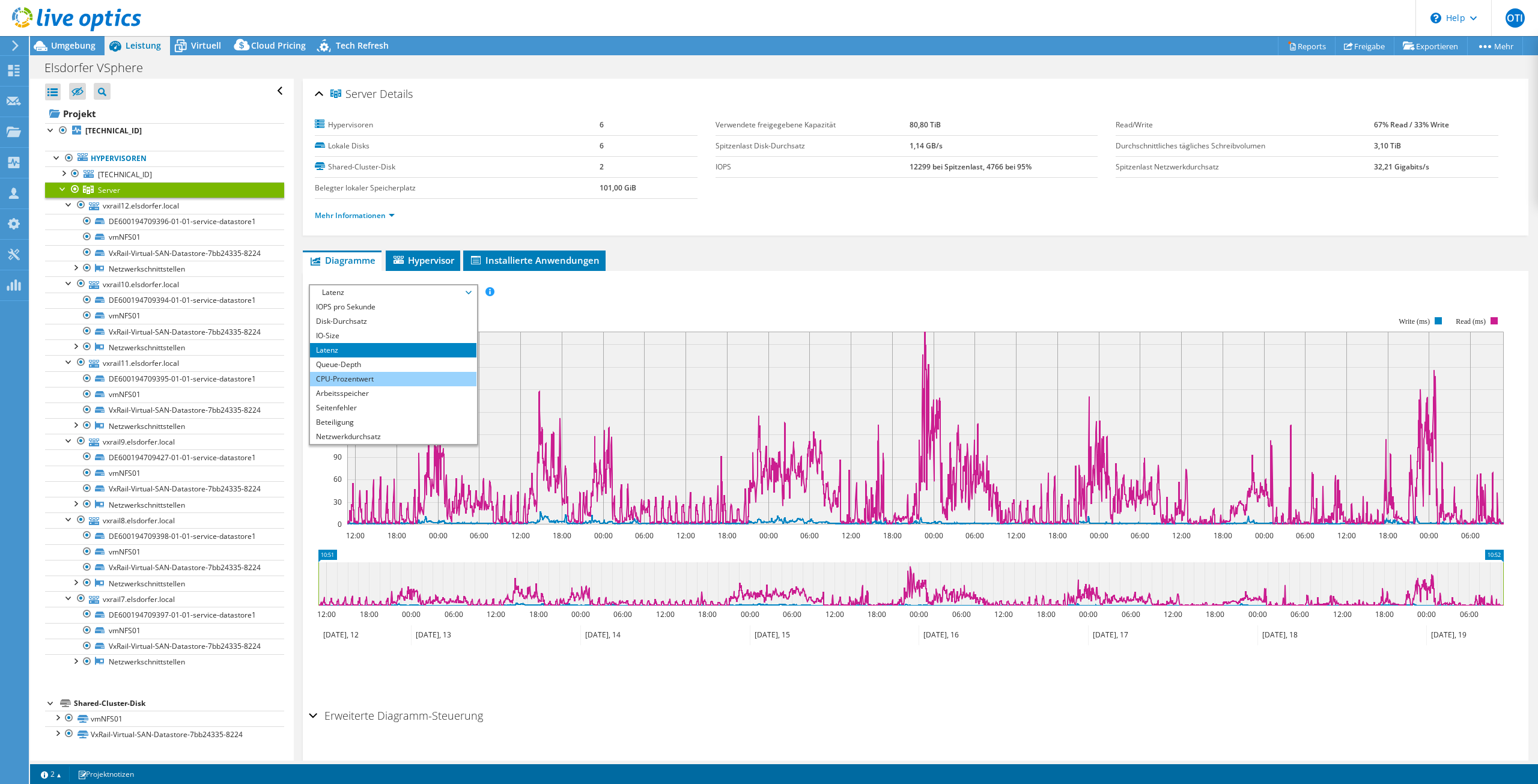
click at [389, 377] on li "CPU-Prozentwert" at bounding box center [393, 379] width 166 height 14
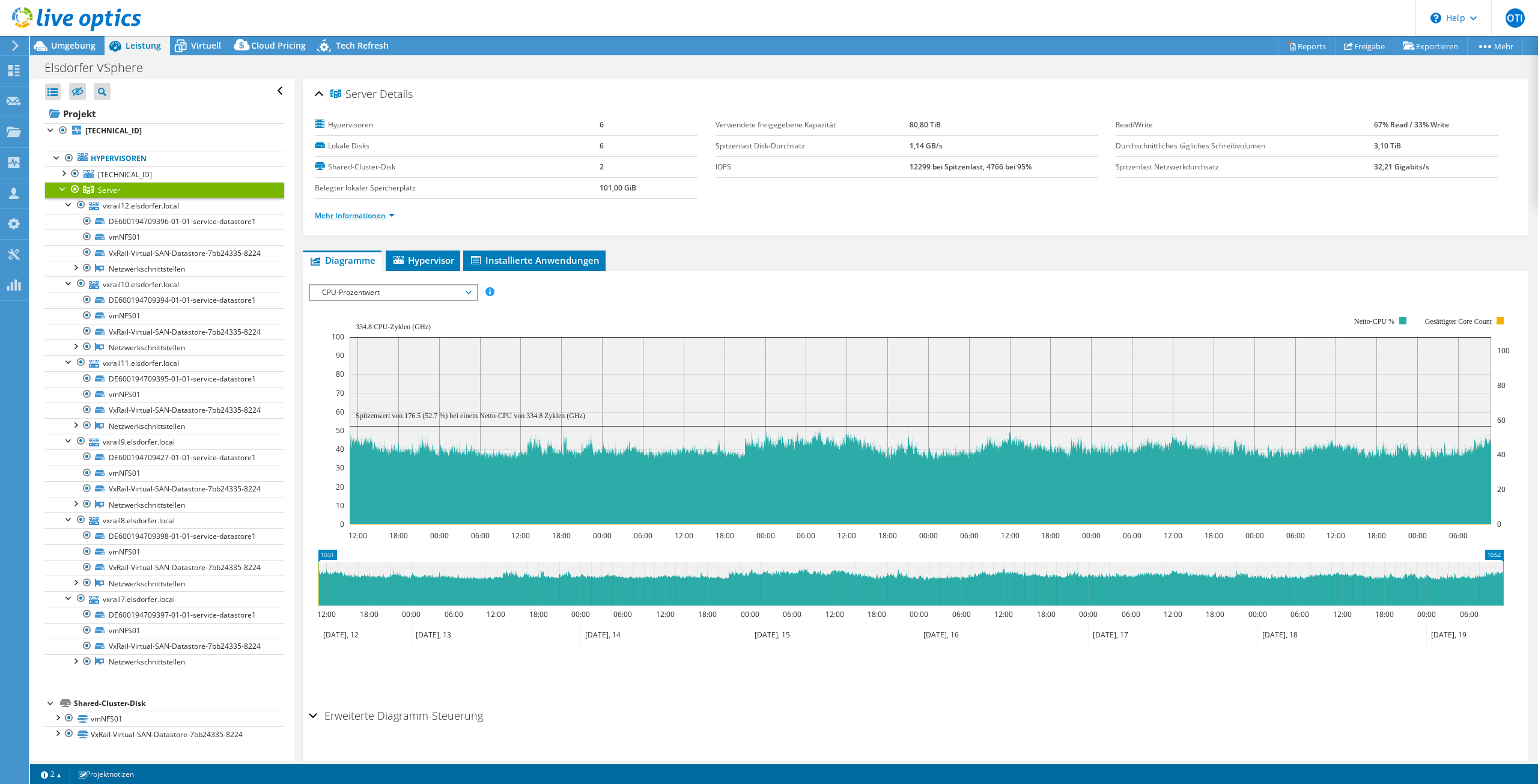
click at [363, 212] on link "Mehr Informationen" at bounding box center [354, 215] width 80 height 11
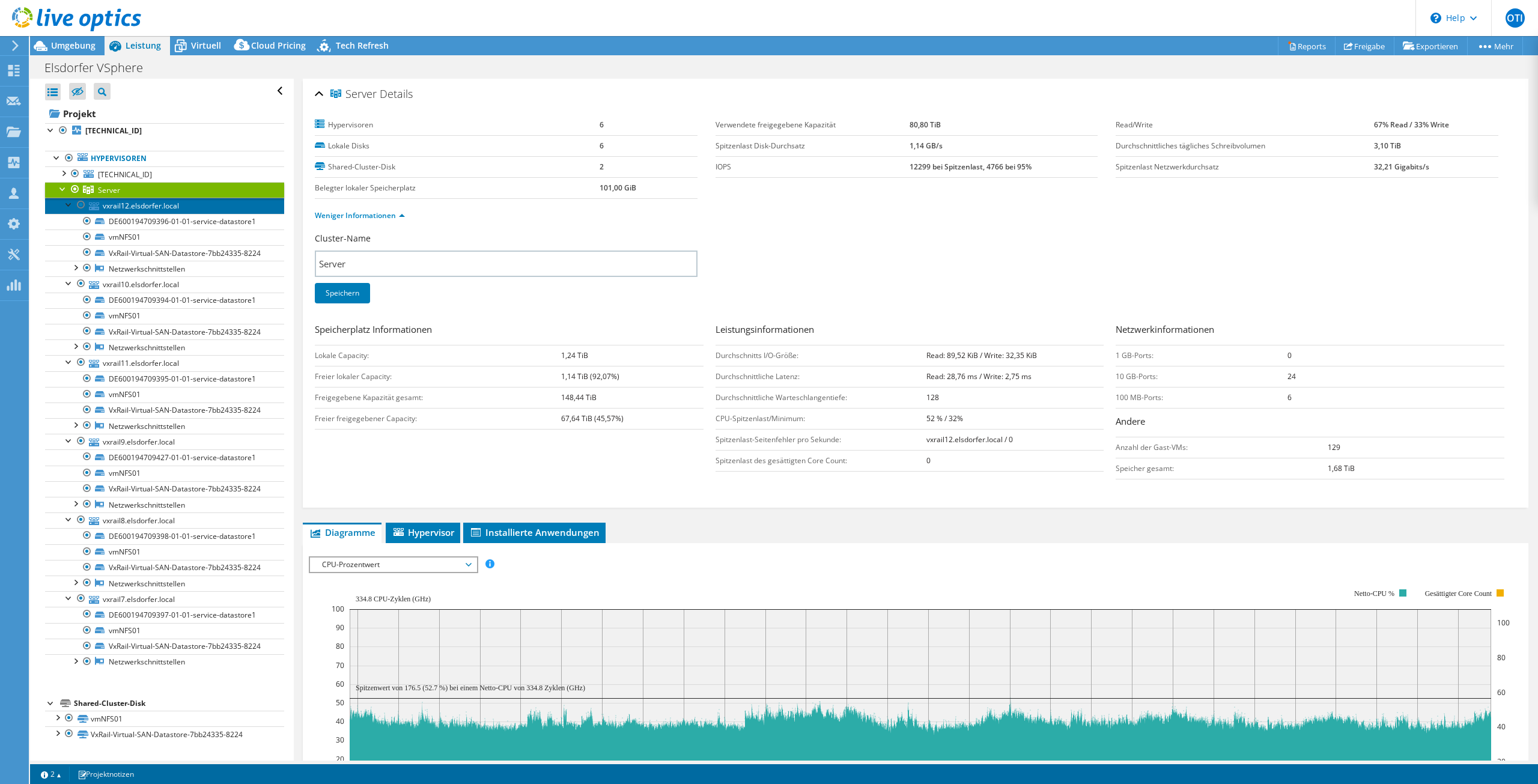
click at [142, 202] on link "vxrail12.elsdorfer.local" at bounding box center [164, 206] width 239 height 16
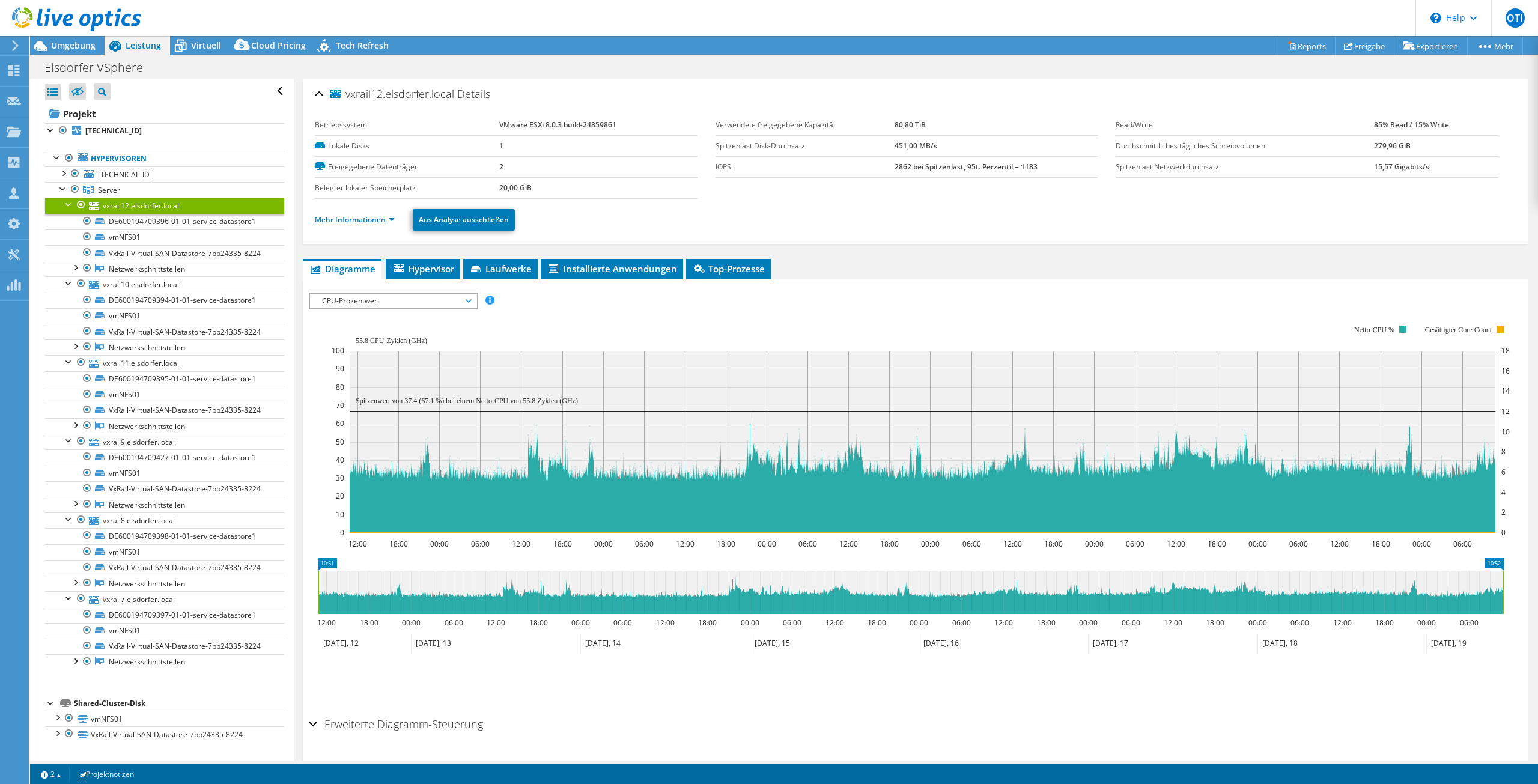
click at [370, 217] on link "Mehr Informationen" at bounding box center [354, 220] width 80 height 11
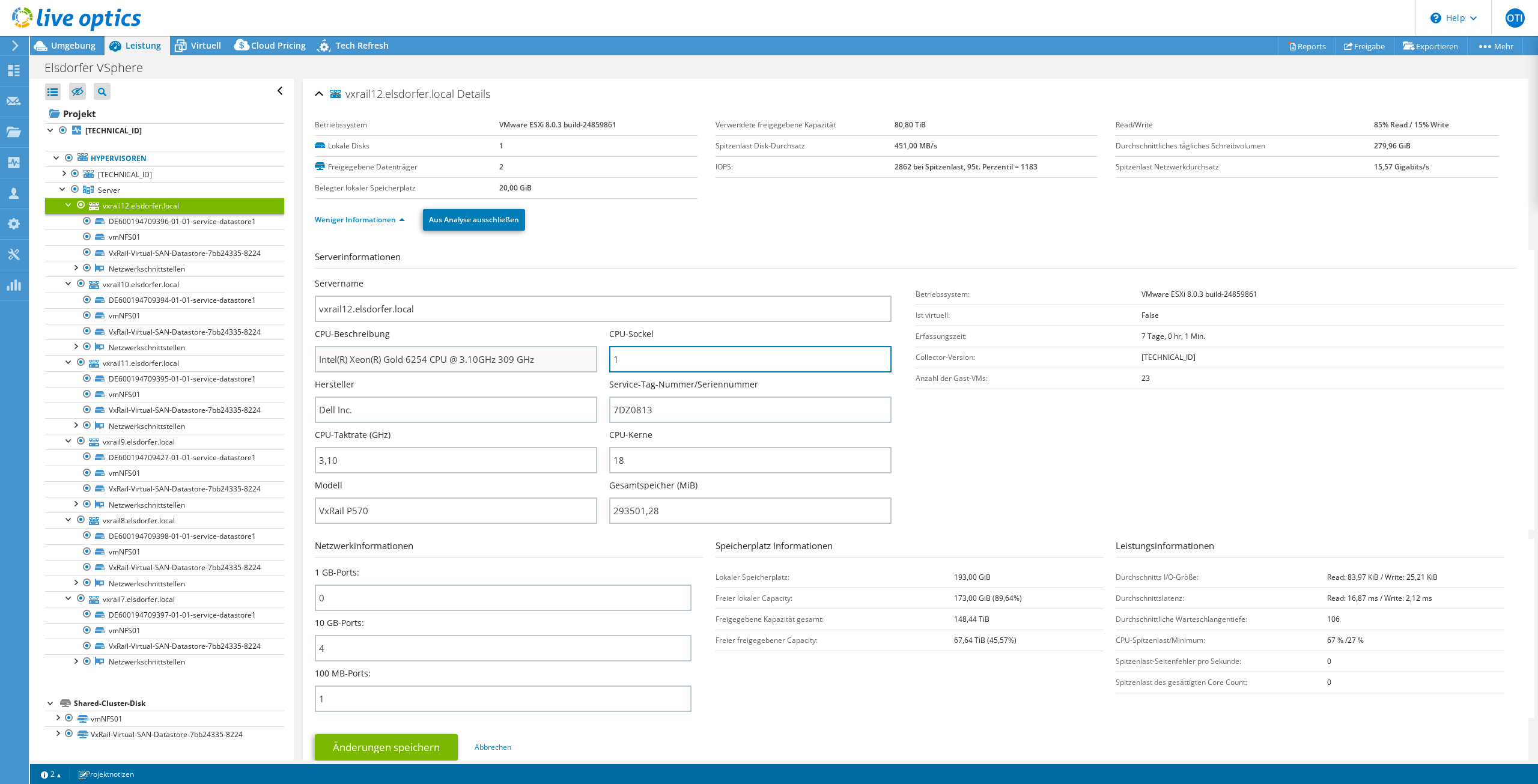
drag, startPoint x: 632, startPoint y: 355, endPoint x: 587, endPoint y: 355, distance: 45.0
click at [587, 278] on div "Servername vxrail12.elsdorfer.local CPU-Beschreibung Intel(R) Xeon(R) Gold 6254…" at bounding box center [609, 278] width 589 height 0
drag, startPoint x: 629, startPoint y: 463, endPoint x: 602, endPoint y: 465, distance: 27.1
click at [602, 278] on div "Servername vxrail12.elsdorfer.local CPU-Beschreibung Intel(R) Xeon(R) Gold 6254…" at bounding box center [609, 278] width 589 height 0
click at [918, 453] on section "Serverinformationen Servername vxrail12.elsdorfer.local CPU-Beschreibung Intel(…" at bounding box center [918, 389] width 1207 height 279
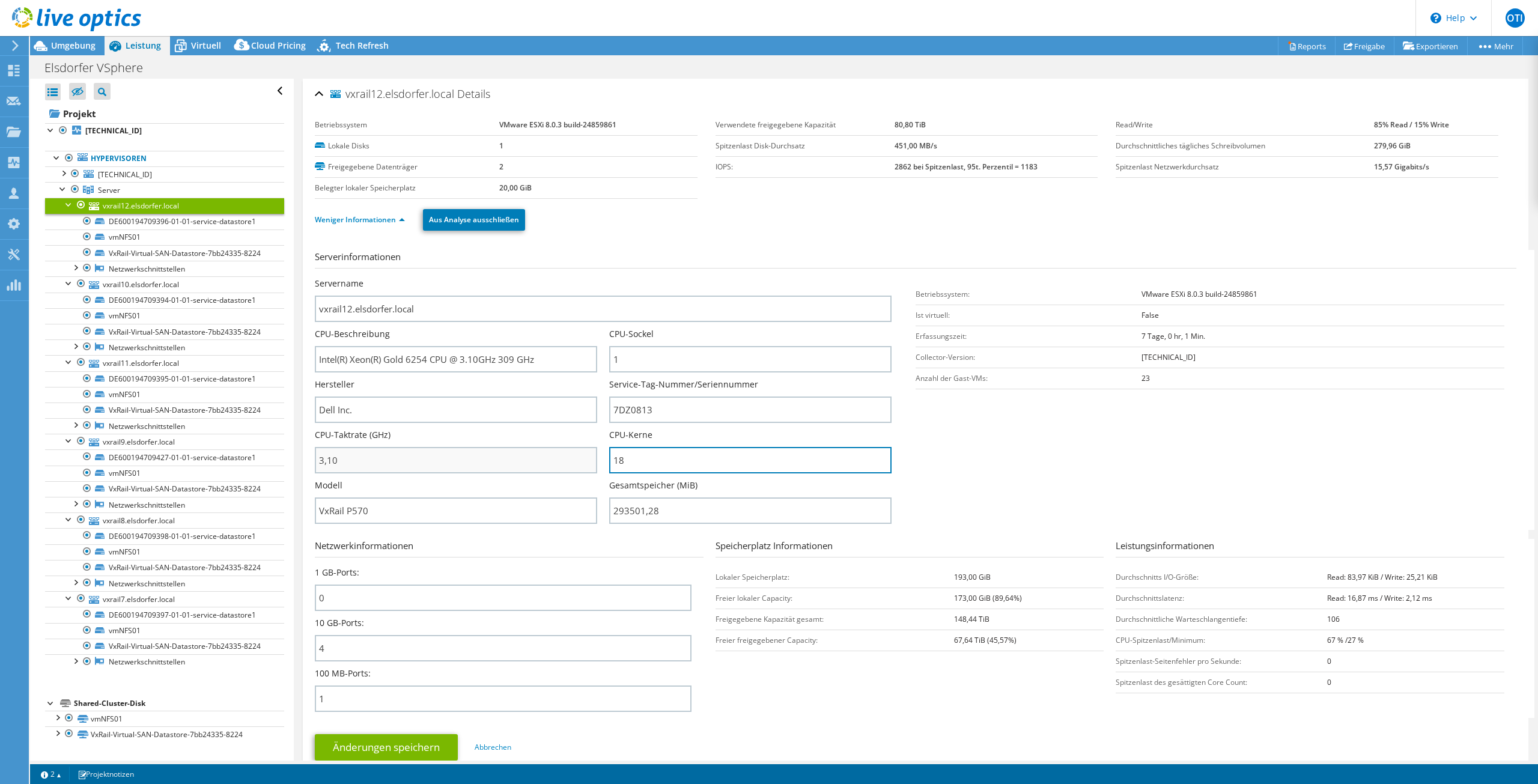
drag, startPoint x: 629, startPoint y: 461, endPoint x: 556, endPoint y: 461, distance: 73.0
click at [556, 278] on div "Servername vxrail12.elsdorfer.local CPU-Beschreibung Intel(R) Xeon(R) Gold 6254…" at bounding box center [609, 278] width 589 height 0
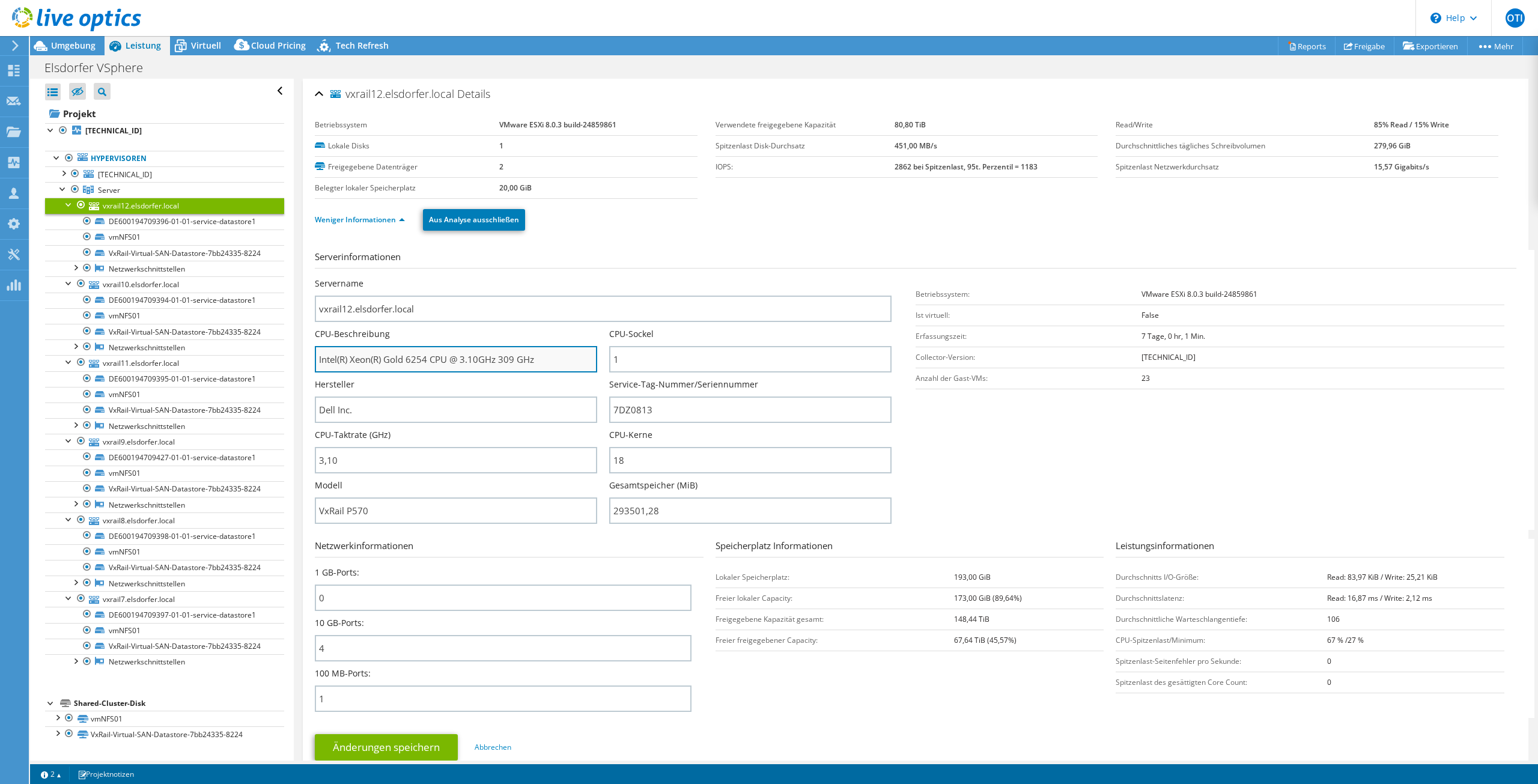
drag, startPoint x: 458, startPoint y: 359, endPoint x: 500, endPoint y: 359, distance: 42.0
click at [500, 359] on input "Intel(R) Xeon(R) Gold 6254 CPU @ 3.10GHz 309 GHz" at bounding box center [456, 359] width 282 height 26
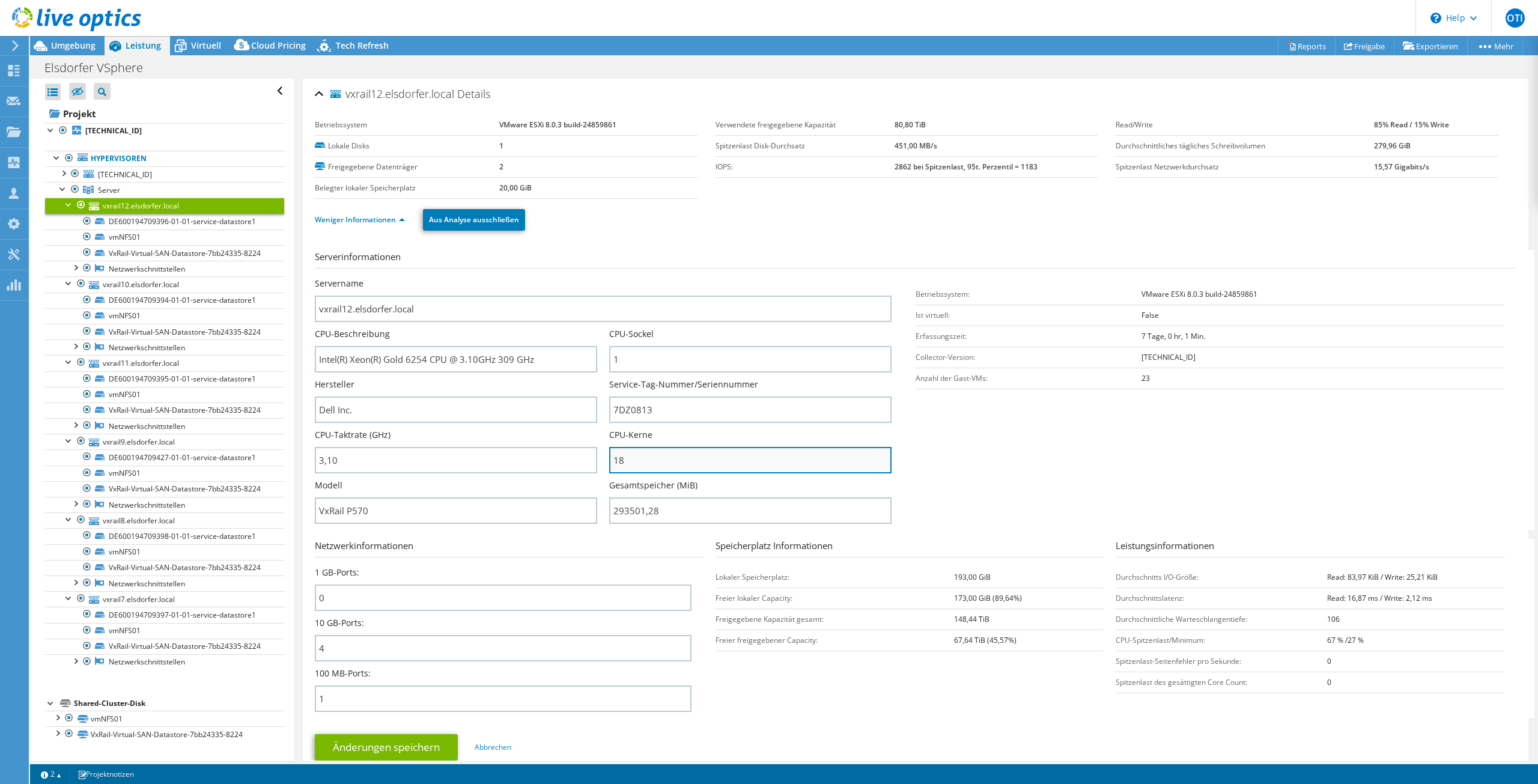
drag, startPoint x: 609, startPoint y: 455, endPoint x: 619, endPoint y: 448, distance: 12.2
click at [618, 454] on input "18" at bounding box center [750, 460] width 282 height 26
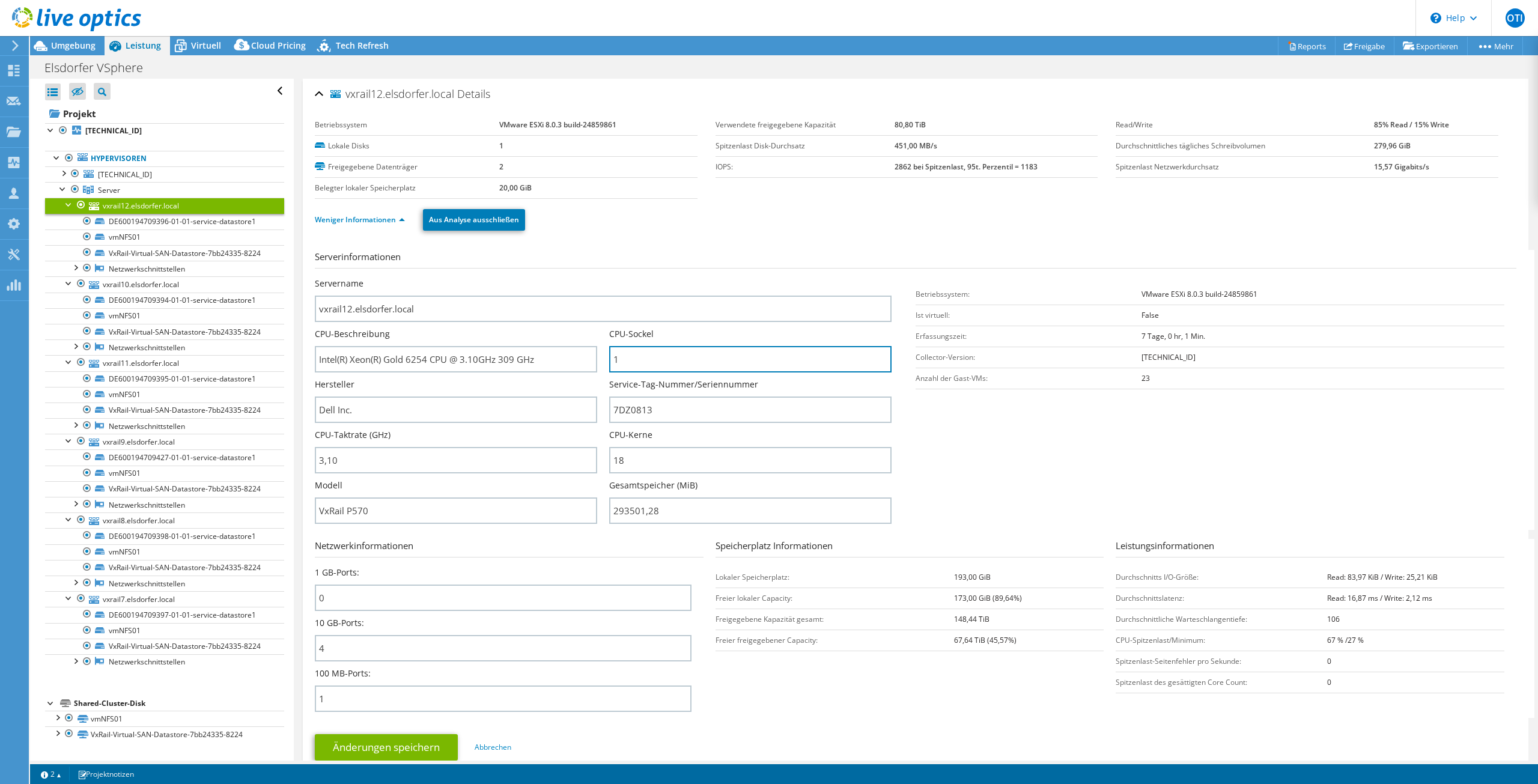
drag, startPoint x: 628, startPoint y: 363, endPoint x: 600, endPoint y: 363, distance: 28.0
click at [600, 278] on div "Servername vxrail12.elsdorfer.local CPU-Beschreibung Intel(R) Xeon(R) Gold 6254…" at bounding box center [609, 278] width 589 height 0
drag, startPoint x: 626, startPoint y: 460, endPoint x: 591, endPoint y: 462, distance: 35.1
click at [591, 278] on div "Servername vxrail12.elsdorfer.local CPU-Beschreibung Intel(R) Xeon(R) Gold 6254…" at bounding box center [609, 278] width 589 height 0
click at [215, 43] on span "Virtuell" at bounding box center [206, 45] width 30 height 11
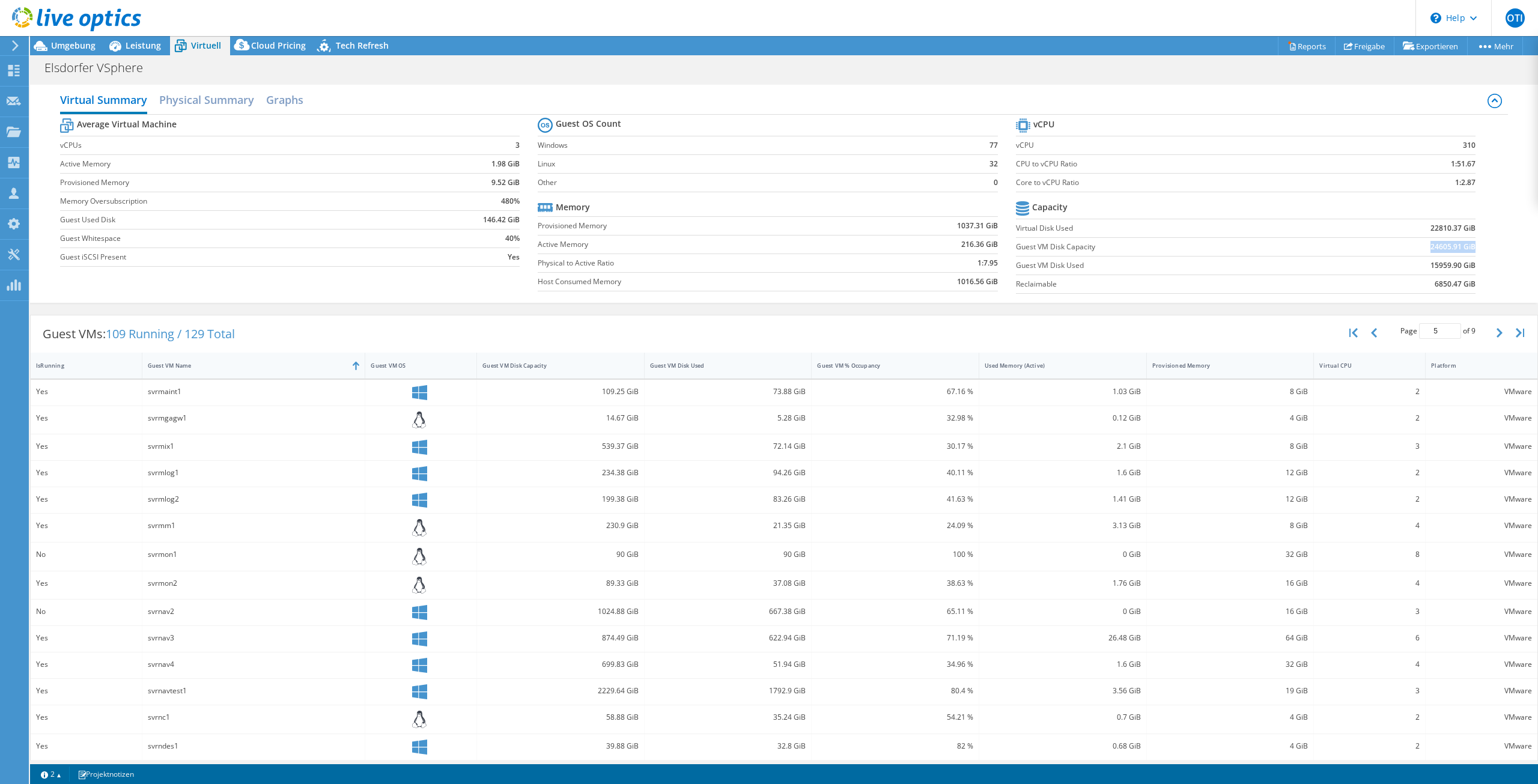
drag, startPoint x: 1466, startPoint y: 248, endPoint x: 1416, endPoint y: 248, distance: 50.0
click at [1416, 248] on td "24605.91 GiB" at bounding box center [1396, 246] width 158 height 18
click at [145, 37] on div "Leistung" at bounding box center [137, 46] width 65 height 19
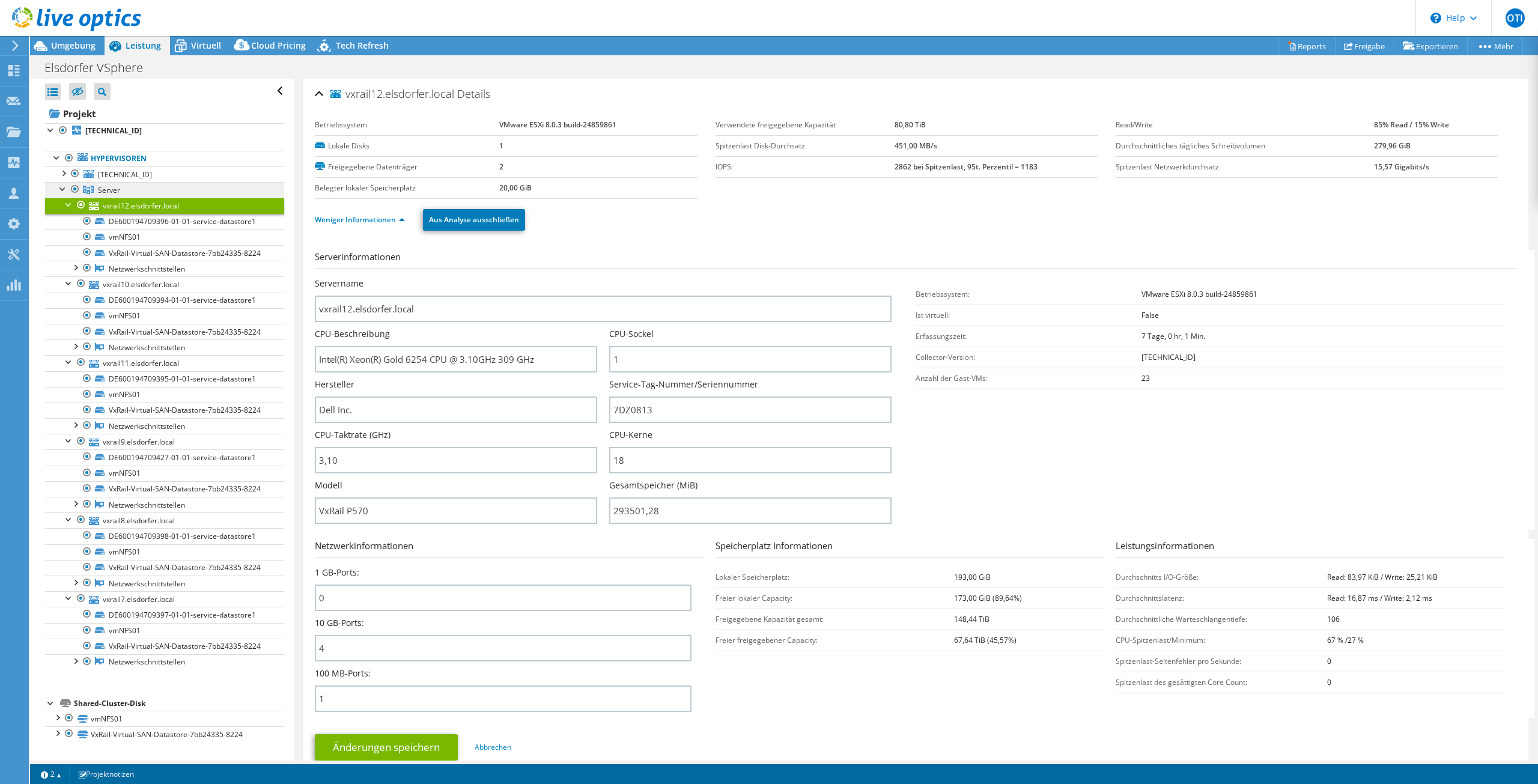
click at [119, 187] on span "Server" at bounding box center [108, 190] width 22 height 11
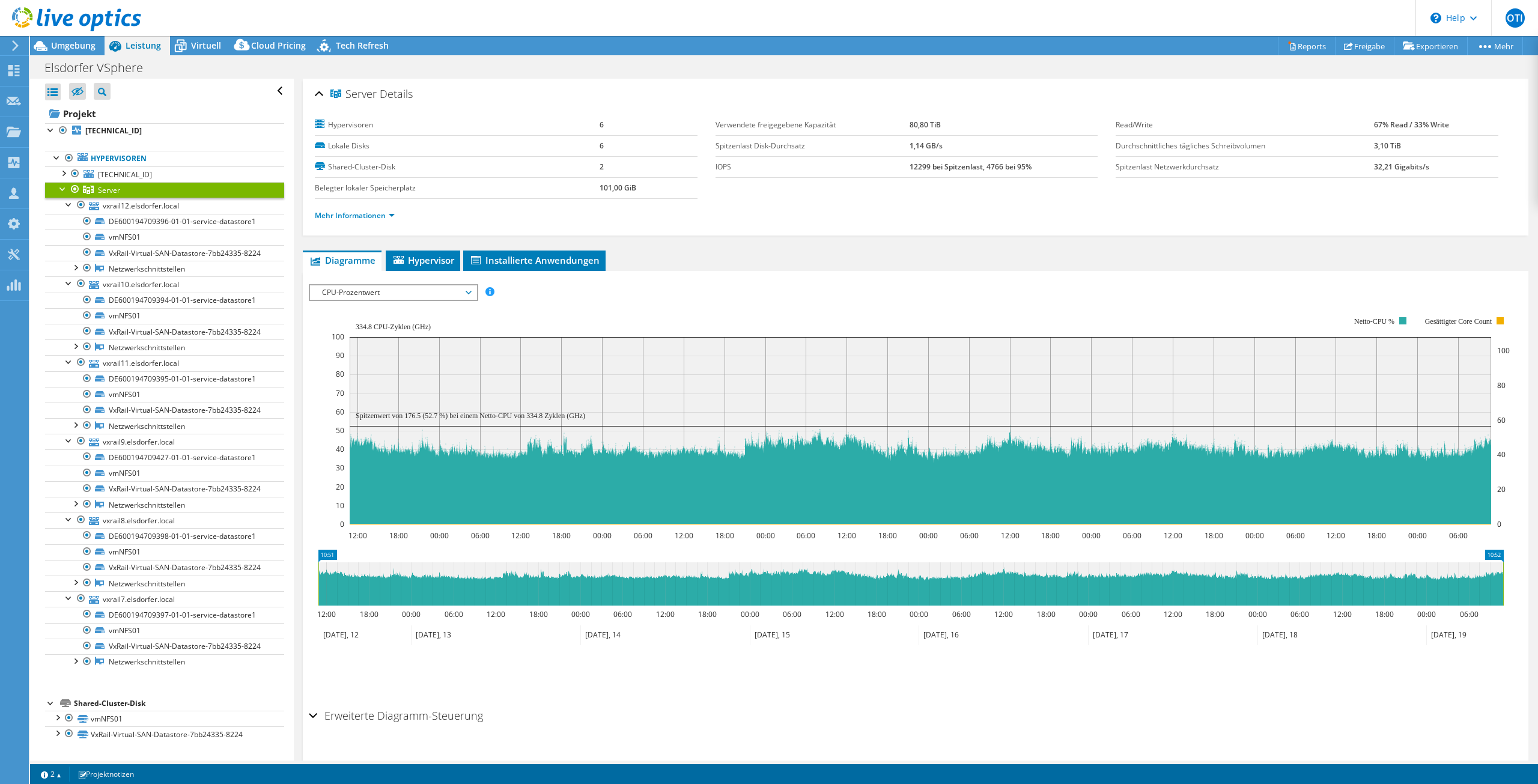
click at [372, 294] on span "CPU-Prozentwert" at bounding box center [393, 293] width 155 height 14
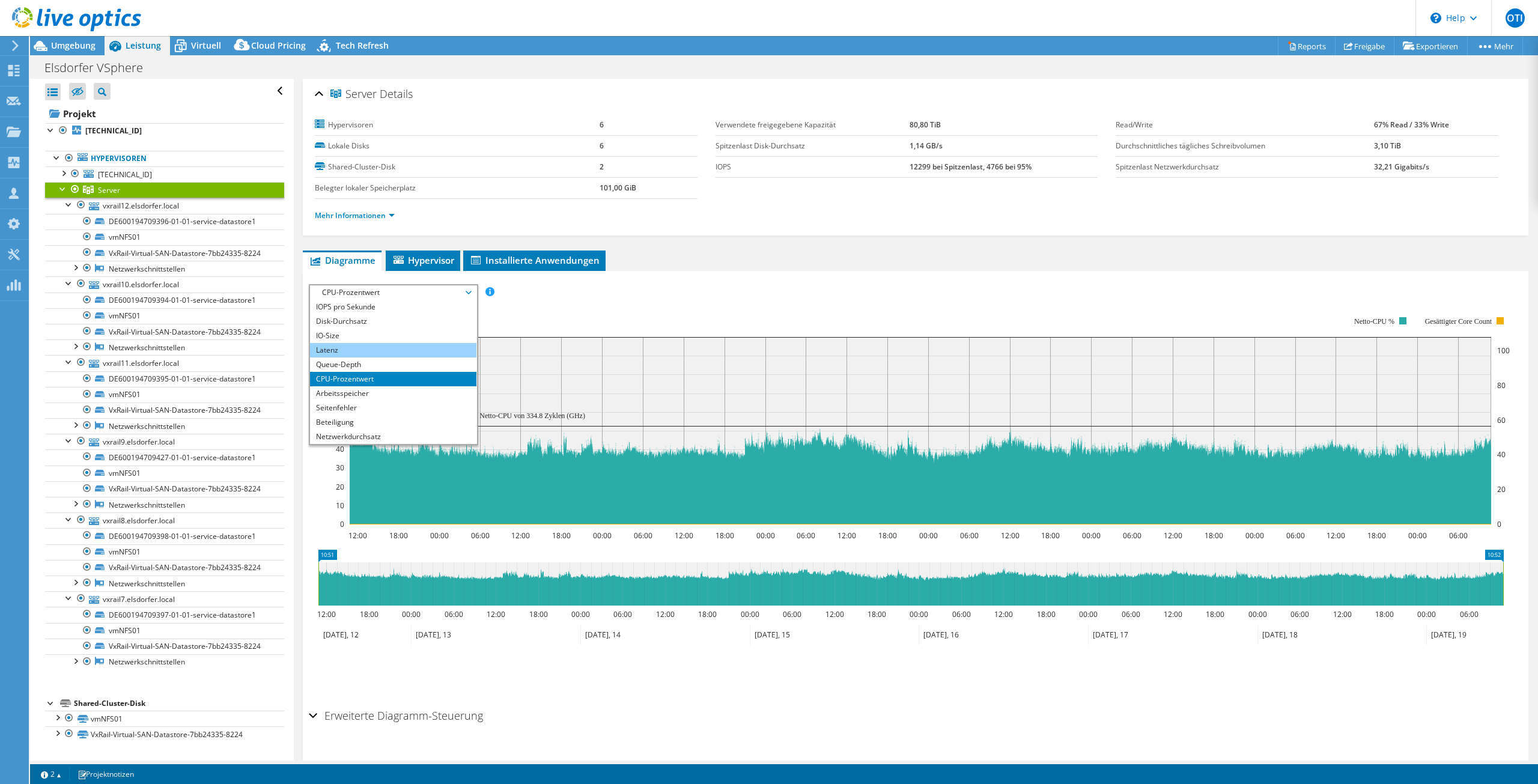
click at [365, 353] on li "Latenz" at bounding box center [393, 350] width 166 height 14
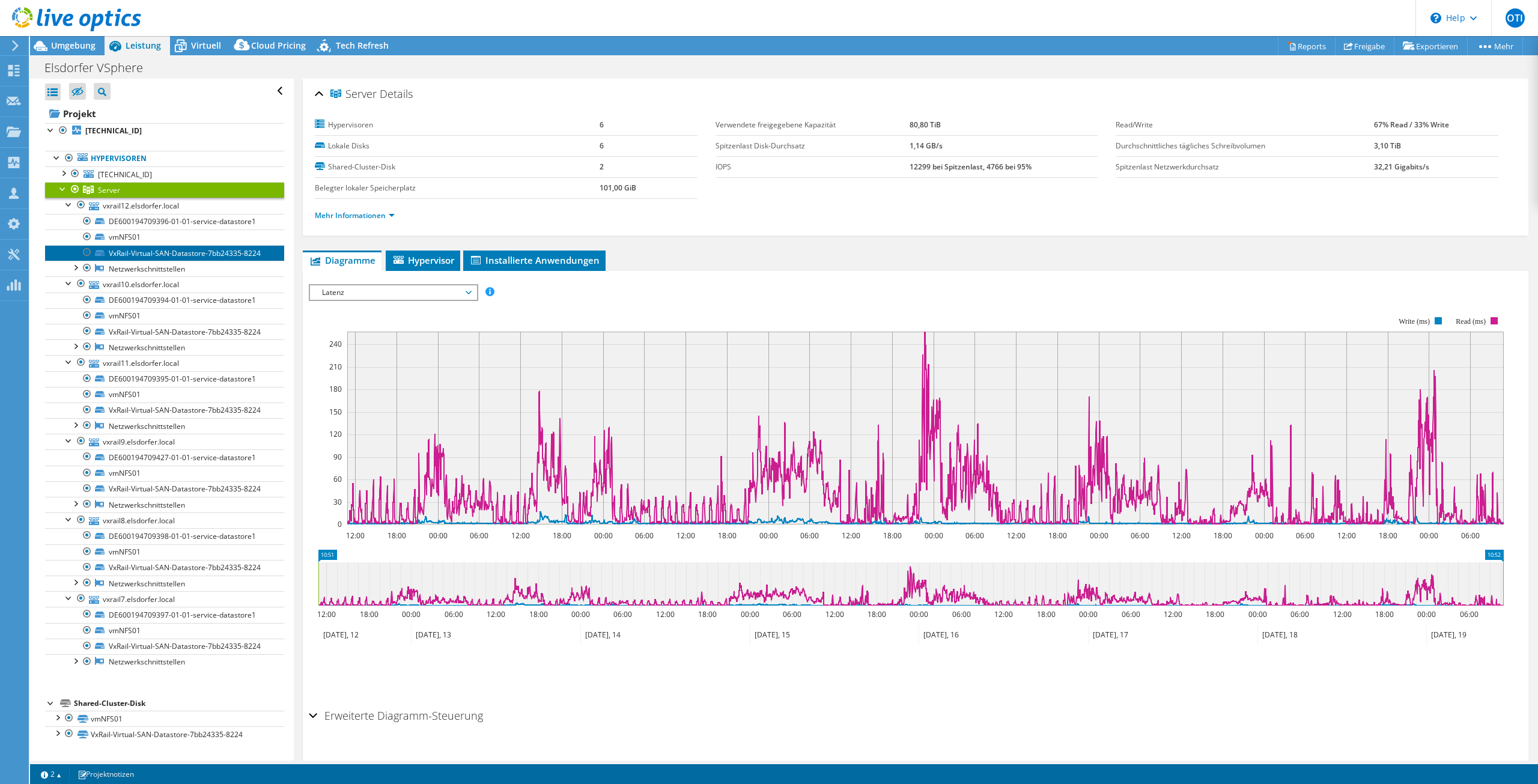
click at [142, 256] on link "VxRail-Virtual-SAN-Datastore-7bb24335-8224" at bounding box center [164, 253] width 239 height 16
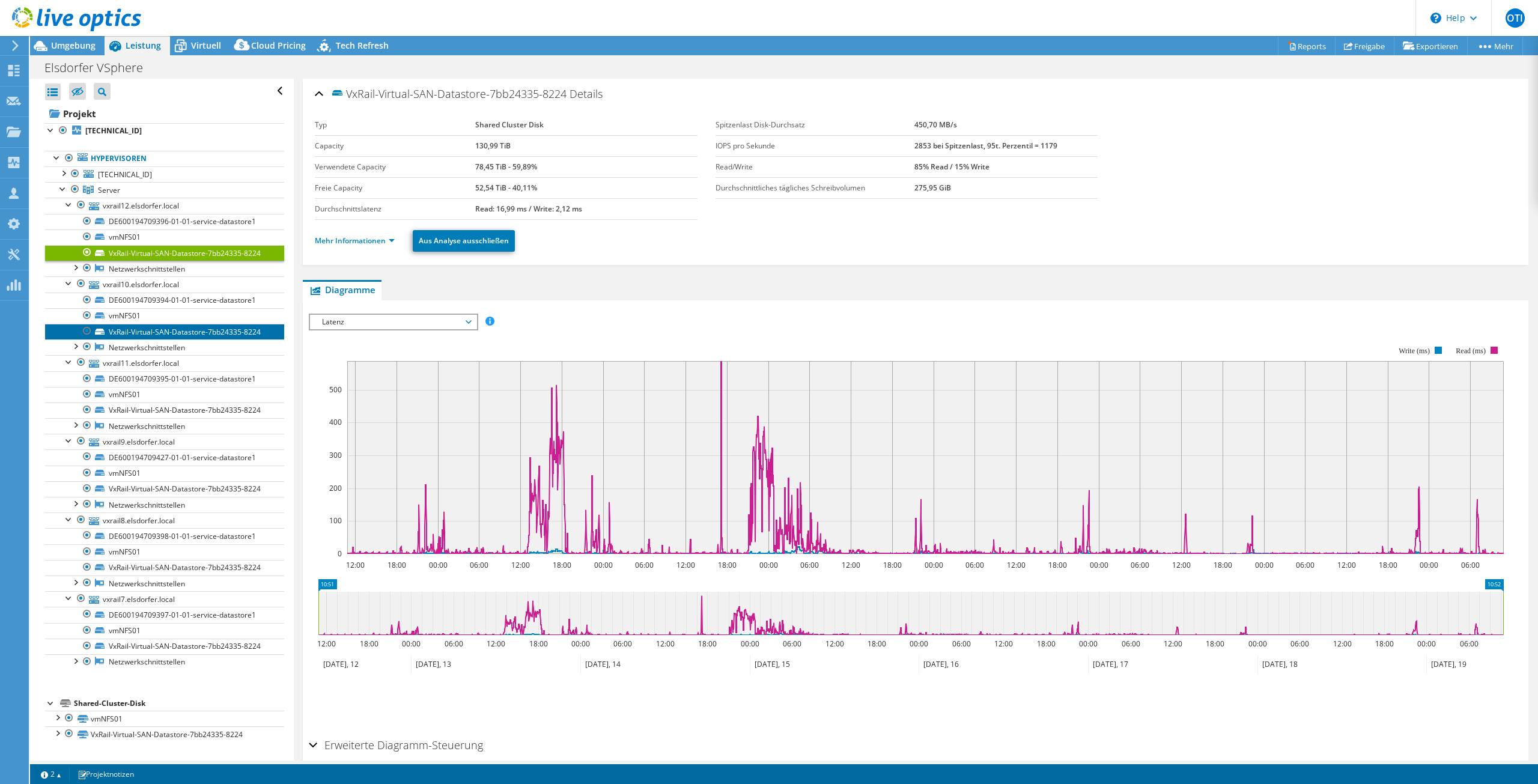
click at [156, 330] on link "VxRail-Virtual-SAN-Datastore-7bb24335-8224" at bounding box center [164, 331] width 239 height 16
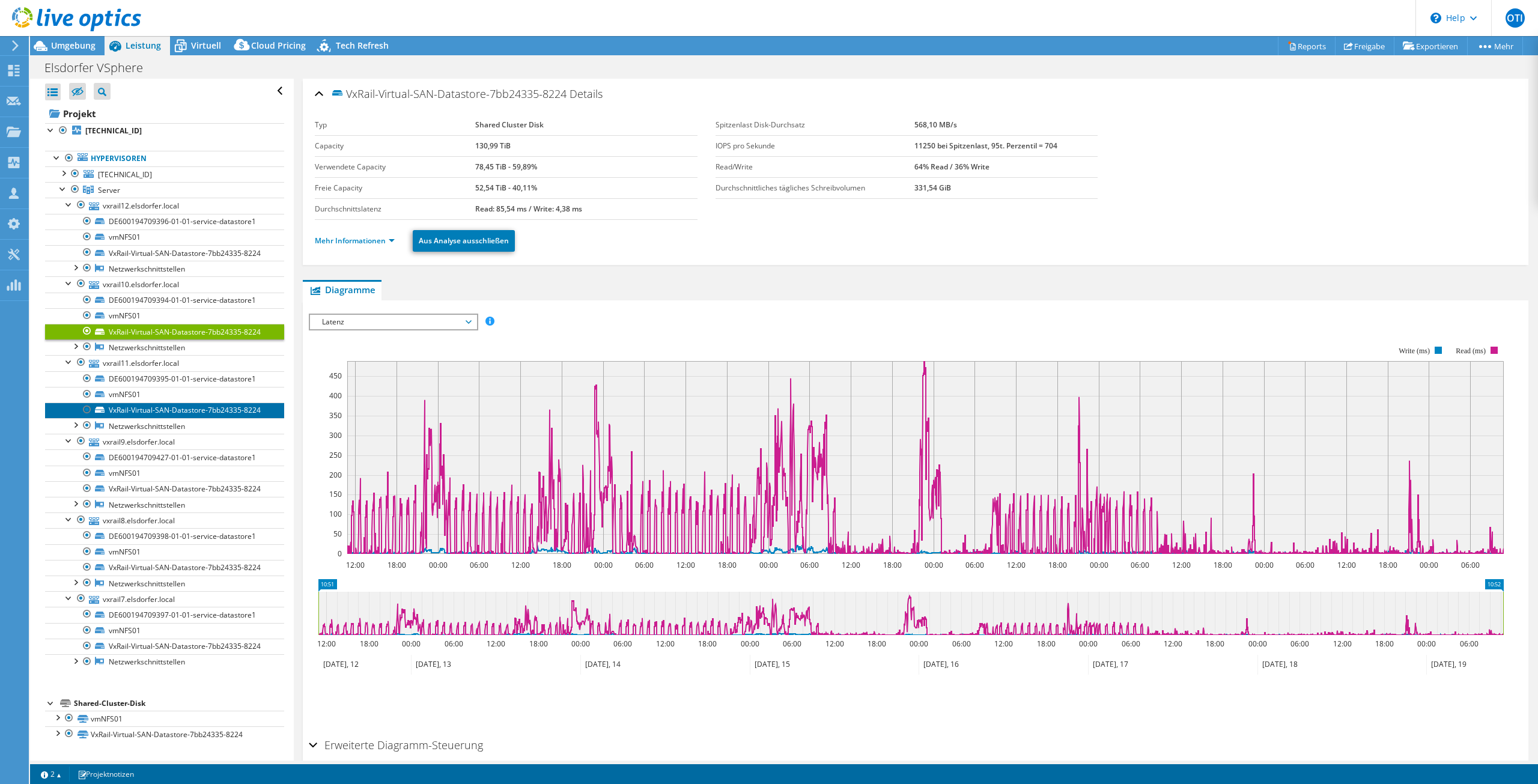
click at [142, 408] on link "VxRail-Virtual-SAN-Datastore-7bb24335-8224" at bounding box center [164, 410] width 239 height 16
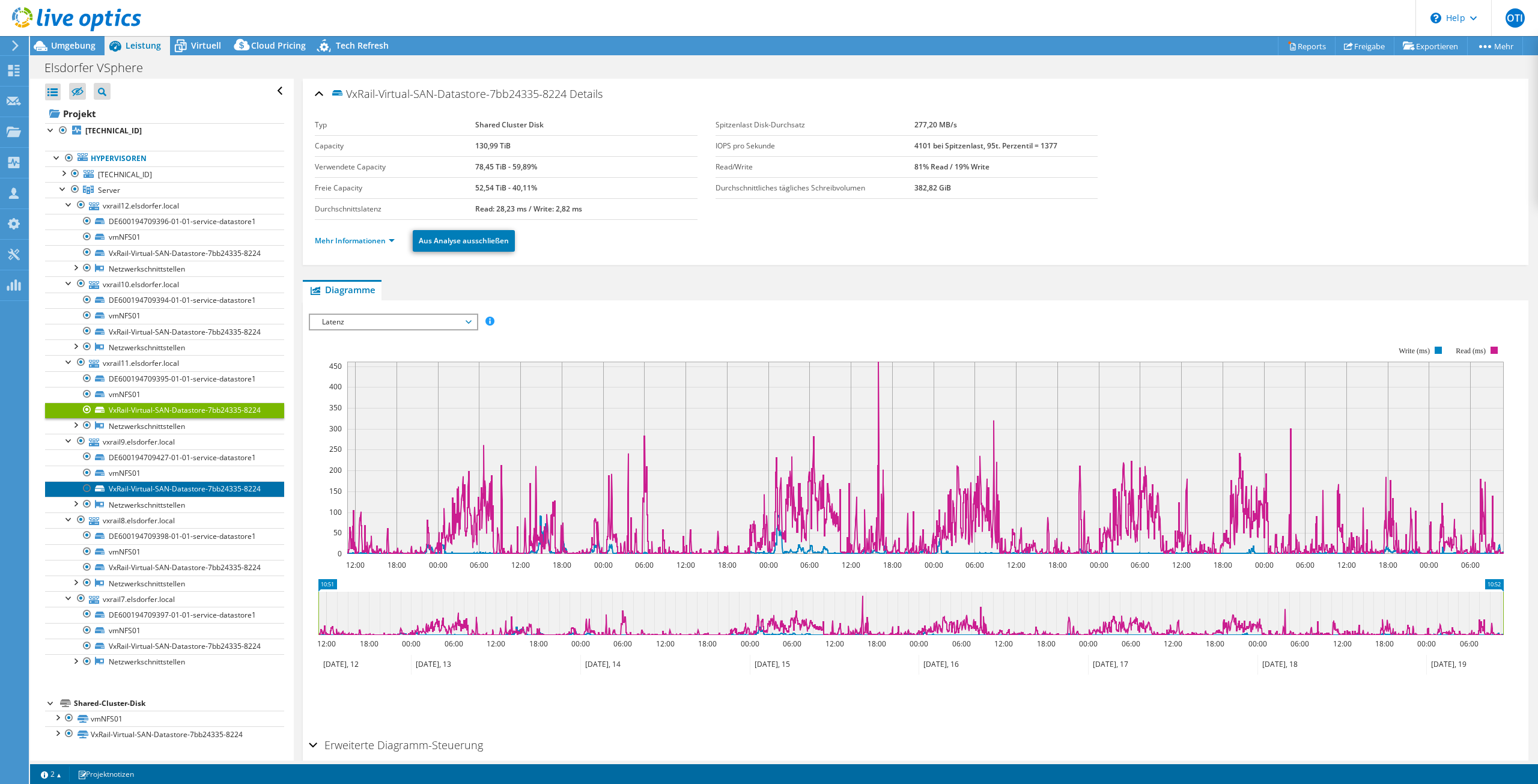
click at [132, 486] on link "VxRail-Virtual-SAN-Datastore-7bb24335-8224" at bounding box center [164, 489] width 239 height 16
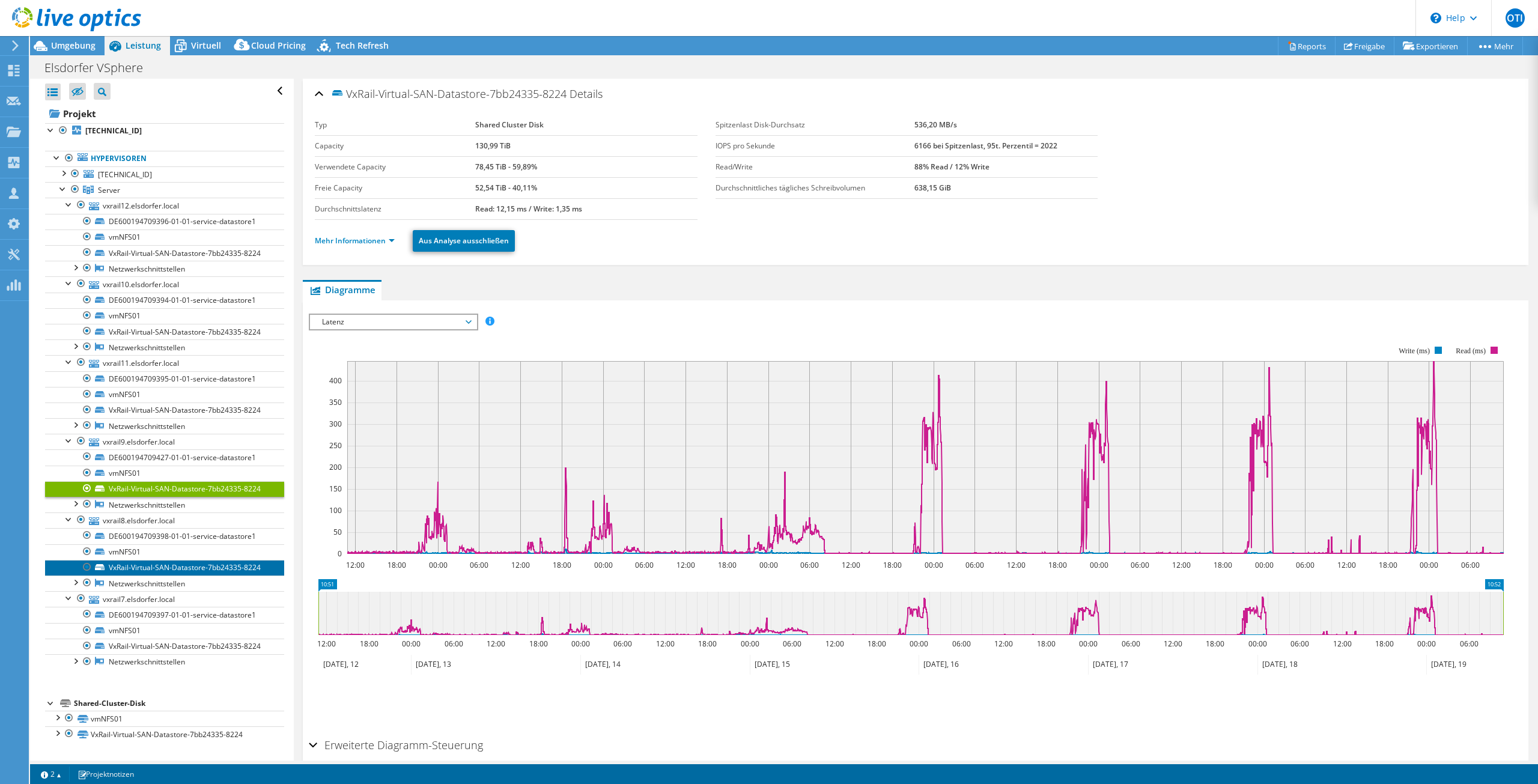
click at [143, 564] on link "VxRail-Virtual-SAN-Datastore-7bb24335-8224" at bounding box center [164, 568] width 239 height 16
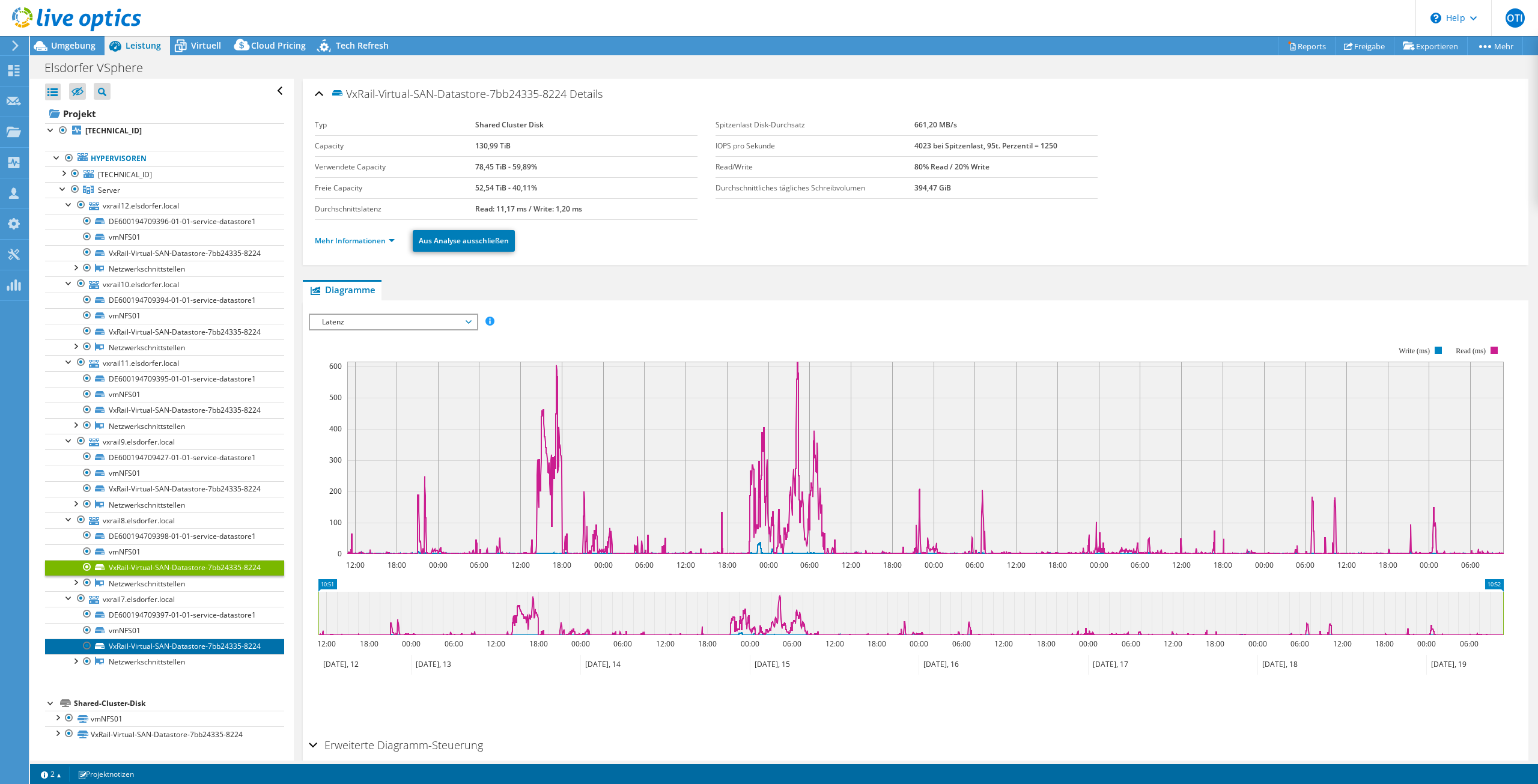
click at [160, 643] on link "VxRail-Virtual-SAN-Datastore-7bb24335-8224" at bounding box center [164, 646] width 239 height 16
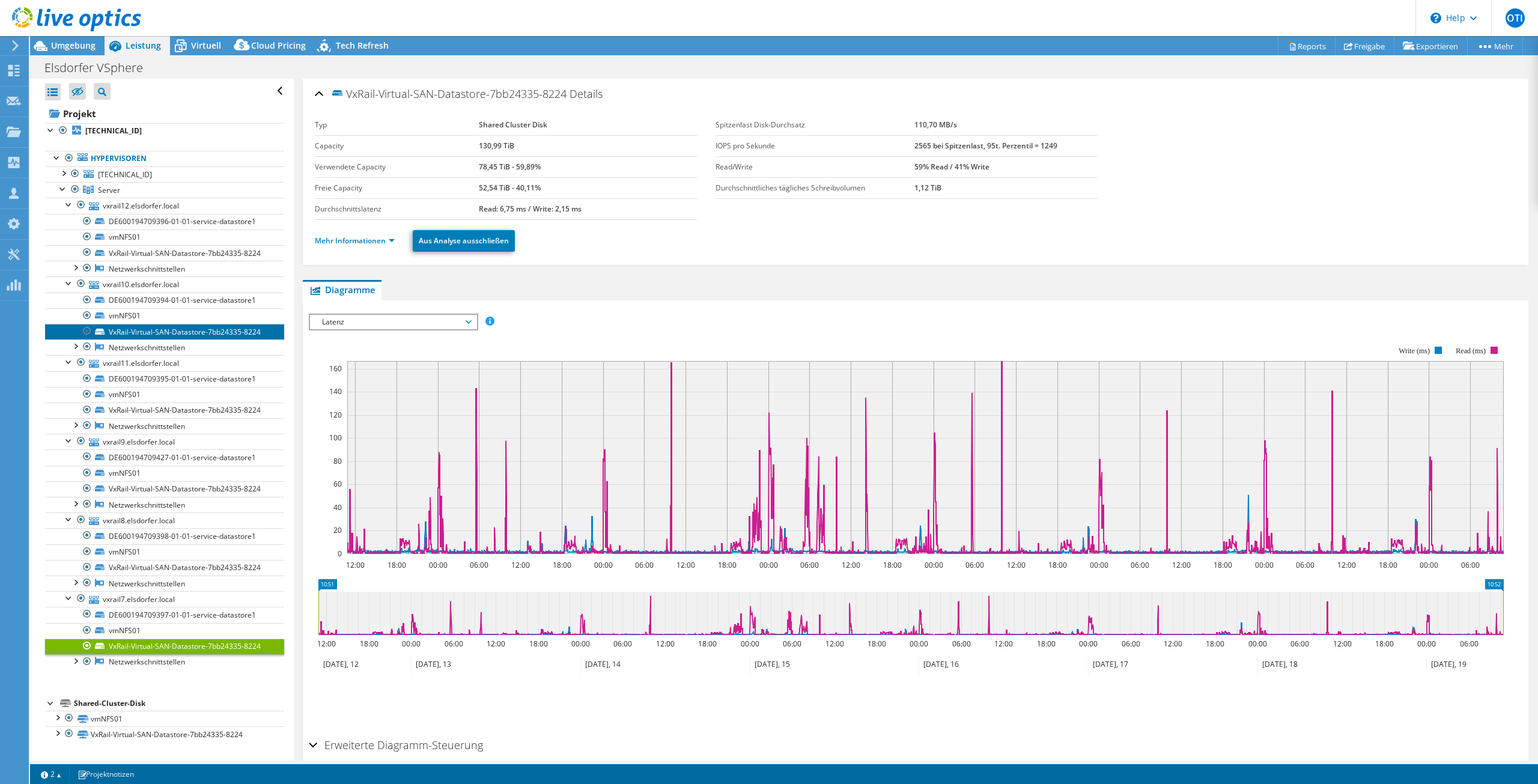
click at [161, 327] on link "VxRail-Virtual-SAN-Datastore-7bb24335-8224" at bounding box center [164, 331] width 239 height 16
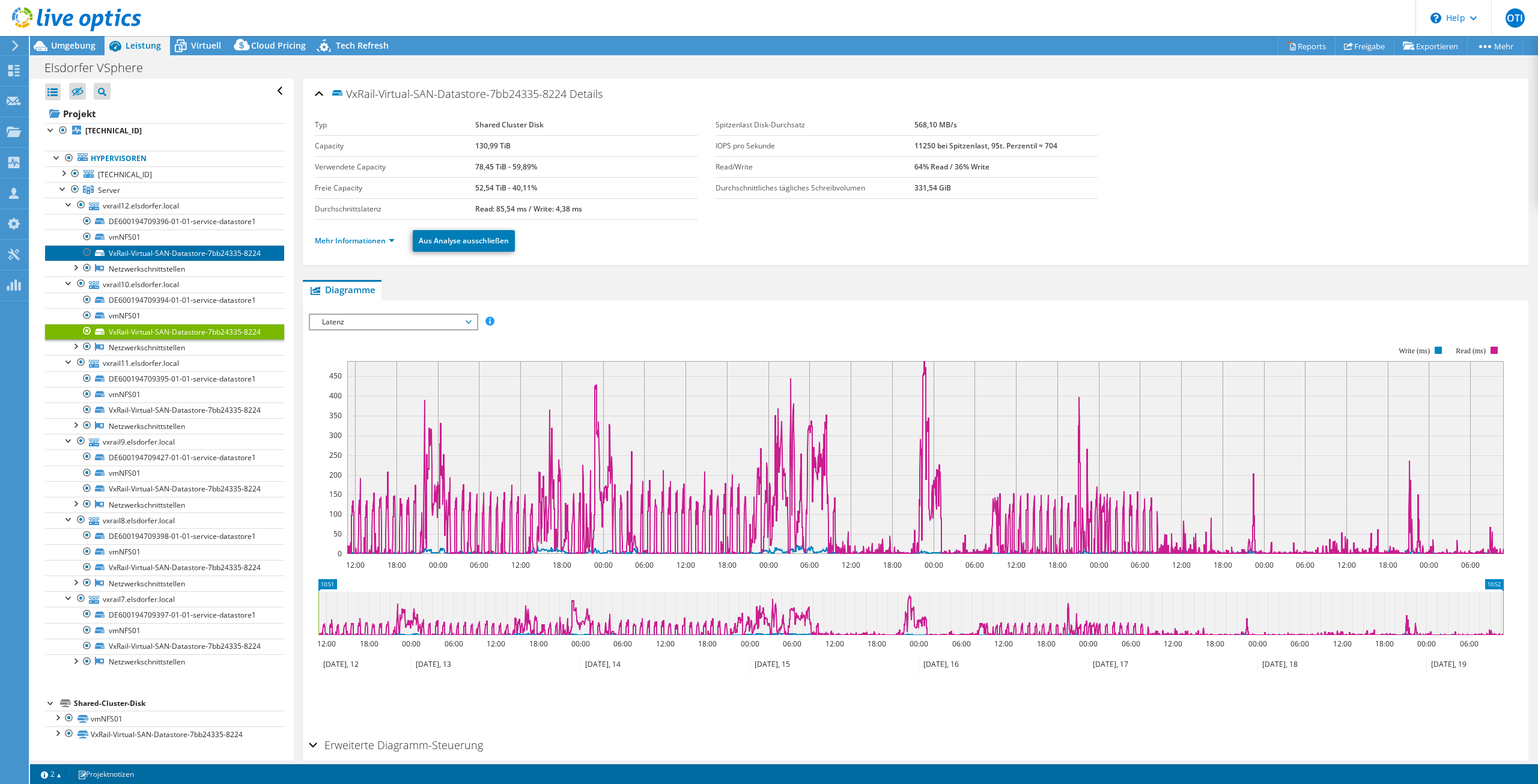
click at [168, 253] on link "VxRail-Virtual-SAN-Datastore-7bb24335-8224" at bounding box center [164, 253] width 239 height 16
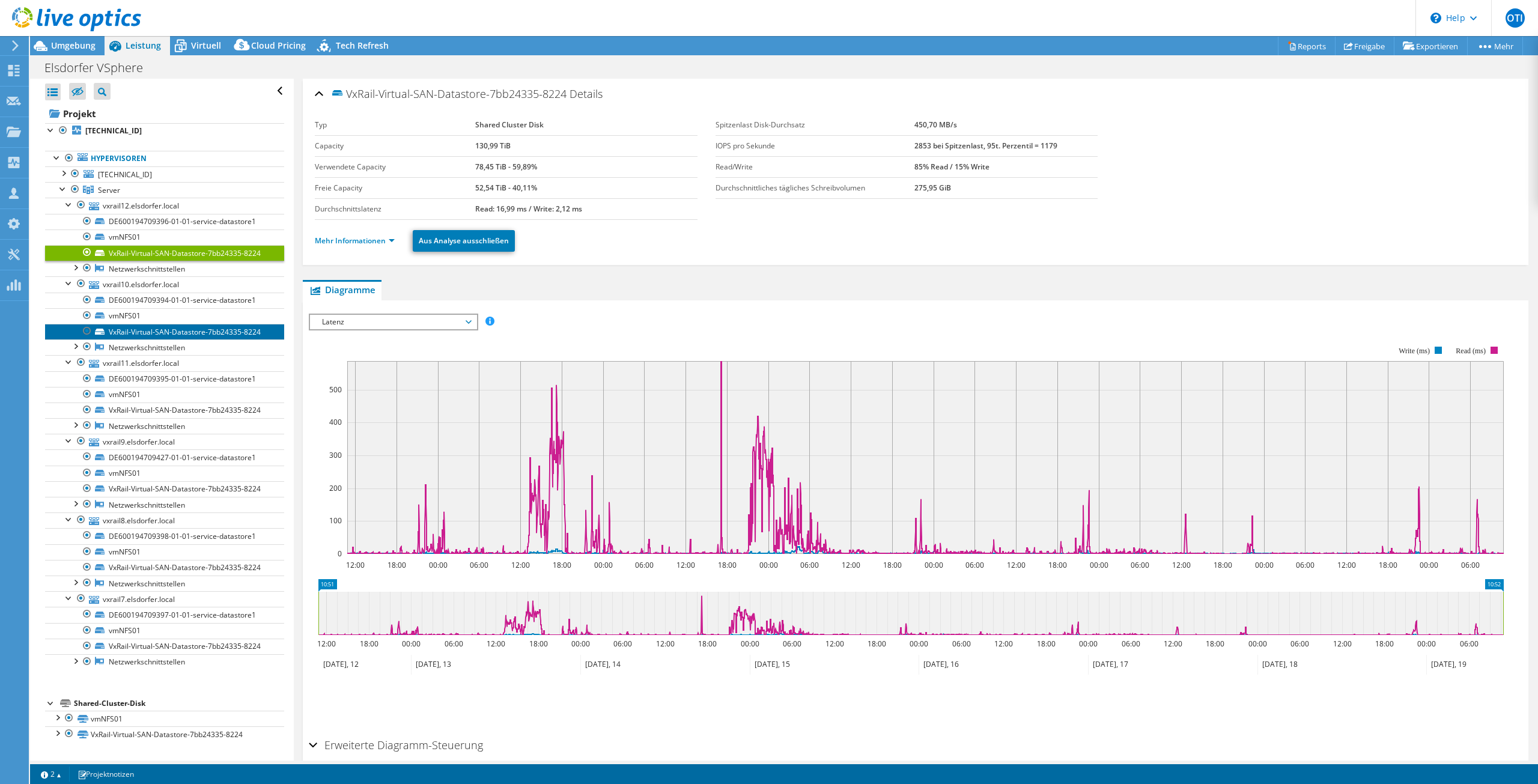
click at [150, 332] on link "VxRail-Virtual-SAN-Datastore-7bb24335-8224" at bounding box center [164, 331] width 239 height 16
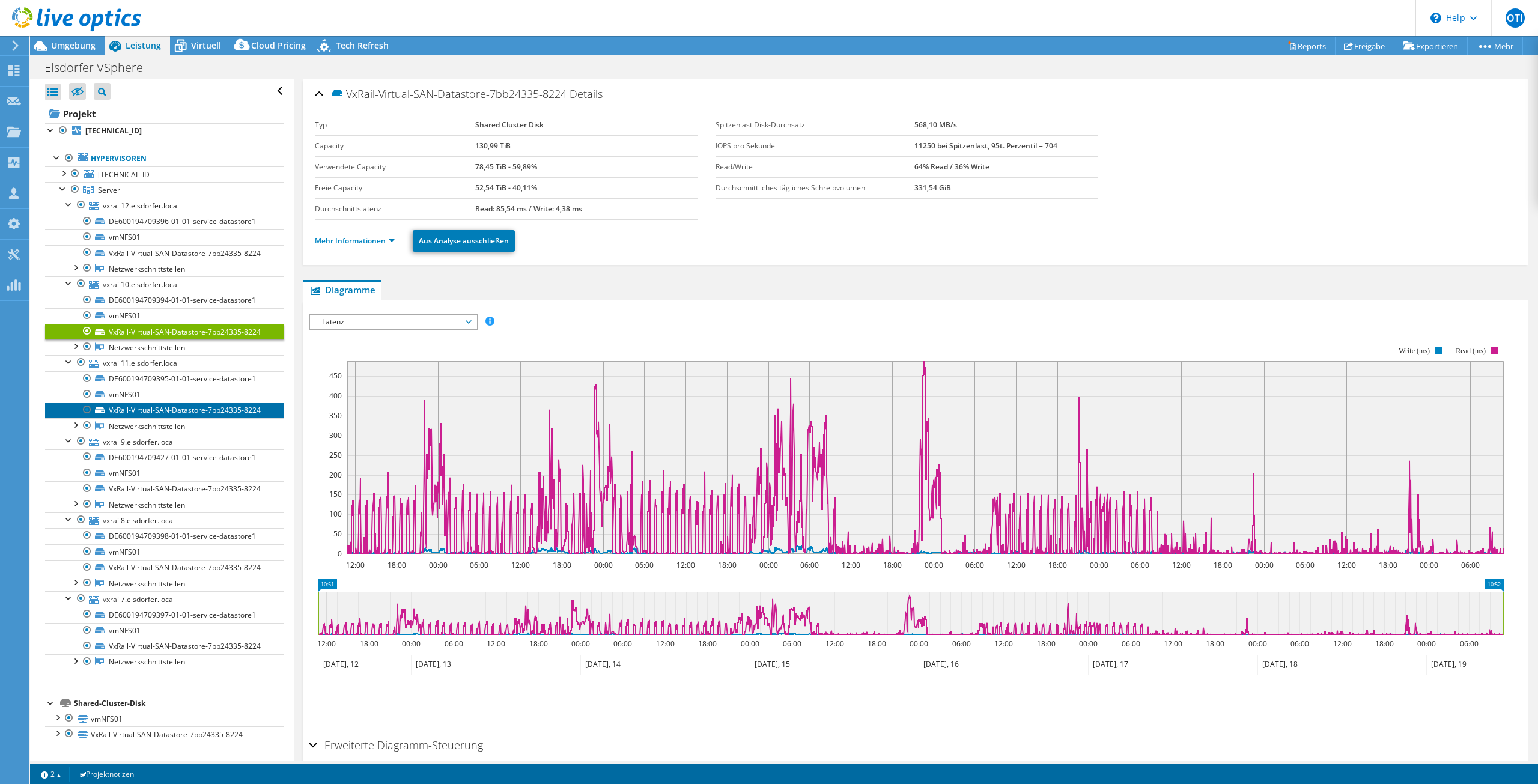
click at [130, 417] on link "VxRail-Virtual-SAN-Datastore-7bb24335-8224" at bounding box center [164, 410] width 239 height 16
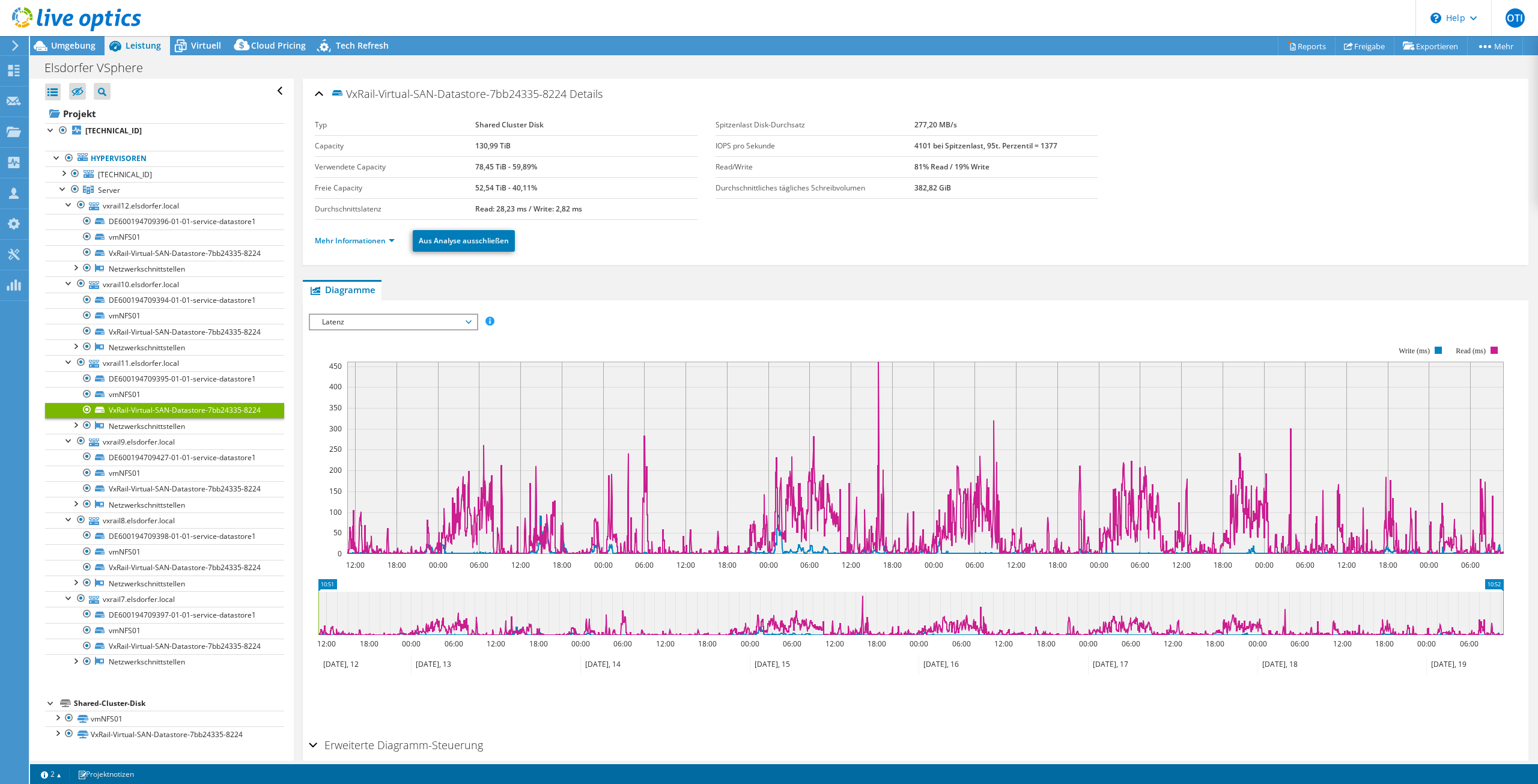
select select "USD"
